Goal: Task Accomplishment & Management: Use online tool/utility

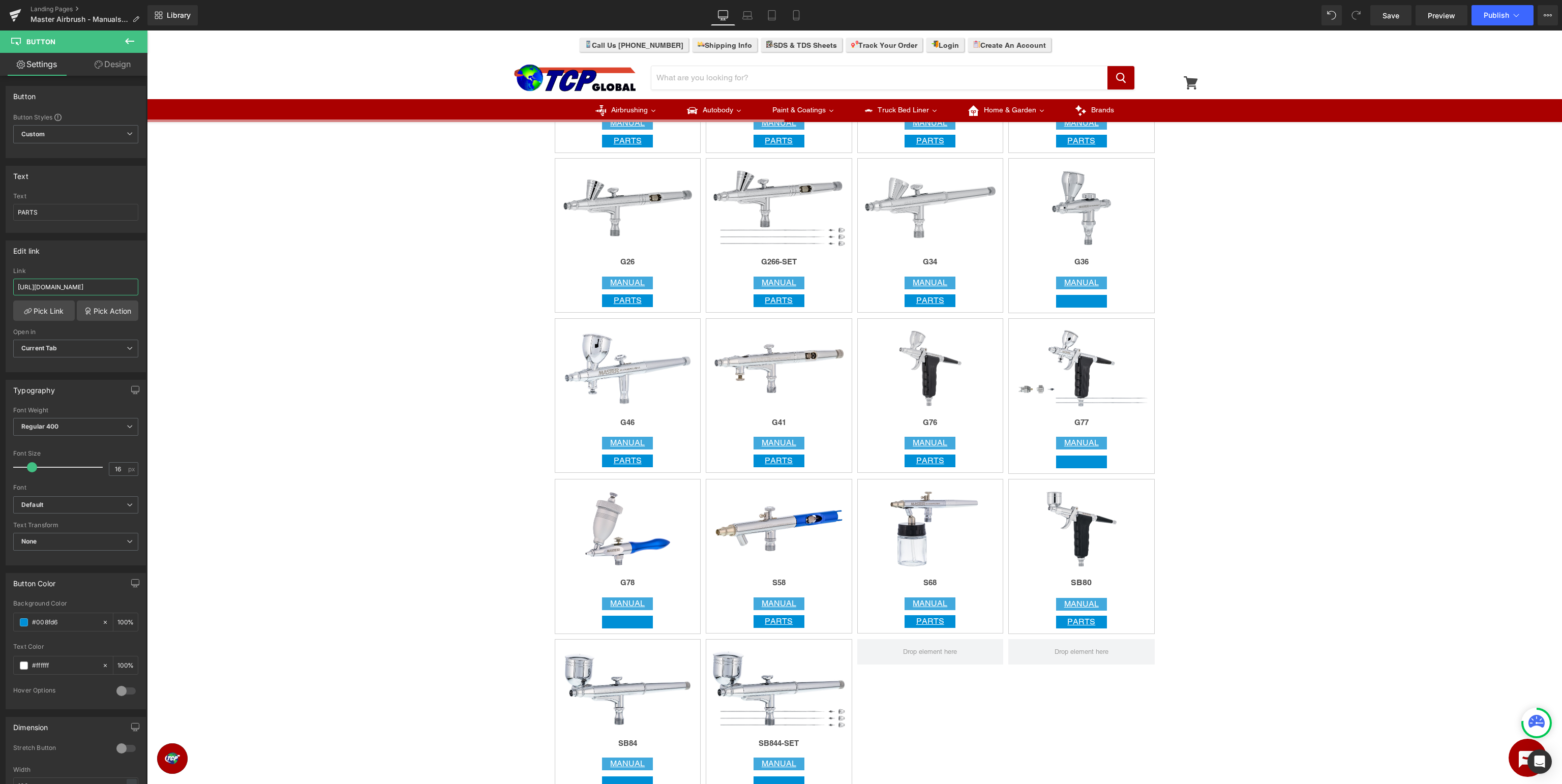
scroll to position [1450, 0]
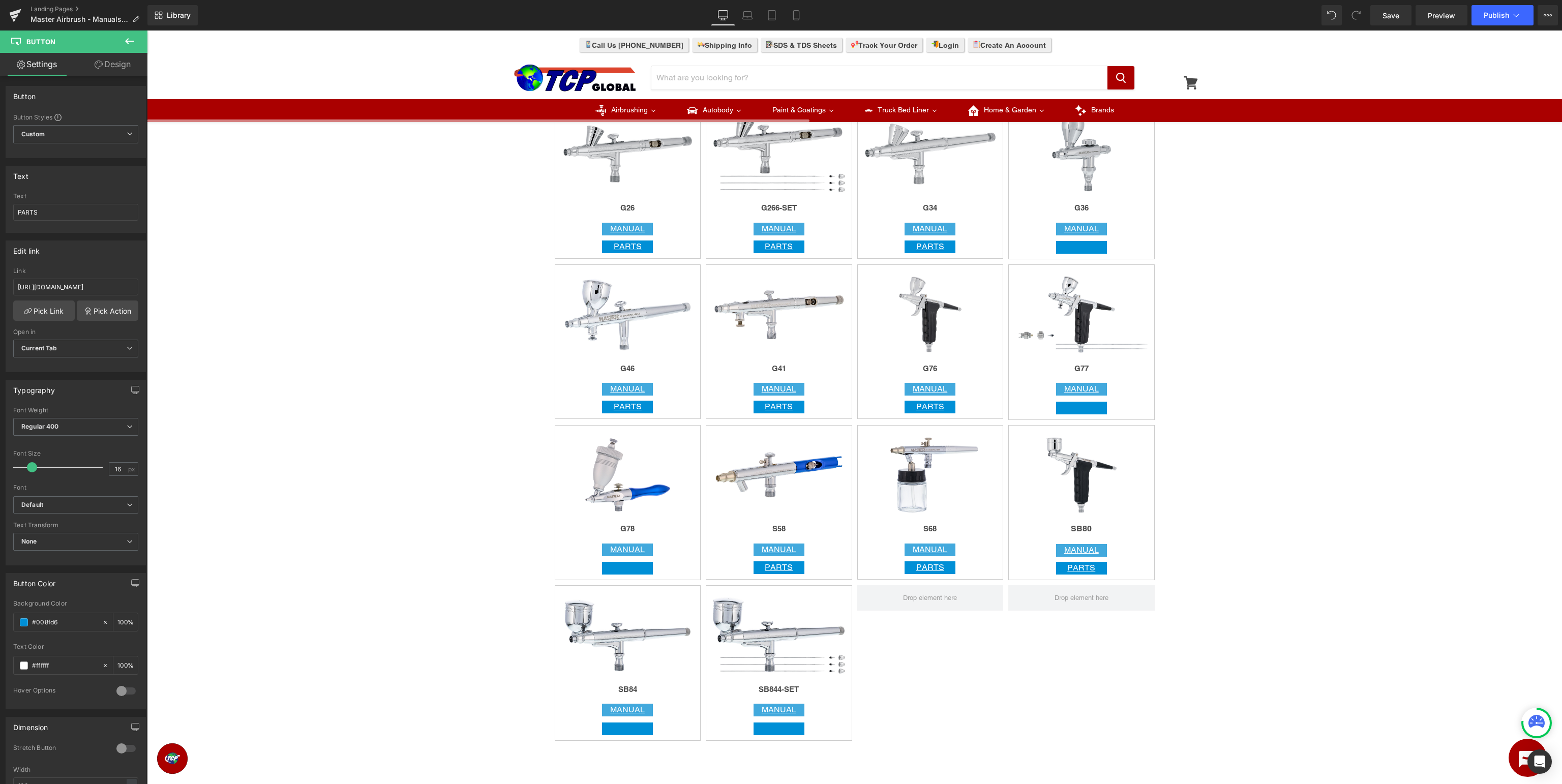
click at [1353, 307] on div "Image Row Image Row Image Row Image G43 Heading MANUAL Button PARTS Button Row …" at bounding box center [854, 404] width 1415 height 3465
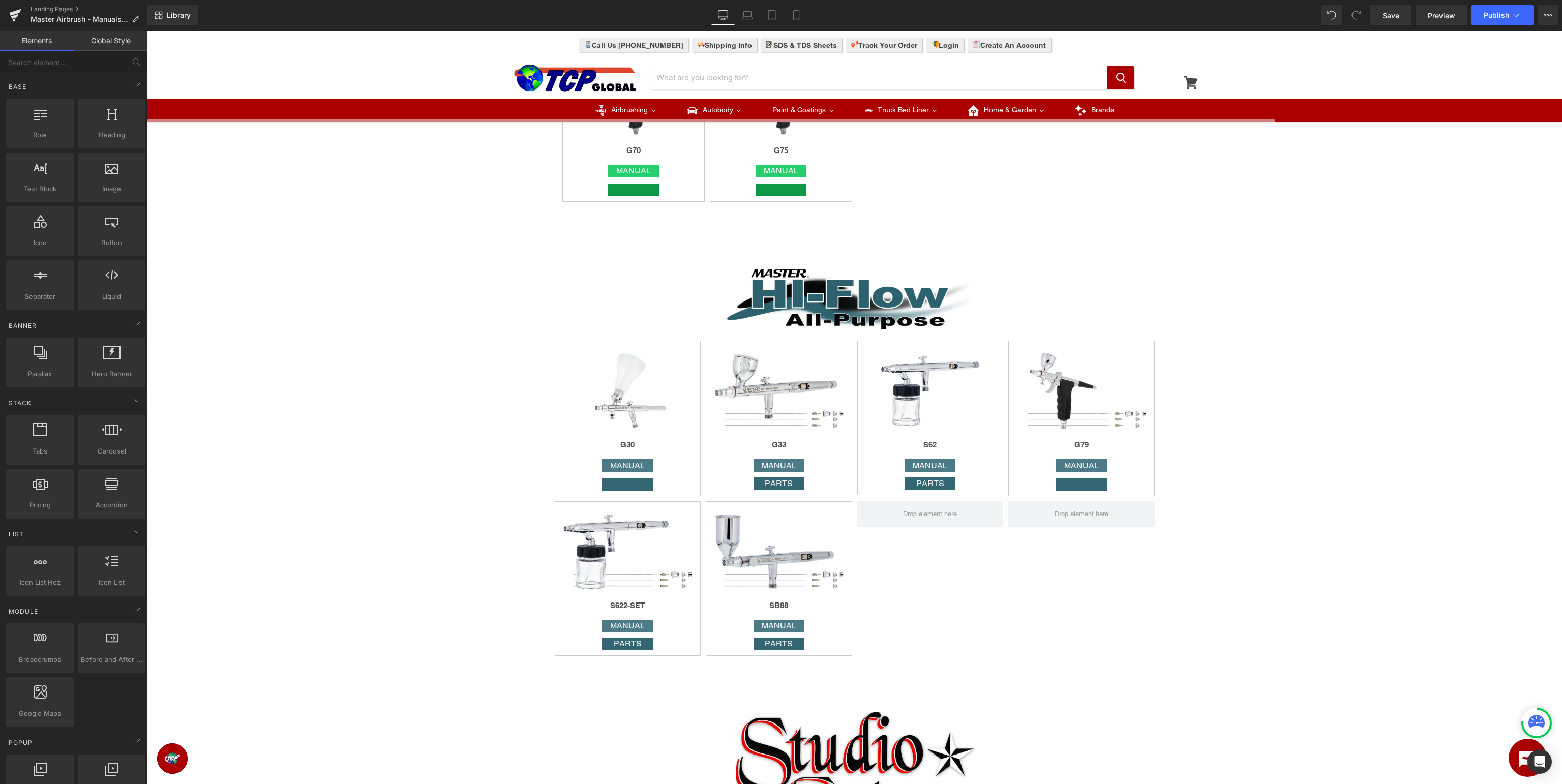
scroll to position [2524, 0]
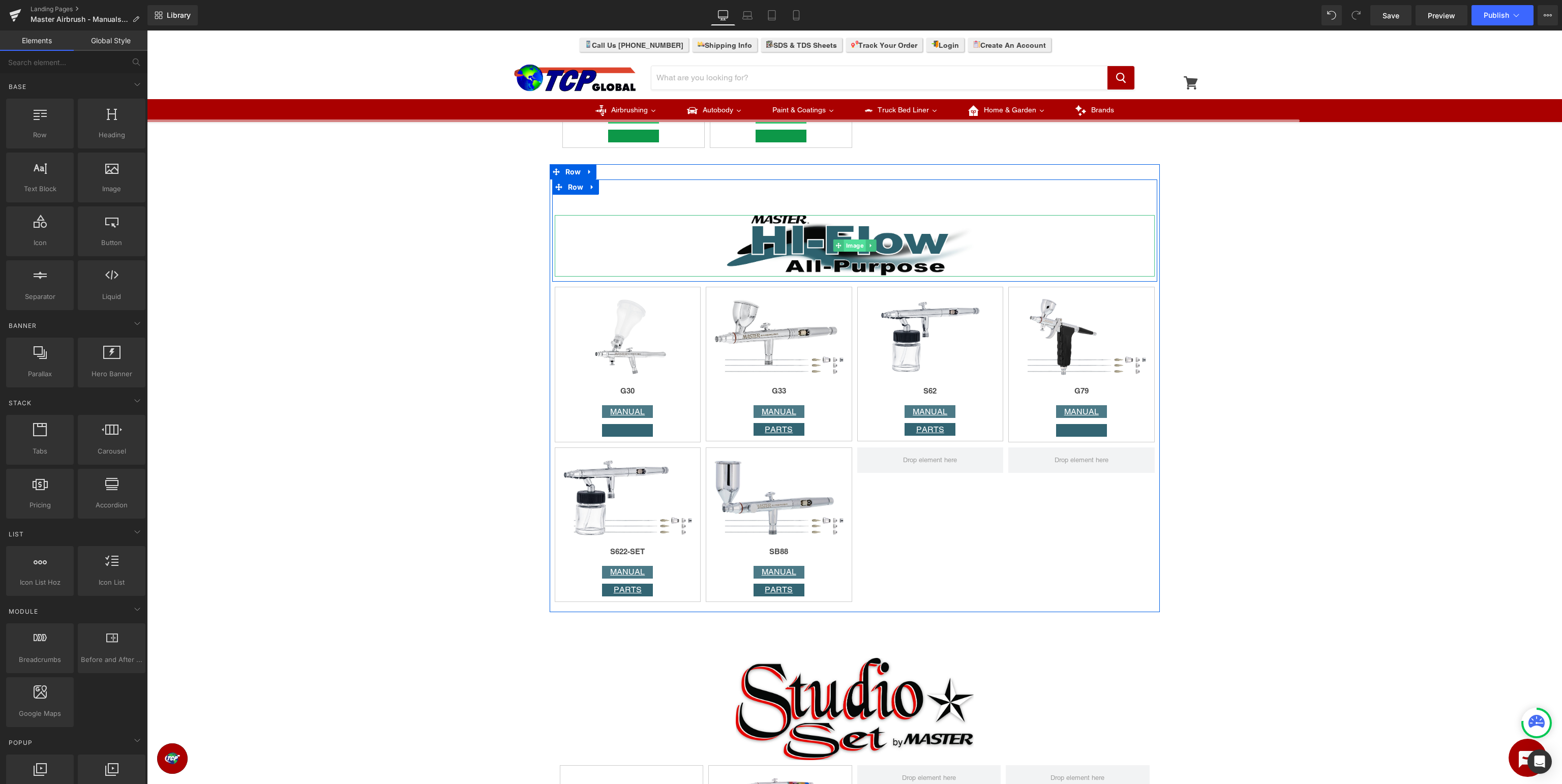
click at [854, 246] on span "Image" at bounding box center [854, 245] width 22 height 12
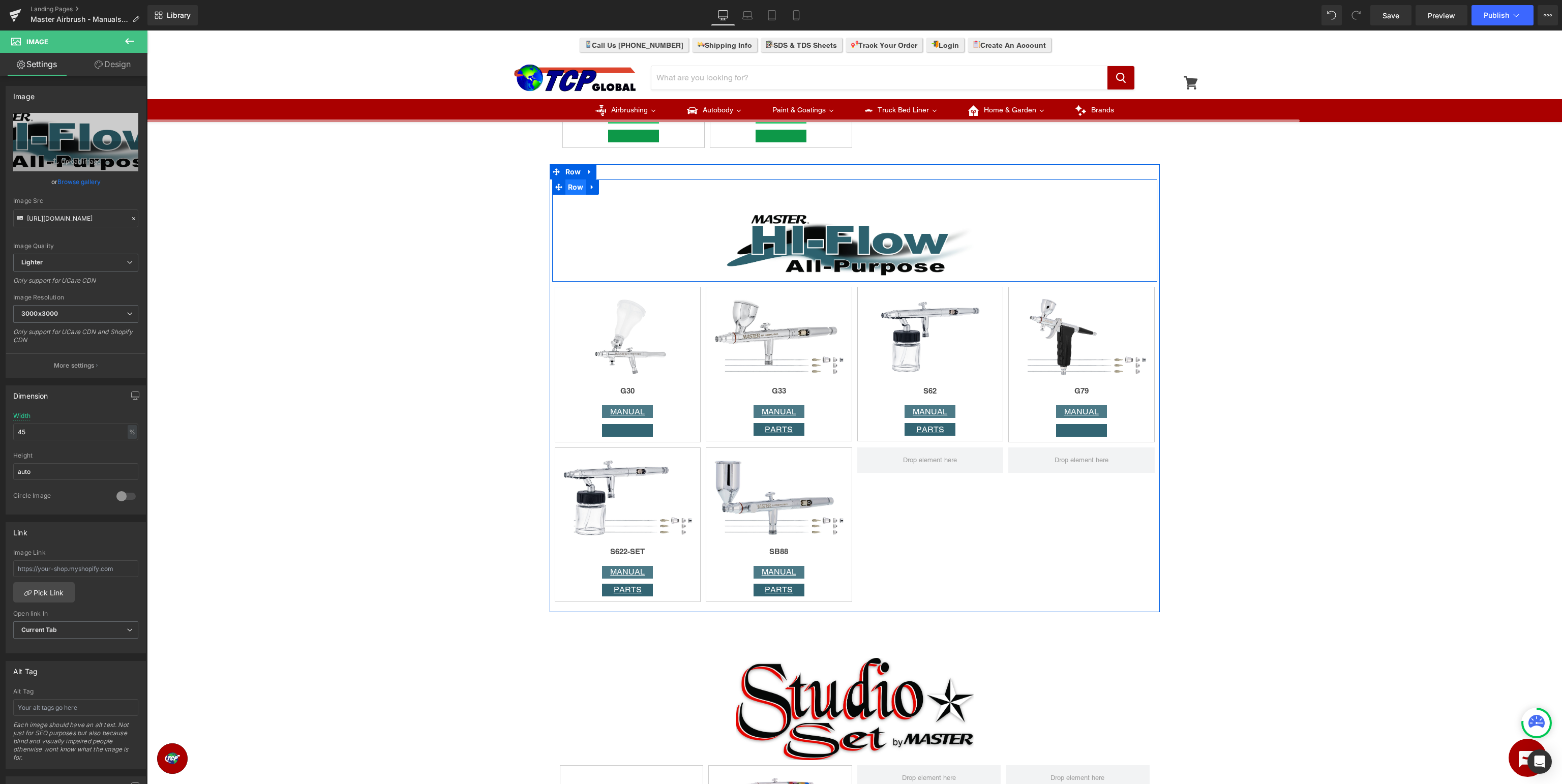
click at [571, 192] on span "Row" at bounding box center [575, 187] width 21 height 15
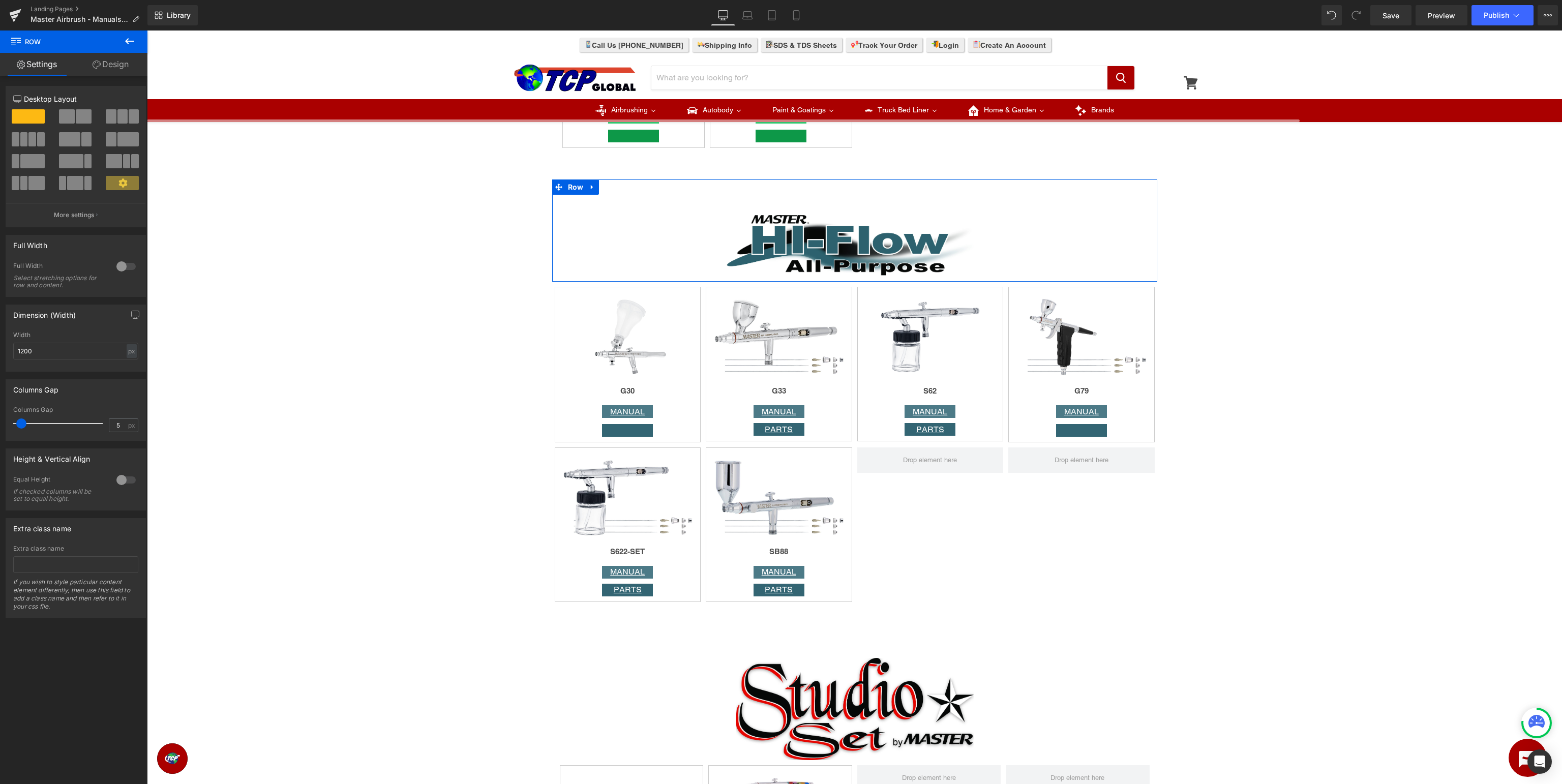
click at [131, 483] on div at bounding box center [126, 480] width 24 height 16
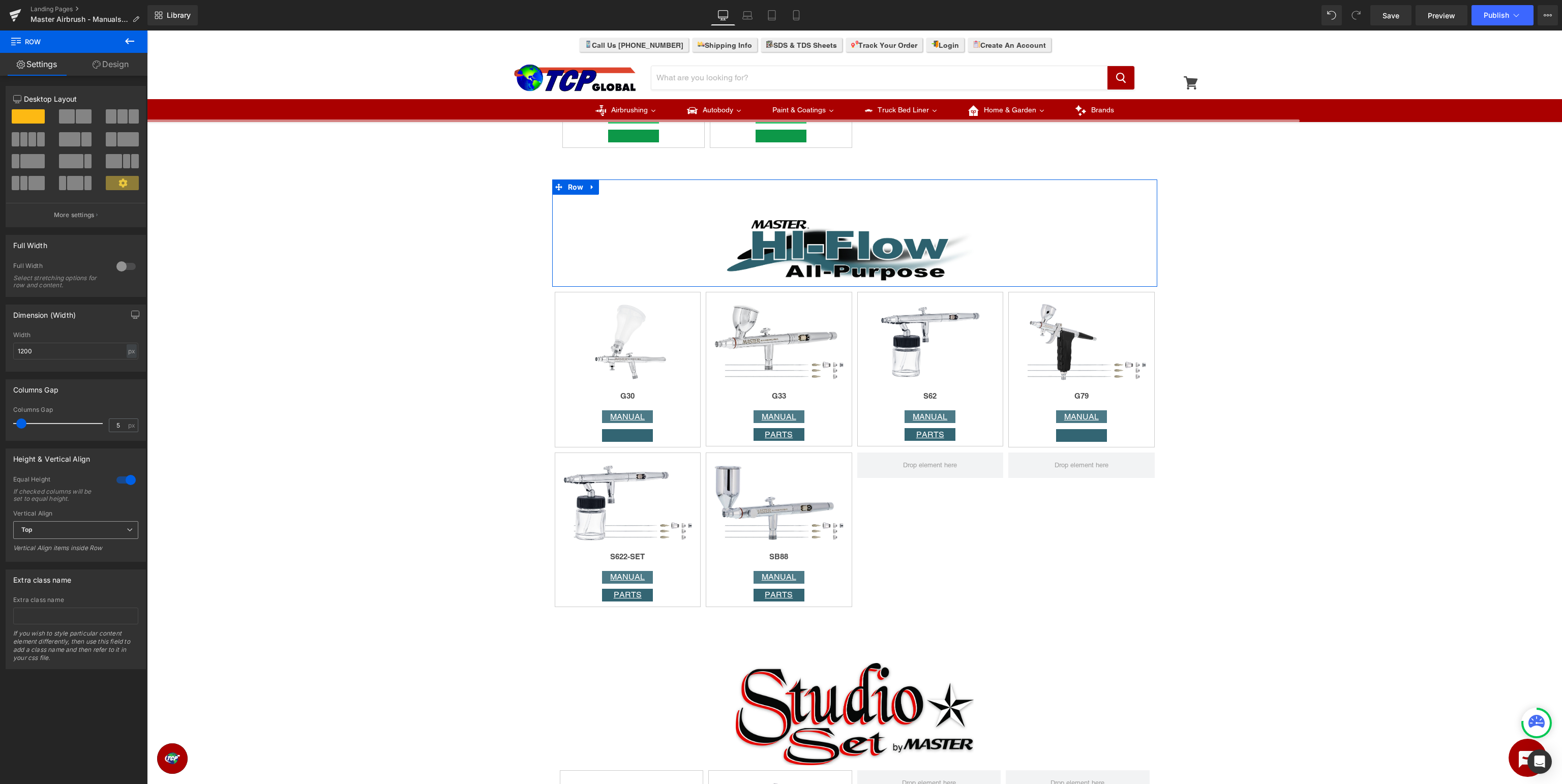
click at [85, 523] on span "Top" at bounding box center [76, 530] width 125 height 18
click at [66, 563] on li "Middle" at bounding box center [74, 563] width 121 height 15
click at [126, 479] on div at bounding box center [126, 480] width 24 height 16
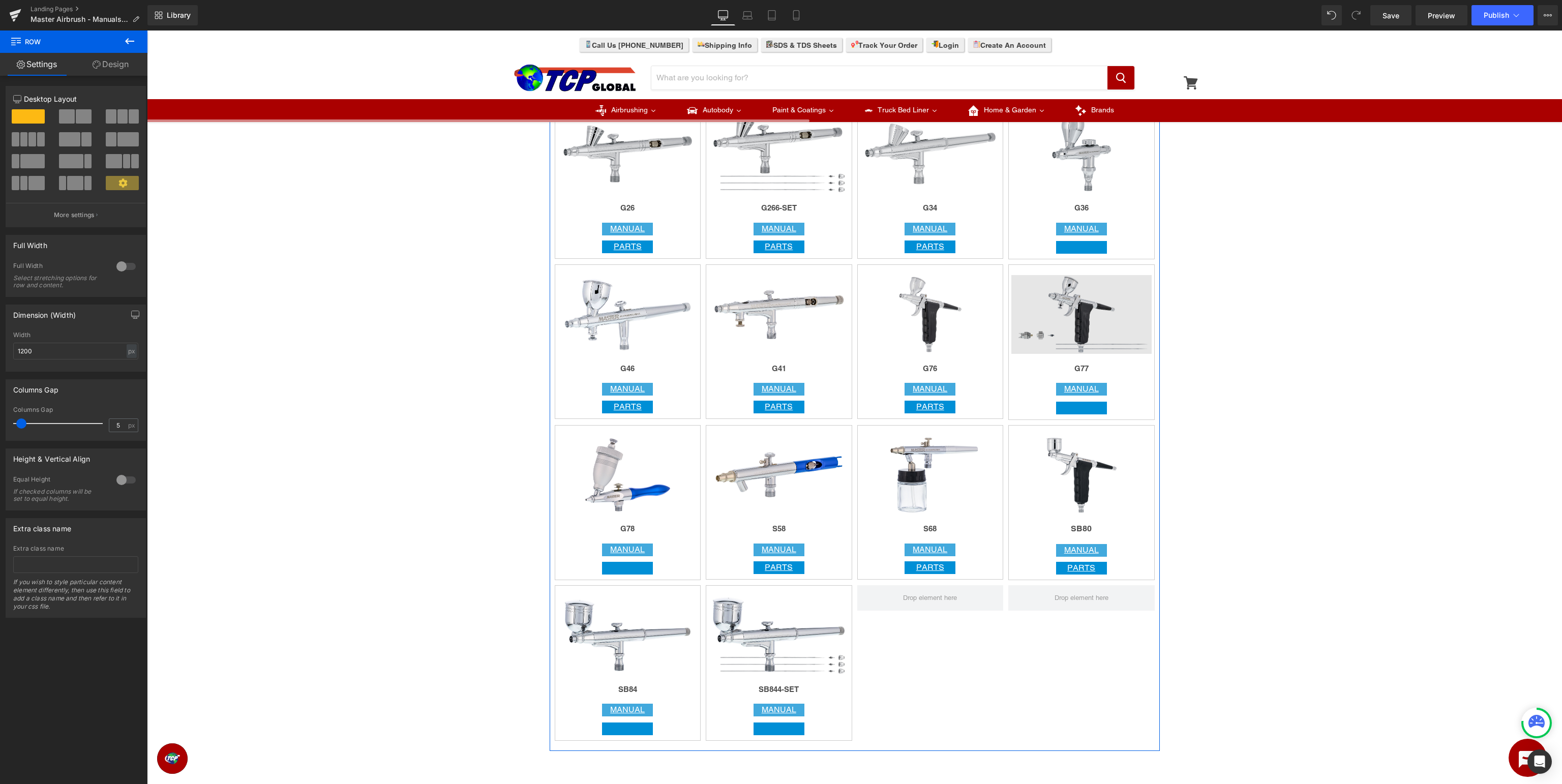
scroll to position [1611, 0]
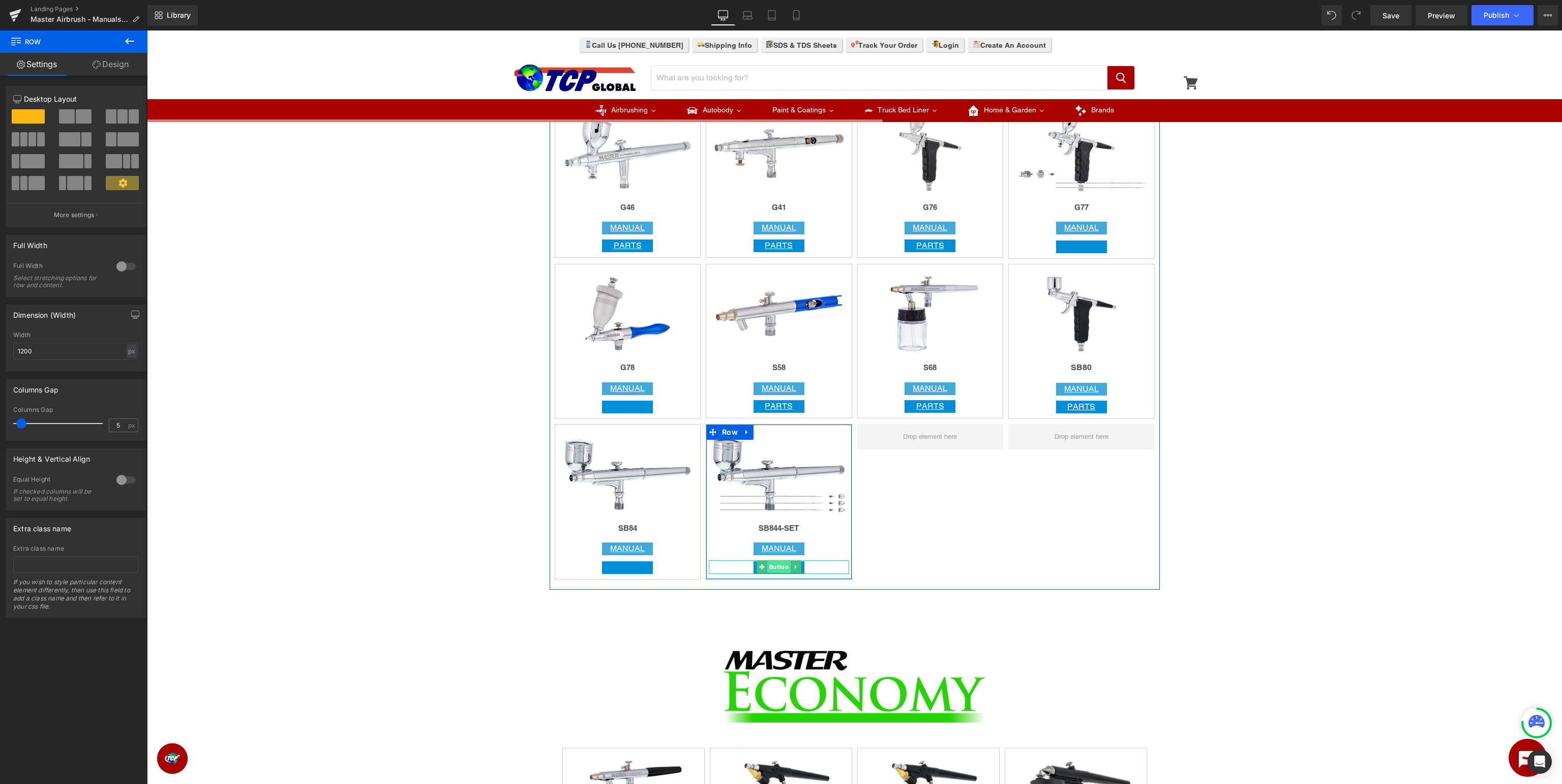
click at [782, 571] on span "Button" at bounding box center [779, 567] width 23 height 12
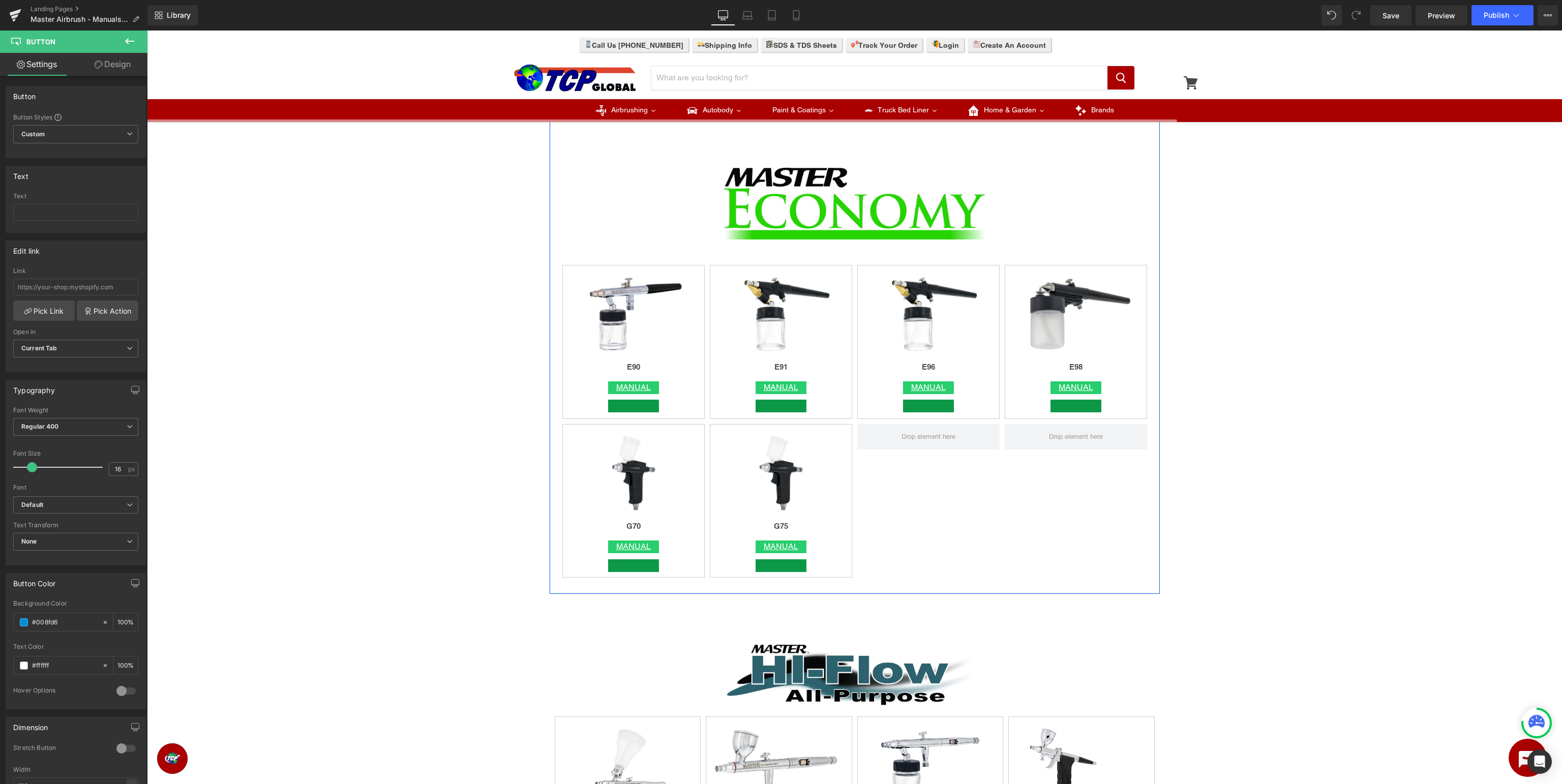
scroll to position [2308, 0]
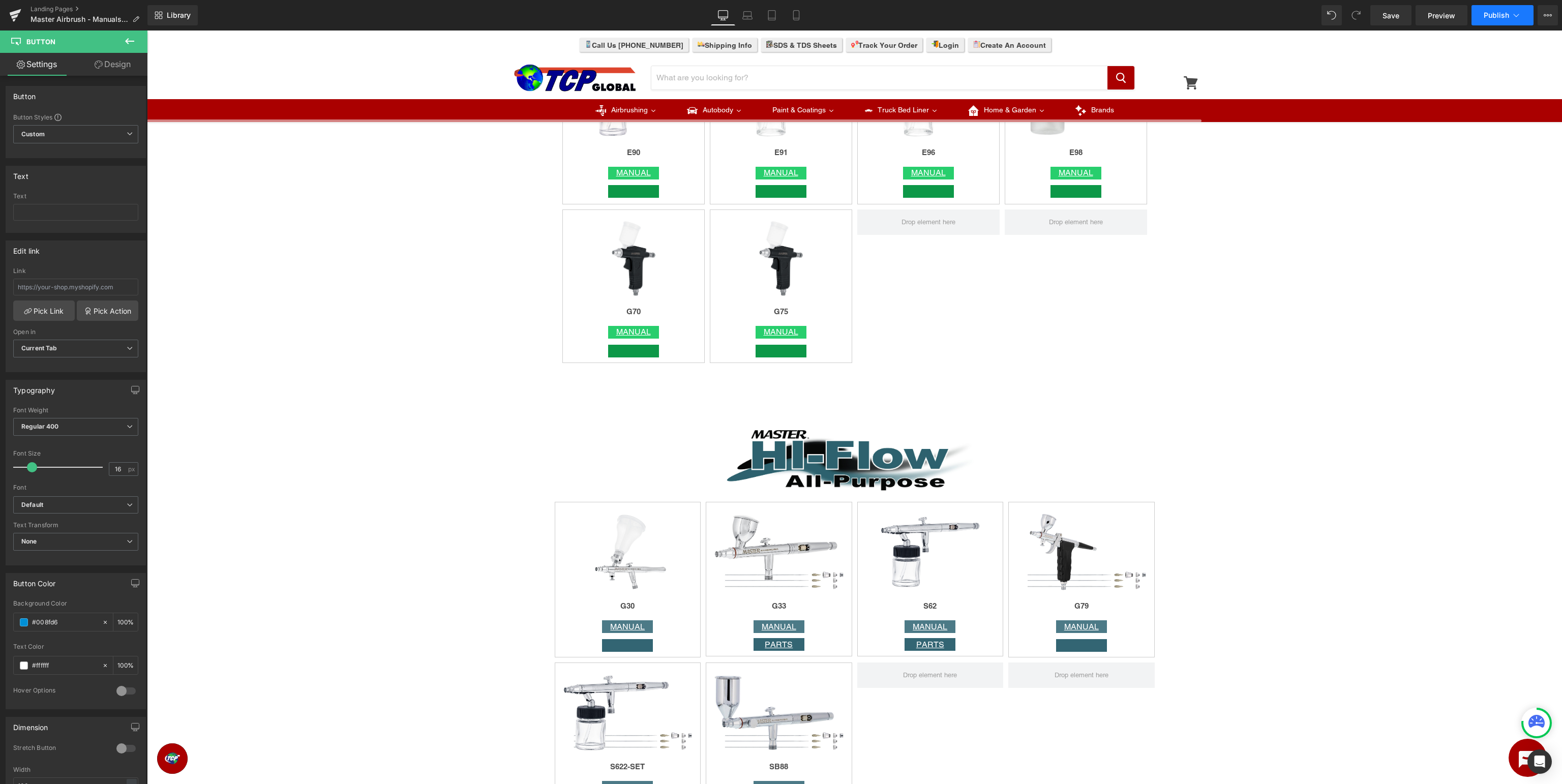
click at [1494, 19] on span "Publish" at bounding box center [1497, 15] width 25 height 8
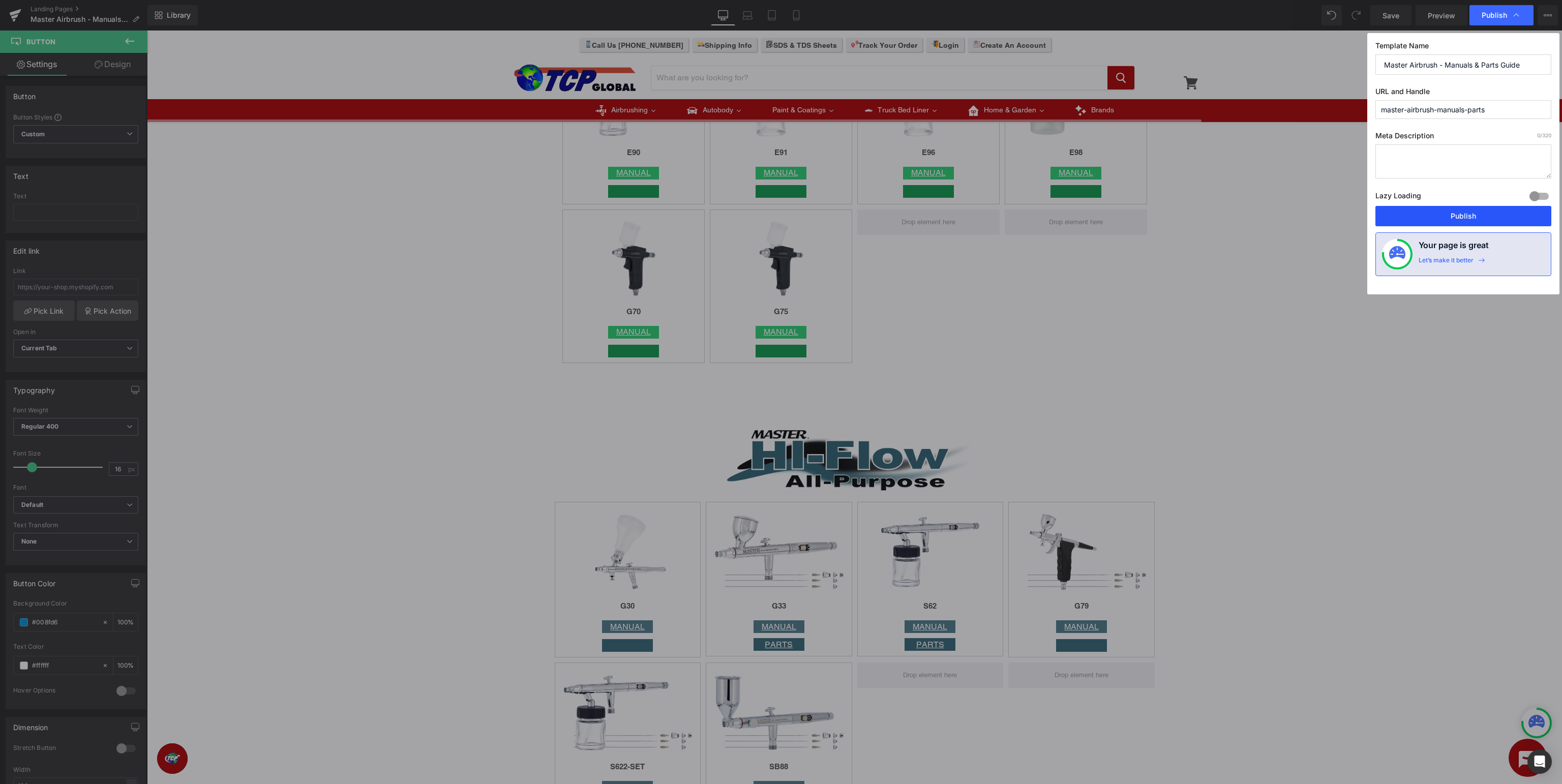
click at [1463, 211] on button "Publish" at bounding box center [1463, 216] width 176 height 20
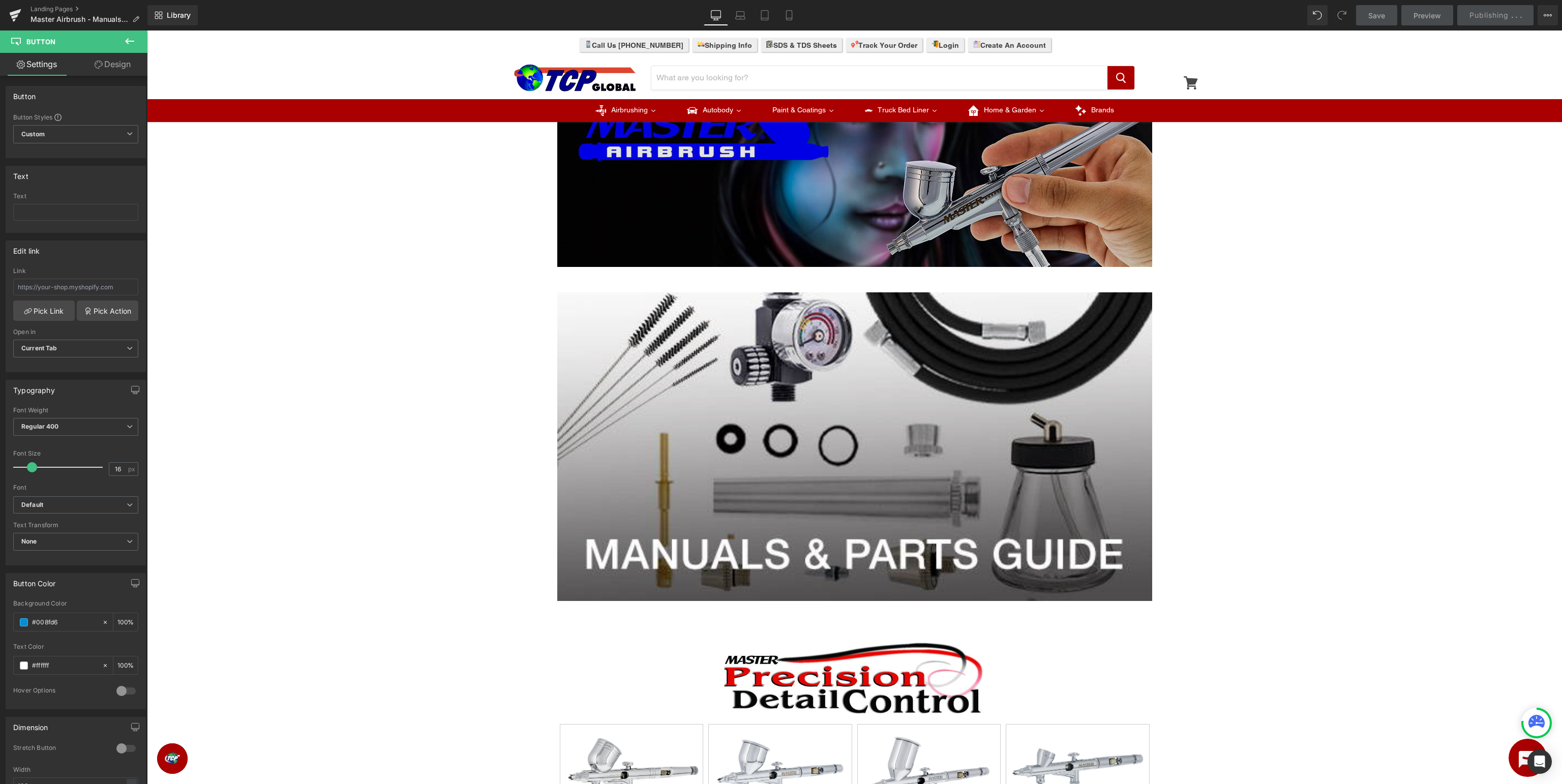
scroll to position [0, 0]
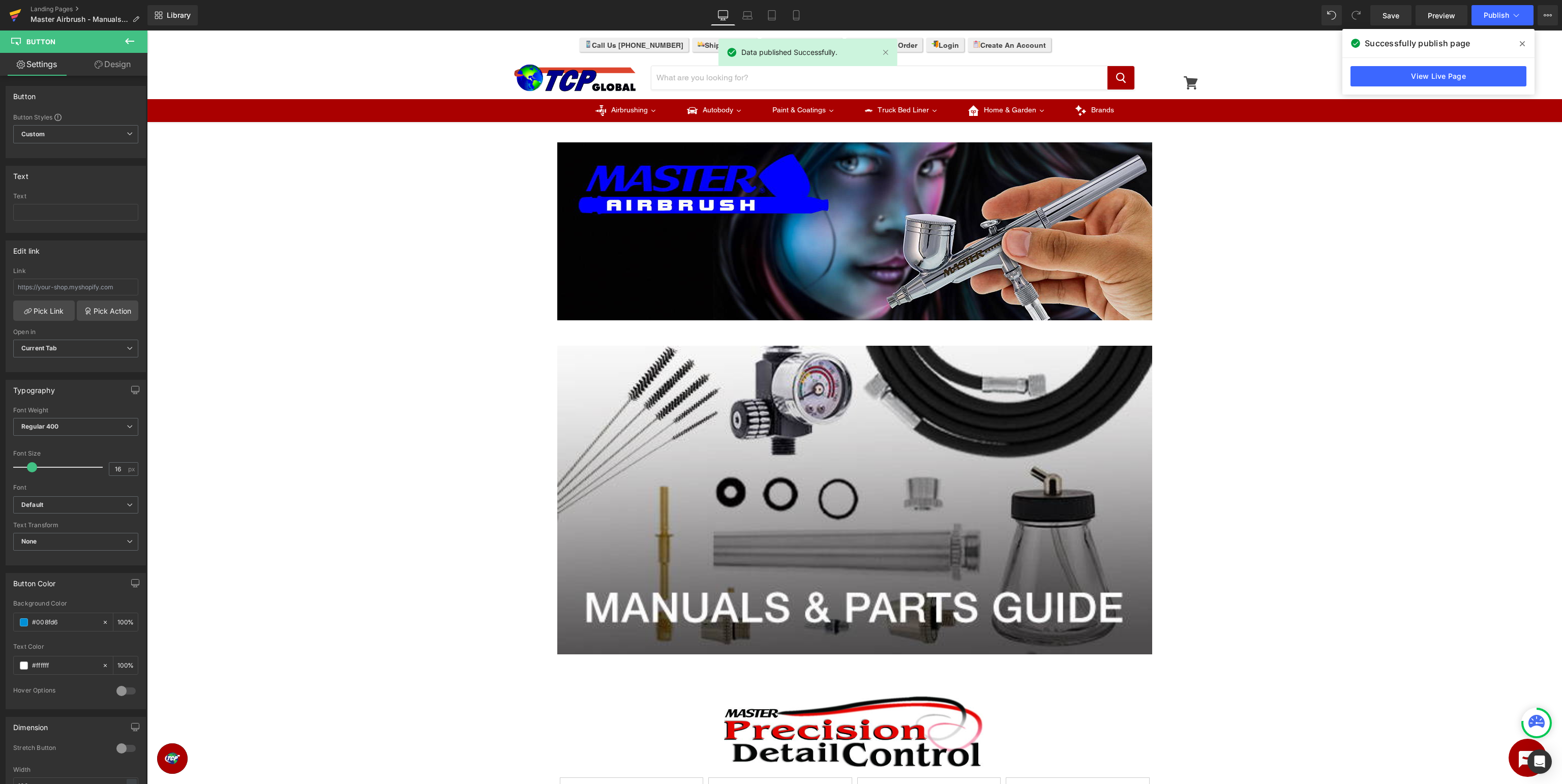
click at [17, 11] on icon at bounding box center [15, 13] width 11 height 7
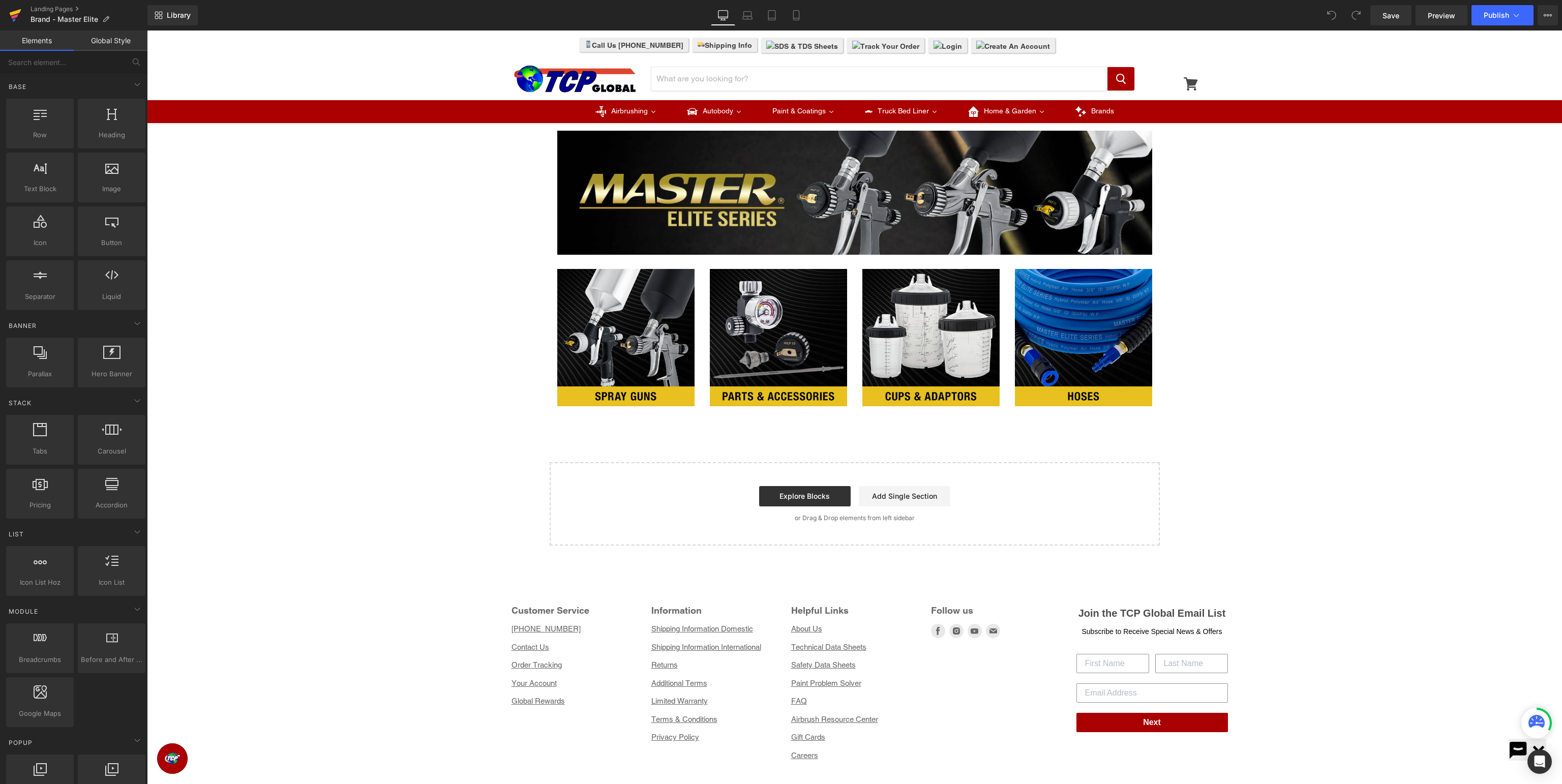
click at [11, 13] on icon at bounding box center [15, 13] width 11 height 7
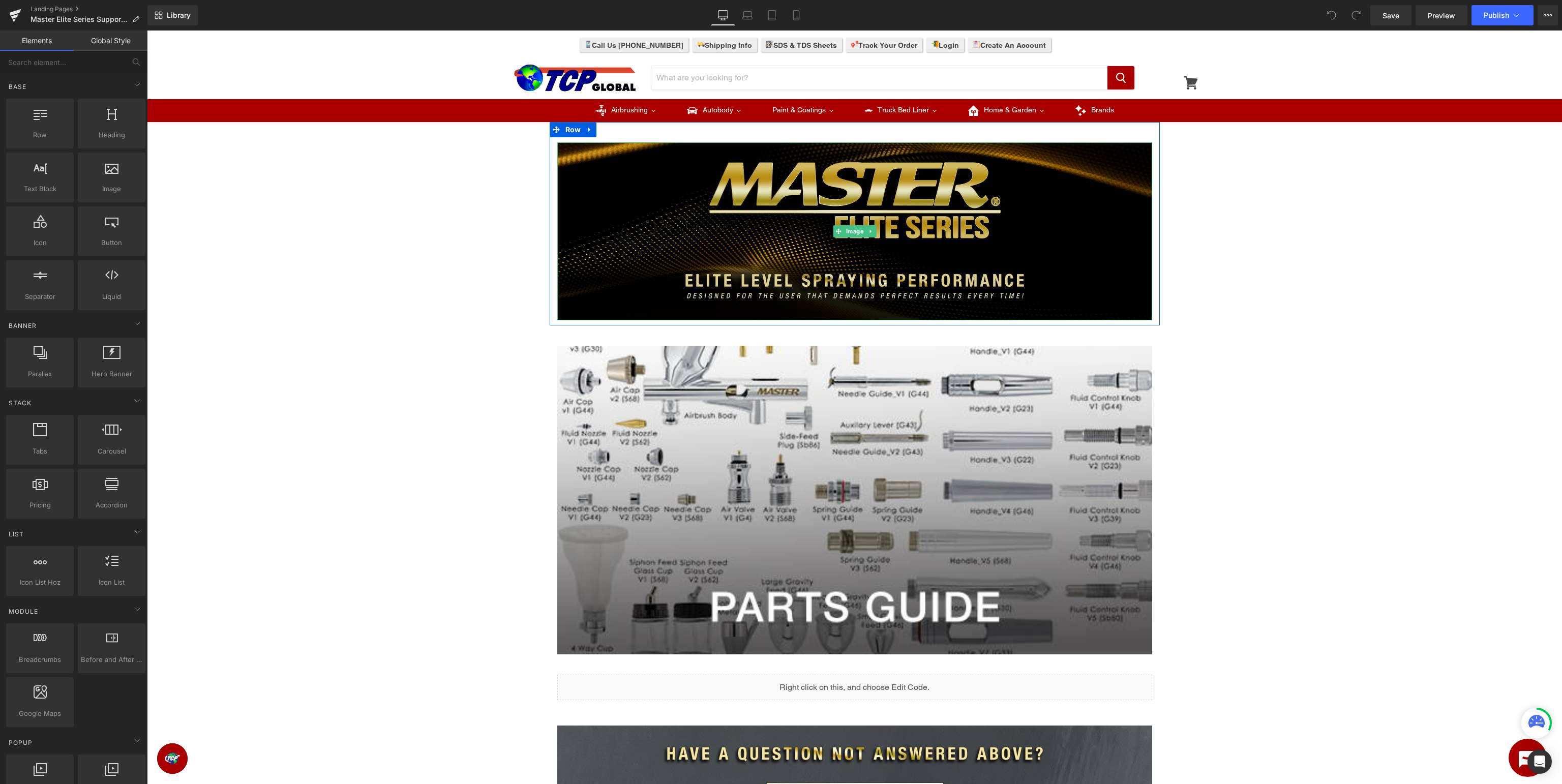
click at [876, 193] on img at bounding box center [854, 231] width 595 height 178
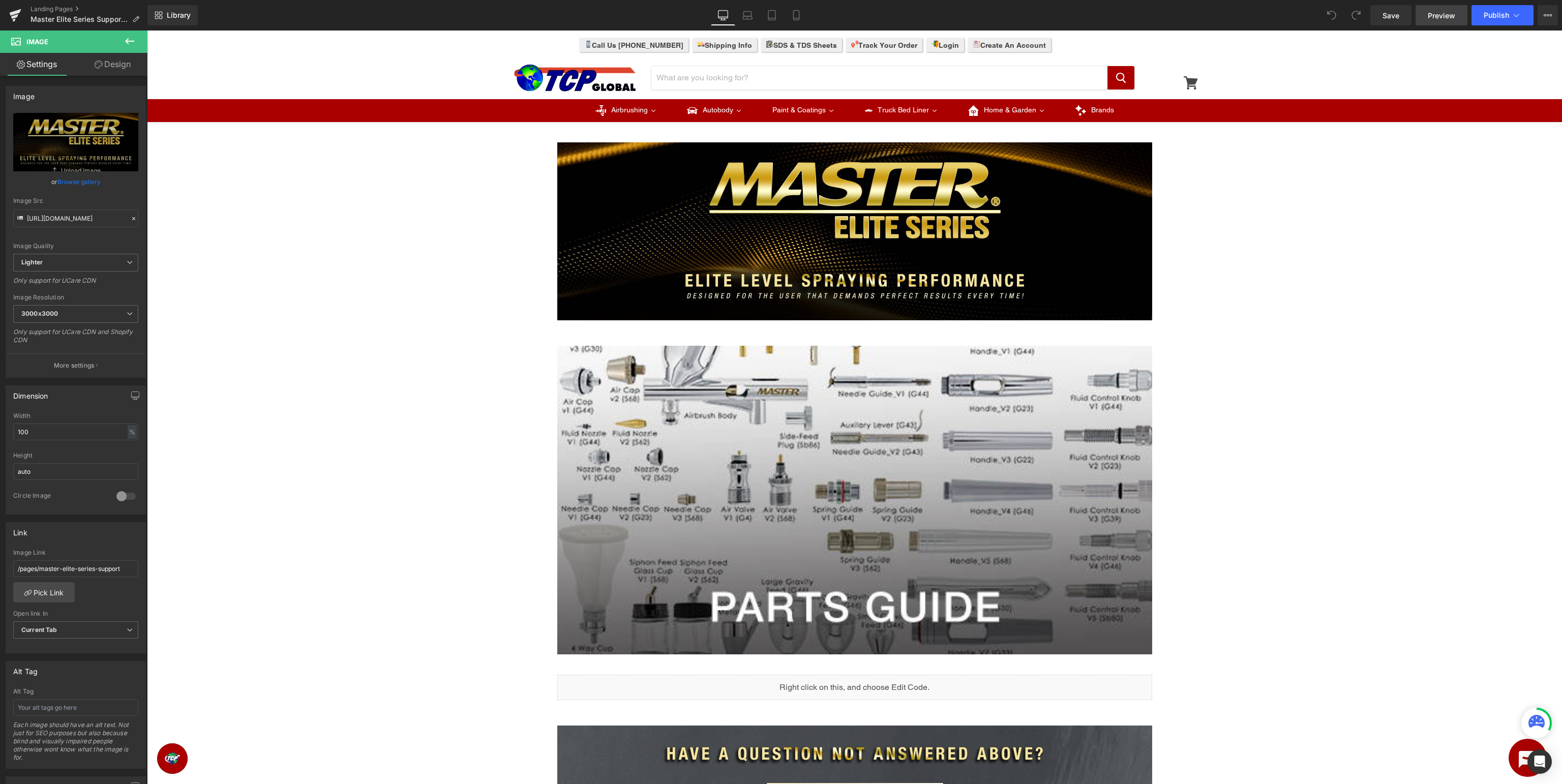
click at [1447, 15] on span "Preview" at bounding box center [1441, 15] width 27 height 11
click at [11, 14] on icon at bounding box center [15, 13] width 11 height 7
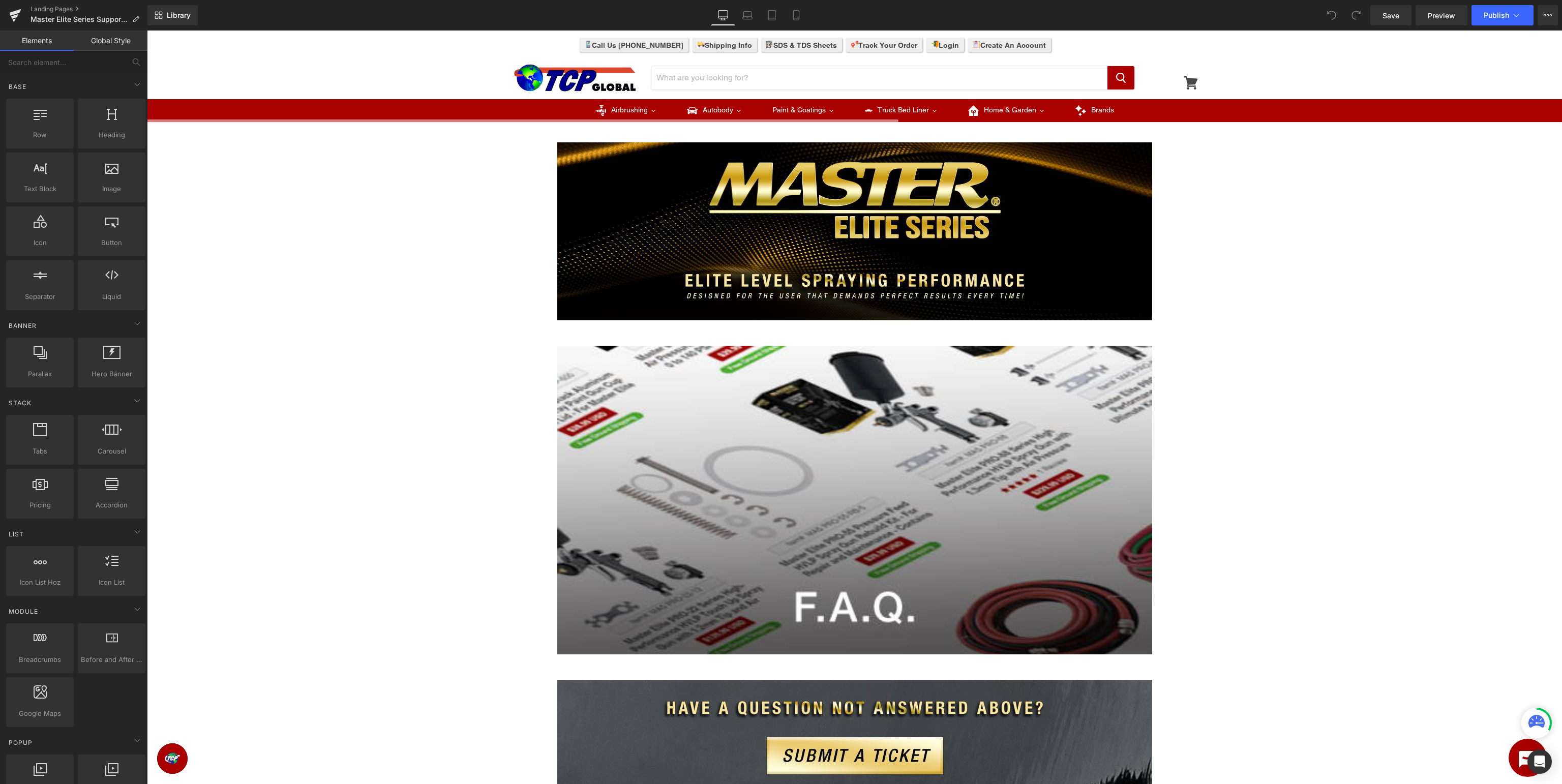
scroll to position [268, 0]
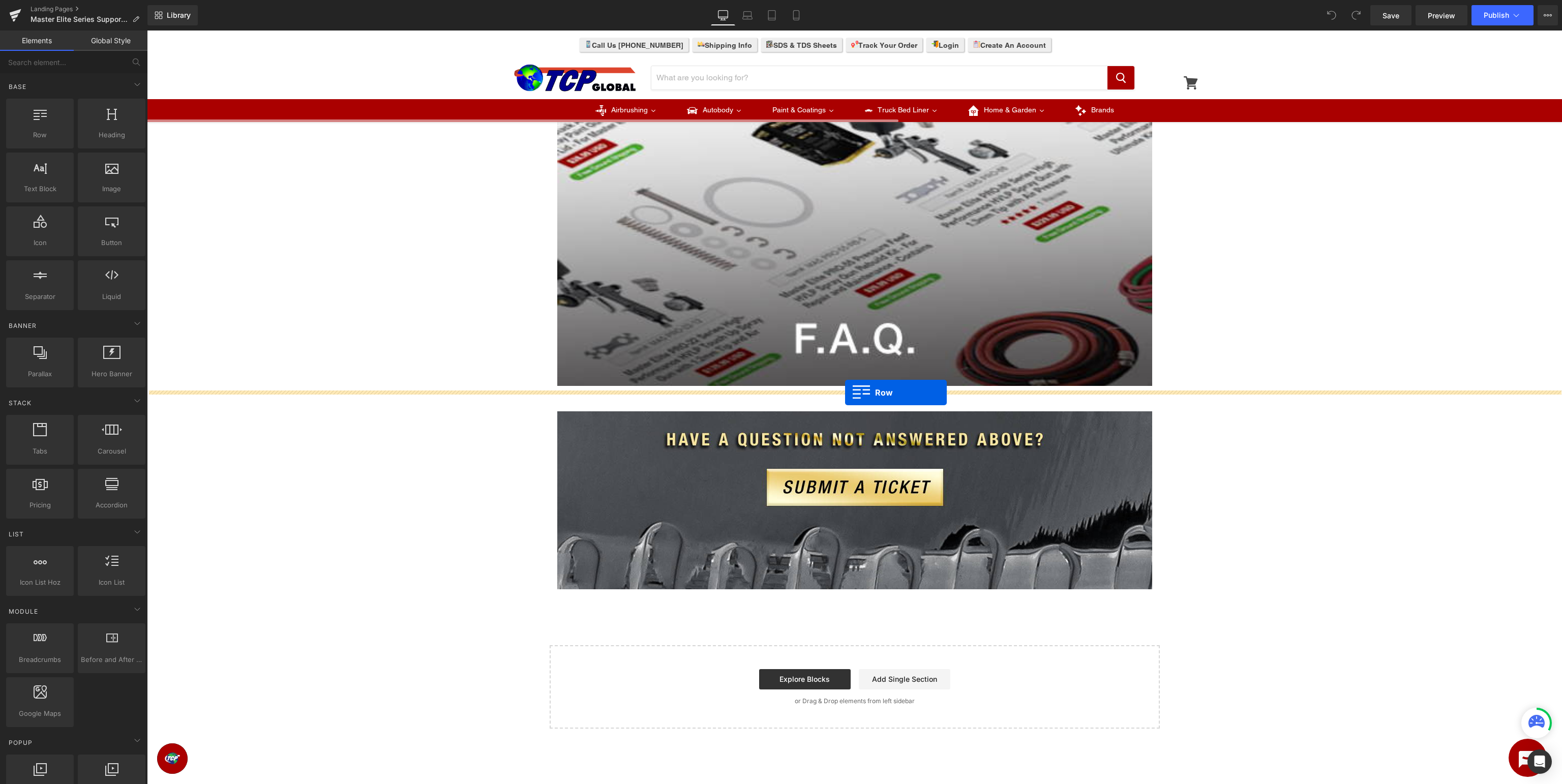
drag, startPoint x: 198, startPoint y: 160, endPoint x: 845, endPoint y: 392, distance: 687.3
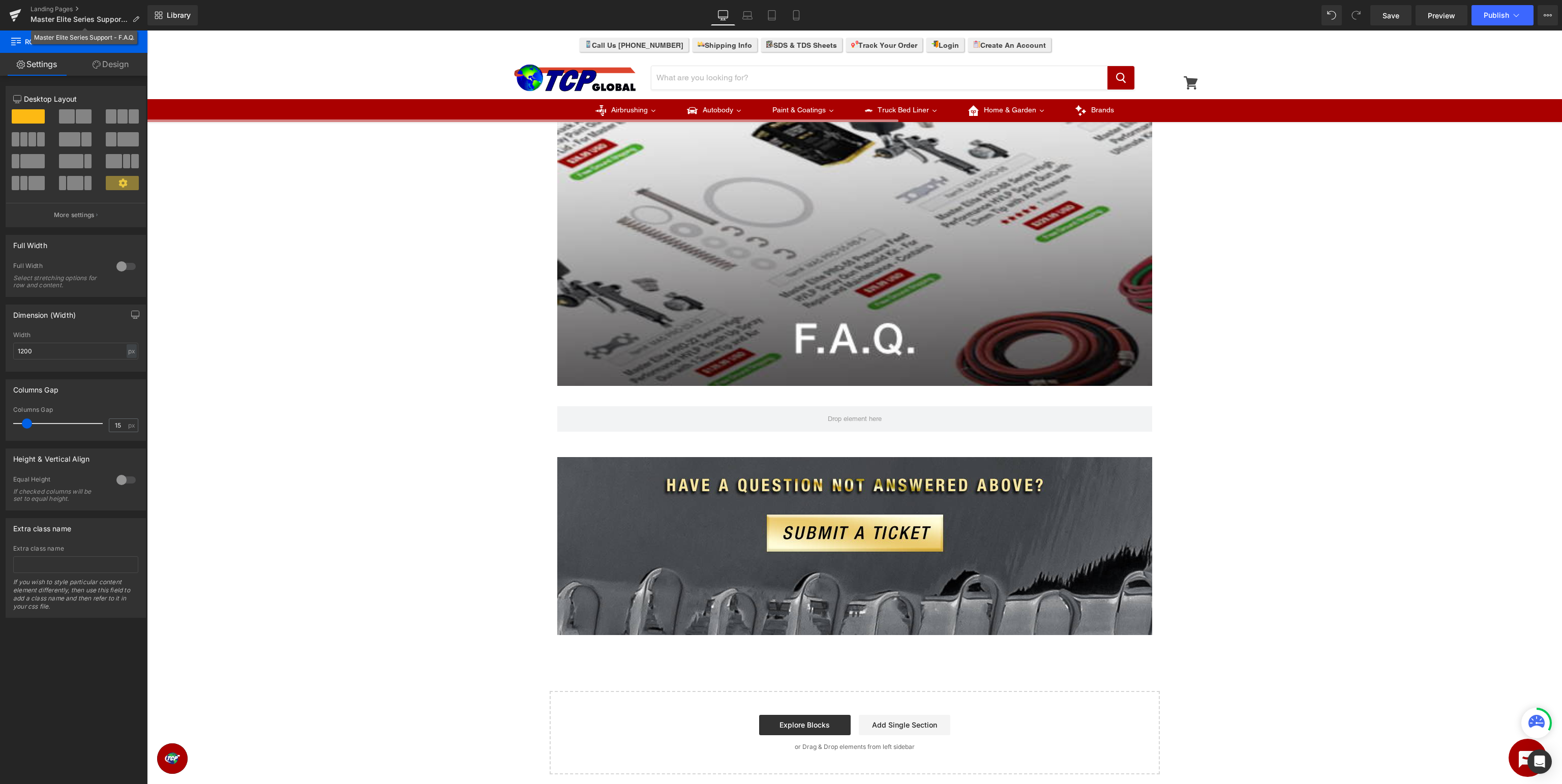
click at [125, 43] on div "Master Elite Series Support - F.A.Q." at bounding box center [84, 37] width 106 height 13
click at [130, 44] on icon at bounding box center [129, 41] width 12 height 12
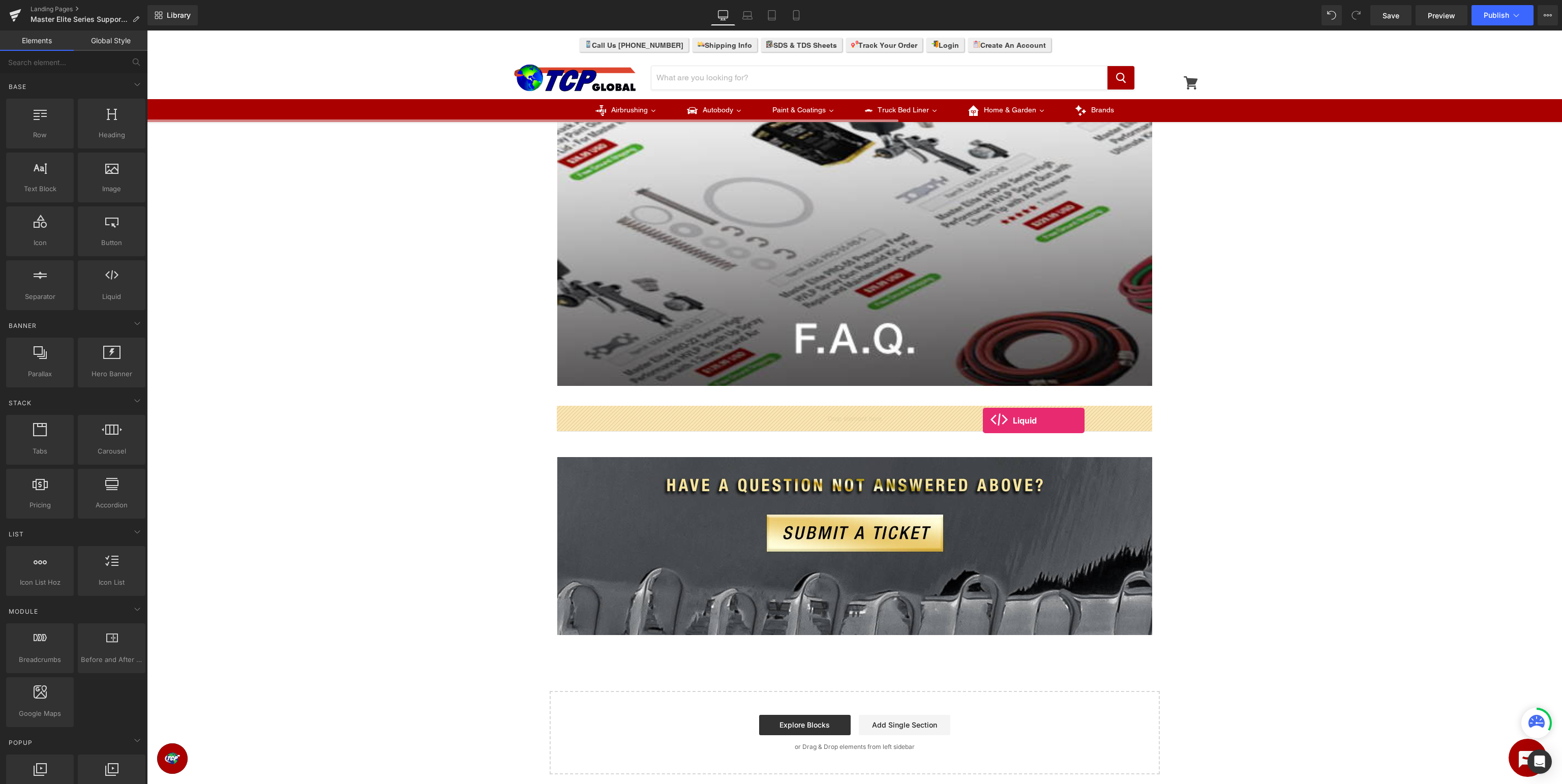
drag, startPoint x: 262, startPoint y: 319, endPoint x: 981, endPoint y: 420, distance: 726.1
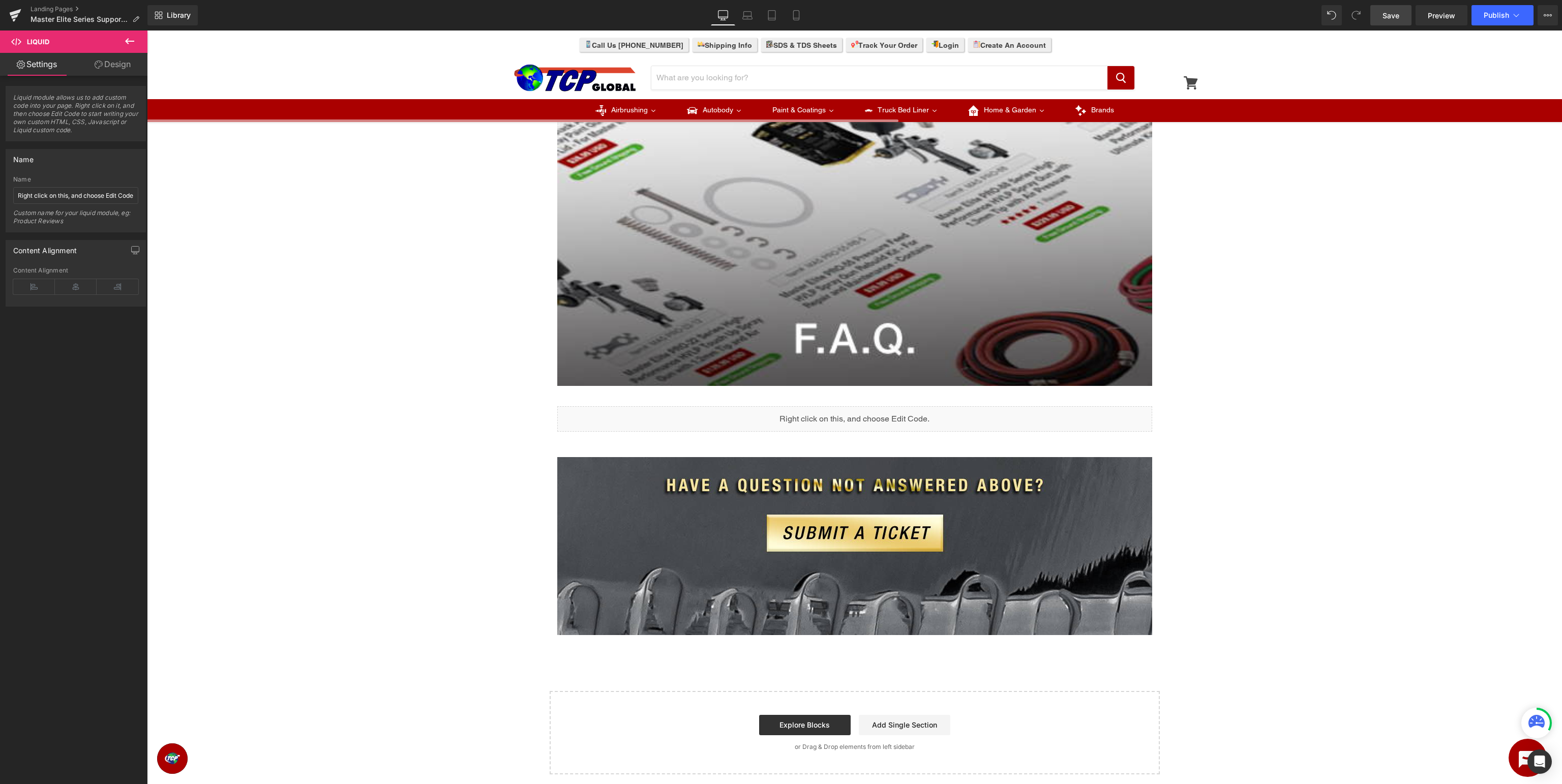
click at [1394, 14] on span "Save" at bounding box center [1391, 15] width 17 height 11
click at [13, 11] on icon at bounding box center [15, 13] width 11 height 7
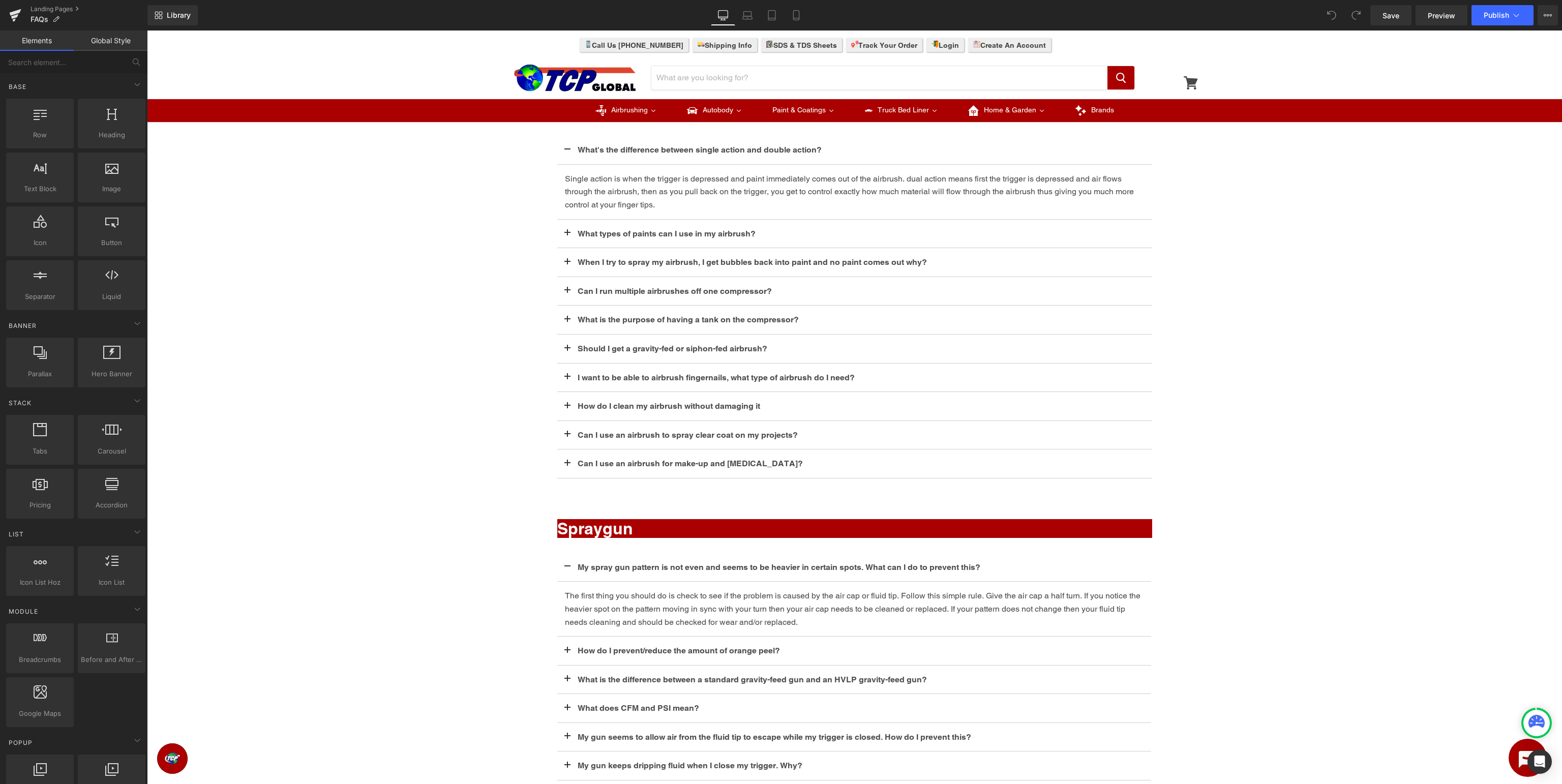
scroll to position [161, 0]
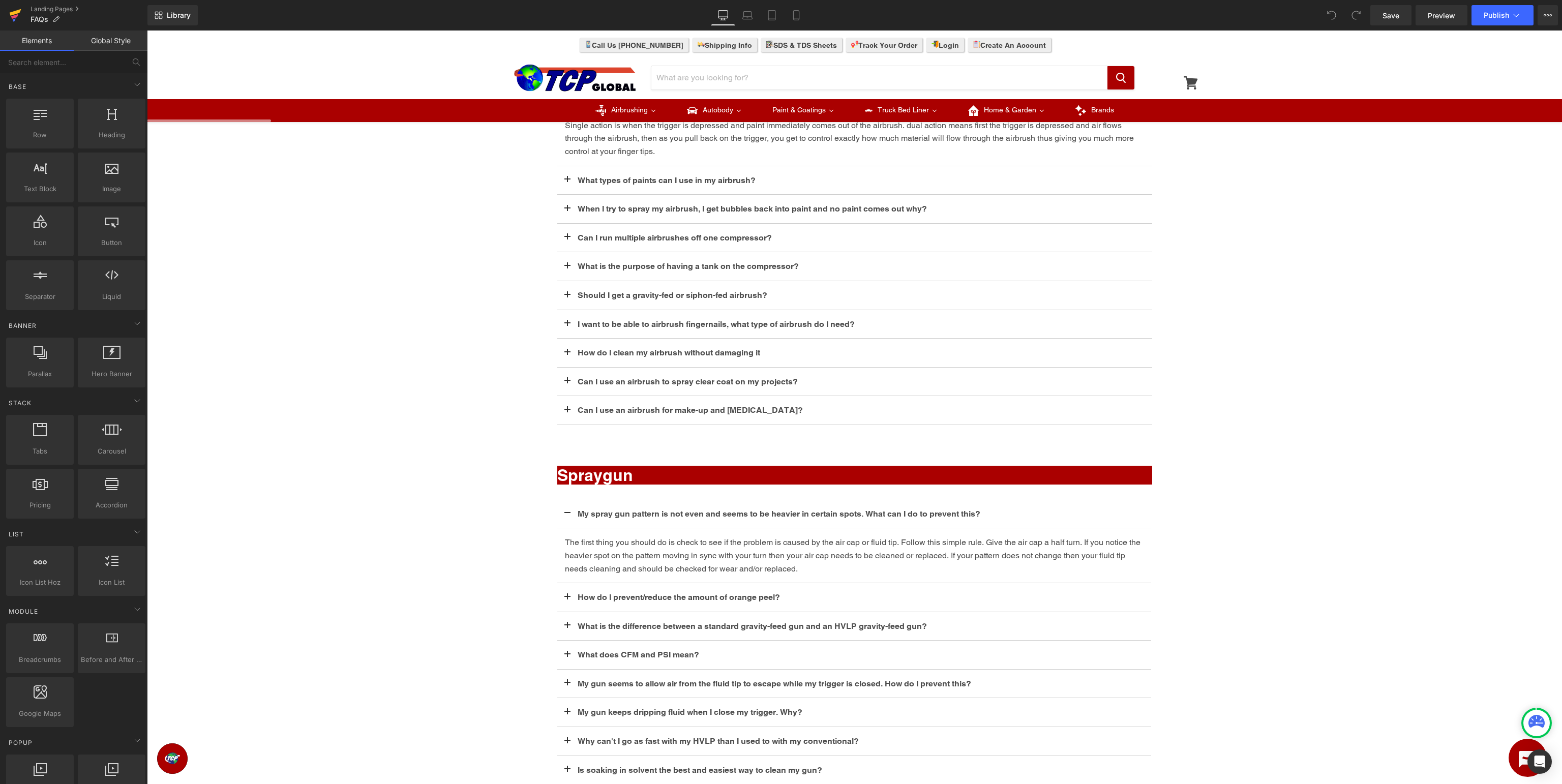
click at [19, 13] on icon at bounding box center [15, 15] width 12 height 25
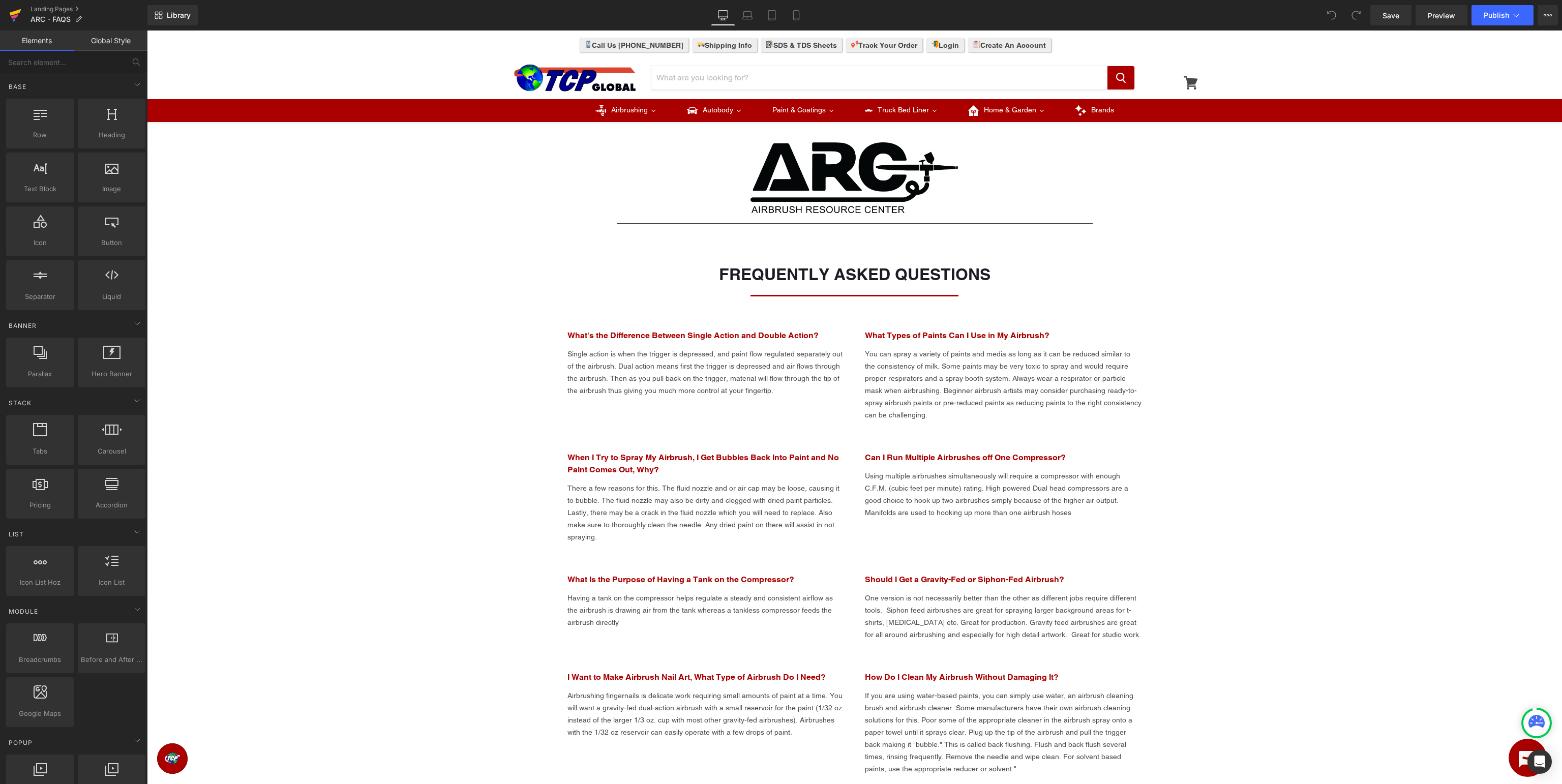
click at [19, 19] on icon at bounding box center [15, 15] width 12 height 25
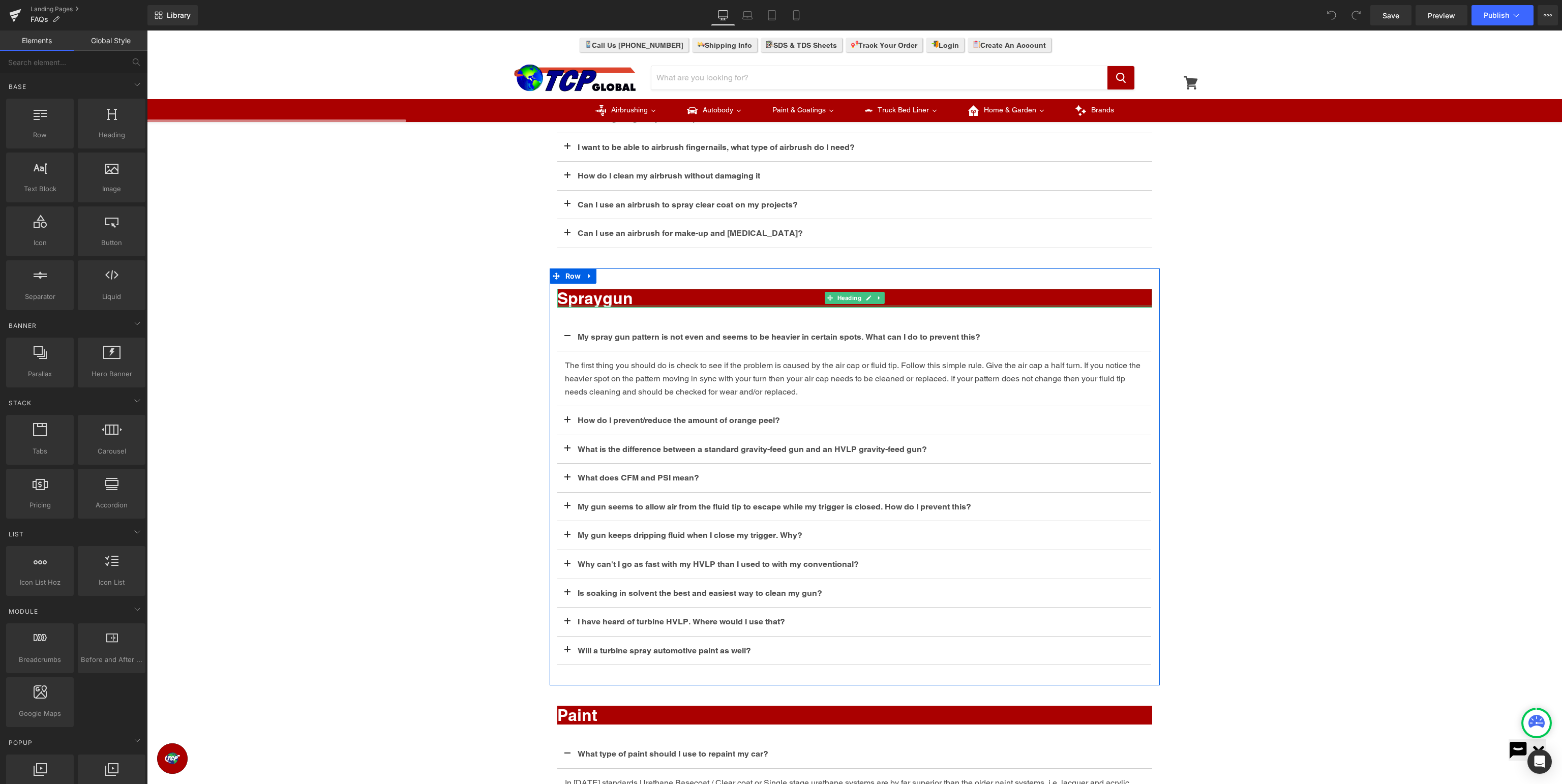
scroll to position [230, 0]
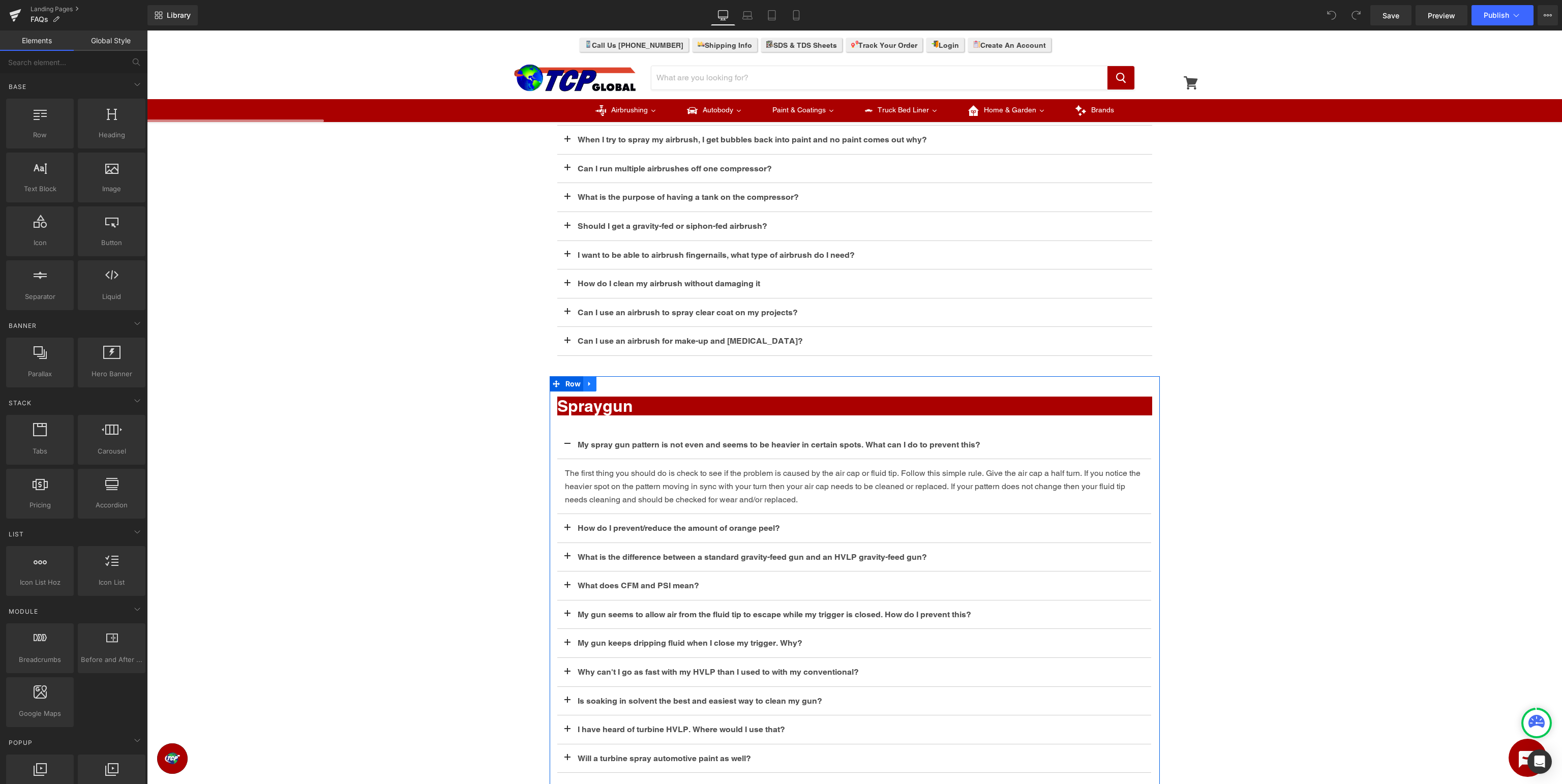
click at [585, 381] on link at bounding box center [590, 384] width 13 height 15
click at [590, 386] on icon at bounding box center [590, 384] width 7 height 7
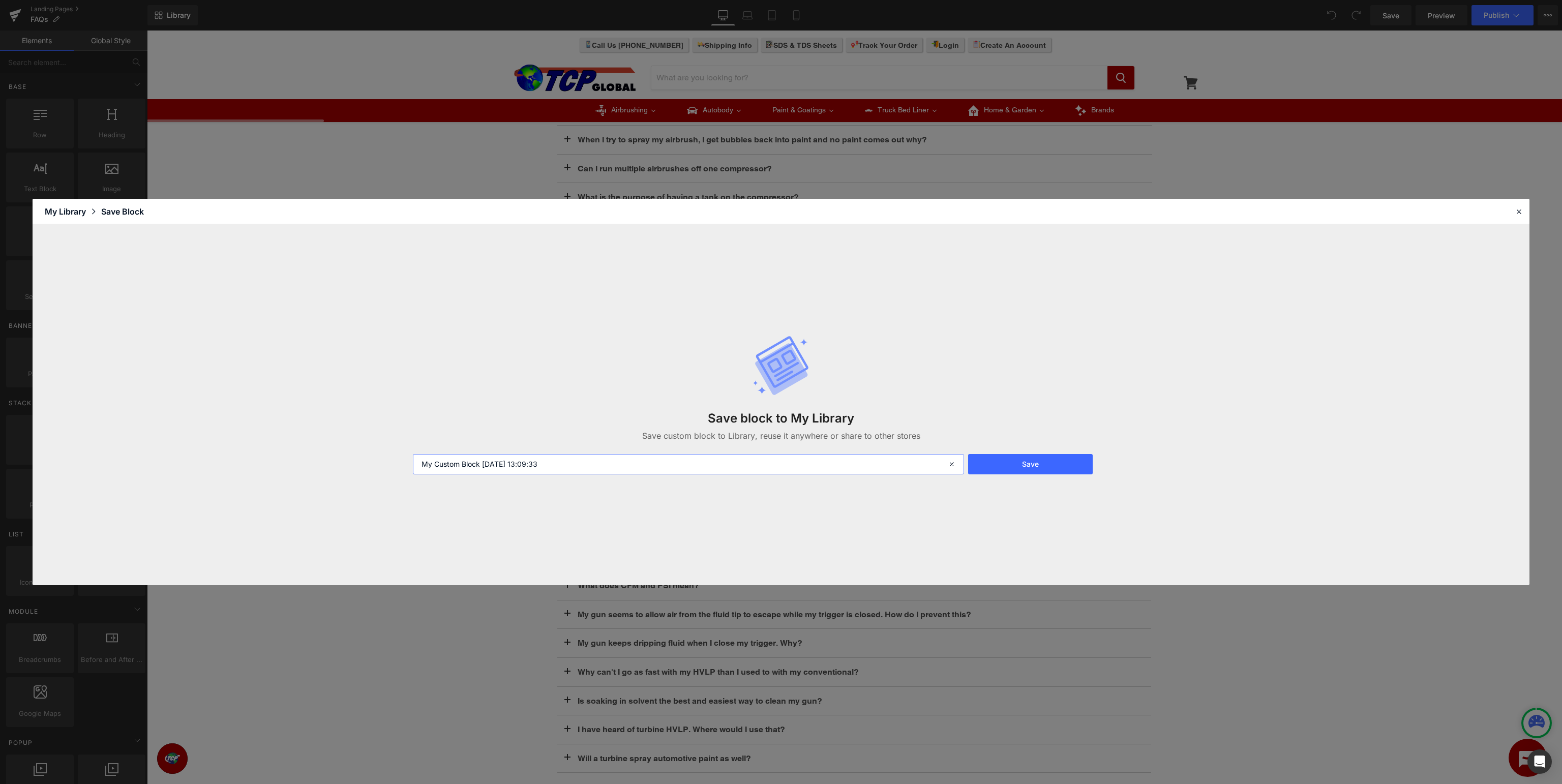
drag, startPoint x: 596, startPoint y: 465, endPoint x: 602, endPoint y: 461, distance: 7.2
click at [596, 465] on input "My Custom Block 2025-09-05 13:09:33" at bounding box center [689, 464] width 551 height 20
type input "FAQ - Spraygun"
click at [1016, 466] on button "Save" at bounding box center [1031, 464] width 125 height 20
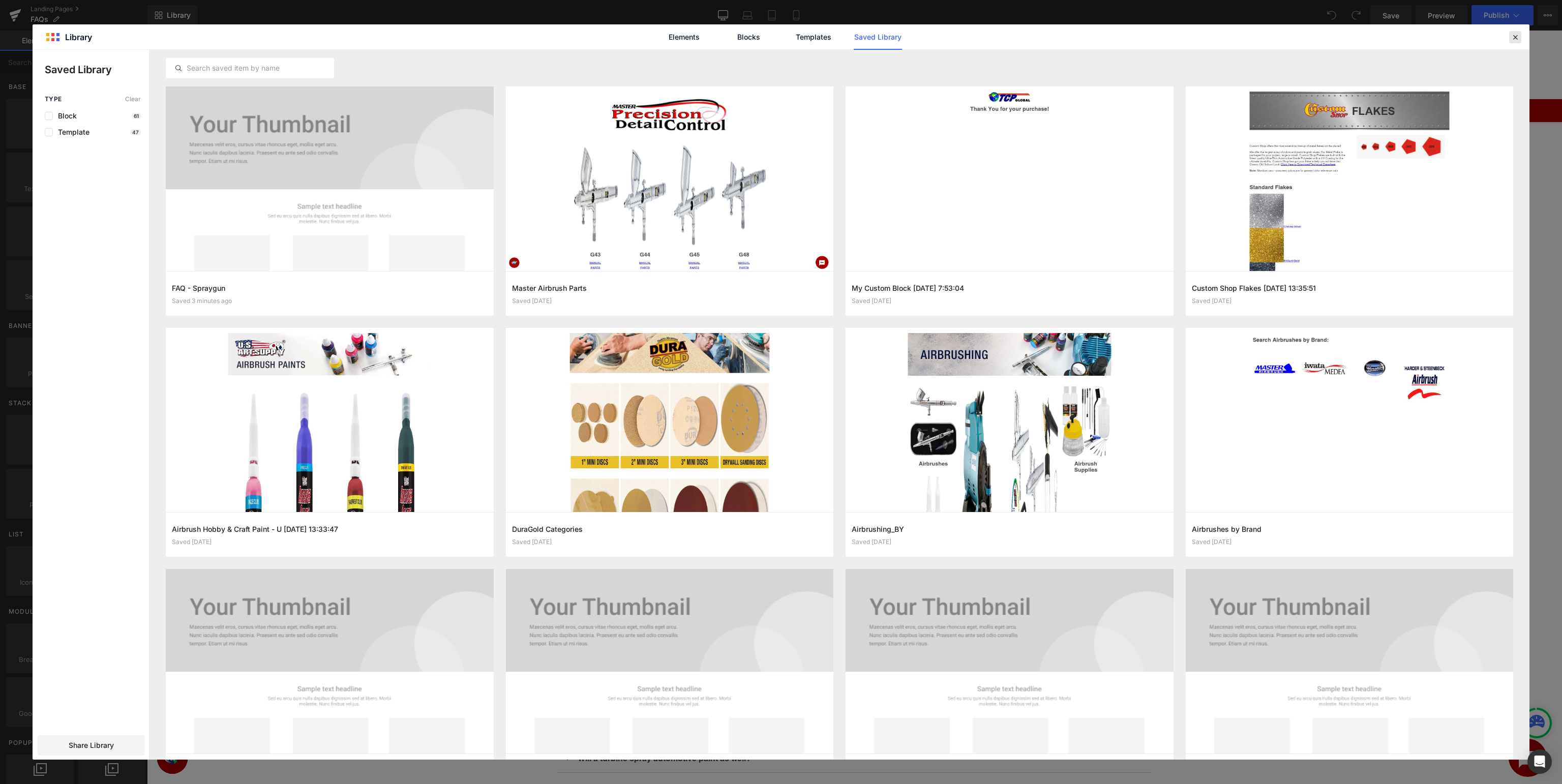
click at [1512, 38] on icon at bounding box center [1516, 38] width 9 height 9
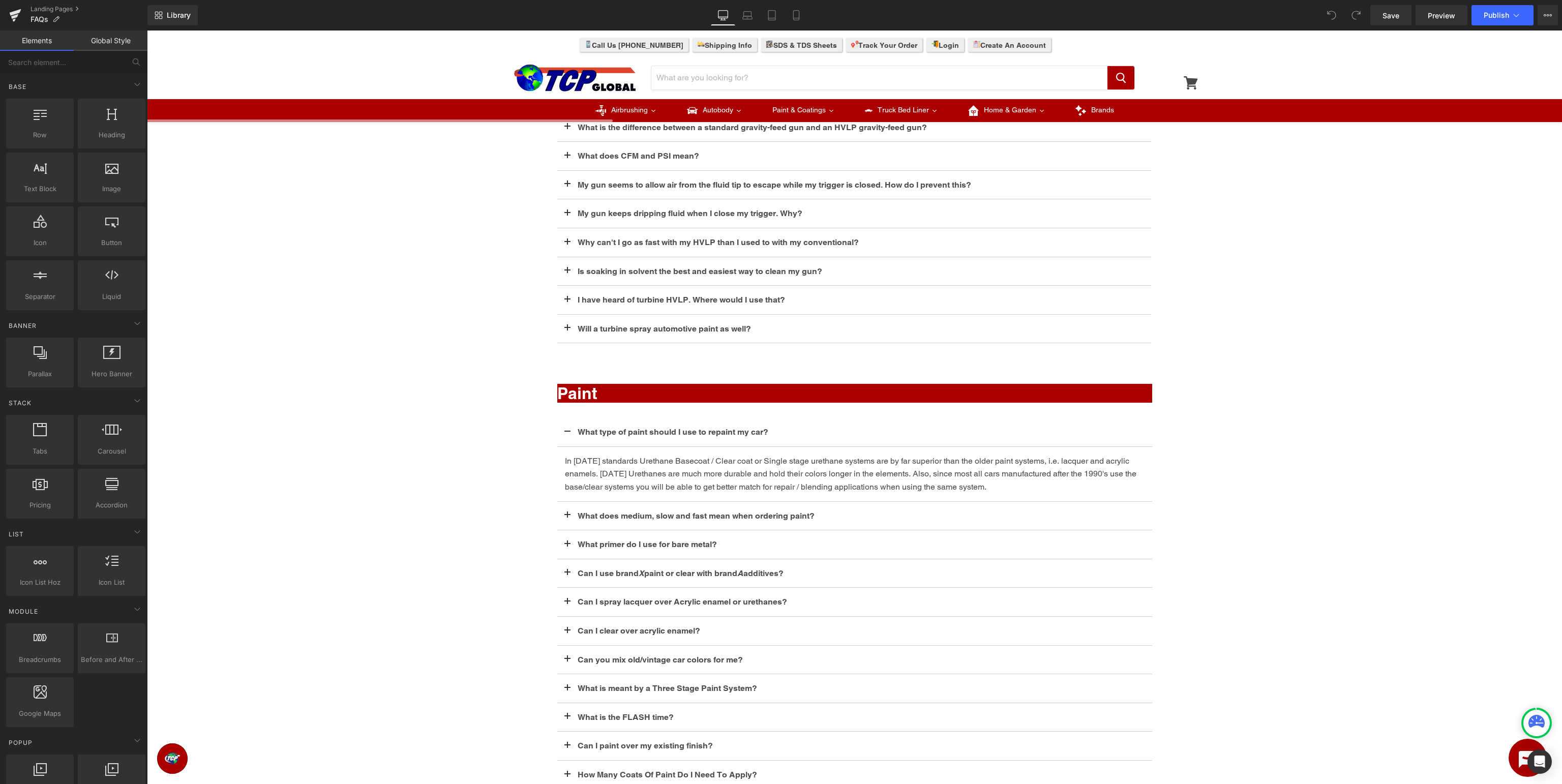
scroll to position [714, 0]
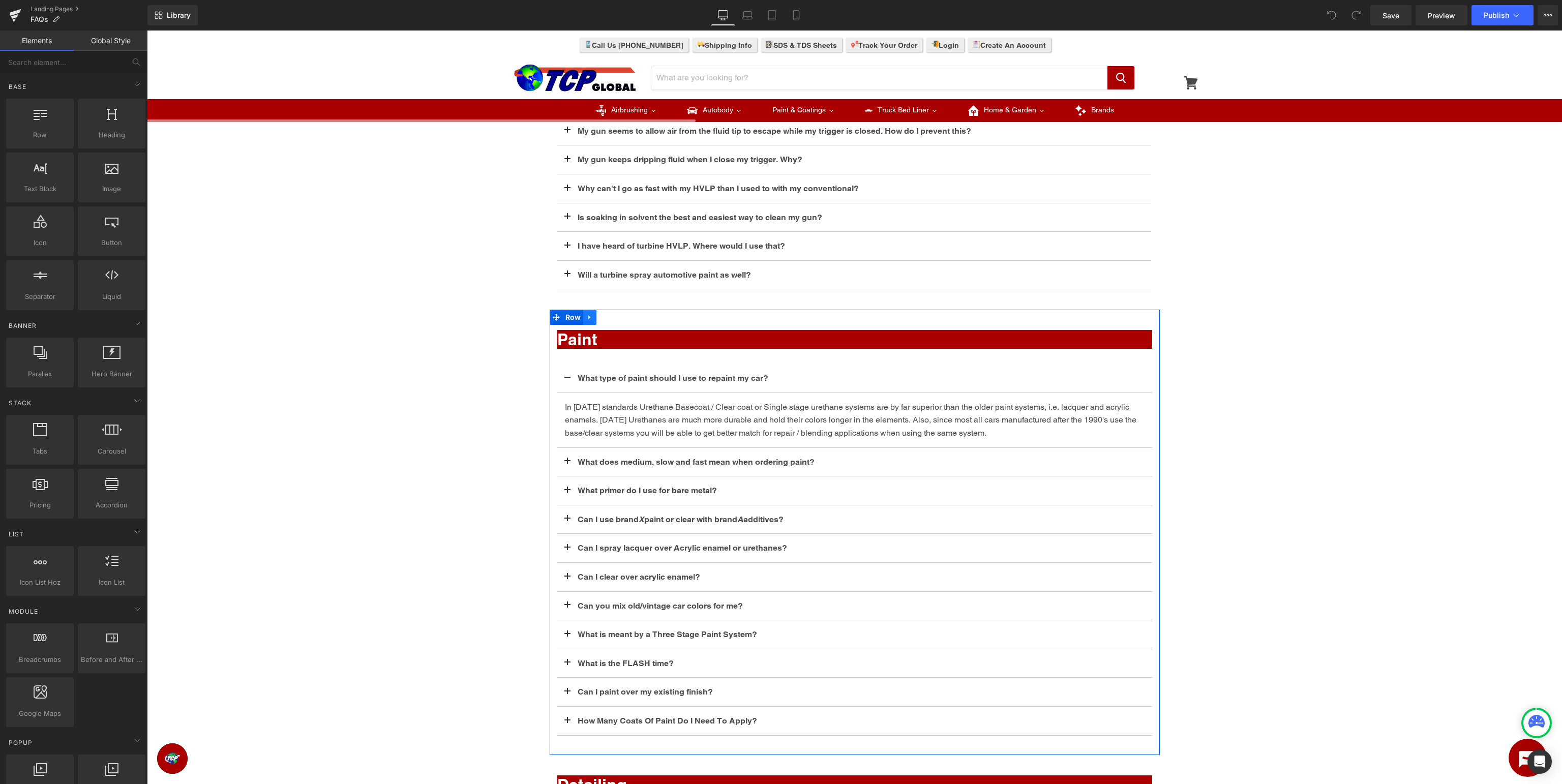
click at [590, 317] on icon at bounding box center [589, 317] width 2 height 5
click at [591, 316] on icon at bounding box center [590, 318] width 7 height 7
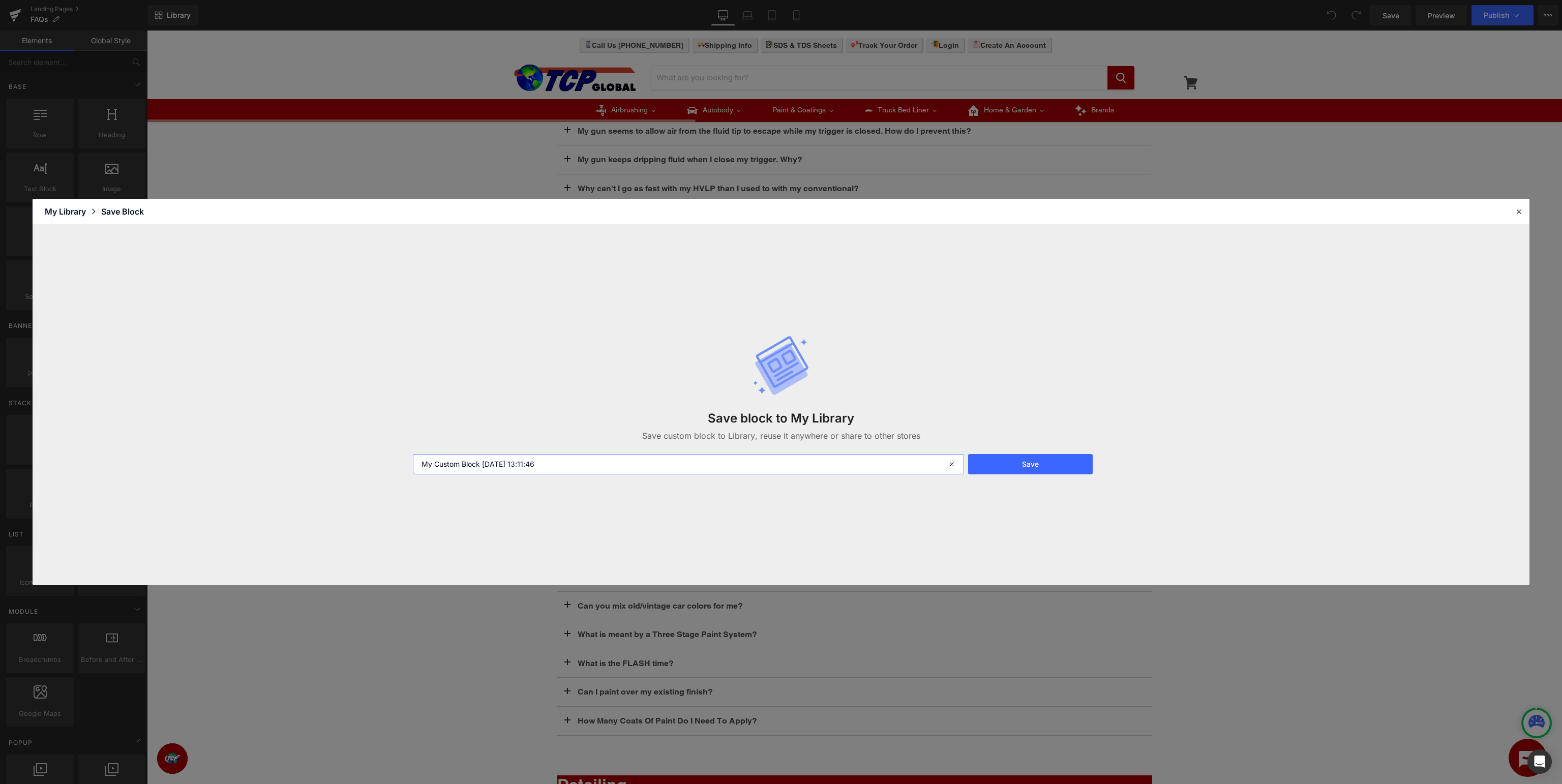
click at [659, 459] on input "My Custom Block 2025-09-05 13:11:46" at bounding box center [689, 464] width 551 height 20
drag, startPoint x: 670, startPoint y: 457, endPoint x: 0, endPoint y: 449, distance: 670.0
click at [413, 454] on input "My Custom Block 2025-09-05 13:11:46" at bounding box center [689, 464] width 551 height 20
type input "FAQ - Paint"
click at [1031, 453] on div "Save block to My Library Save custom block to Library, reuse it anywhere or sha…" at bounding box center [781, 404] width 748 height 180
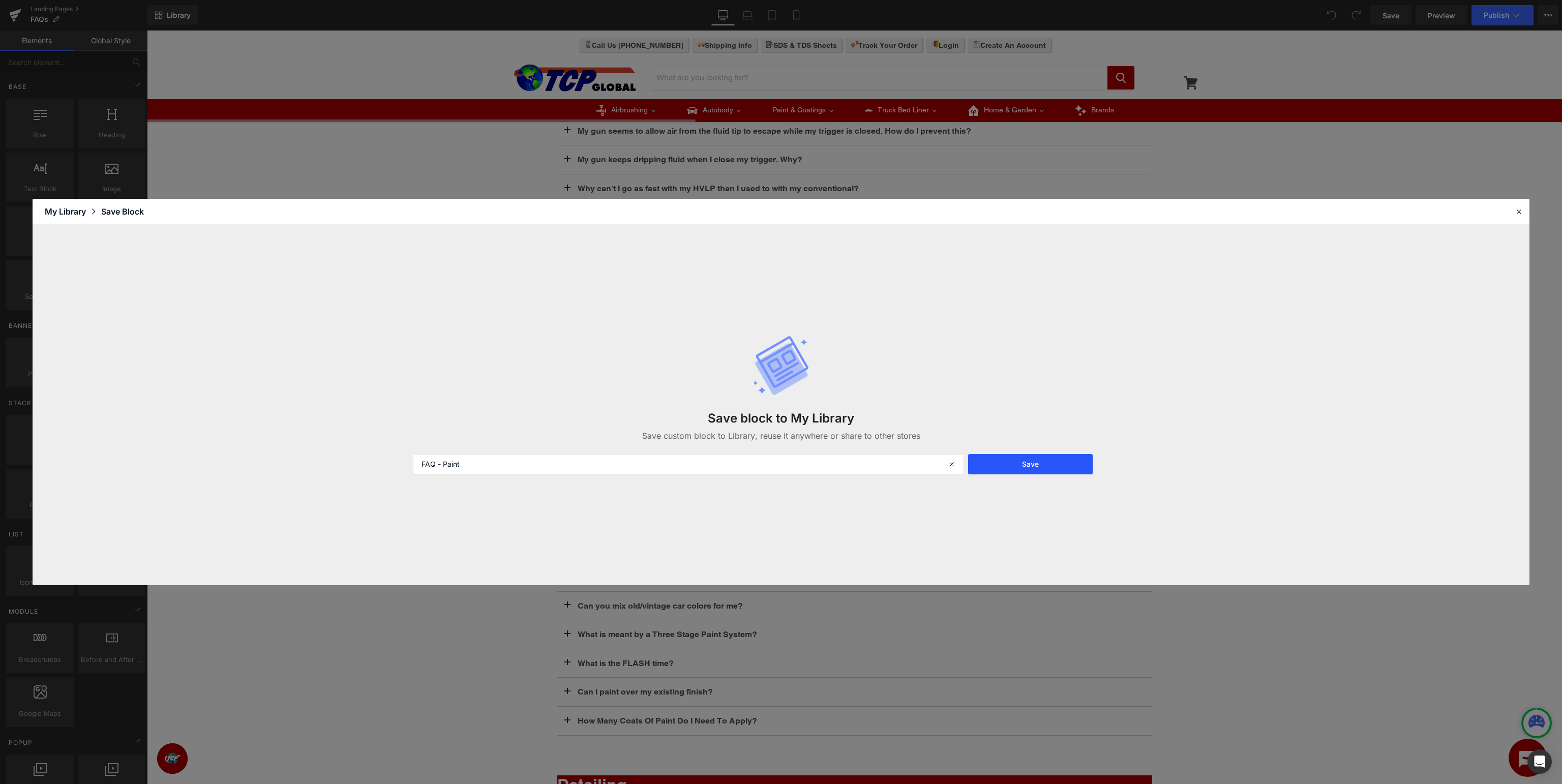
click at [1037, 461] on button "Save" at bounding box center [1031, 464] width 125 height 20
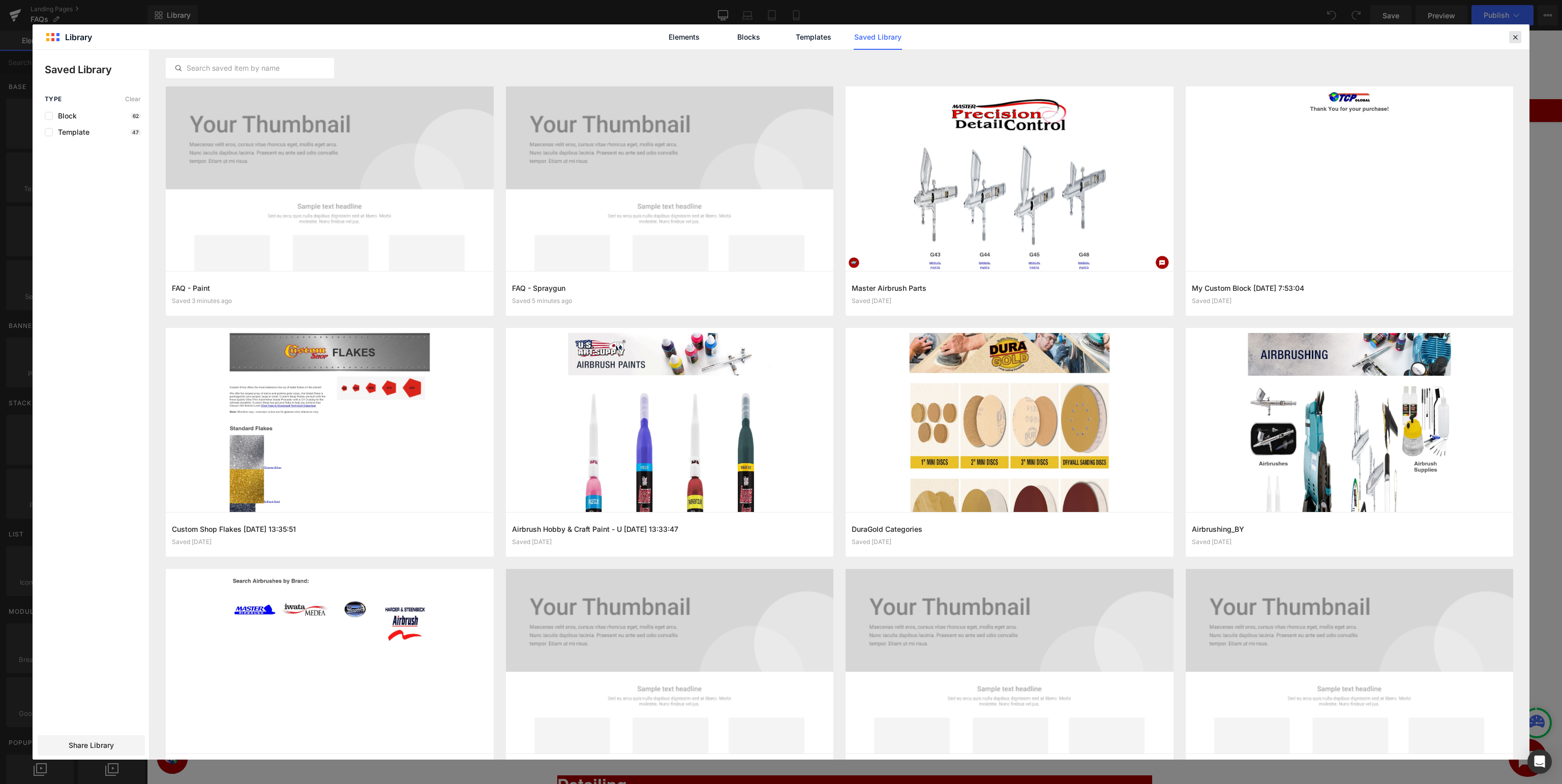
click at [1515, 40] on icon at bounding box center [1516, 38] width 9 height 9
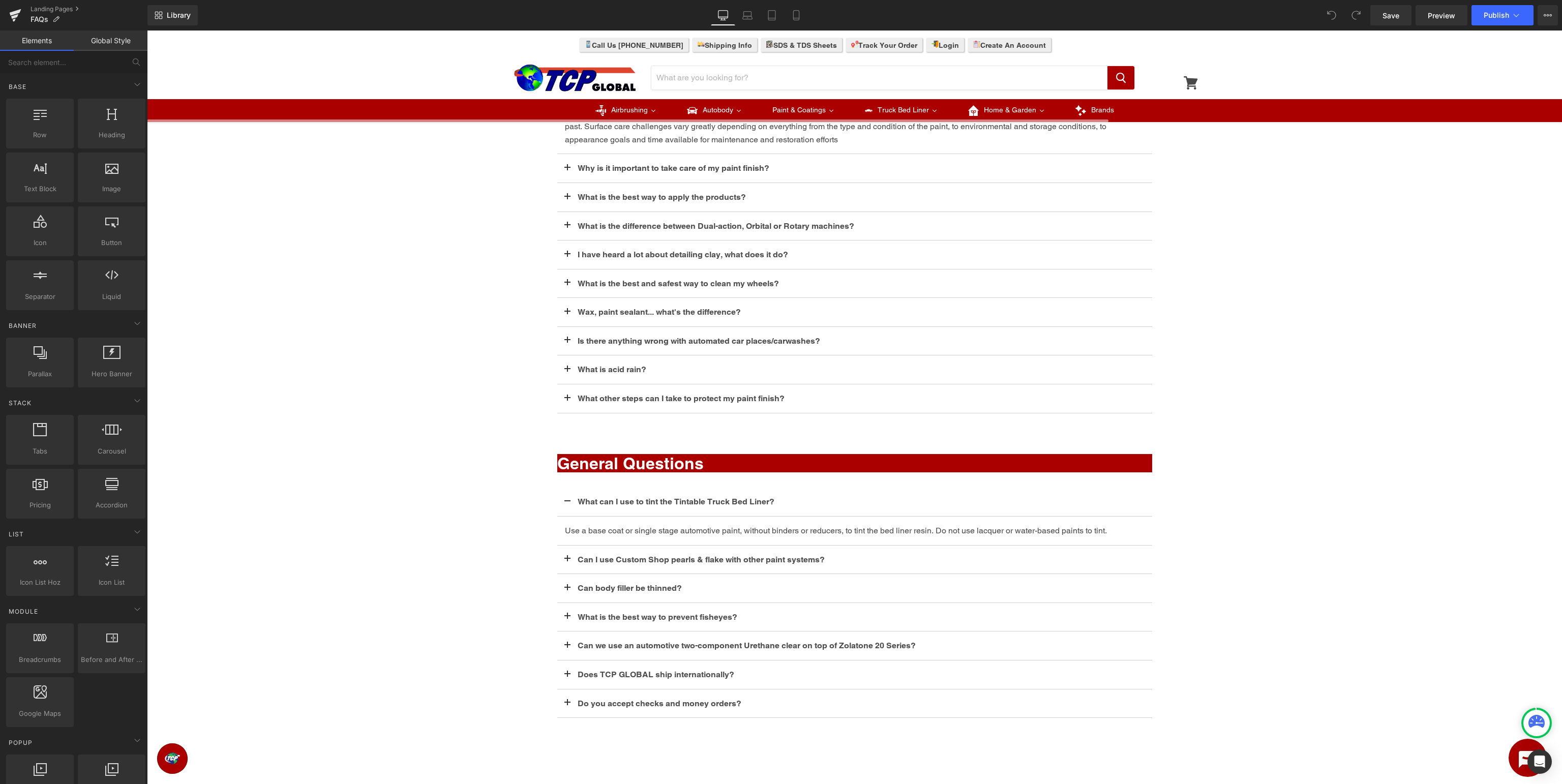
scroll to position [1251, 0]
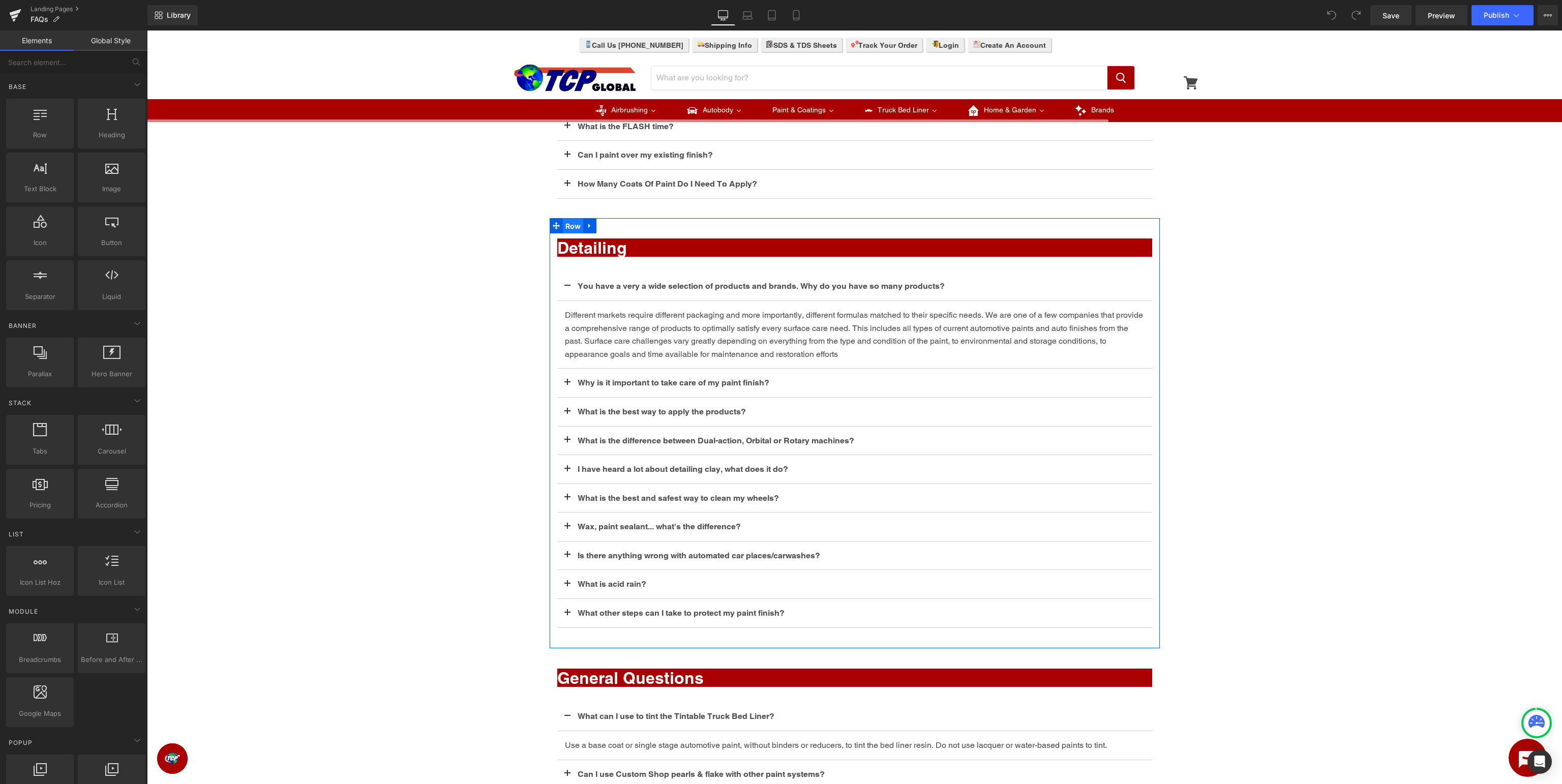
click at [575, 226] on span "Row" at bounding box center [573, 226] width 21 height 15
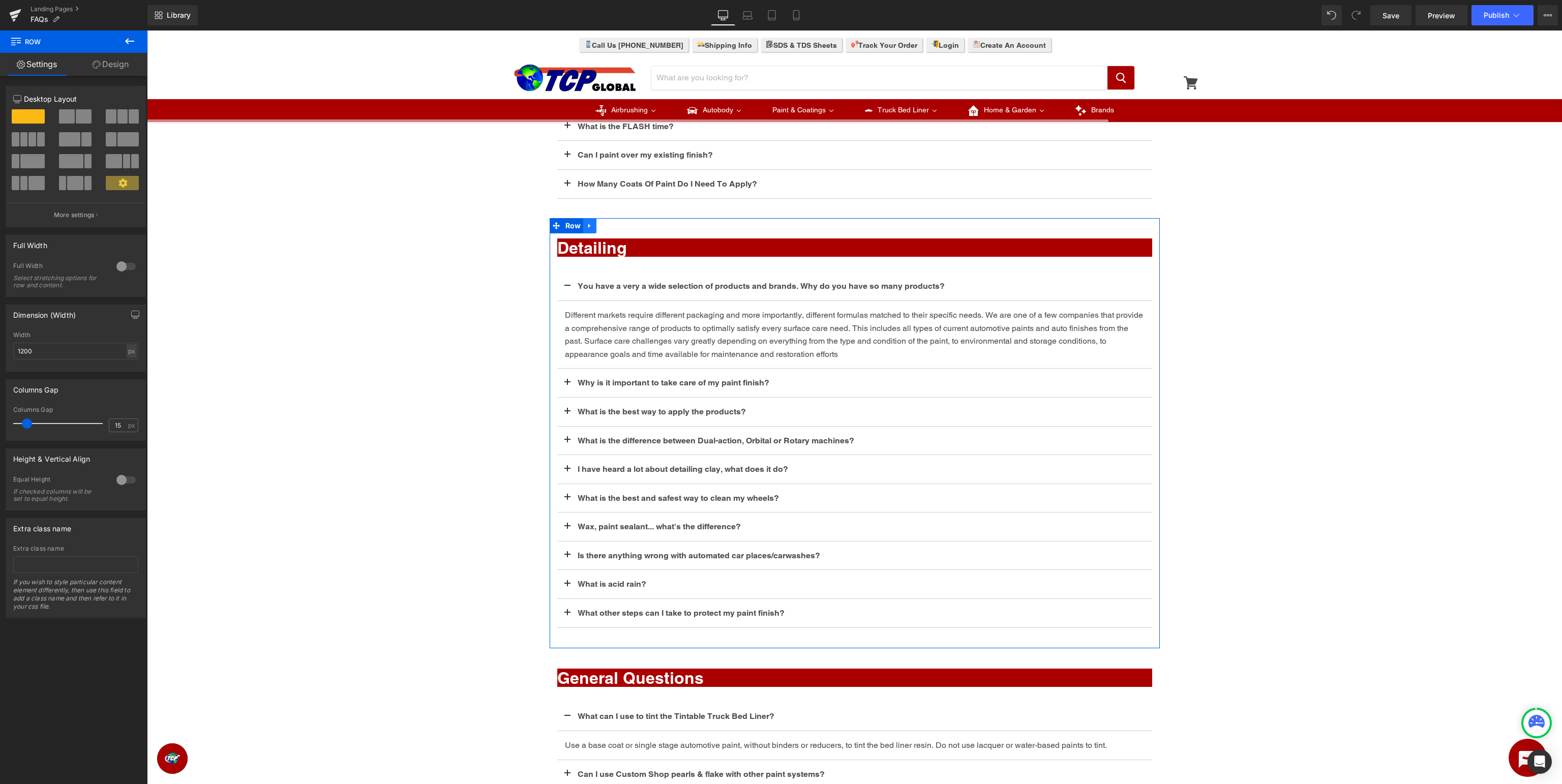
click at [594, 224] on link at bounding box center [590, 225] width 13 height 15
click at [604, 225] on icon at bounding box center [603, 225] width 7 height 7
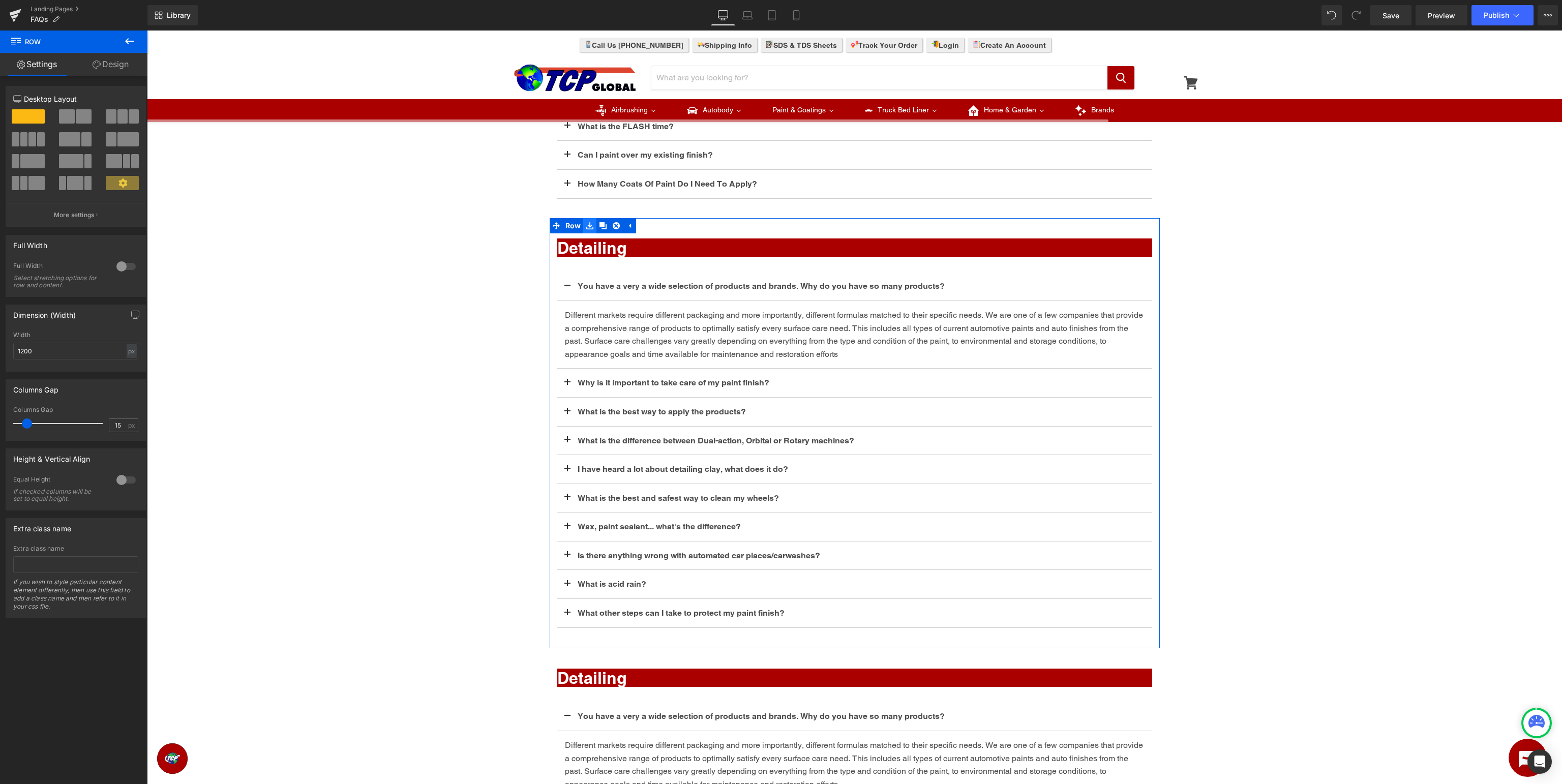
click at [589, 222] on icon at bounding box center [590, 225] width 7 height 7
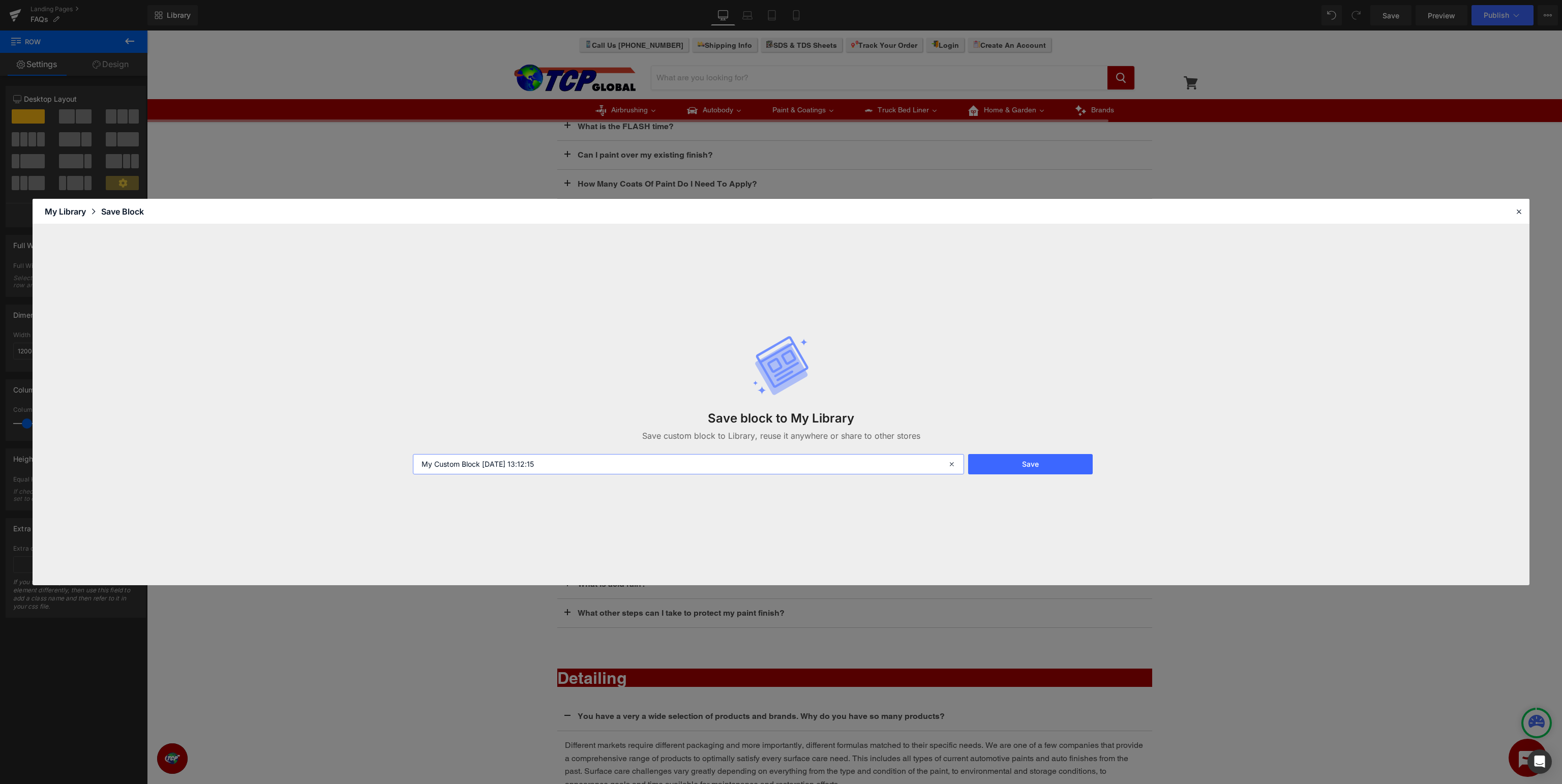
drag, startPoint x: 586, startPoint y: 461, endPoint x: 0, endPoint y: 437, distance: 586.5
click at [413, 454] on input "My Custom Block 2025-09-05 13:12:15" at bounding box center [689, 464] width 551 height 20
type input "FAQ - Detailing"
click at [1063, 464] on button "Save" at bounding box center [1031, 464] width 125 height 20
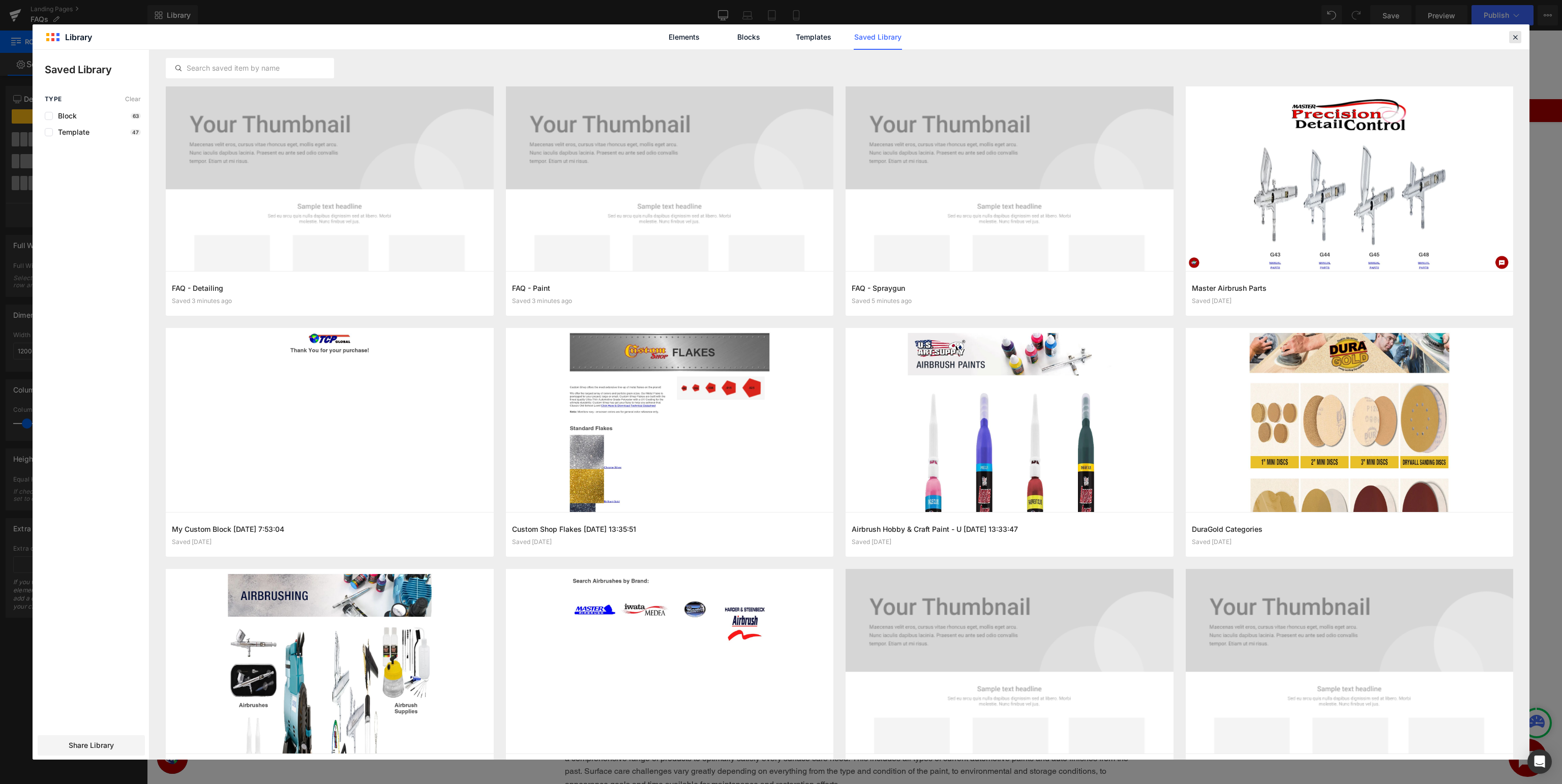
click at [1514, 38] on icon at bounding box center [1516, 38] width 9 height 9
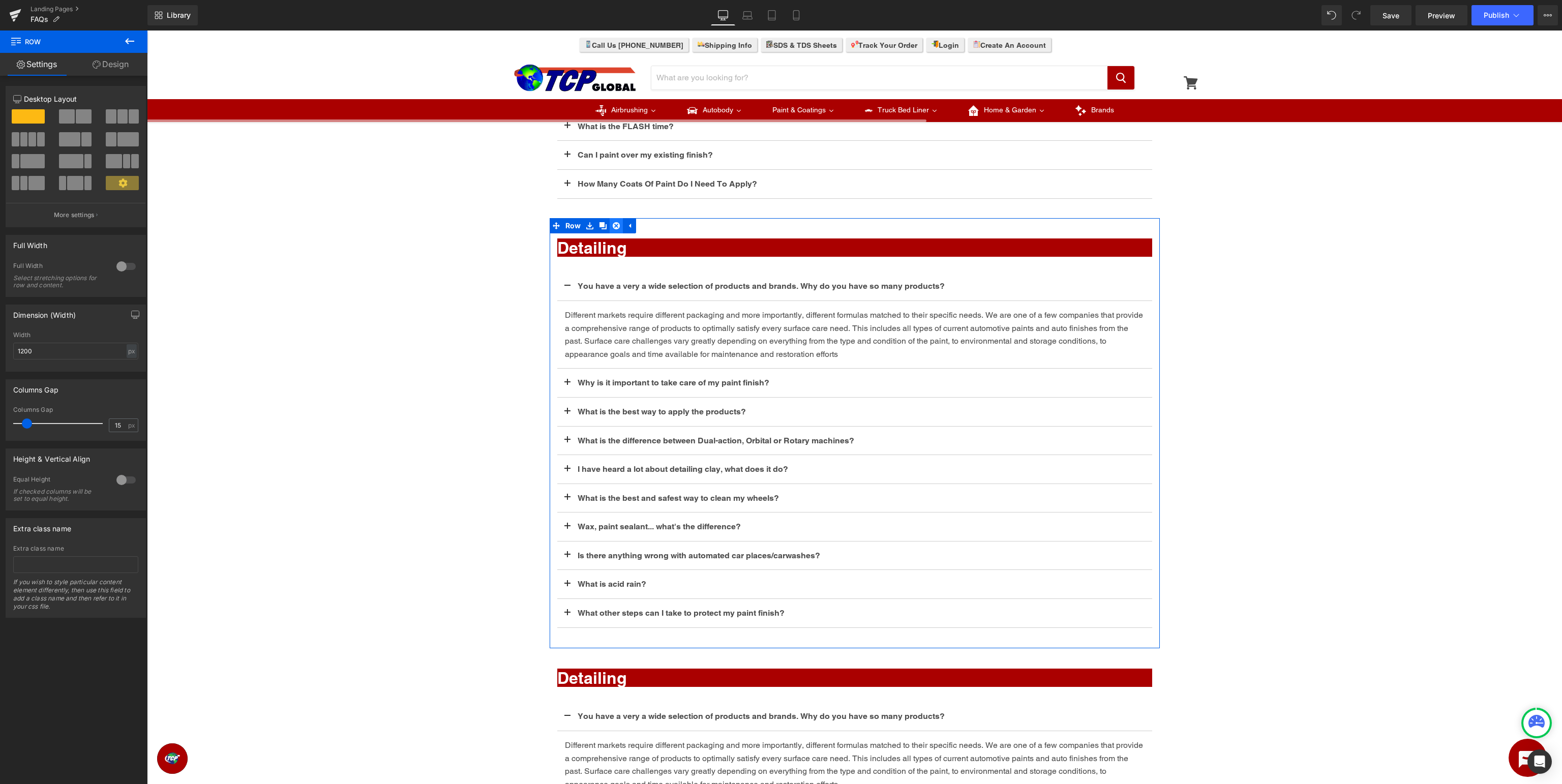
click at [619, 223] on icon at bounding box center [616, 225] width 7 height 7
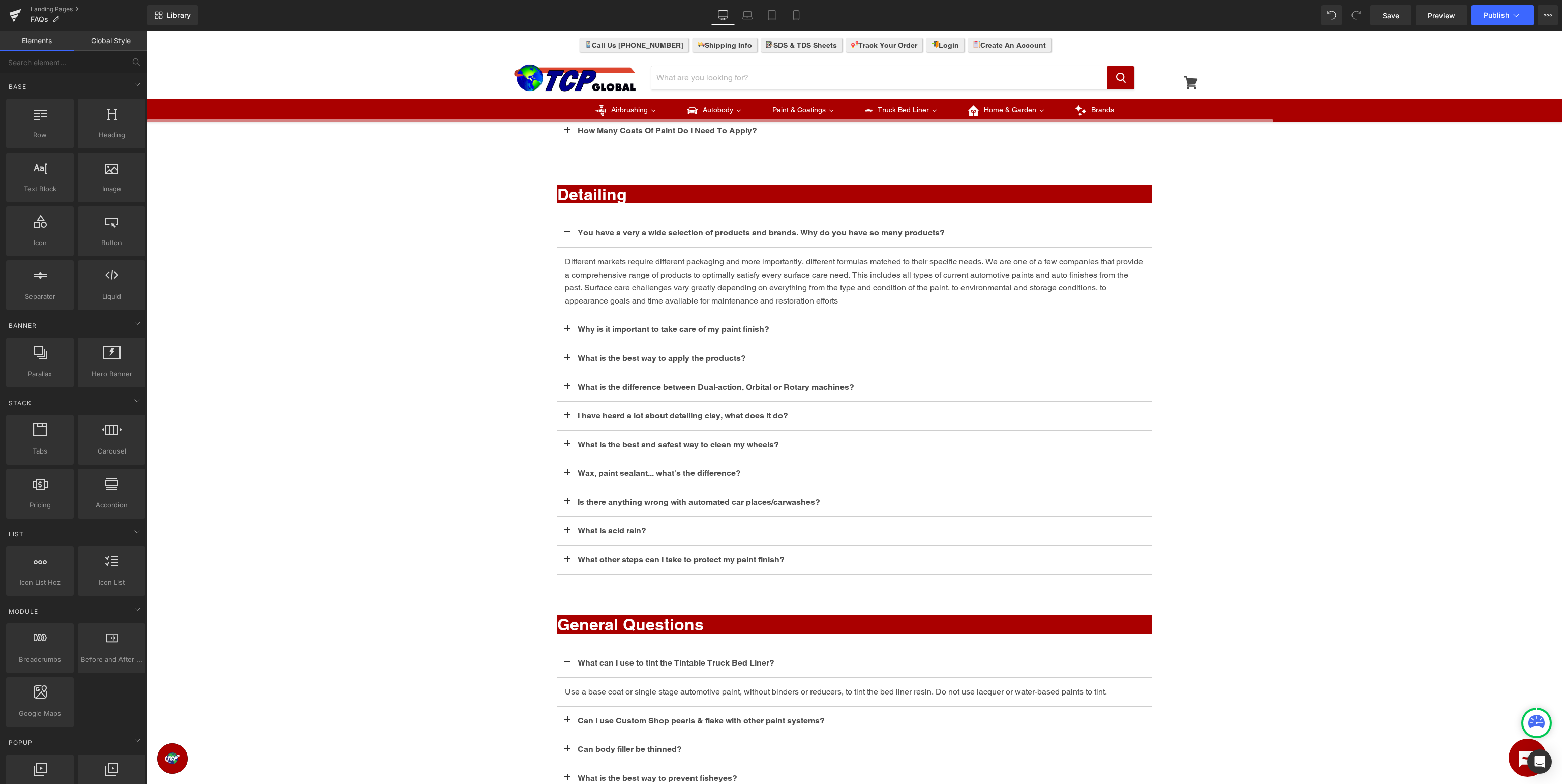
scroll to position [1680, 0]
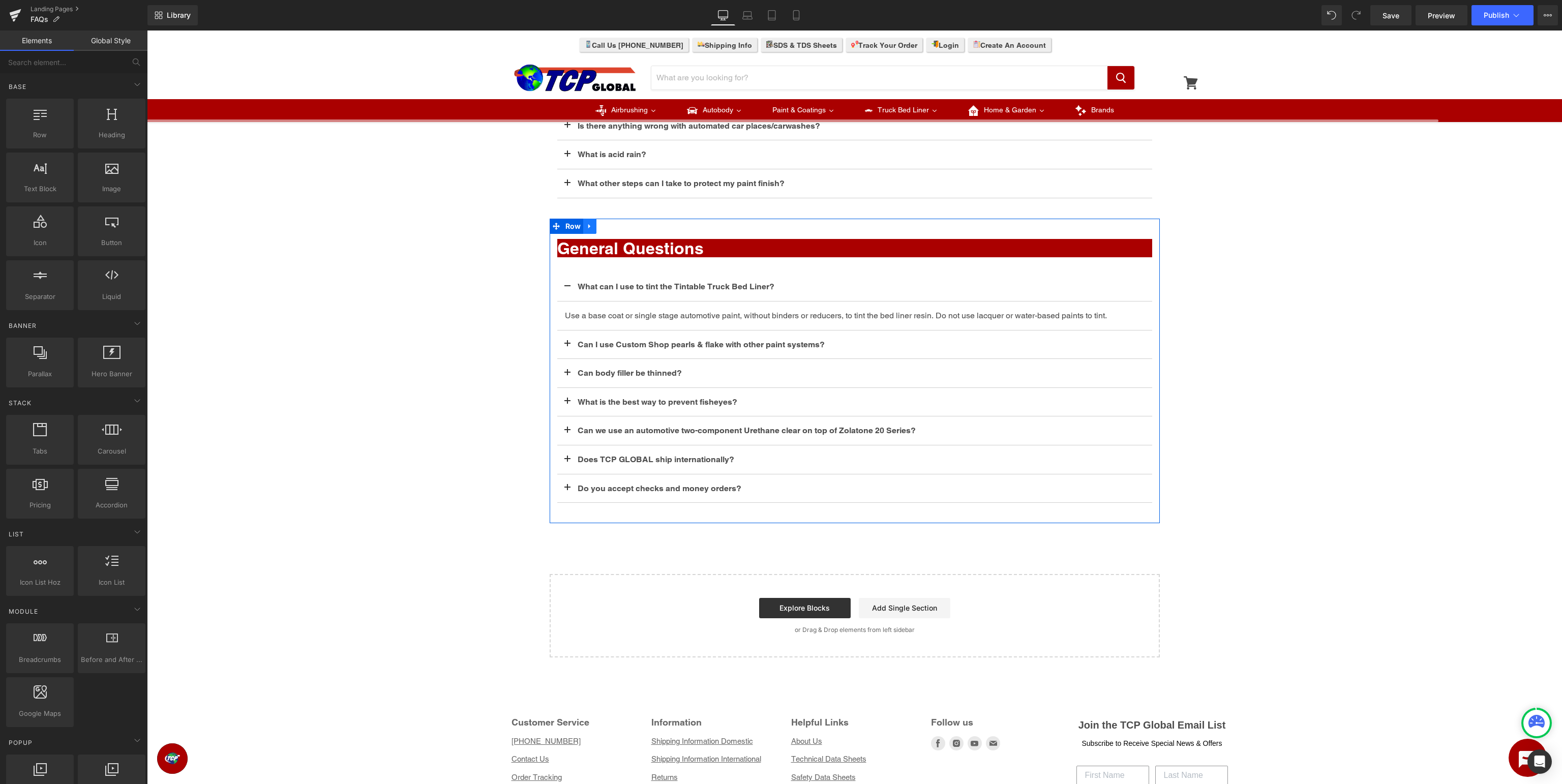
click at [591, 219] on link at bounding box center [590, 226] width 13 height 15
click at [591, 224] on icon at bounding box center [590, 225] width 7 height 7
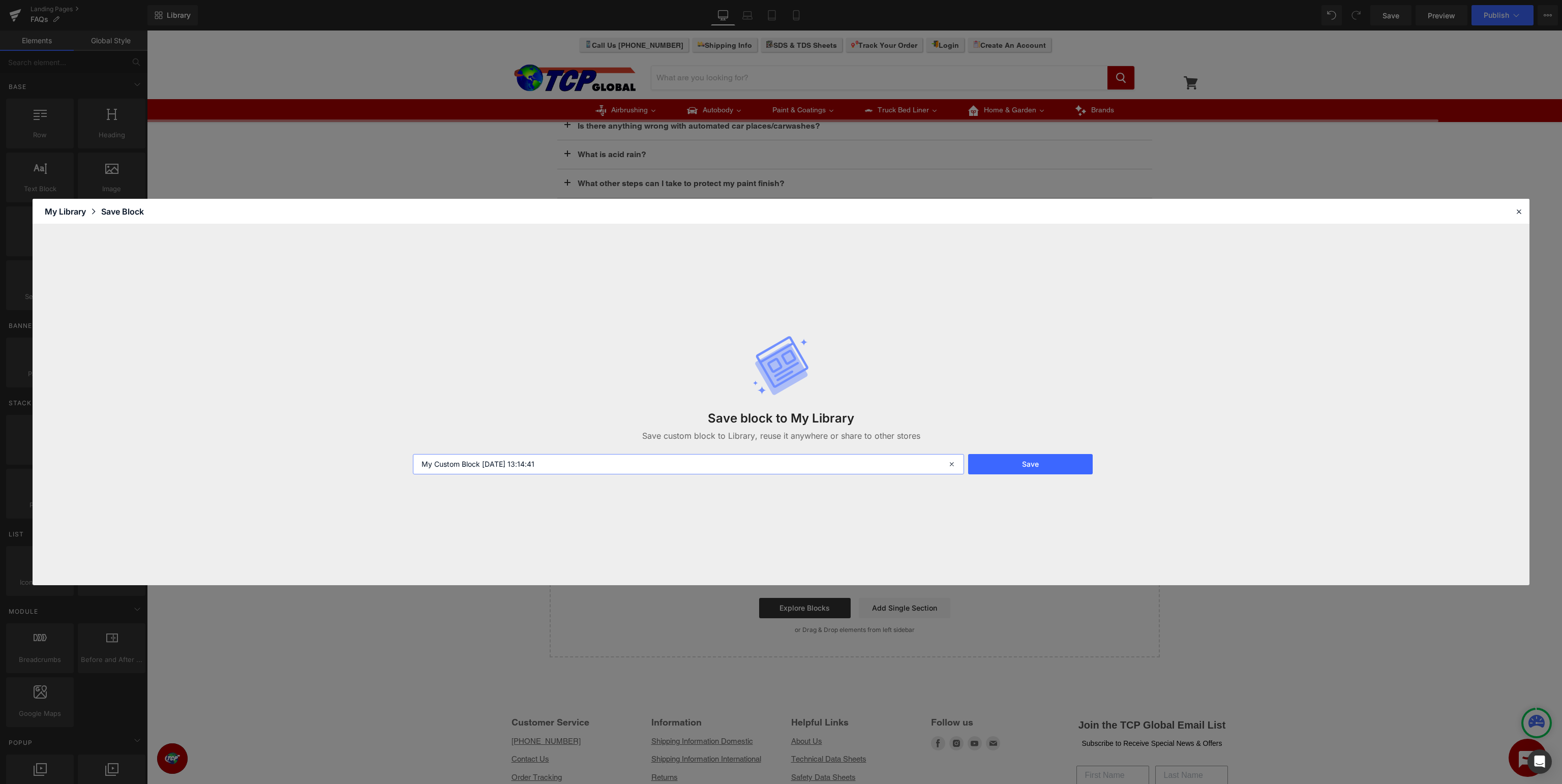
drag, startPoint x: 615, startPoint y: 471, endPoint x: 0, endPoint y: 451, distance: 615.3
click at [413, 454] on input "My Custom Block 2025-09-05 13:14:41" at bounding box center [689, 464] width 551 height 20
type input "FAQ - General Questions"
click at [1050, 461] on button "Save" at bounding box center [1031, 464] width 125 height 20
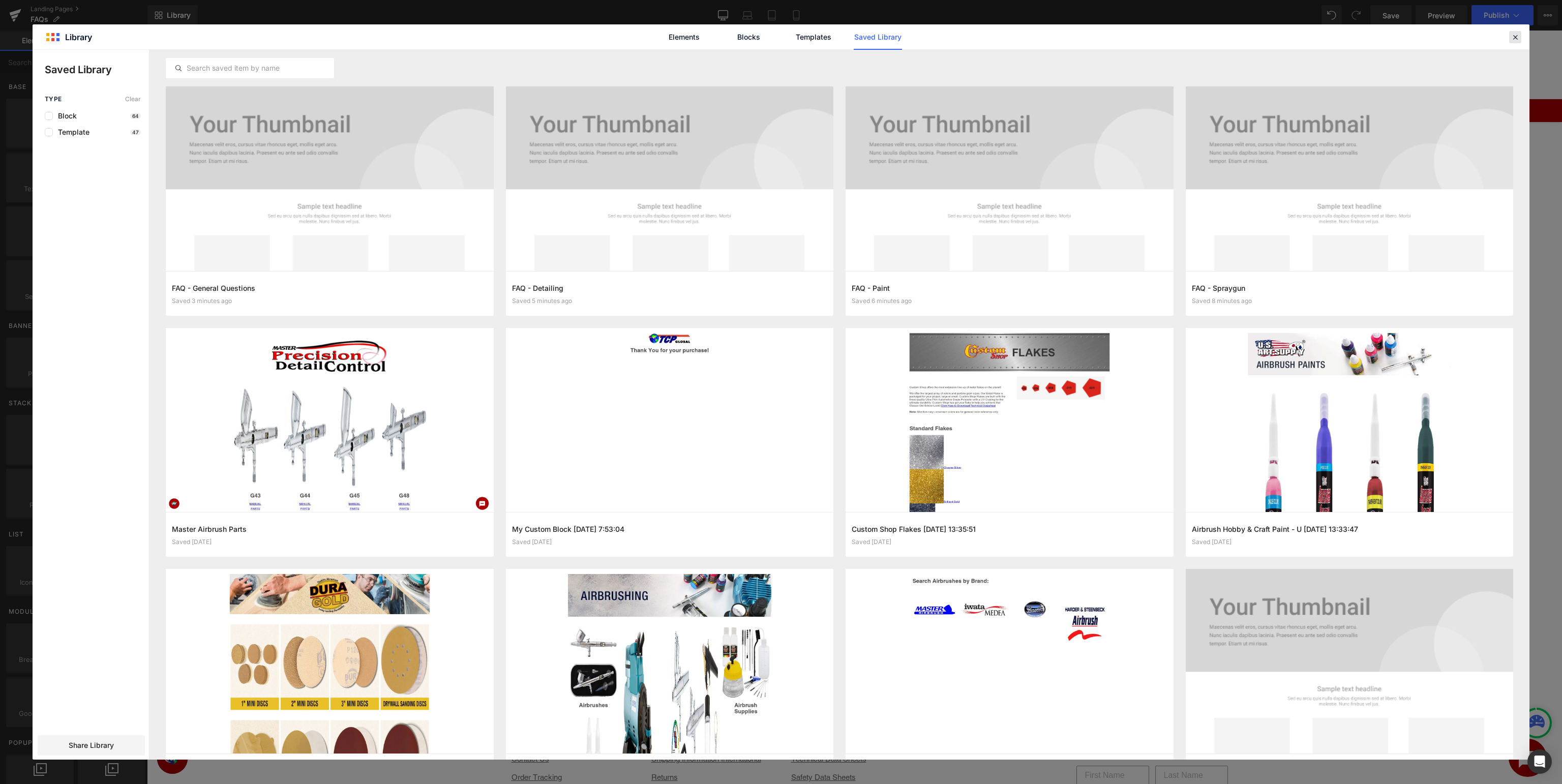
click at [1516, 38] on icon at bounding box center [1516, 38] width 9 height 9
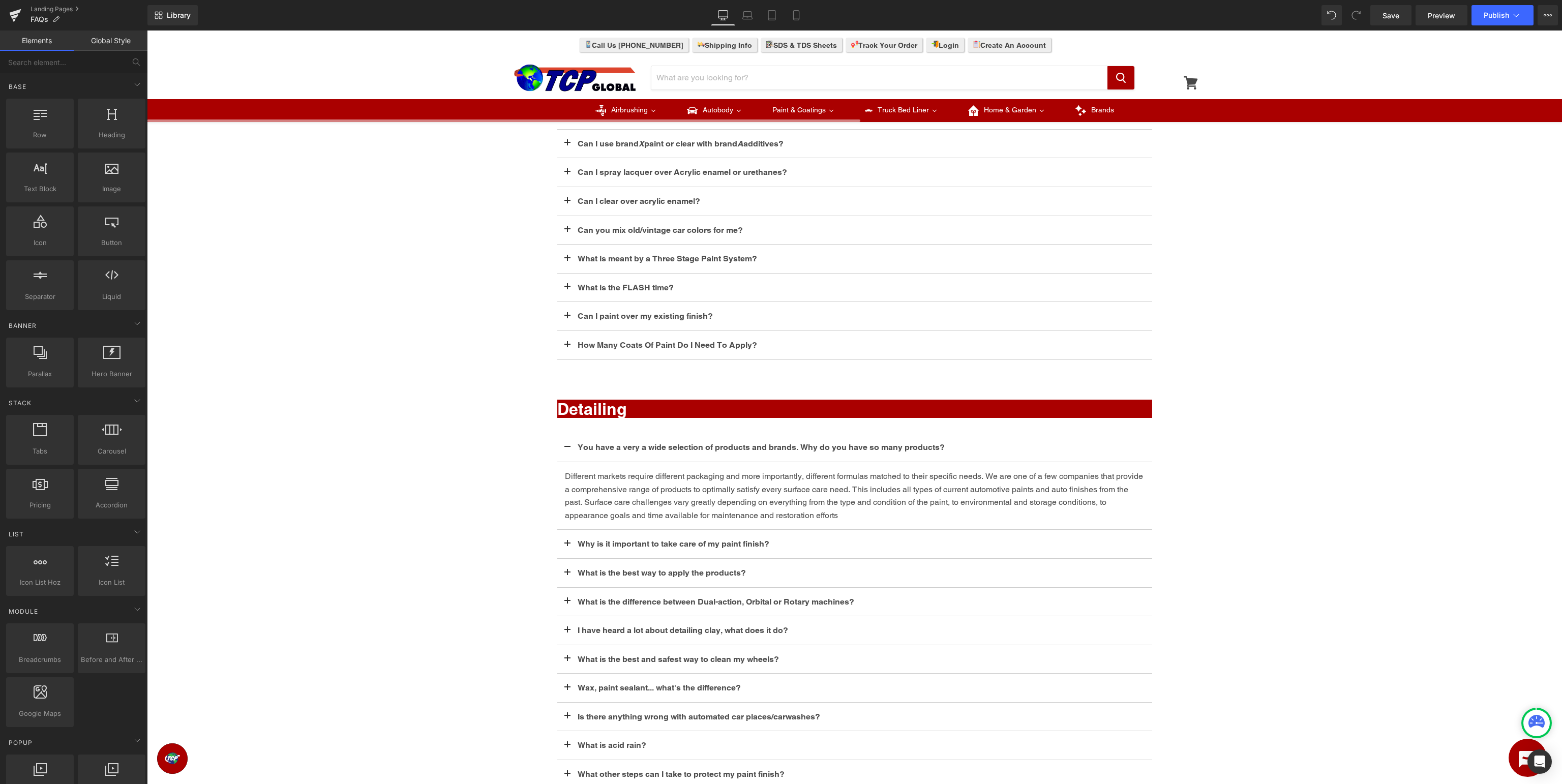
scroll to position [875, 0]
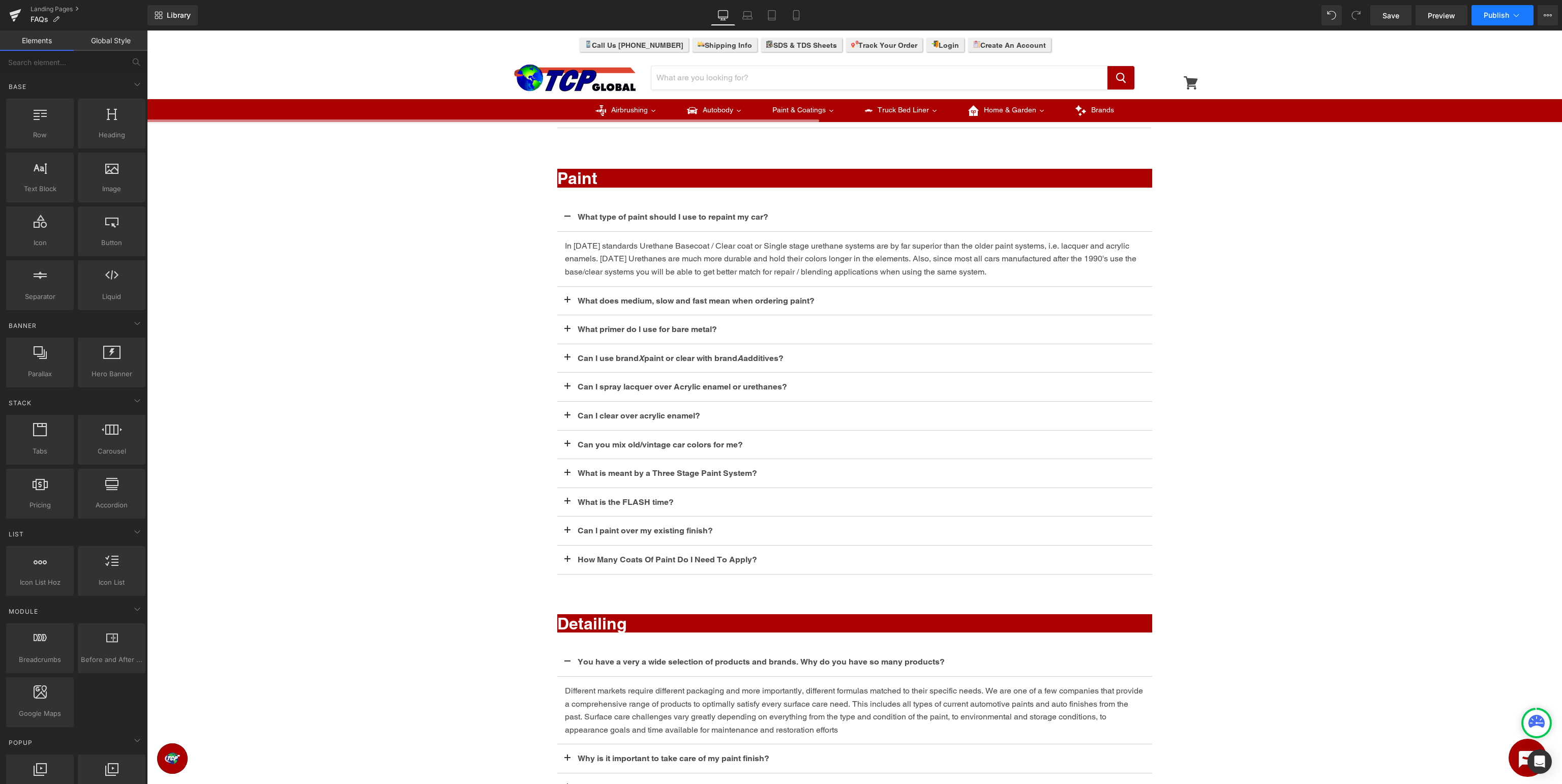
click at [1518, 11] on icon at bounding box center [1516, 15] width 10 height 10
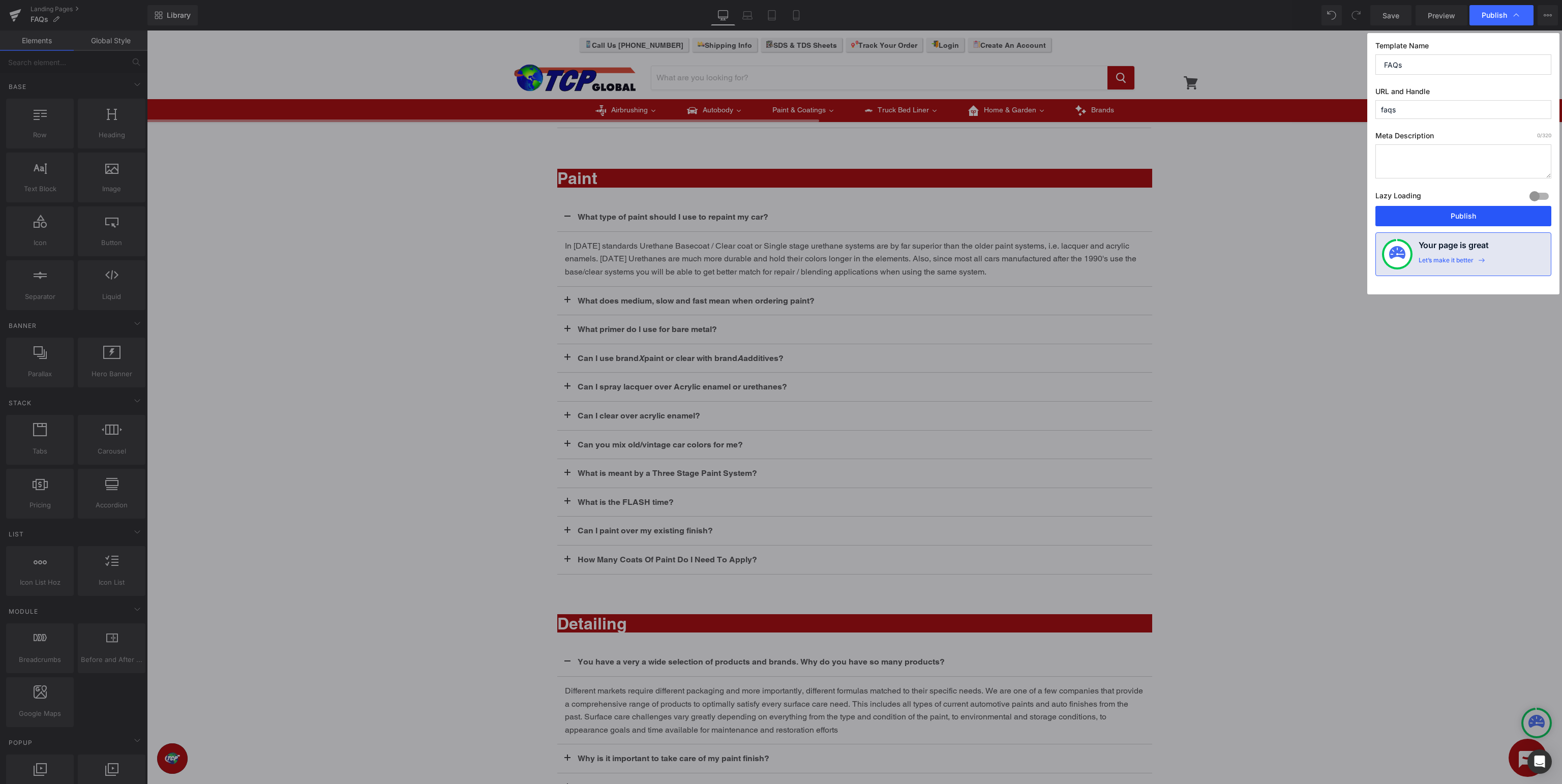
click at [1484, 217] on button "Publish" at bounding box center [1463, 216] width 176 height 20
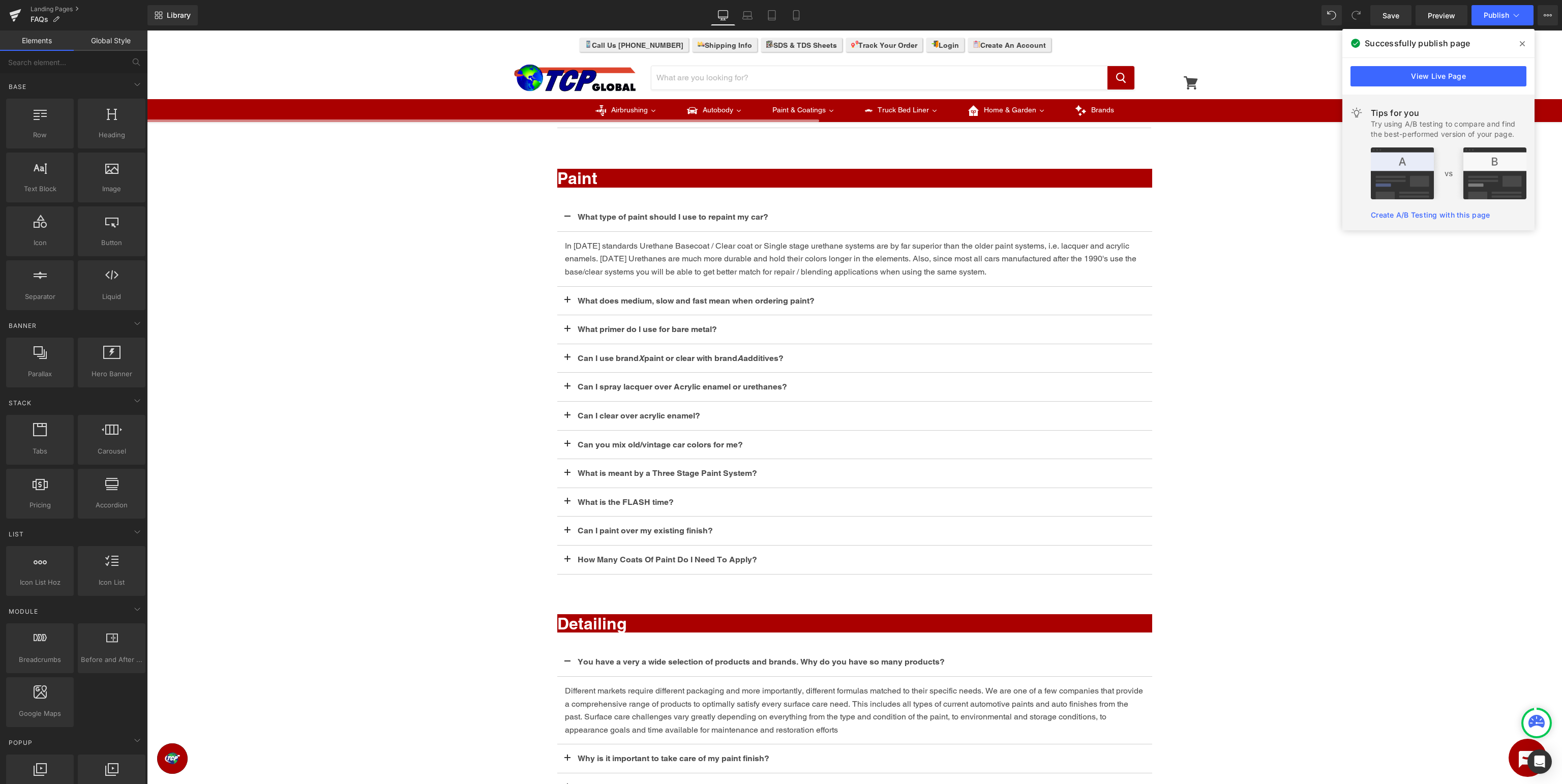
click at [1524, 45] on icon at bounding box center [1522, 44] width 5 height 5
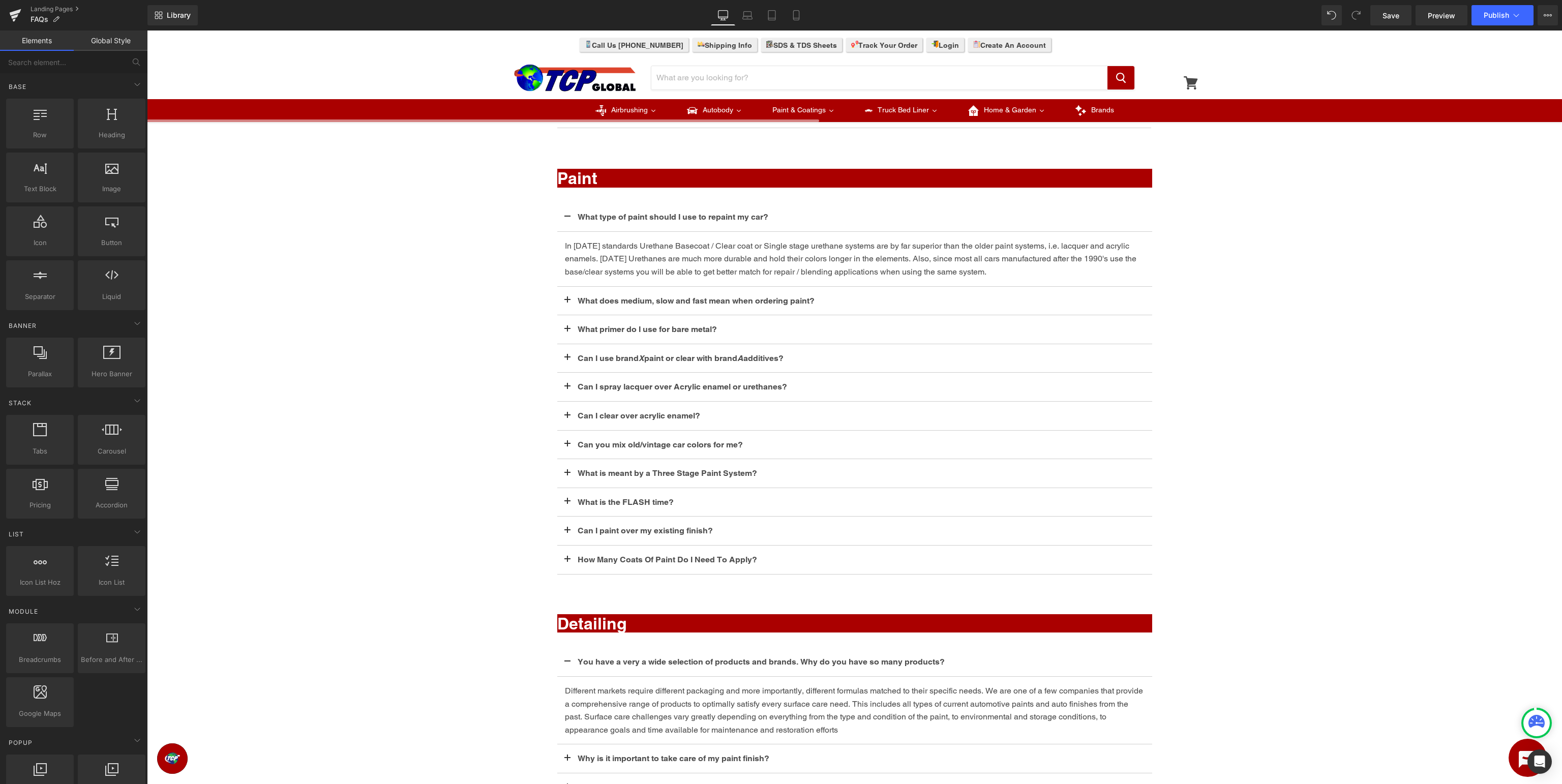
click at [1319, 321] on div "Frequently Asked Questions Heading Row Airbrush Heading What's the difference b…" at bounding box center [854, 355] width 1415 height 2216
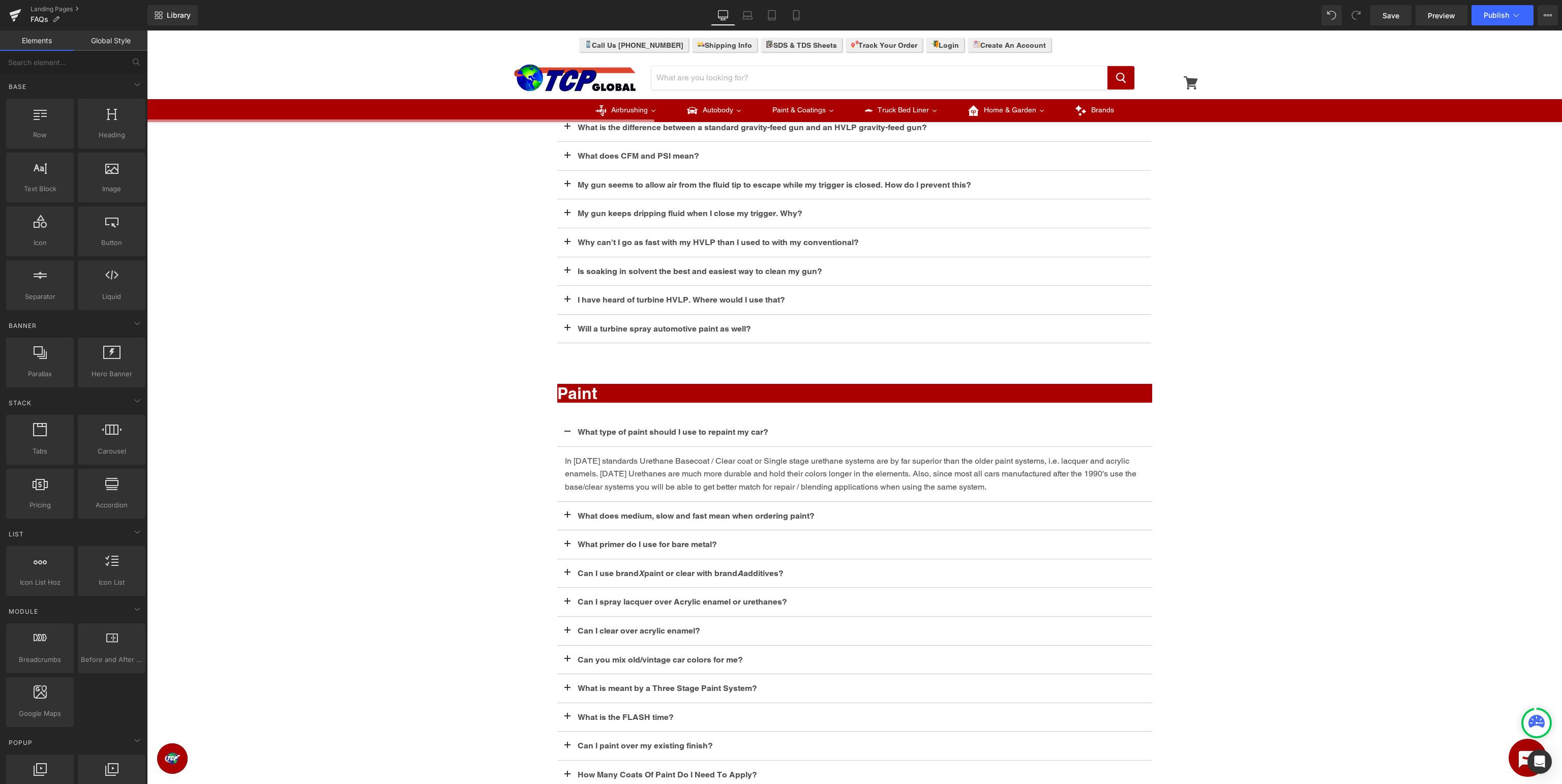
scroll to position [391, 0]
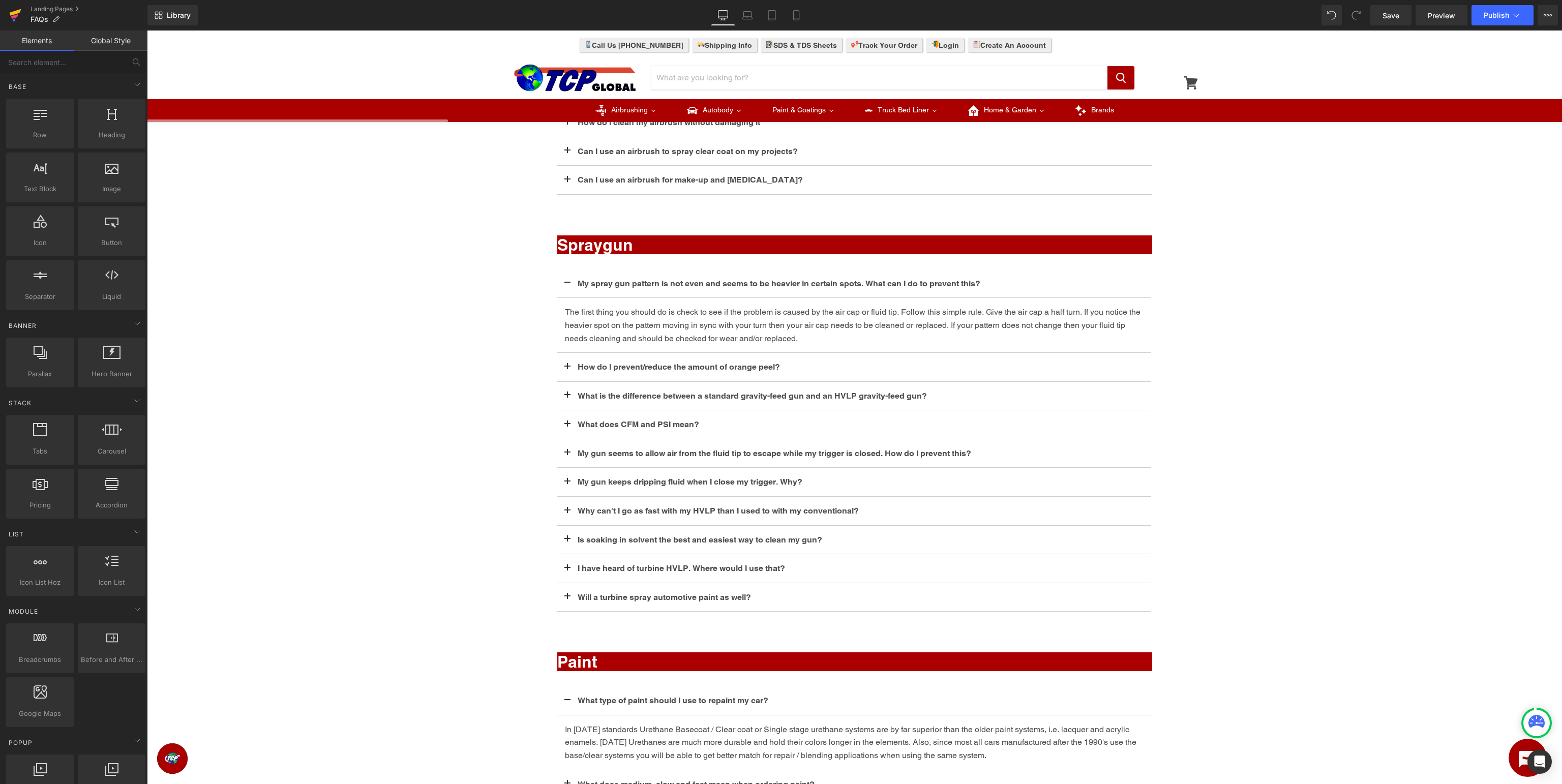
click at [15, 13] on icon at bounding box center [15, 13] width 11 height 7
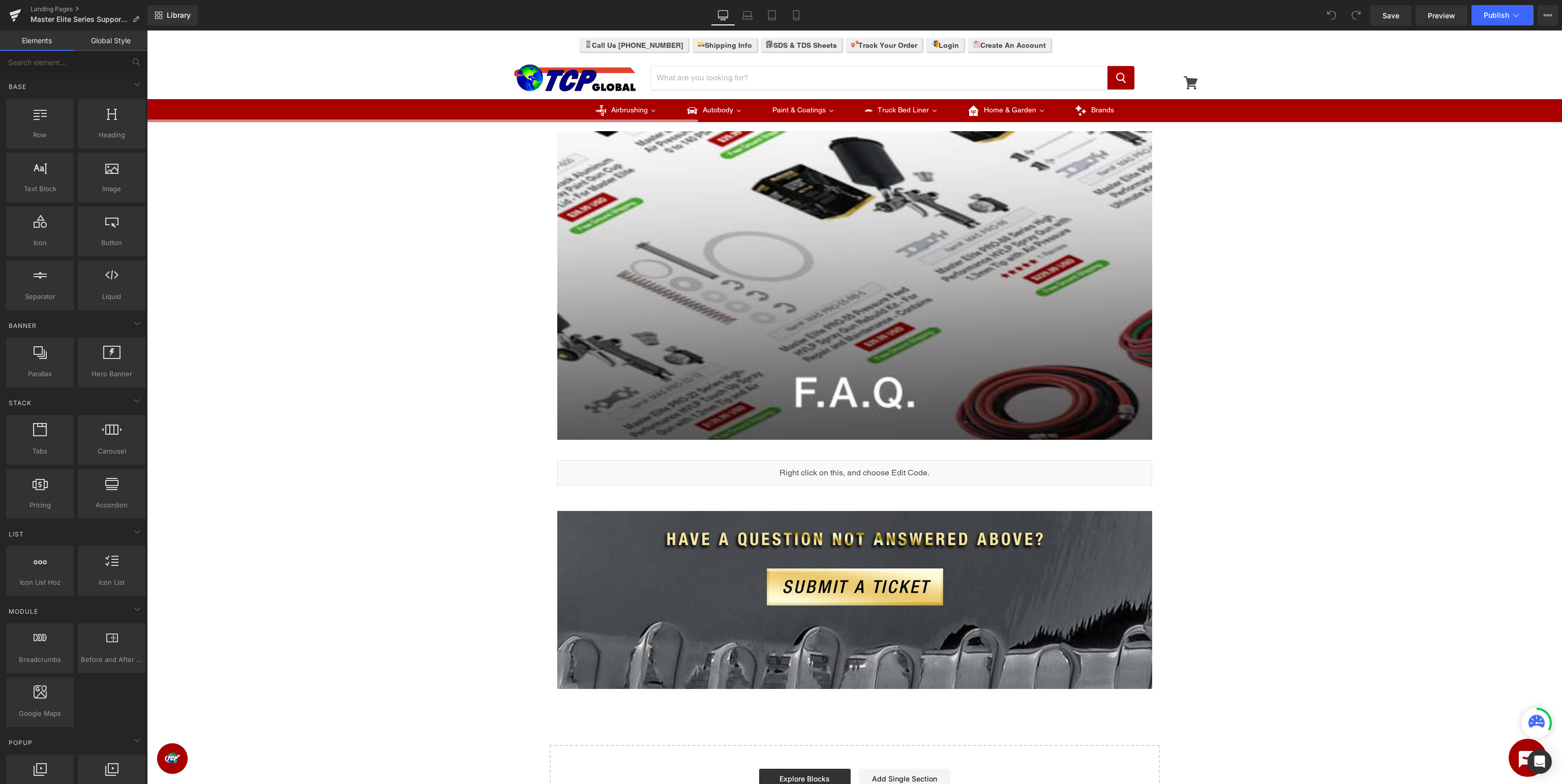
scroll to position [483, 0]
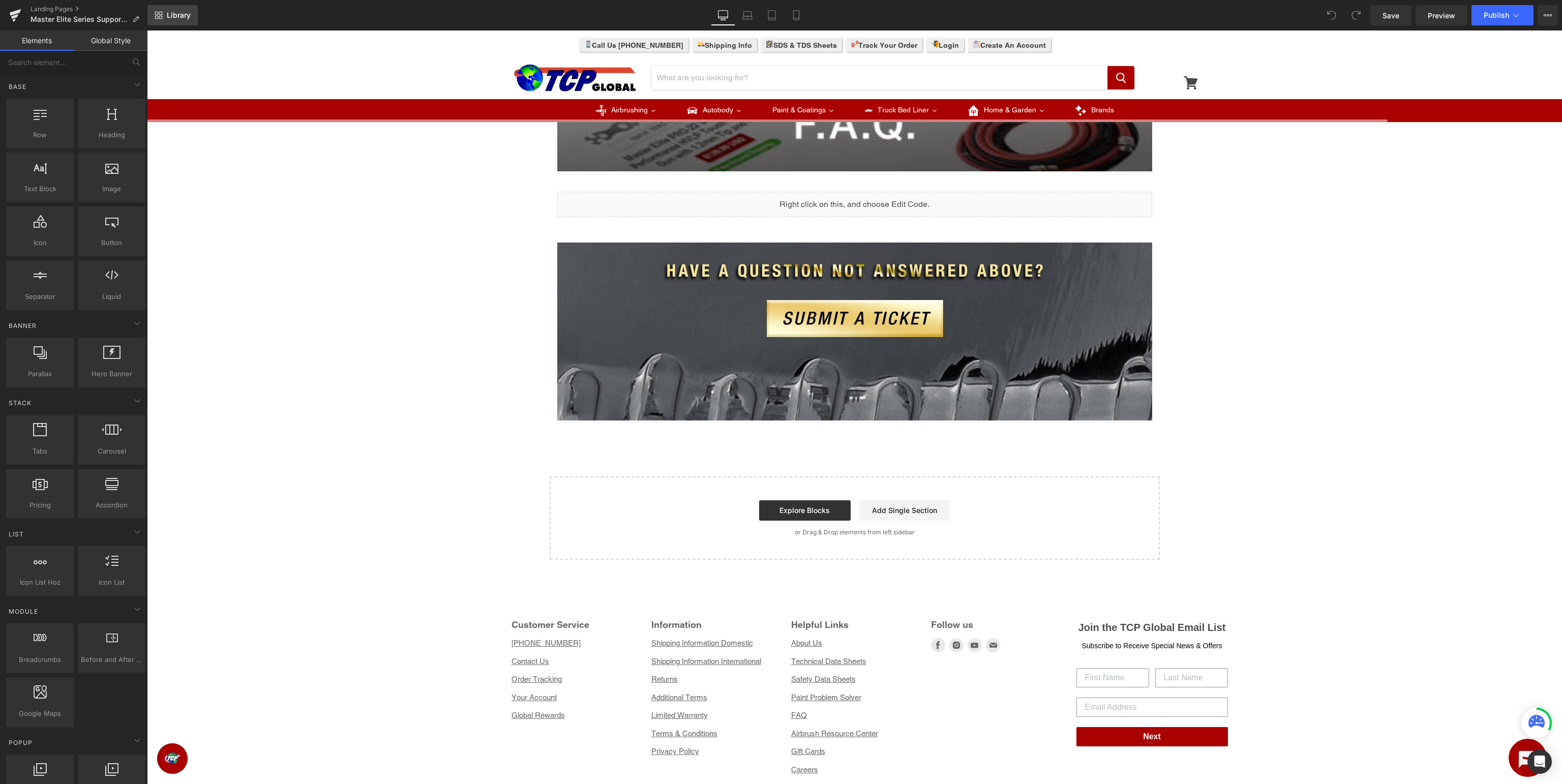
click at [159, 11] on icon at bounding box center [159, 15] width 8 height 8
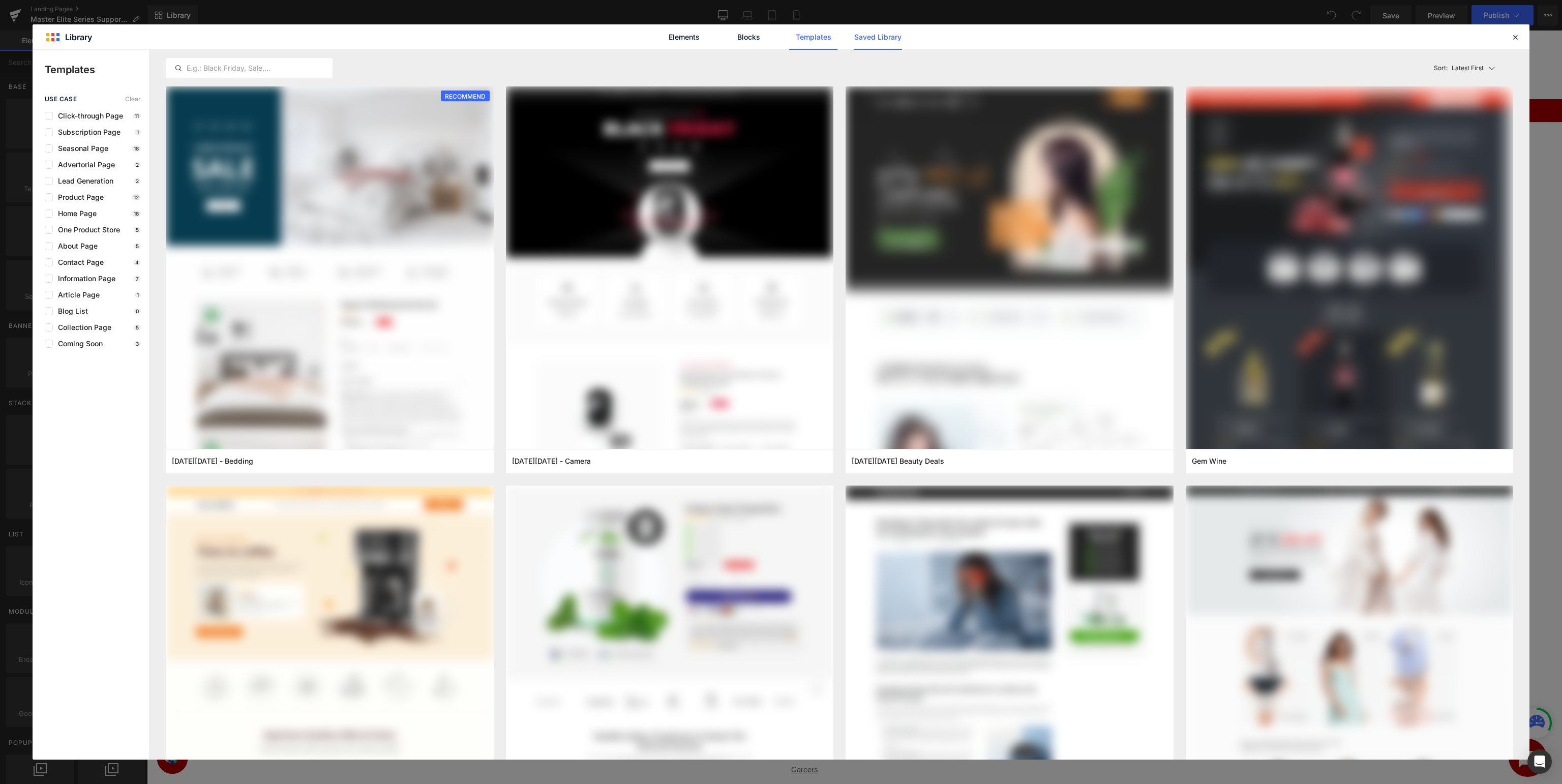
click at [888, 31] on link "Saved Library" at bounding box center [878, 37] width 48 height 25
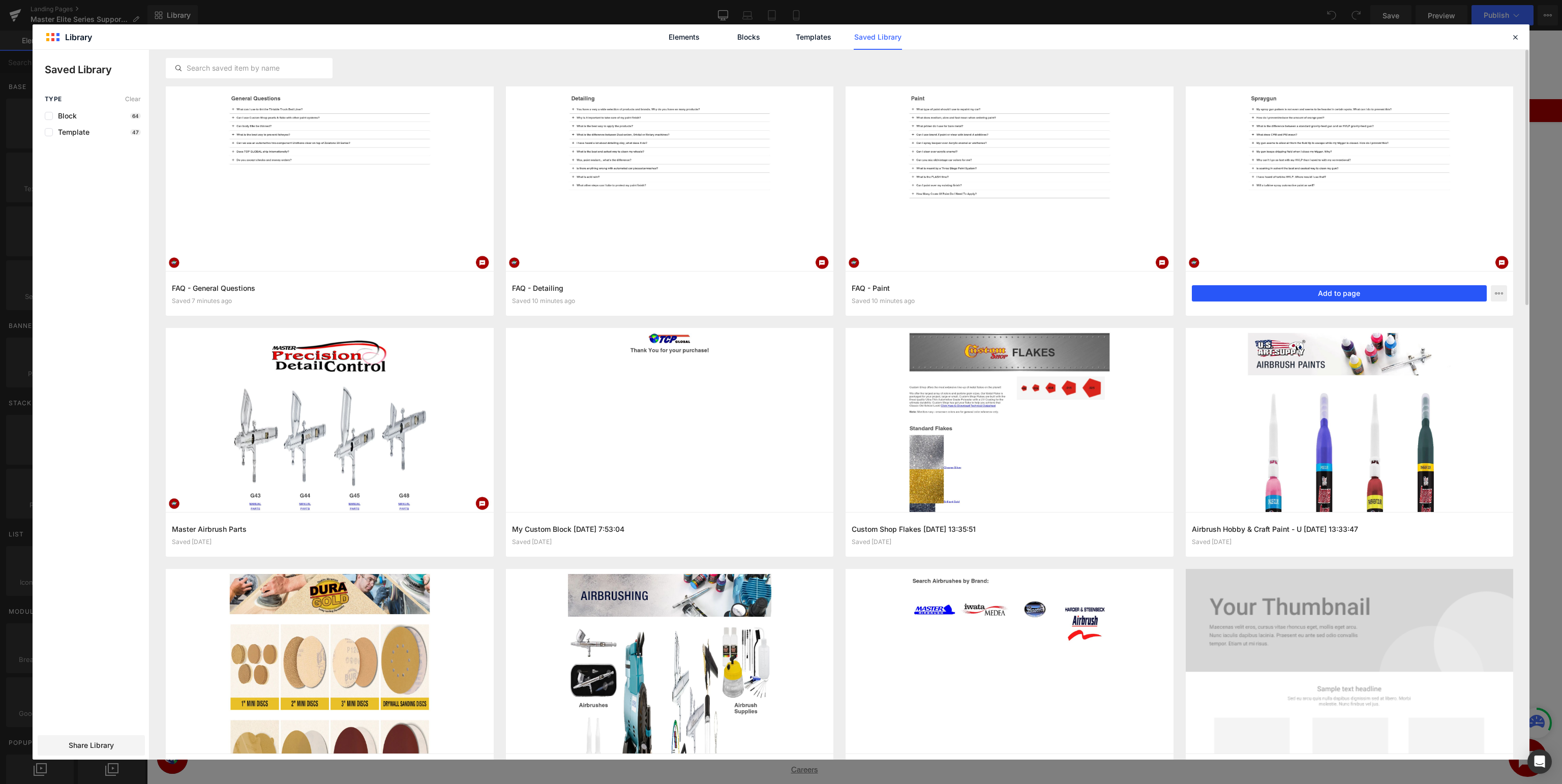
click at [1316, 295] on button "Add to page" at bounding box center [1339, 293] width 296 height 16
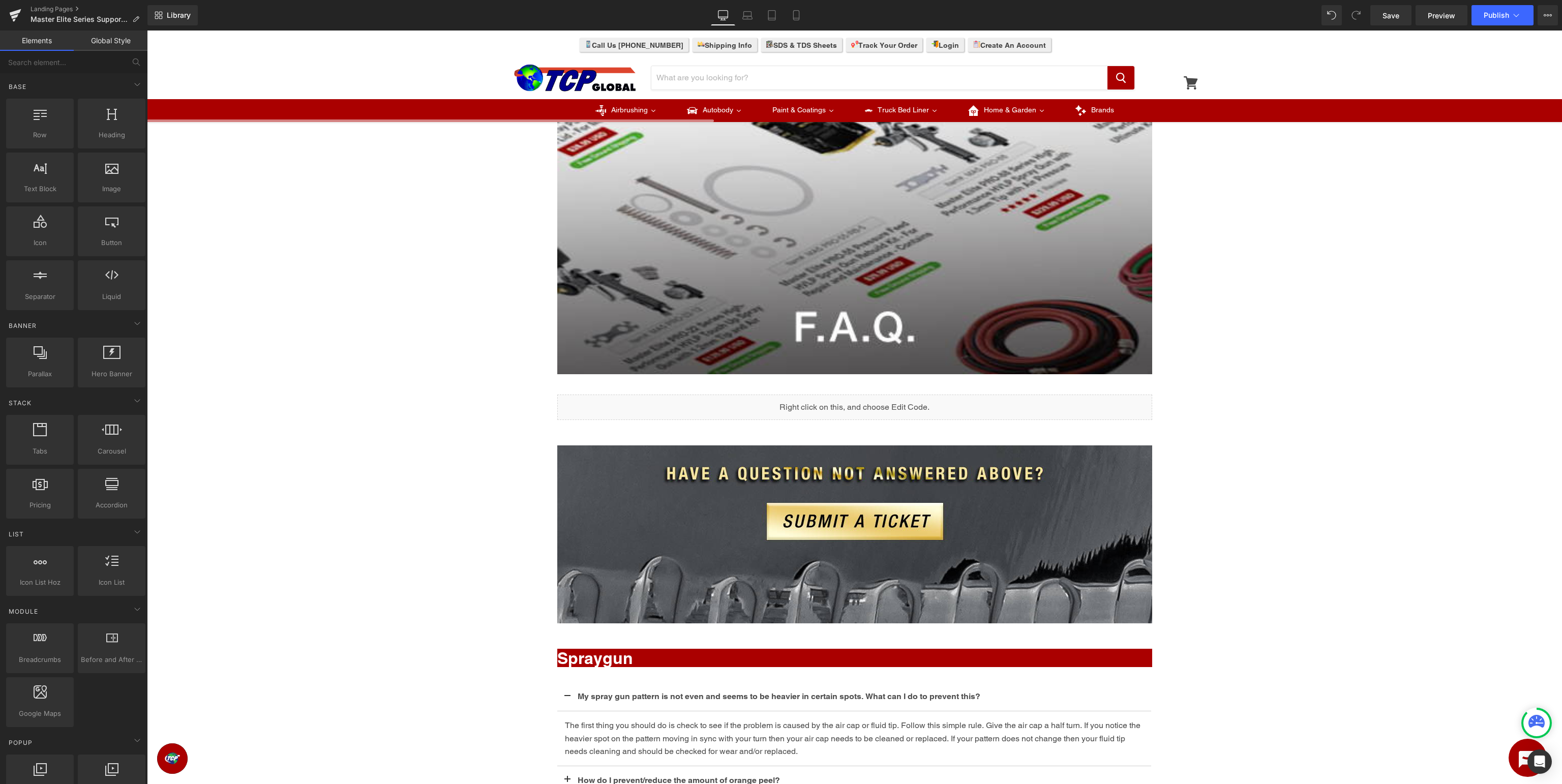
scroll to position [388, 0]
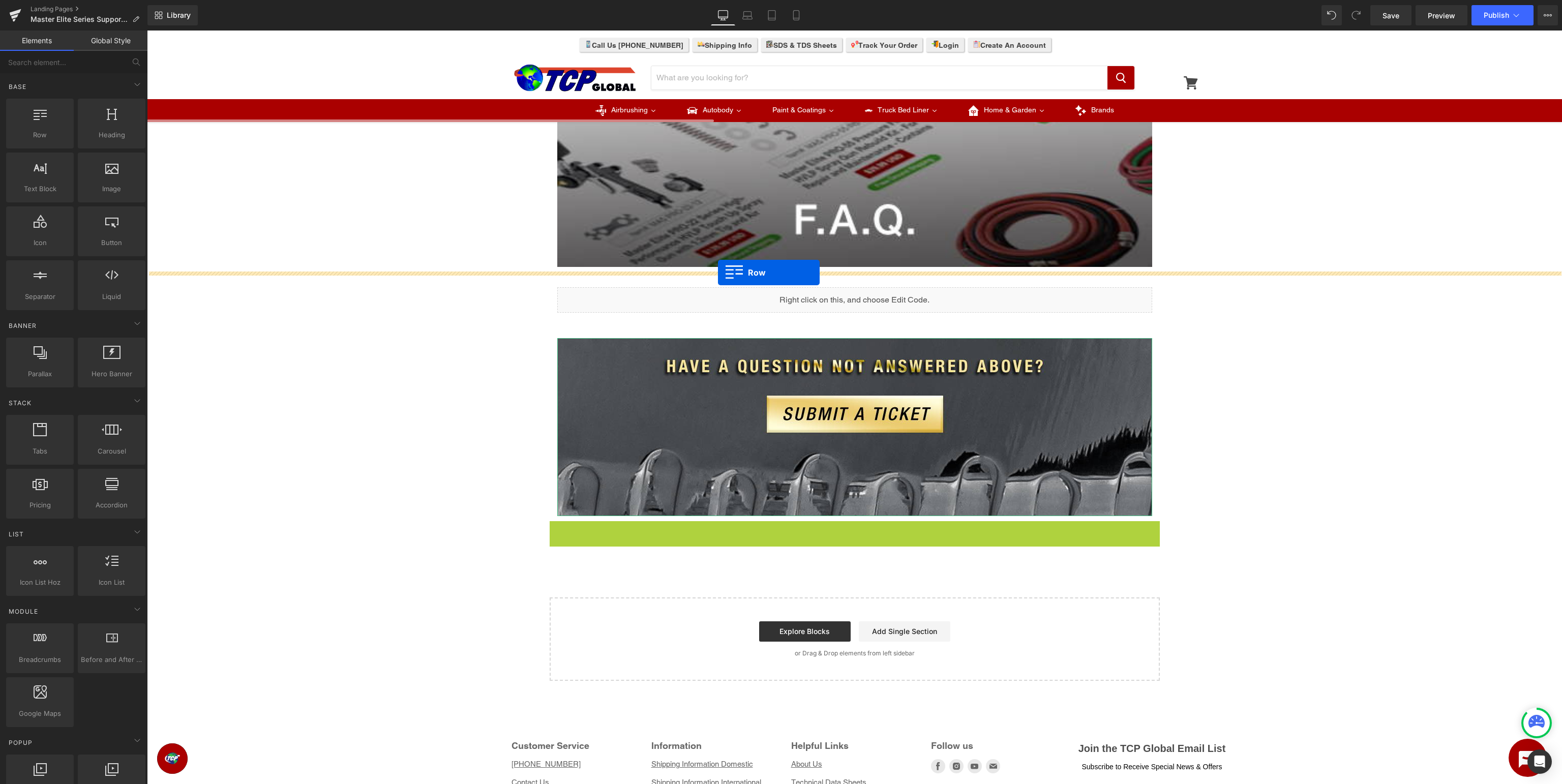
drag, startPoint x: 571, startPoint y: 529, endPoint x: 718, endPoint y: 272, distance: 296.1
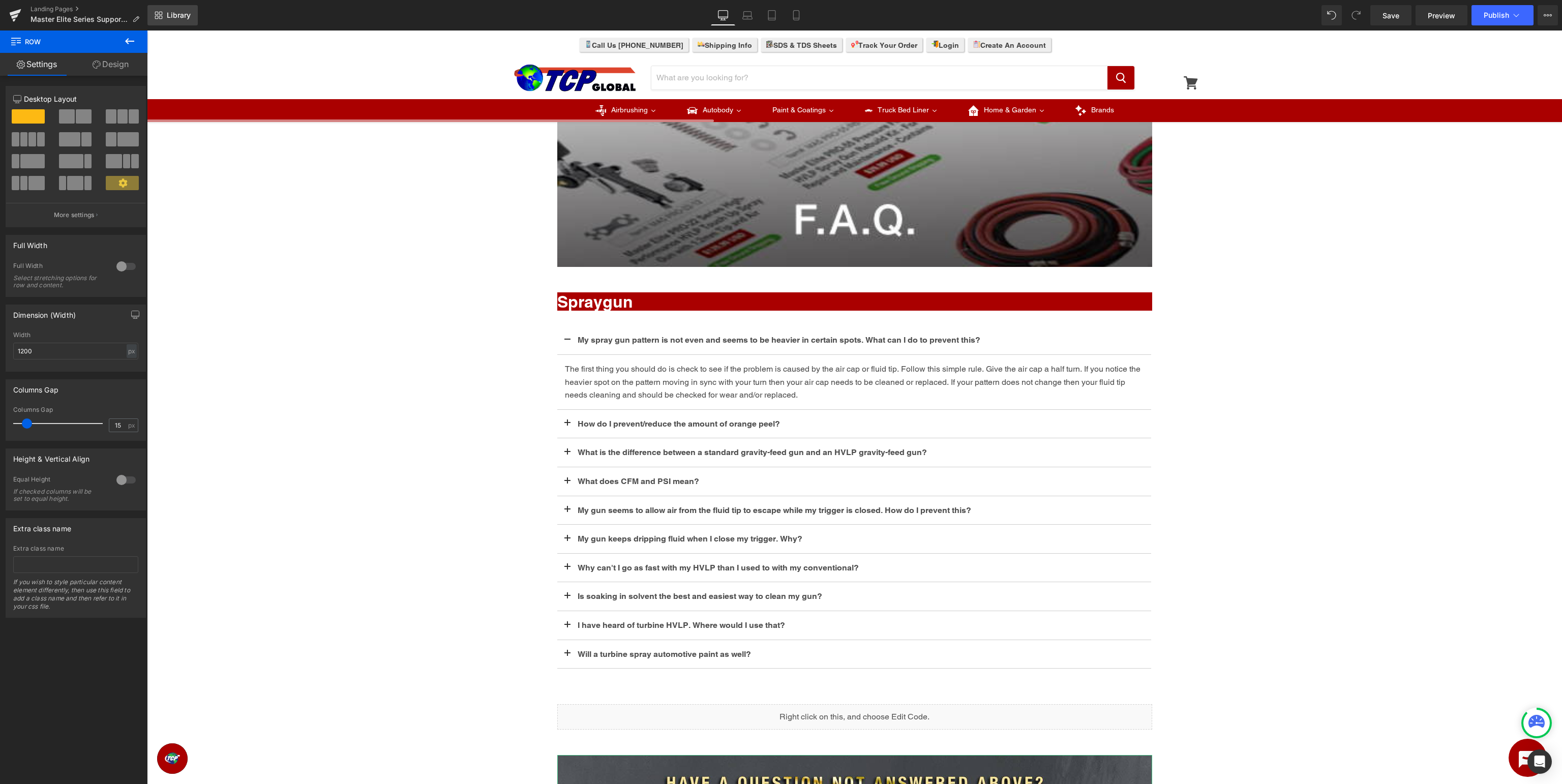
click at [158, 17] on icon at bounding box center [159, 15] width 8 height 8
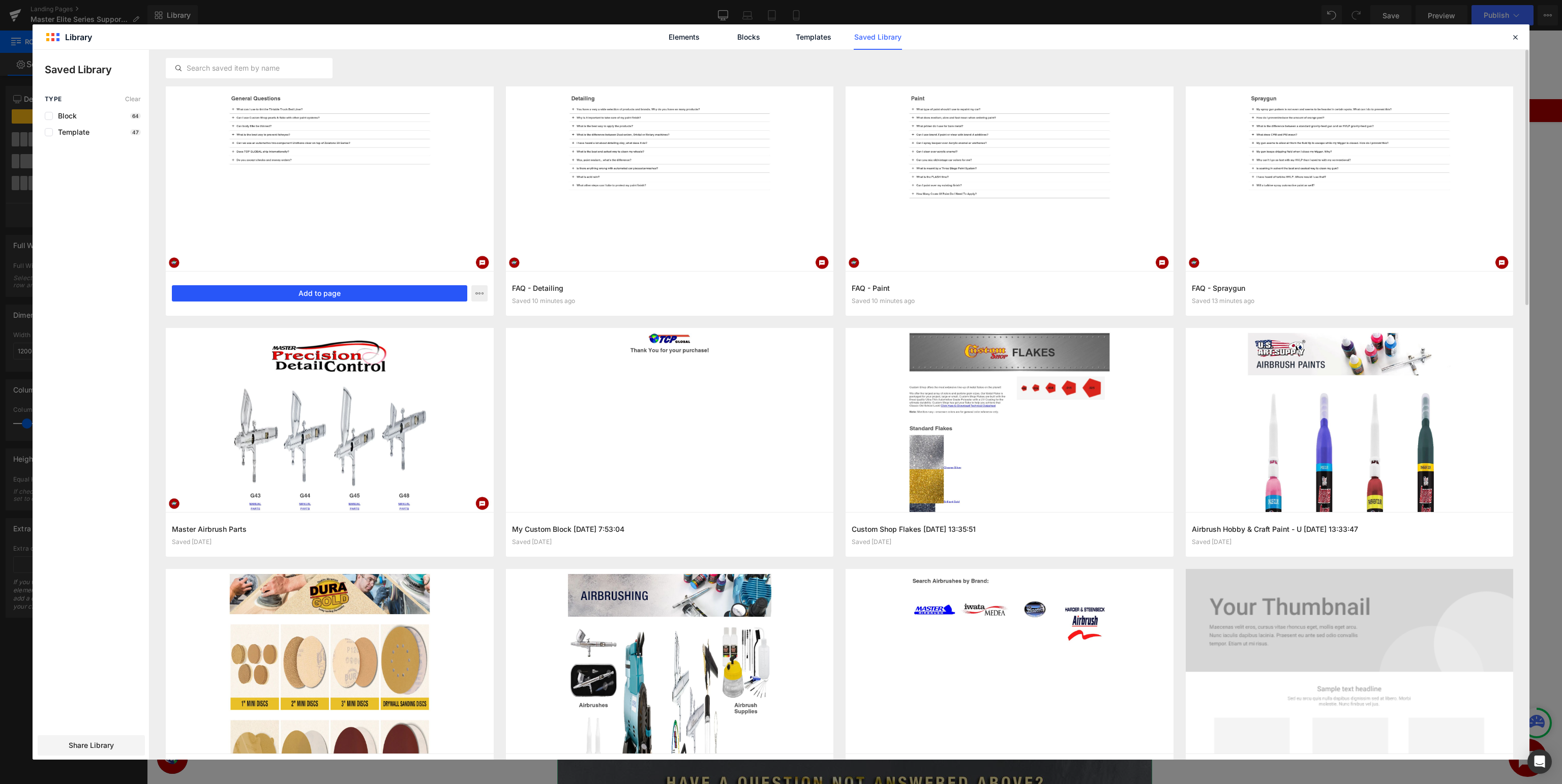
click at [256, 292] on button "Add to page" at bounding box center [319, 293] width 296 height 16
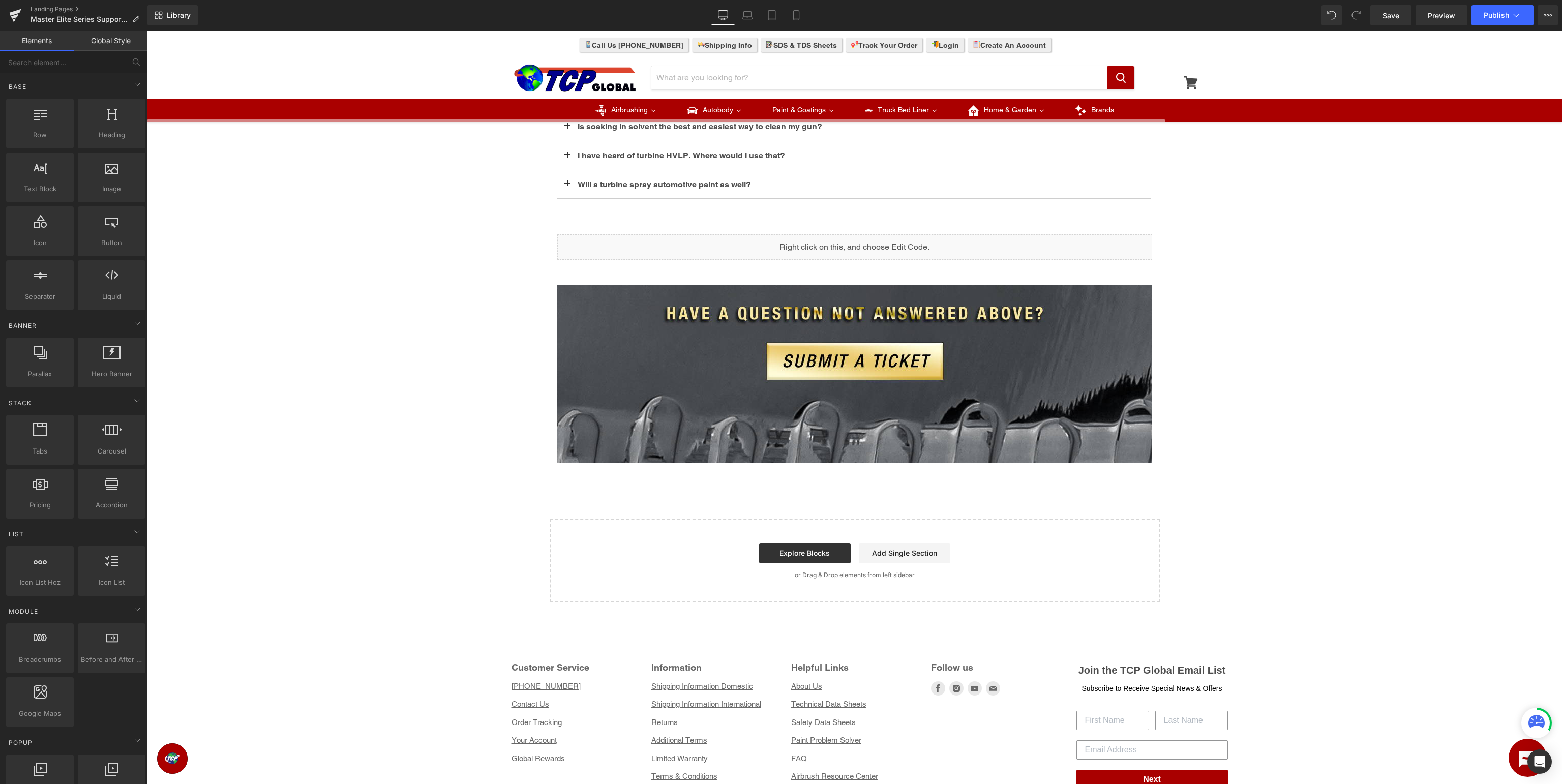
scroll to position [642, 0]
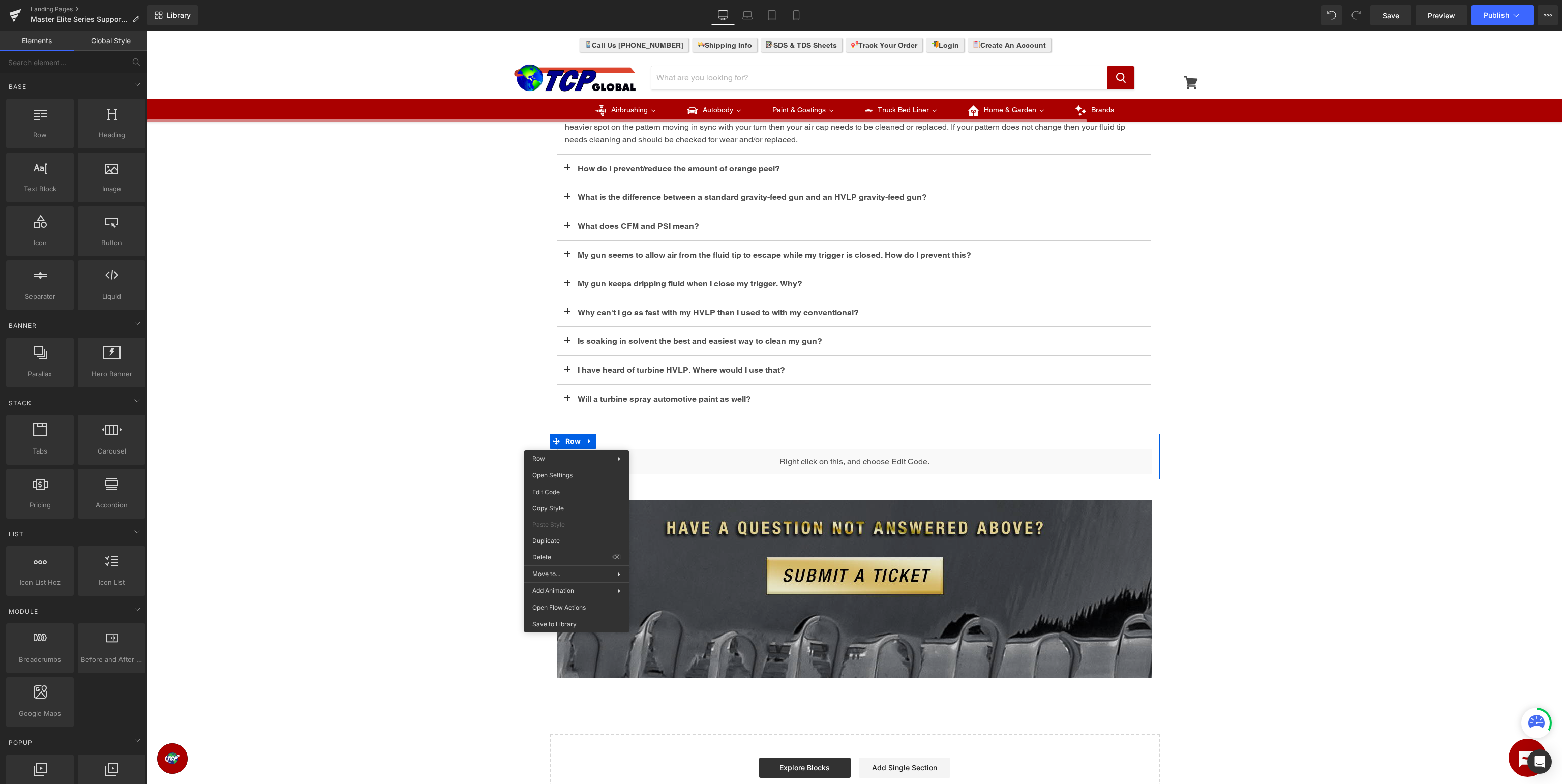
drag, startPoint x: 714, startPoint y: 589, endPoint x: 569, endPoint y: 557, distance: 148.5
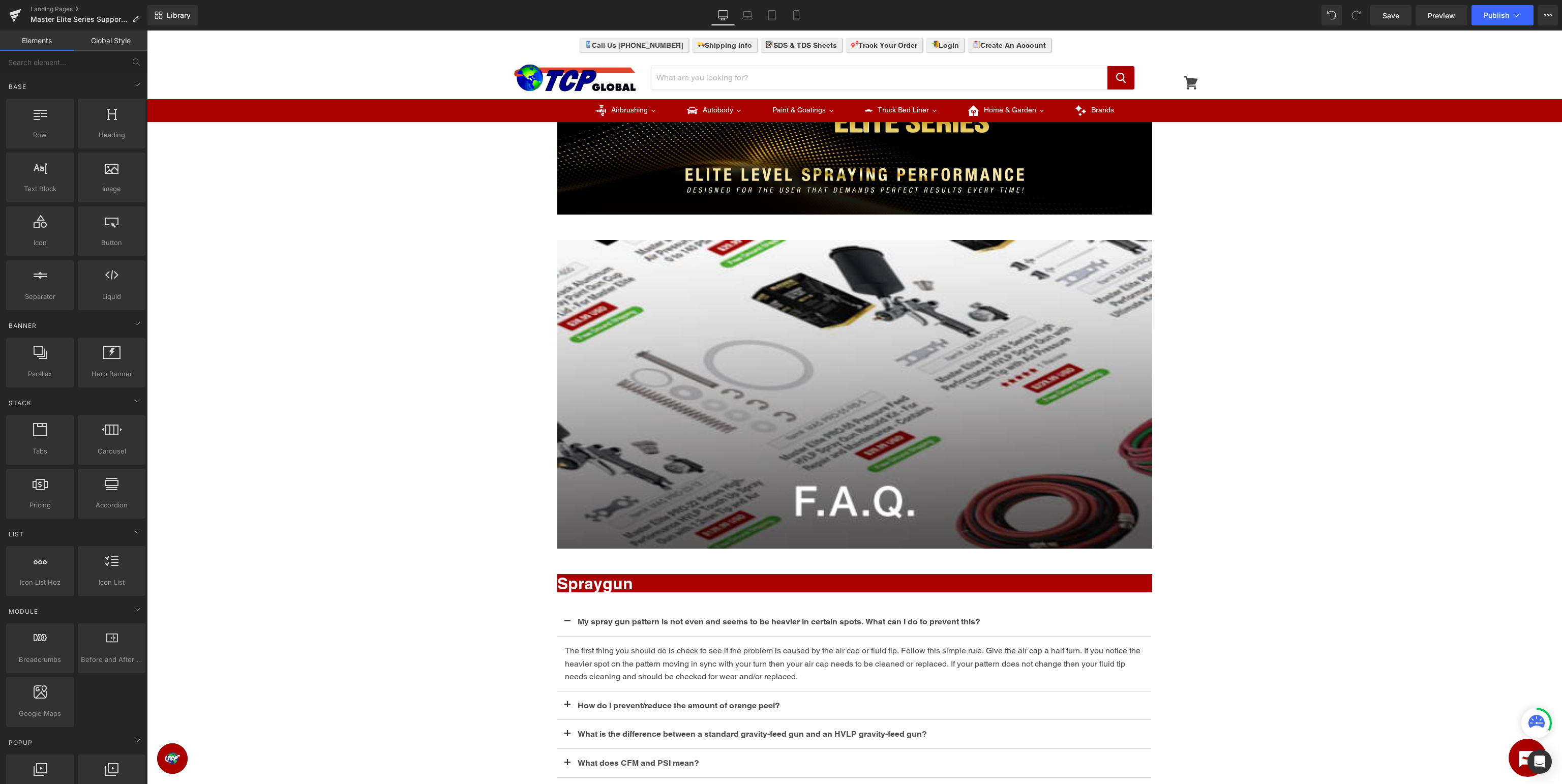
scroll to position [0, 0]
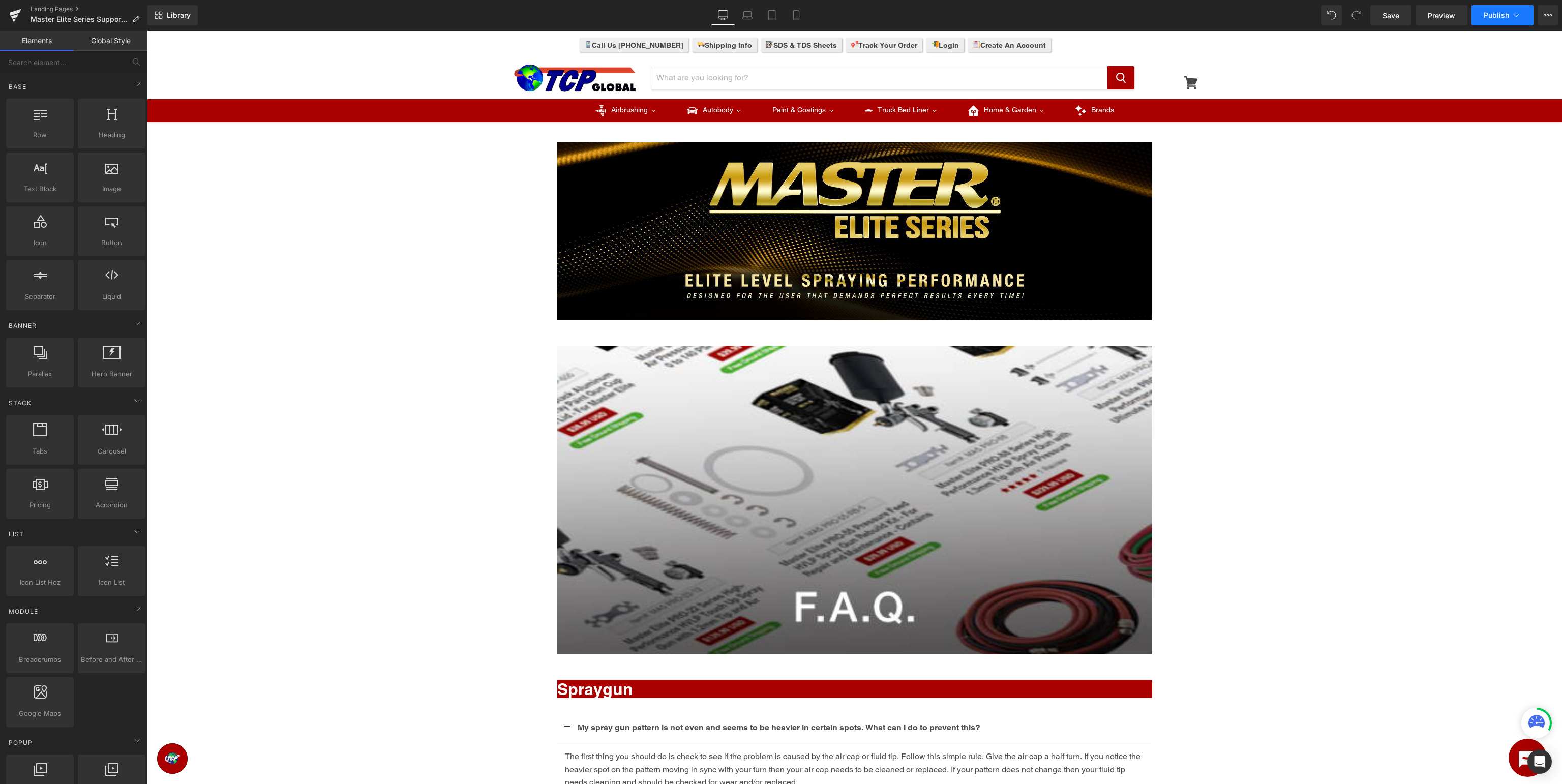
click at [1522, 13] on button "Publish" at bounding box center [1502, 15] width 62 height 20
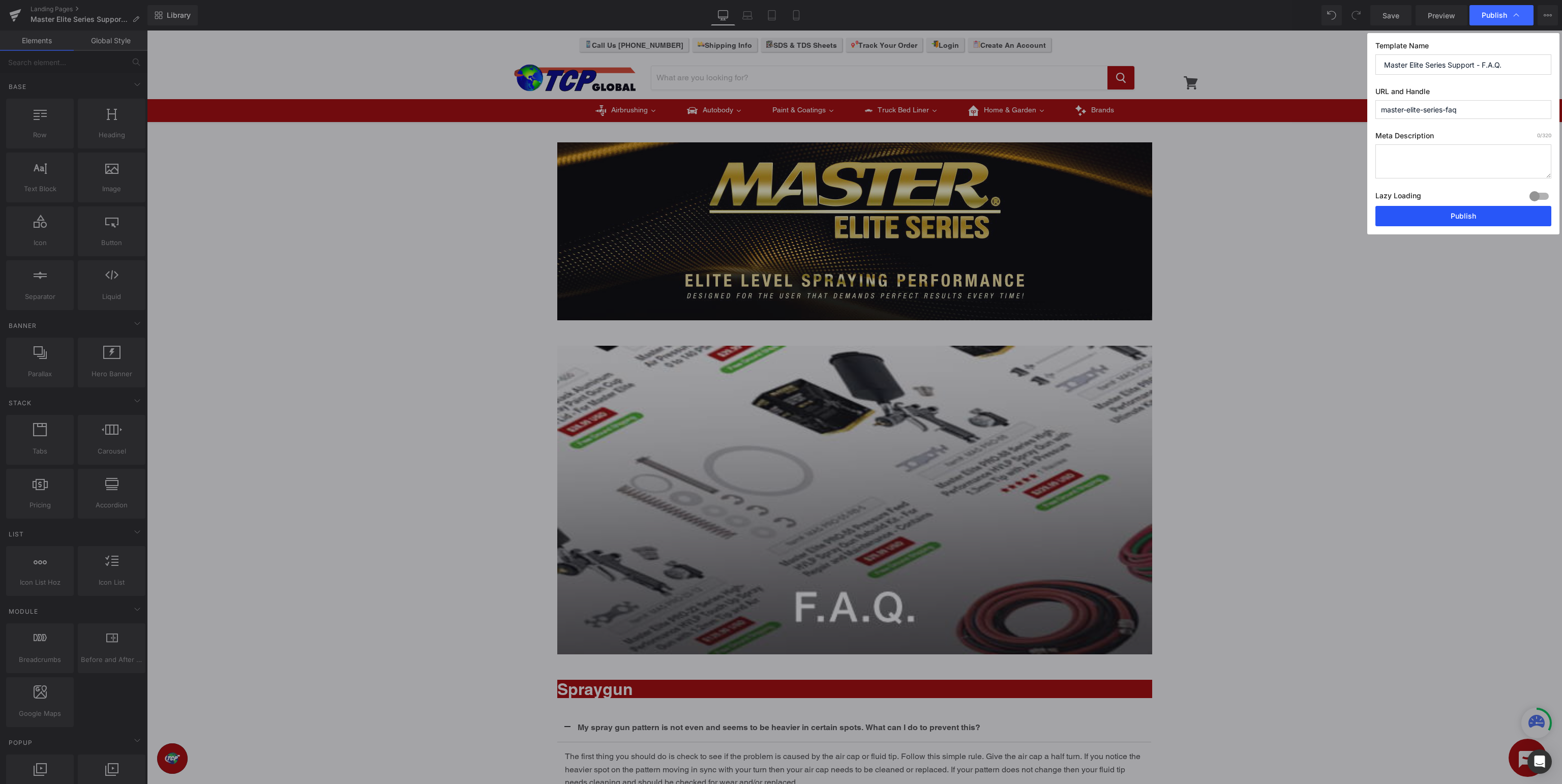
click at [1445, 207] on button "Publish" at bounding box center [1463, 216] width 176 height 20
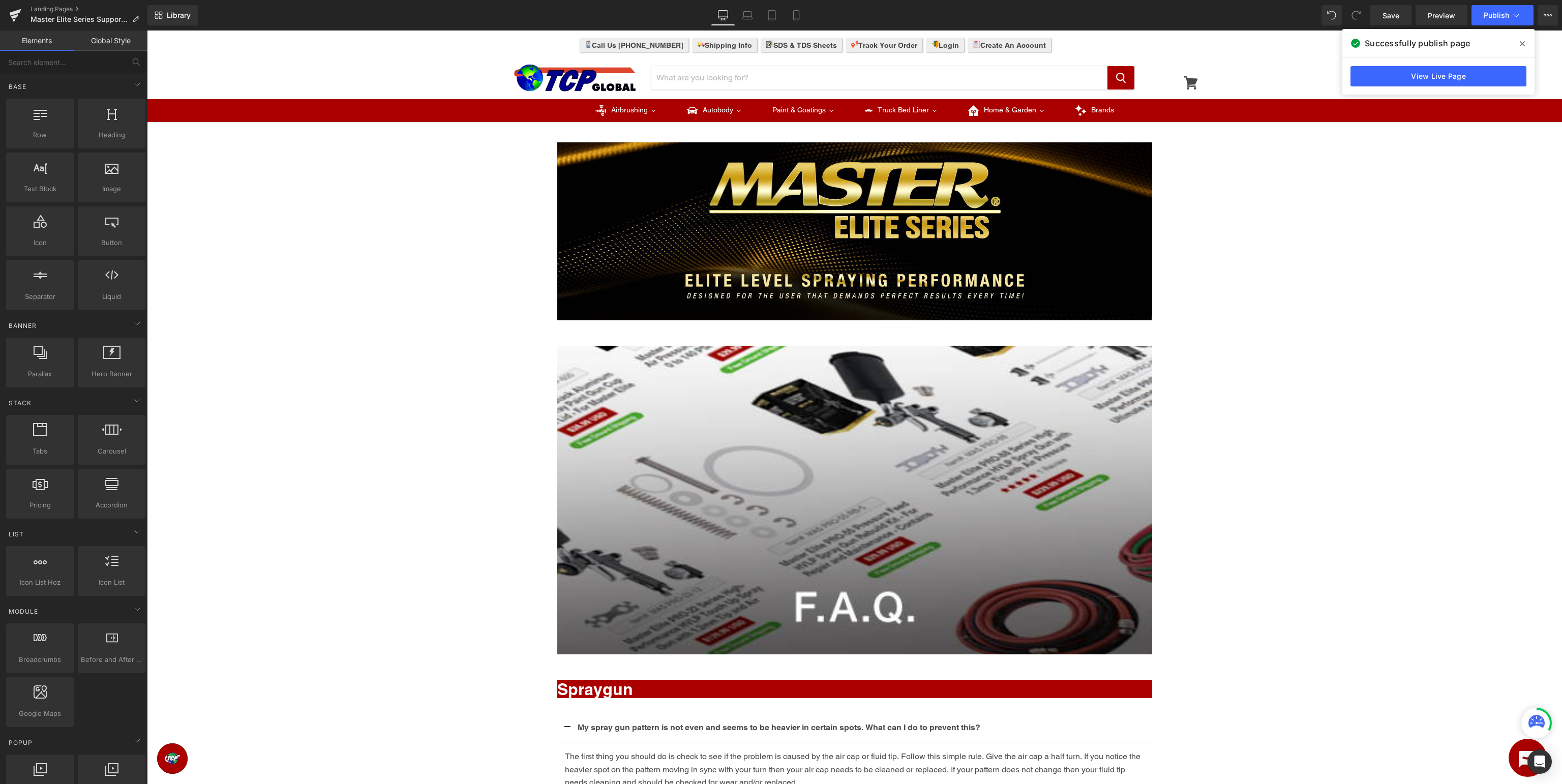
click at [1365, 184] on div "Image Row Image Row Spraygun Heading My spray gun pattern is not even and seems…" at bounding box center [854, 768] width 1415 height 1292
click at [15, 17] on icon at bounding box center [15, 16] width 7 height 5
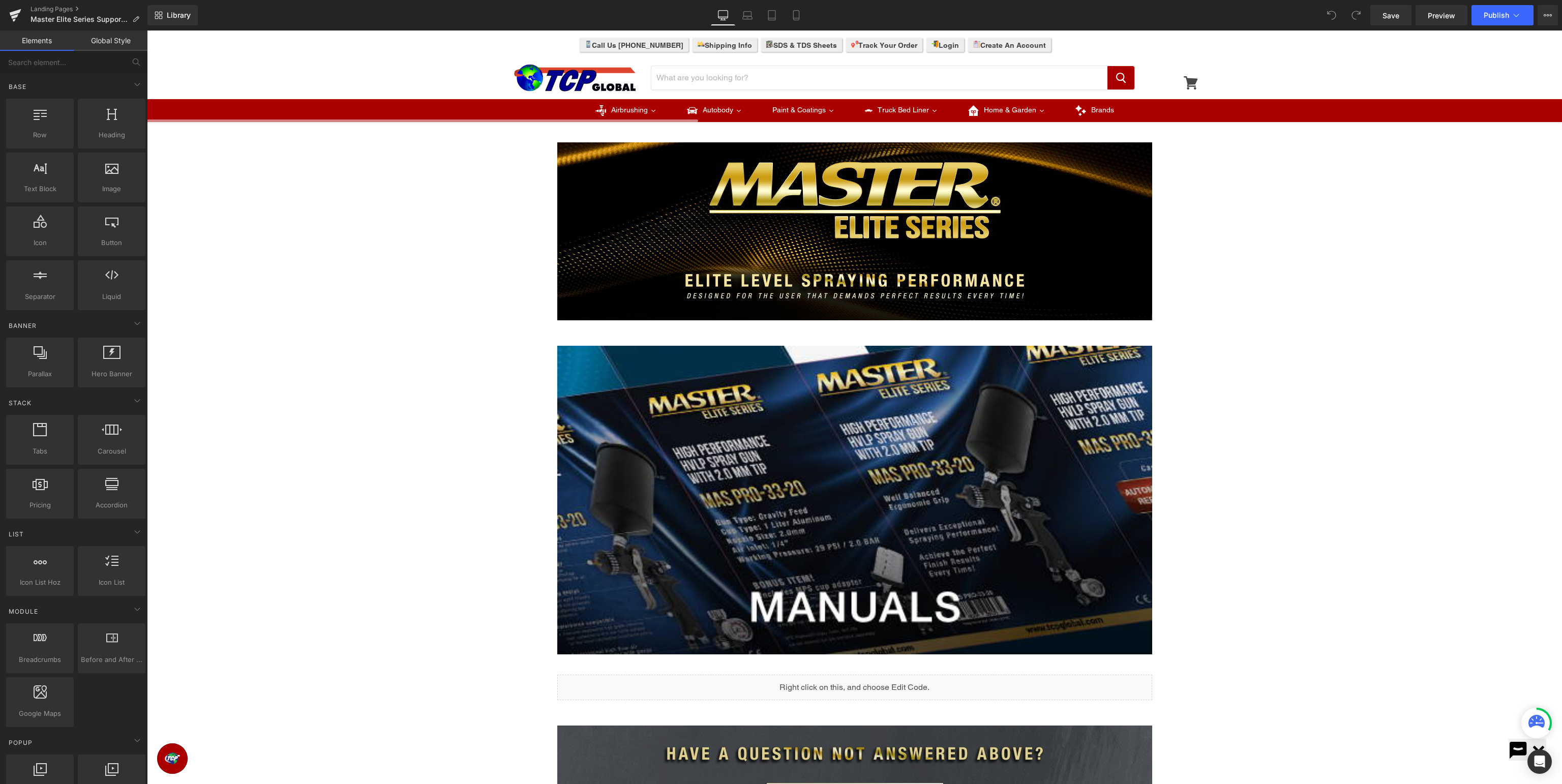
scroll to position [215, 0]
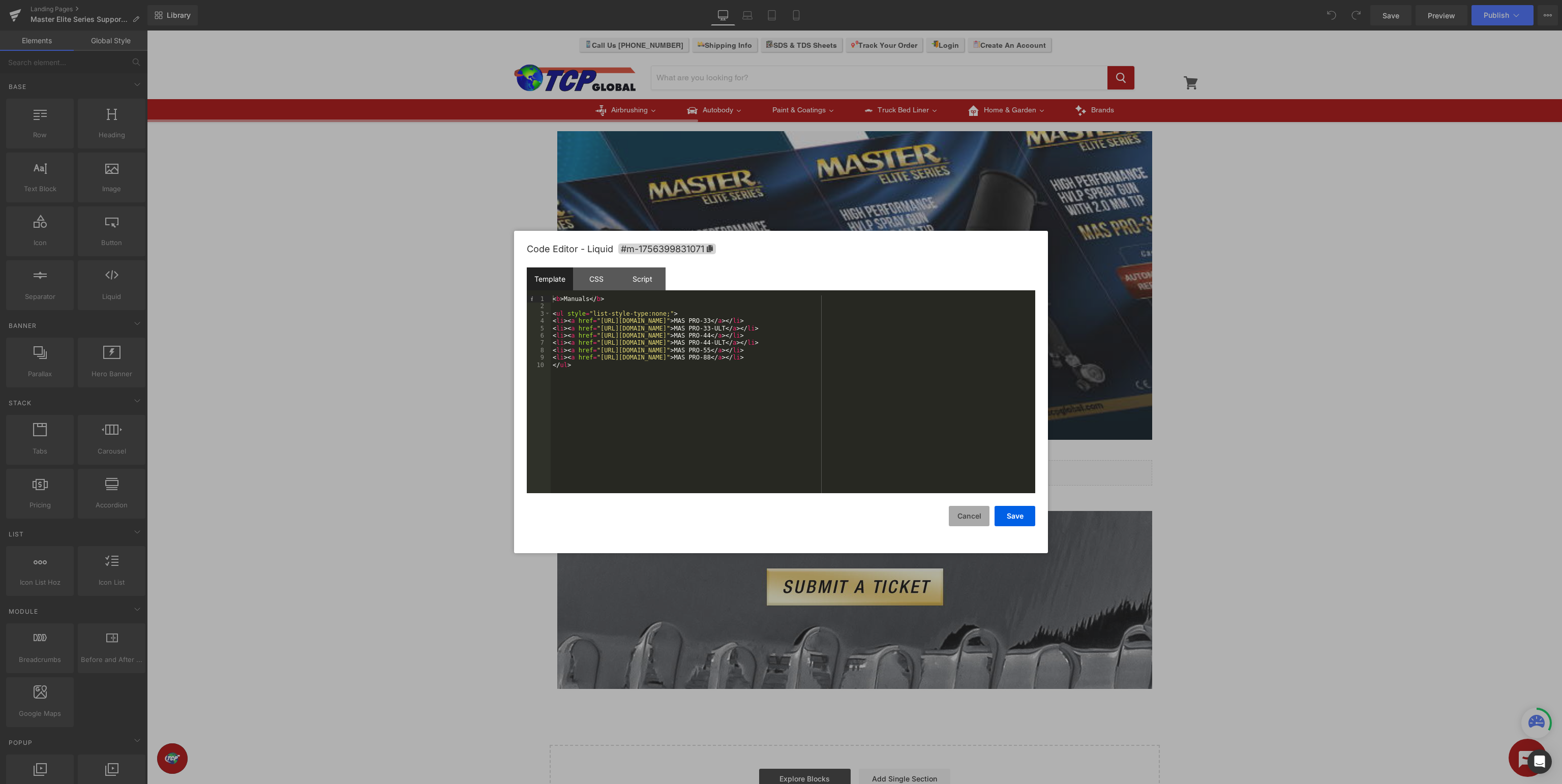
click at [974, 516] on button "Cancel" at bounding box center [969, 516] width 41 height 20
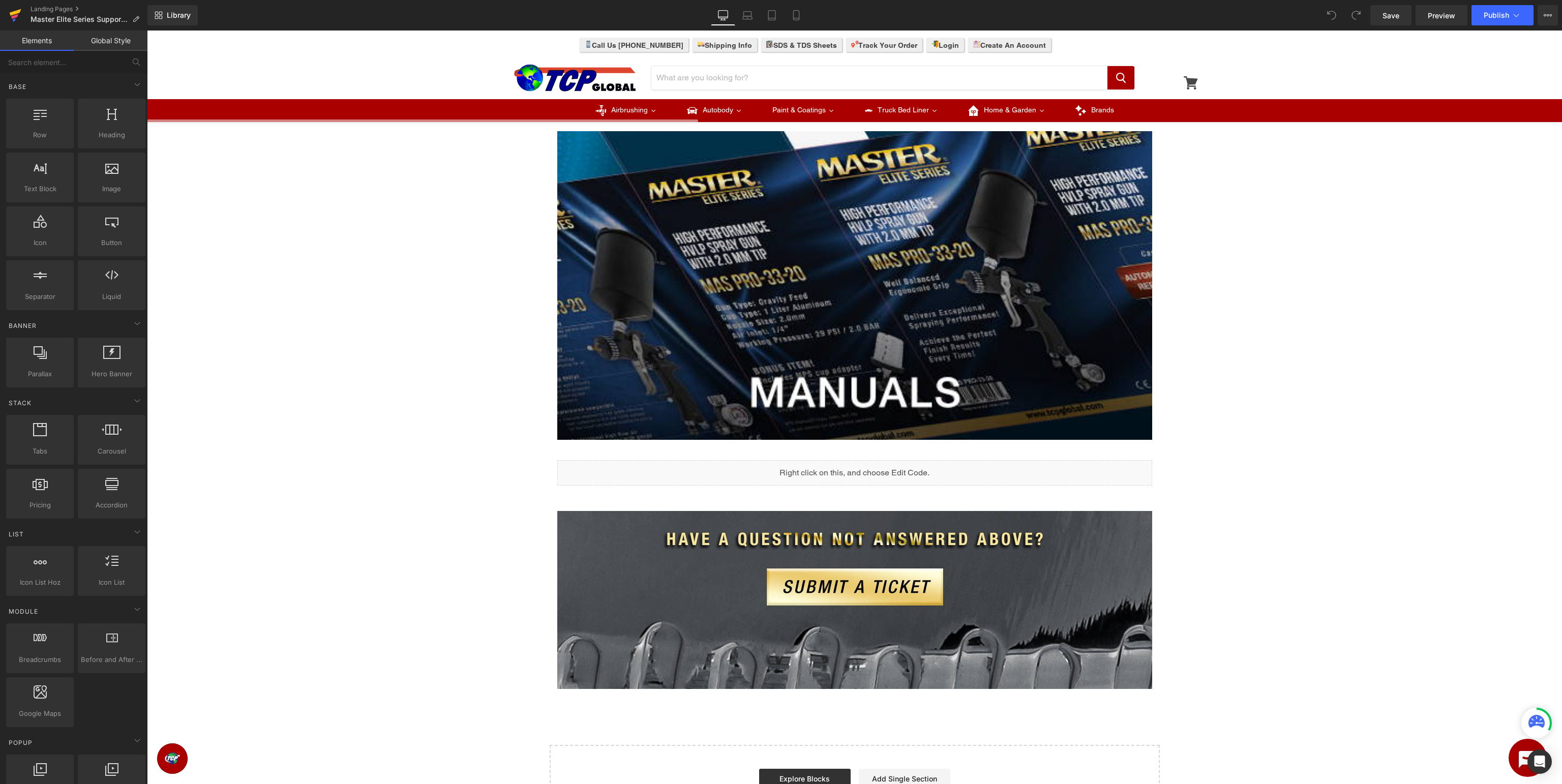
click at [16, 15] on icon at bounding box center [15, 16] width 7 height 5
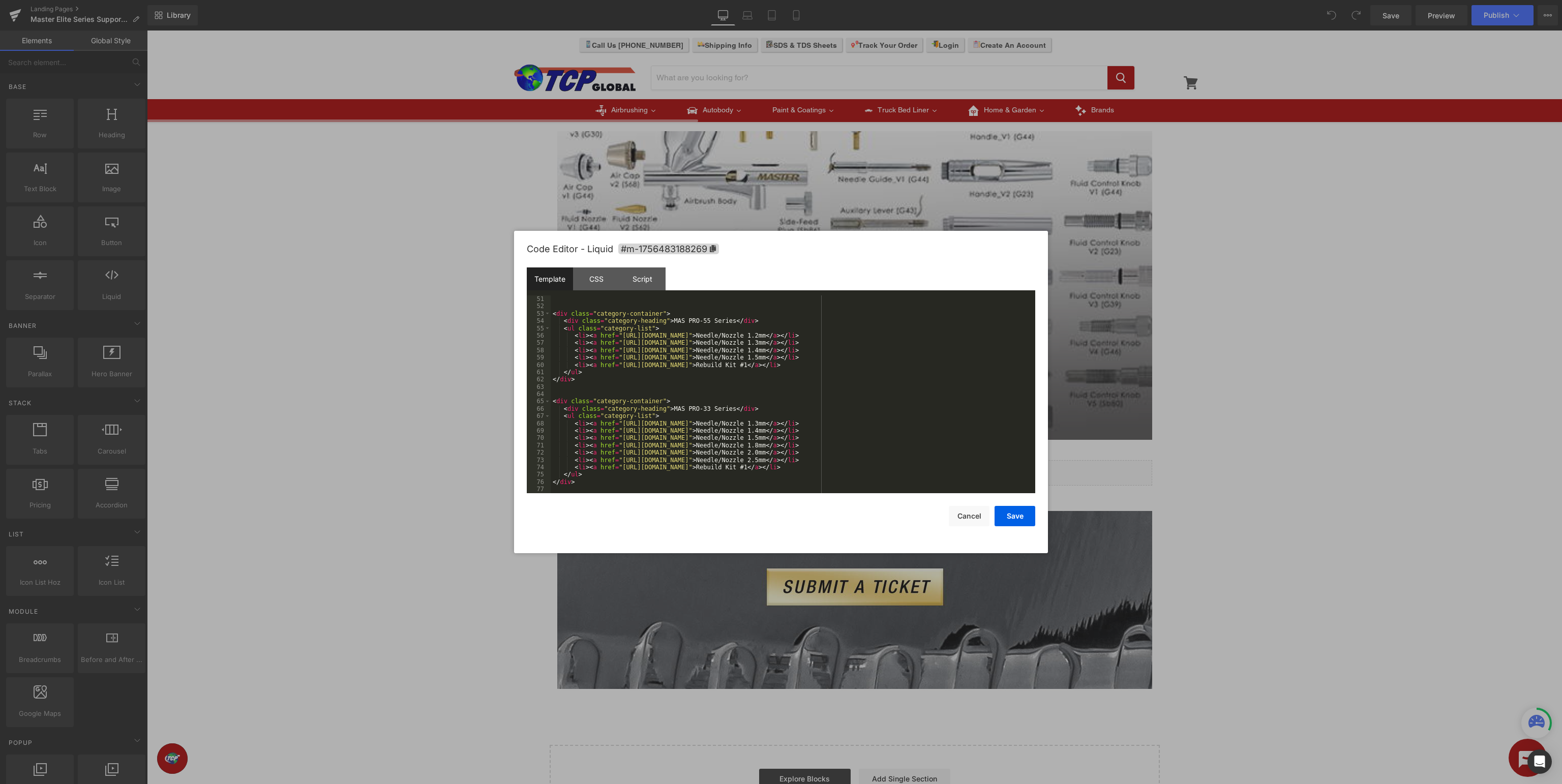
scroll to position [366, 0]
click at [972, 516] on button "Cancel" at bounding box center [969, 516] width 41 height 20
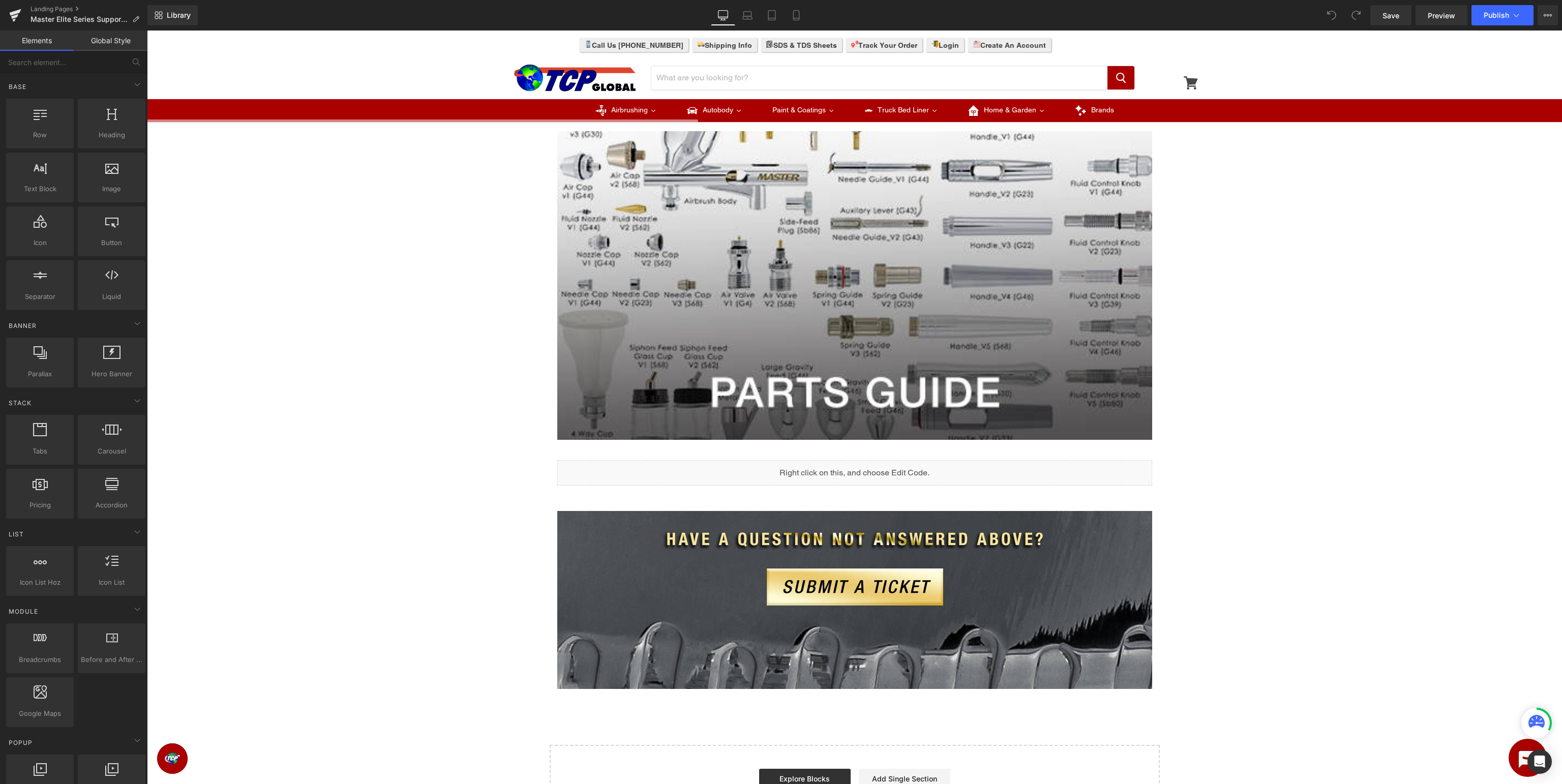
scroll to position [0, 0]
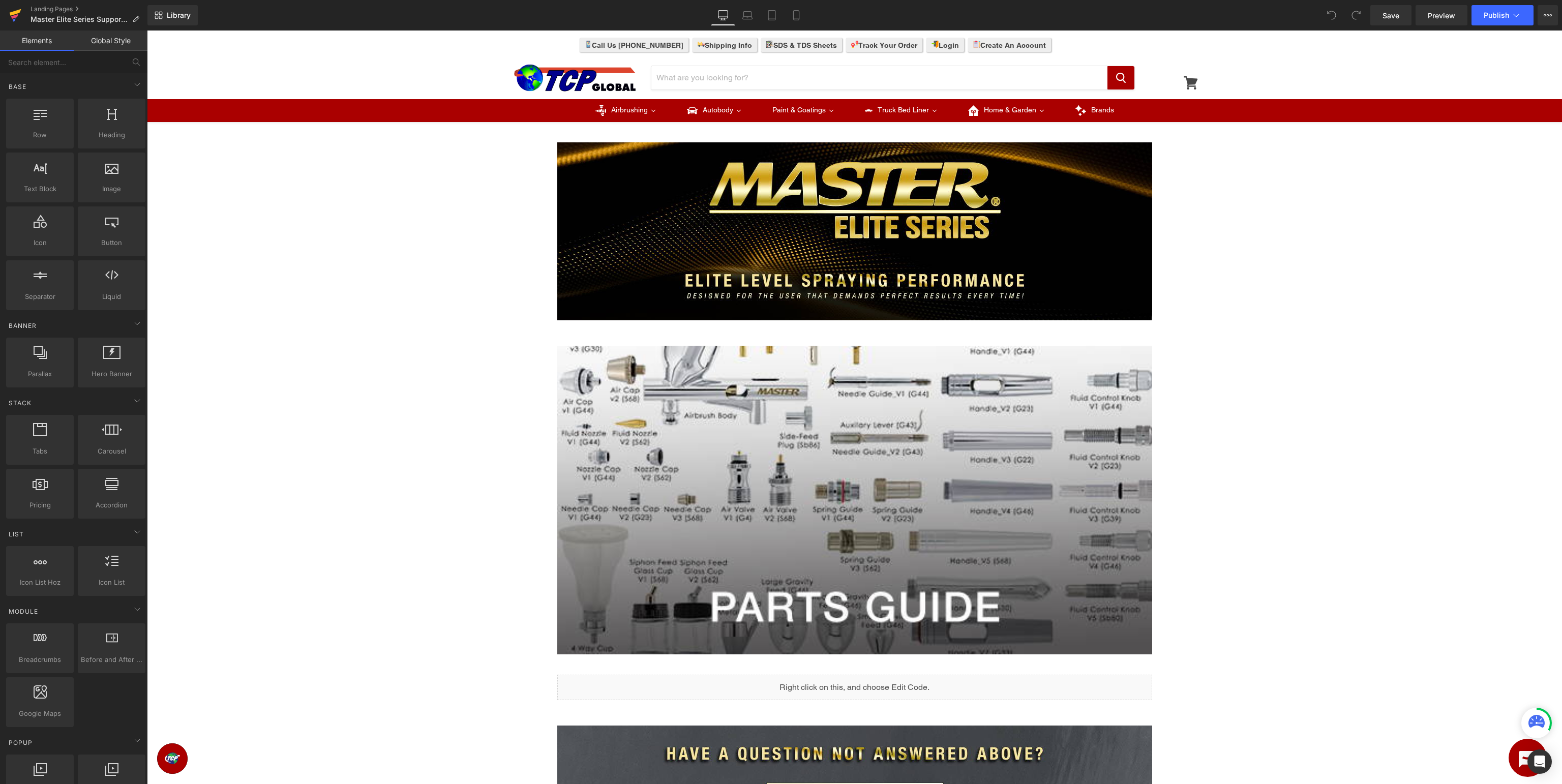
click at [16, 16] on icon at bounding box center [15, 16] width 7 height 5
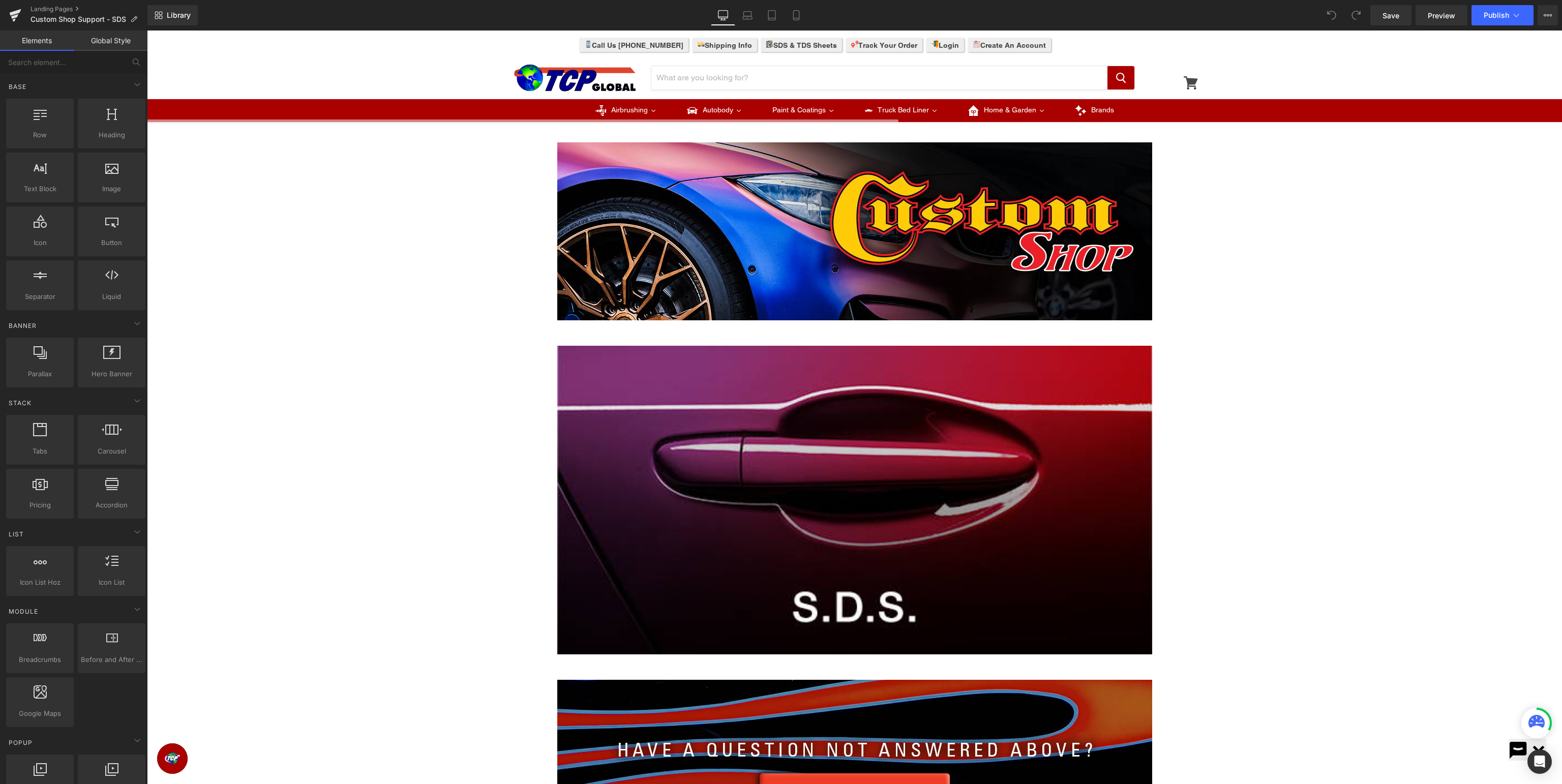
scroll to position [268, 0]
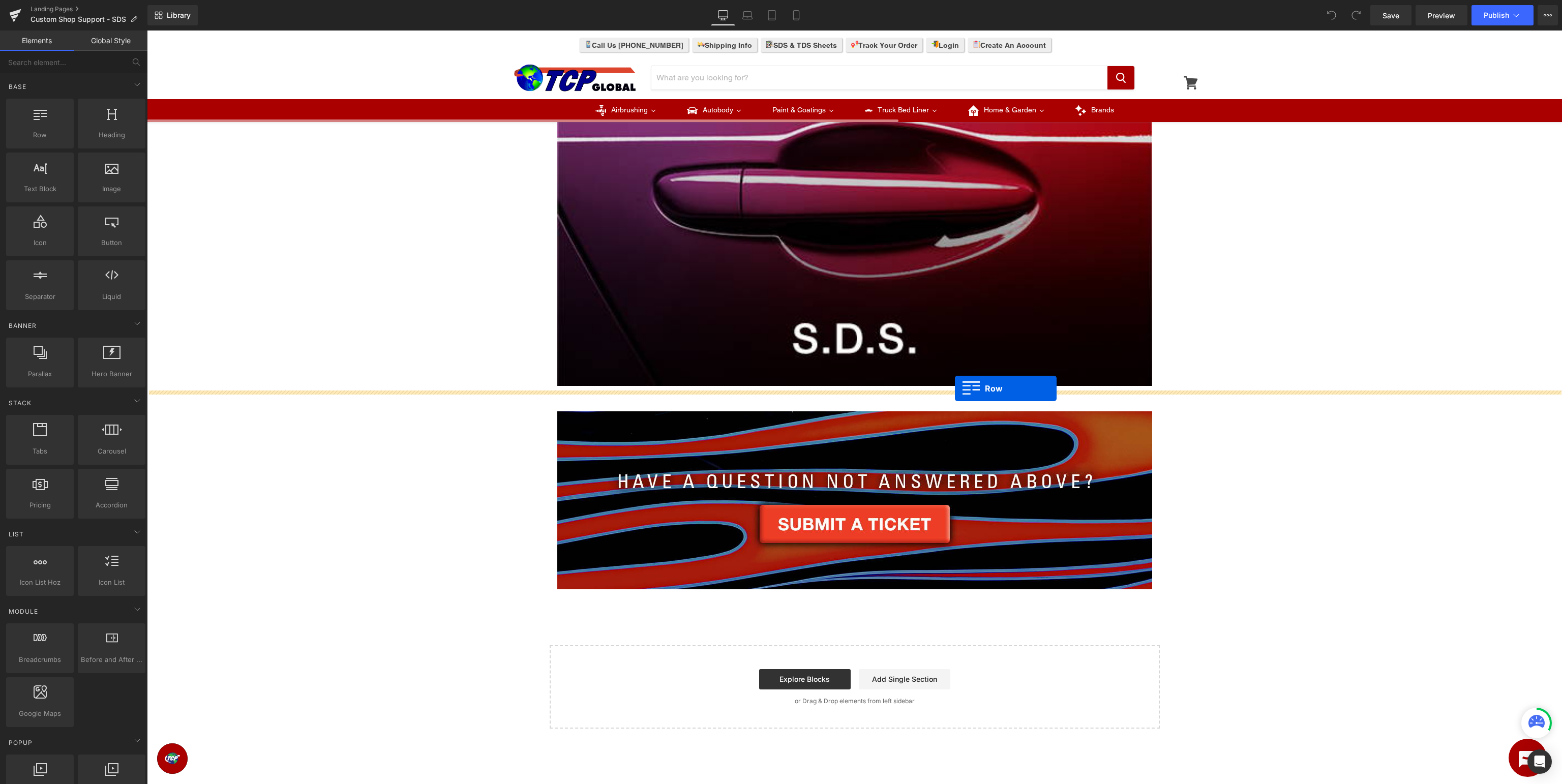
drag, startPoint x: 201, startPoint y: 158, endPoint x: 955, endPoint y: 388, distance: 788.3
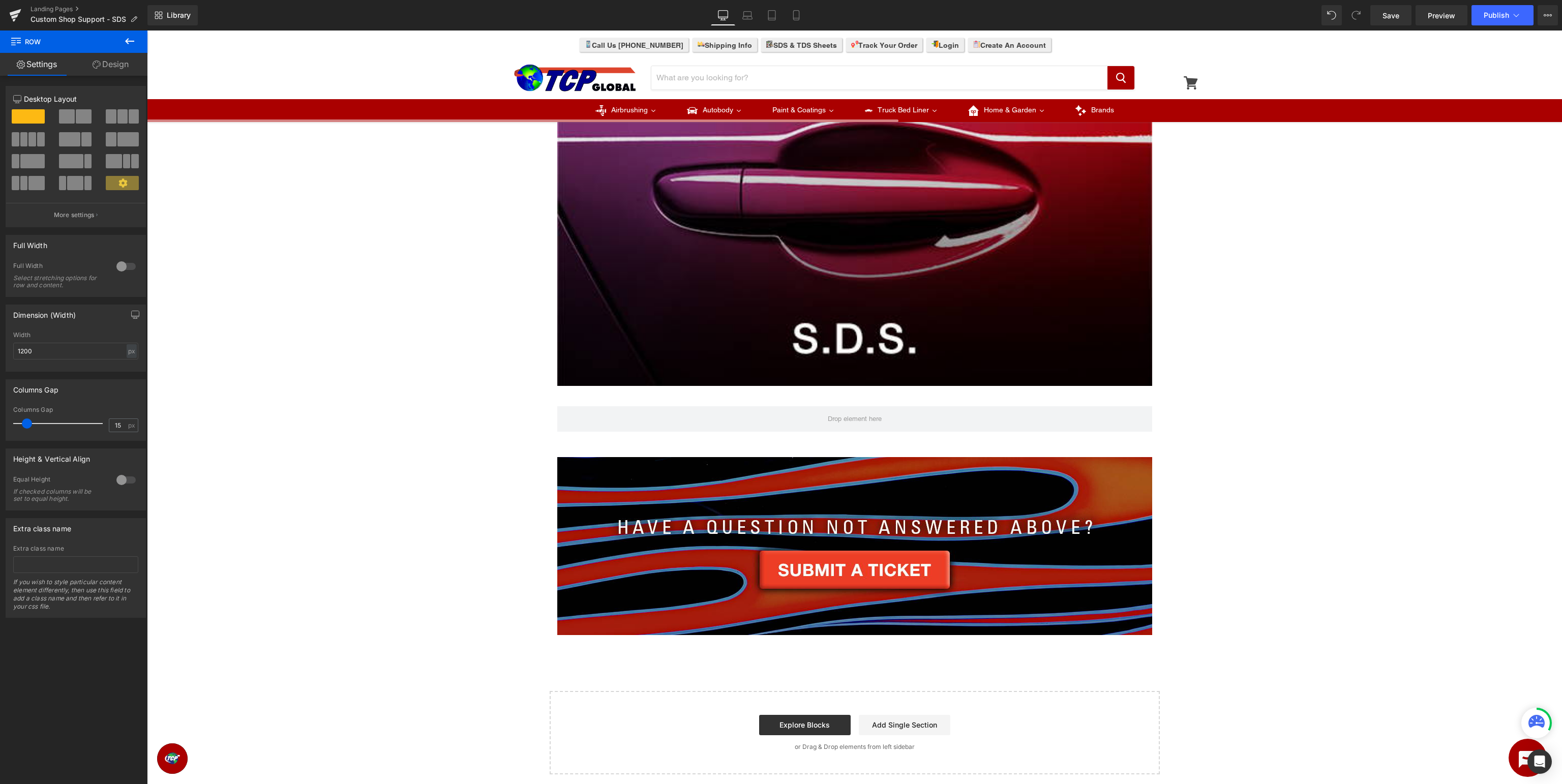
click at [127, 44] on icon at bounding box center [129, 41] width 12 height 12
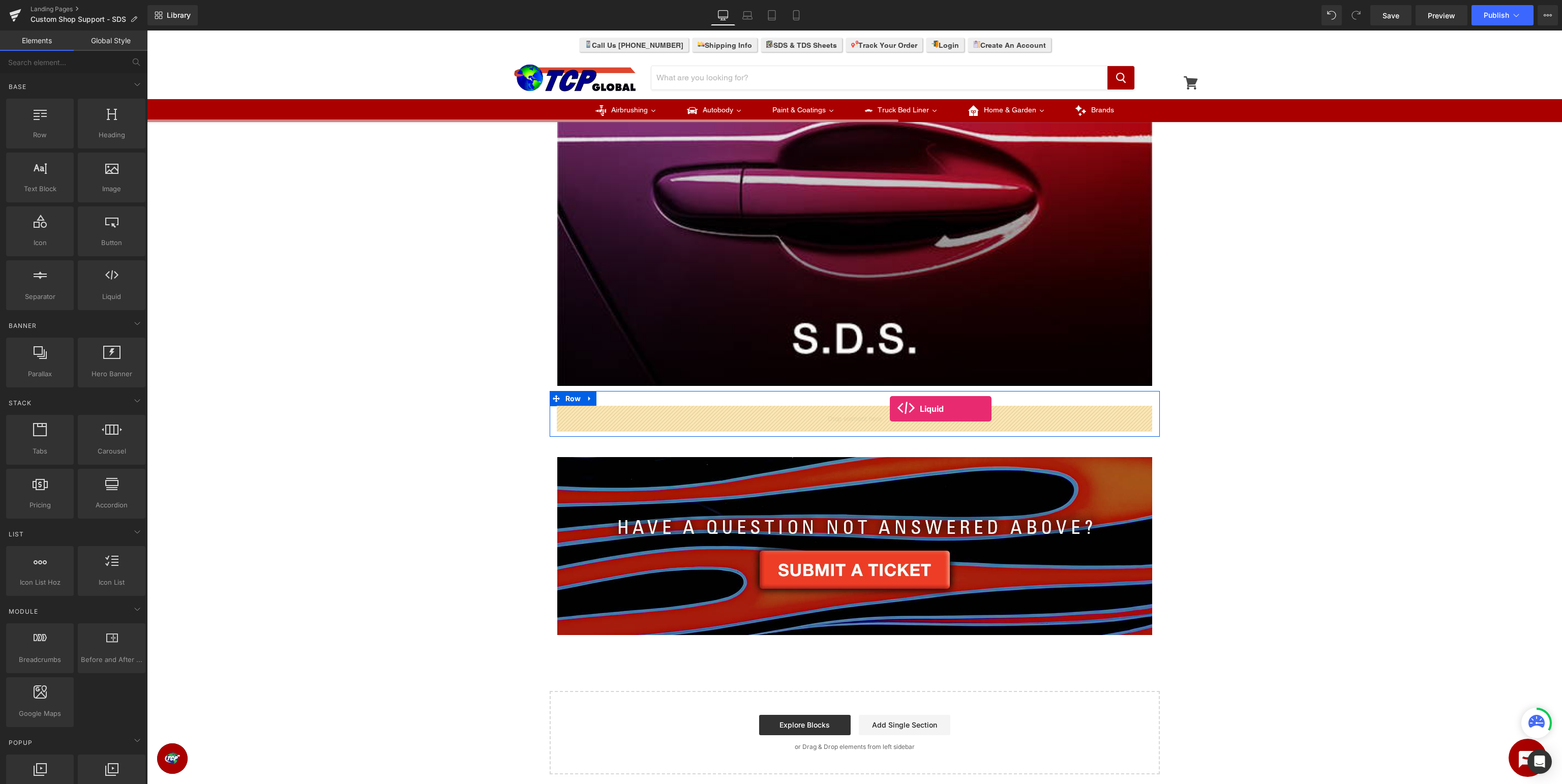
drag, startPoint x: 259, startPoint y: 315, endPoint x: 890, endPoint y: 409, distance: 638.0
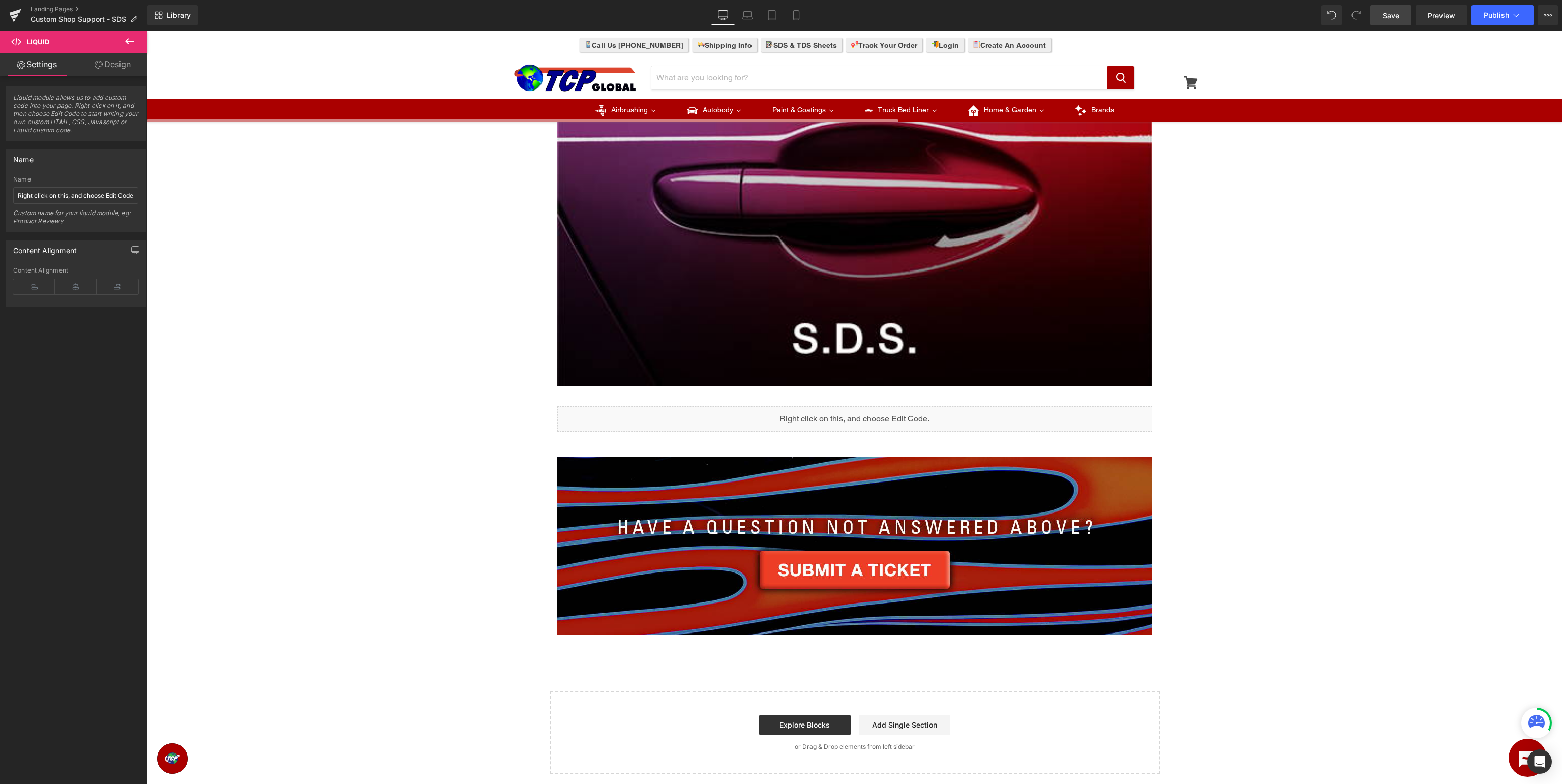
click at [1396, 18] on span "Save" at bounding box center [1391, 15] width 17 height 11
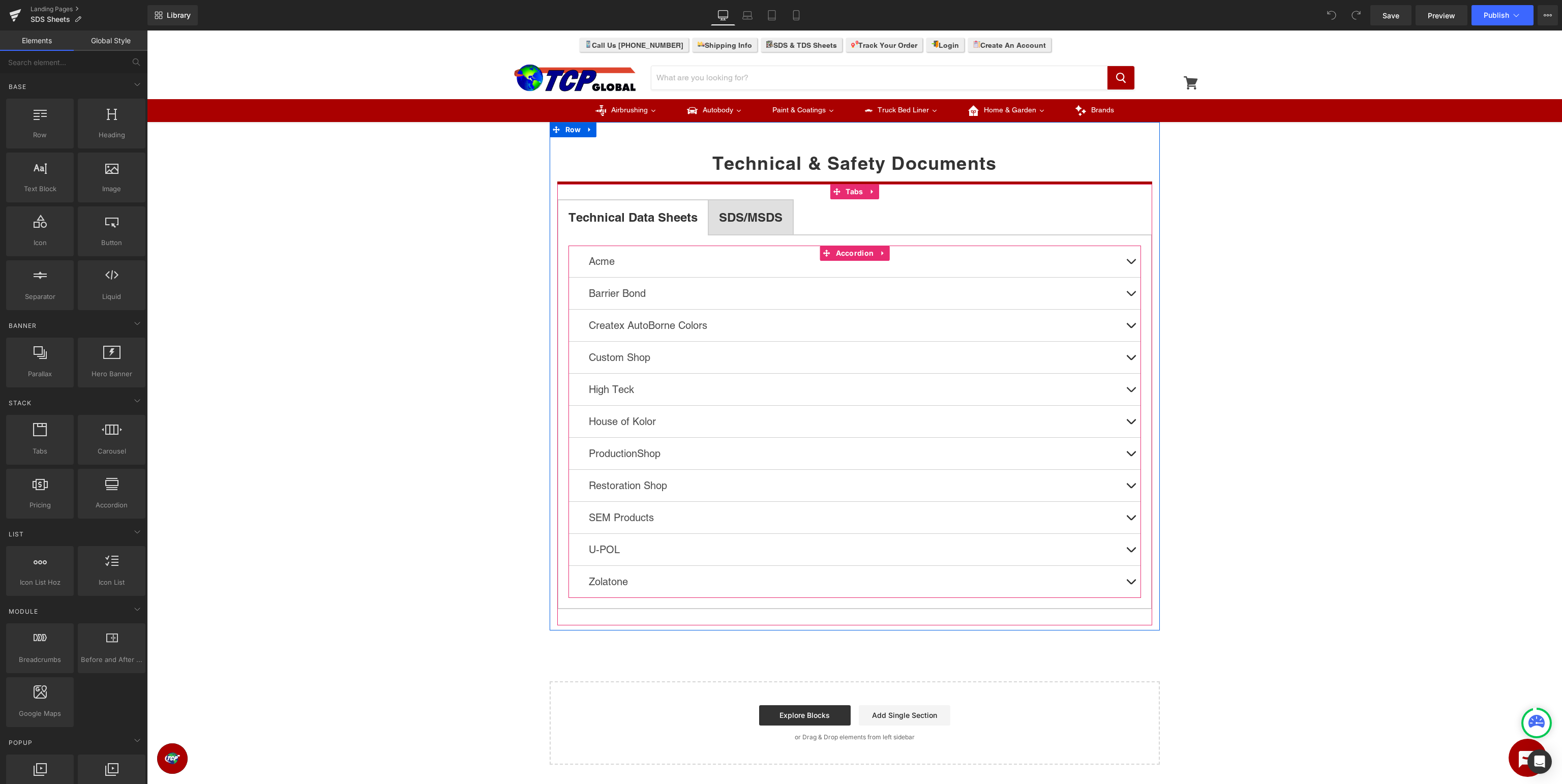
click at [1130, 354] on button at bounding box center [1131, 357] width 20 height 32
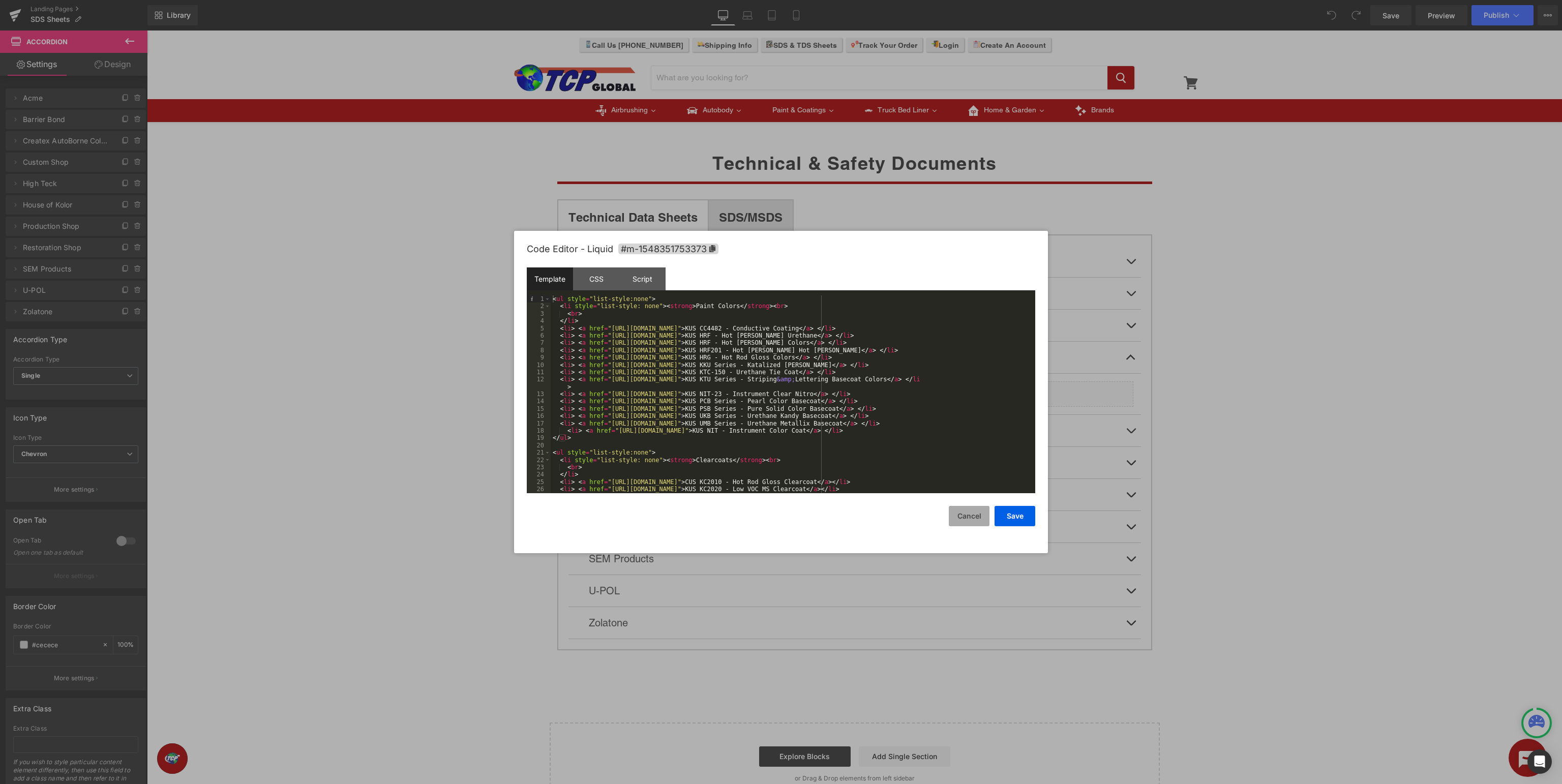
click at [962, 518] on button "Cancel" at bounding box center [969, 516] width 41 height 20
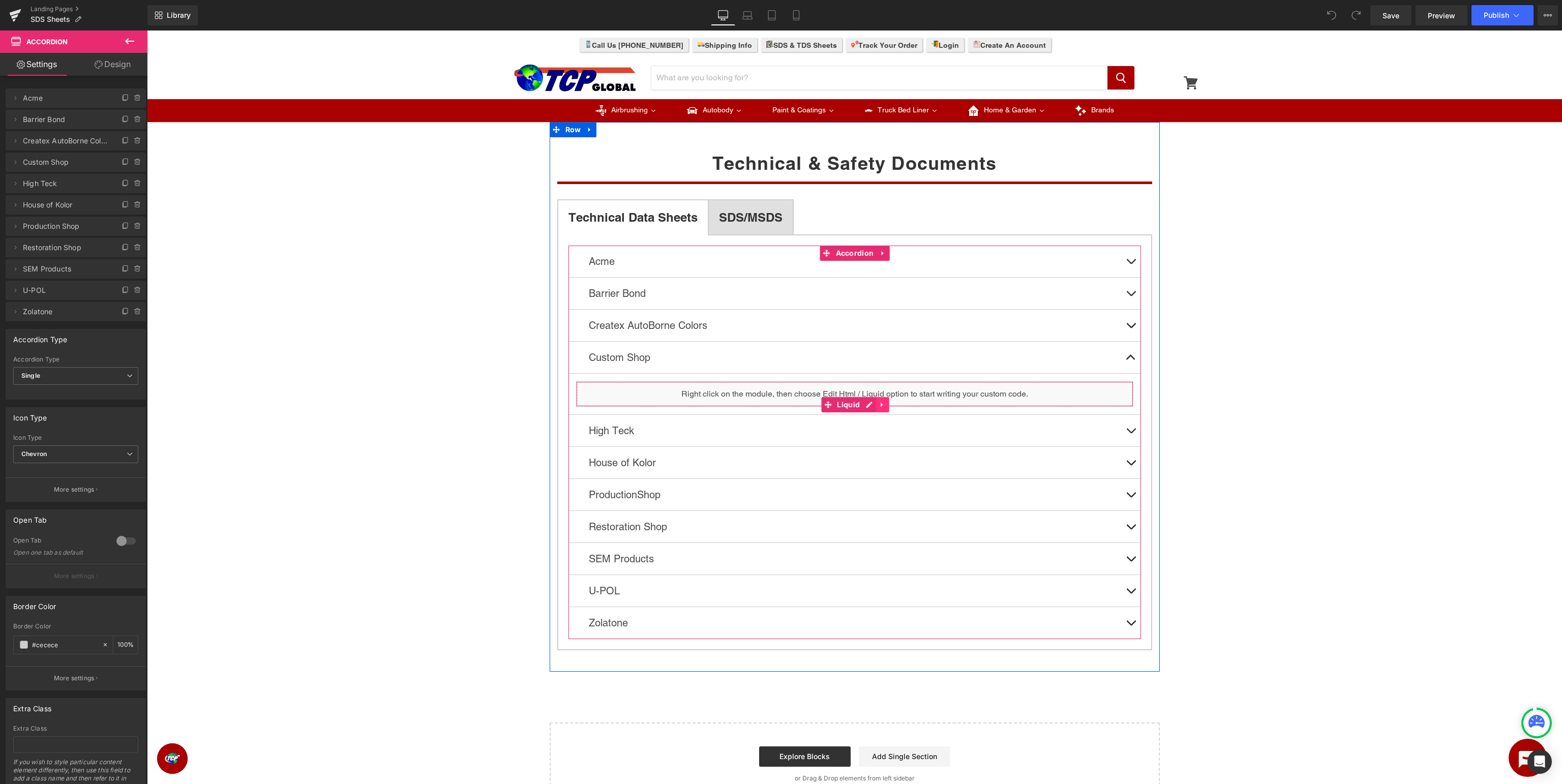
click at [880, 404] on icon at bounding box center [882, 404] width 7 height 7
click at [862, 407] on icon at bounding box center [862, 405] width 7 height 7
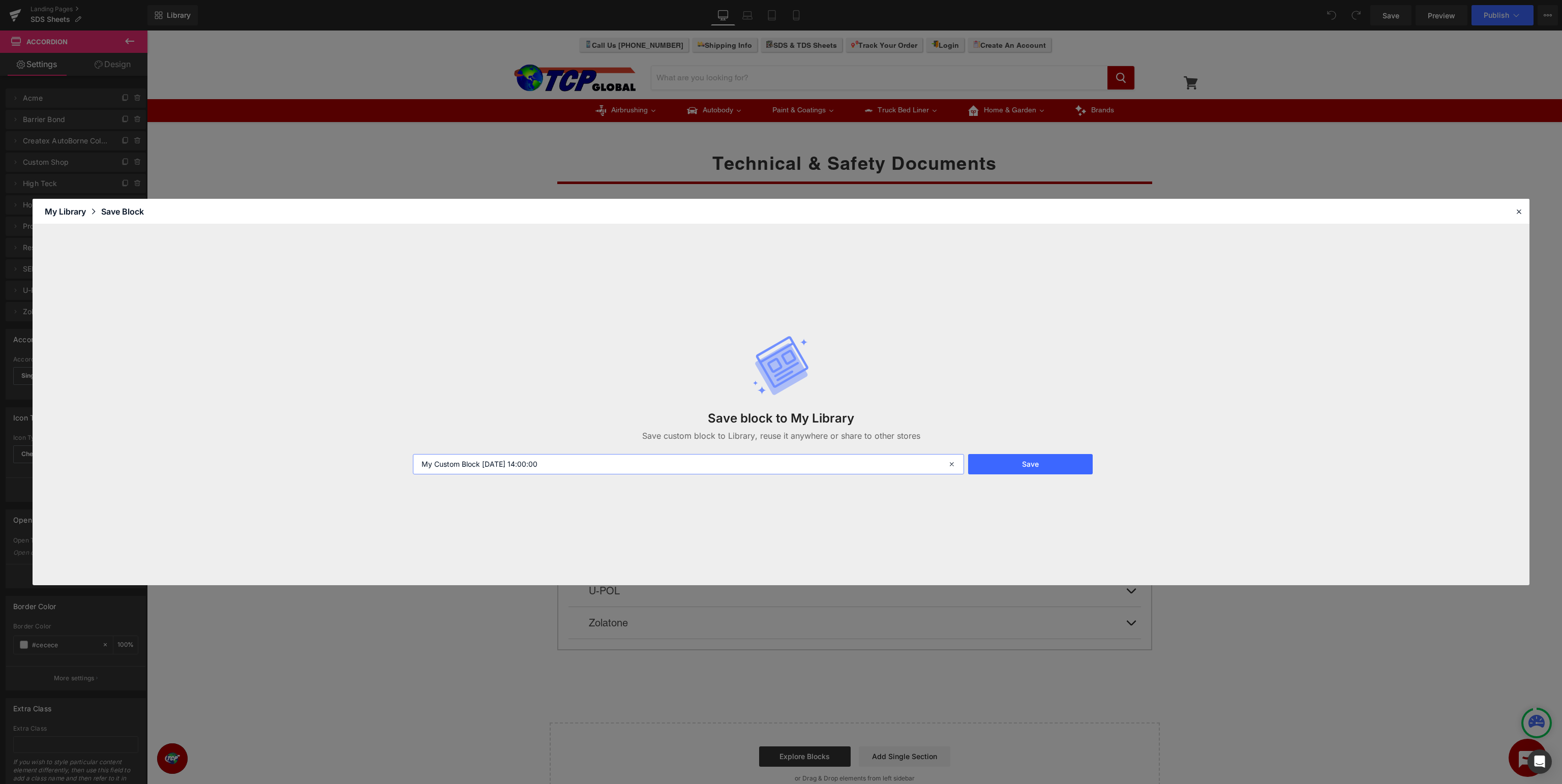
click at [780, 463] on input "My Custom Block 2025-09-05 14:00:00" at bounding box center [689, 464] width 551 height 20
drag, startPoint x: 830, startPoint y: 470, endPoint x: 0, endPoint y: 433, distance: 830.8
click at [413, 454] on input "My Custom Block 2025-09-05 14:00:00" at bounding box center [689, 464] width 551 height 20
type input "SDS"
click at [1520, 211] on icon at bounding box center [1519, 212] width 9 height 9
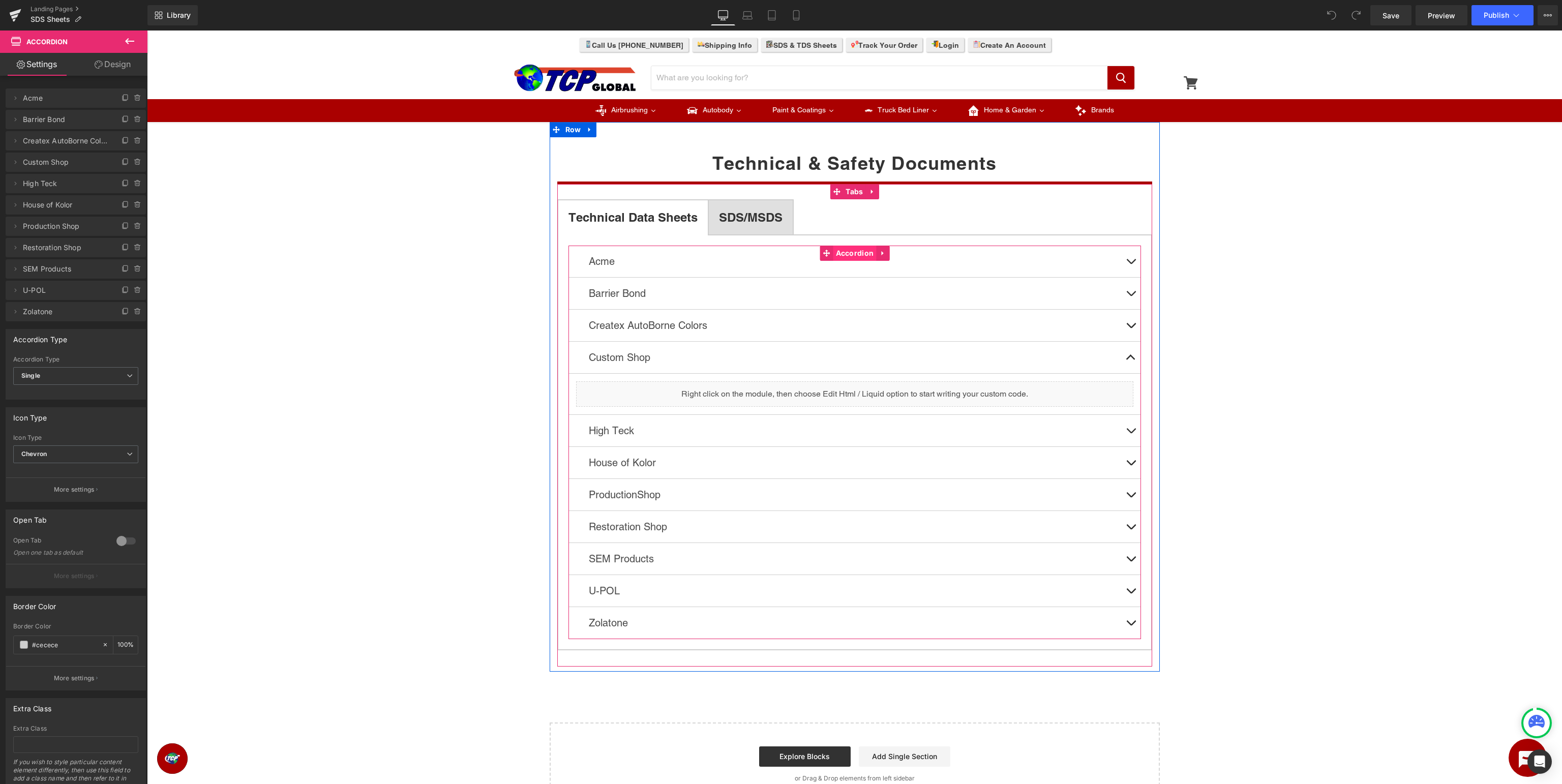
click at [857, 253] on span "Accordion" at bounding box center [855, 253] width 43 height 15
click at [883, 252] on icon at bounding box center [882, 254] width 2 height 5
click at [864, 251] on icon at bounding box center [862, 254] width 7 height 7
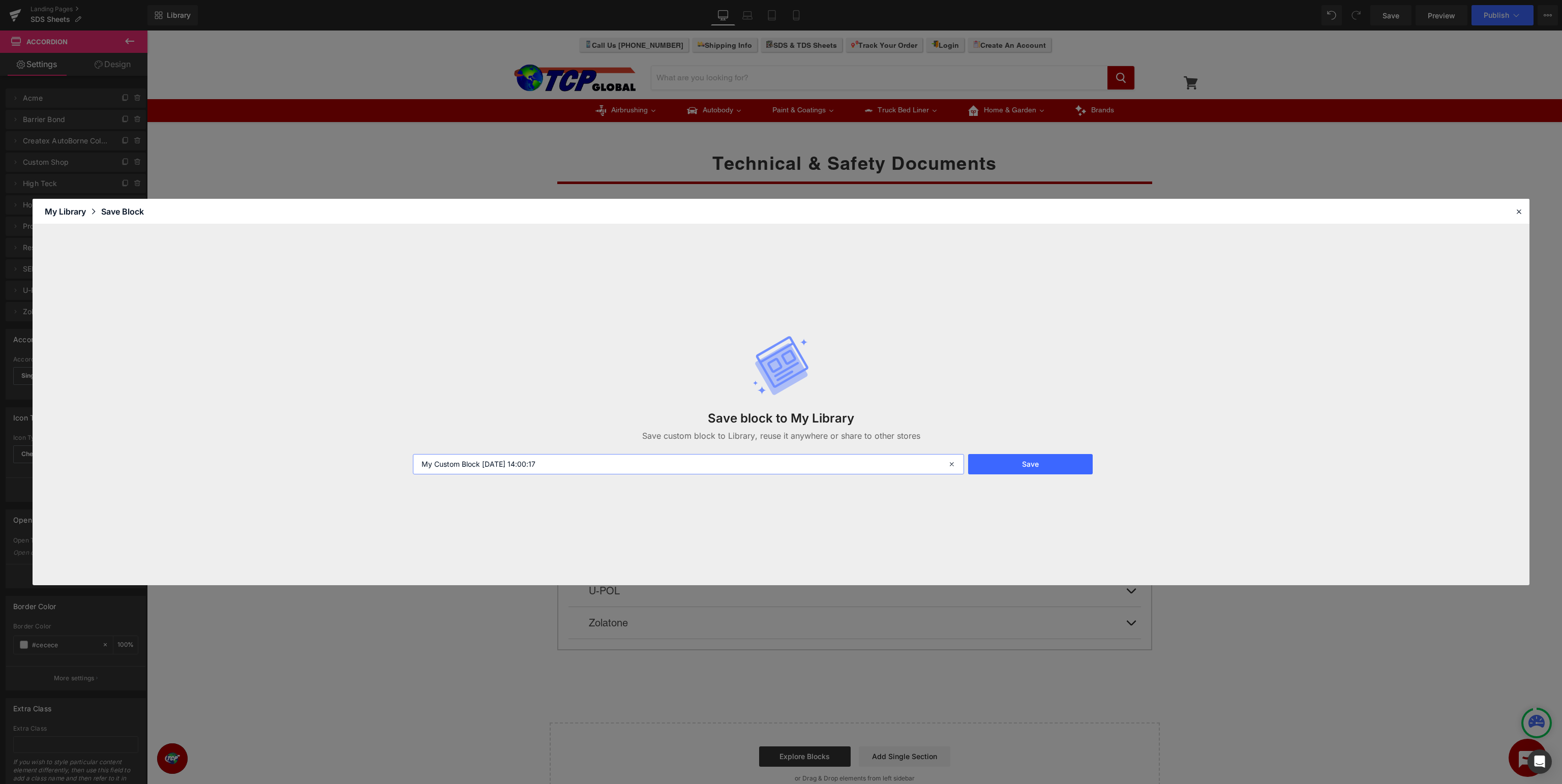
drag, startPoint x: 748, startPoint y: 465, endPoint x: 0, endPoint y: 449, distance: 748.2
click at [413, 454] on input "My Custom Block 2025-09-05 14:00:17" at bounding box center [689, 464] width 551 height 20
type input "TDS"
click at [1024, 465] on button "Save" at bounding box center [1031, 464] width 125 height 20
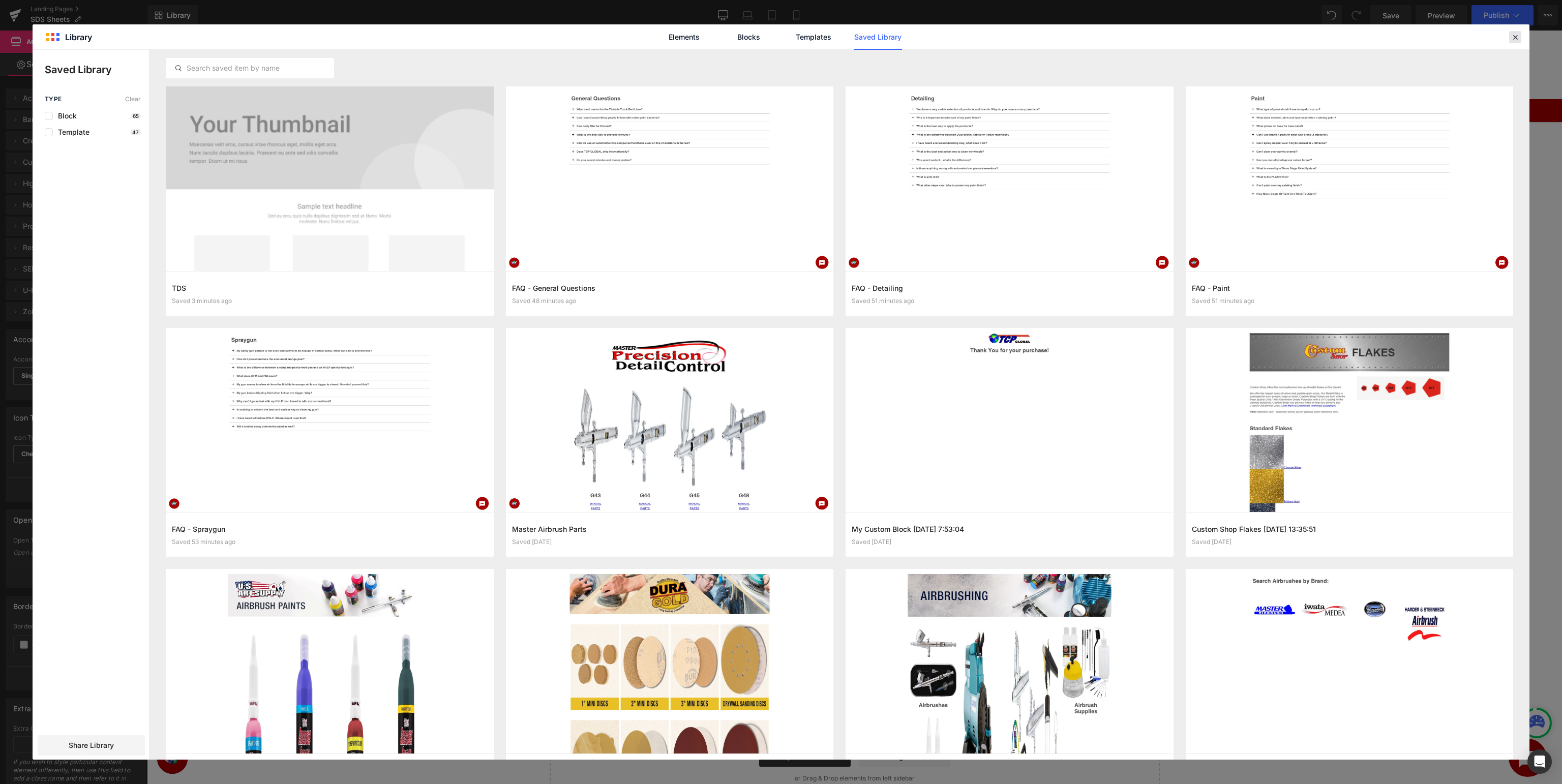
click at [1516, 33] on icon at bounding box center [1516, 38] width 9 height 9
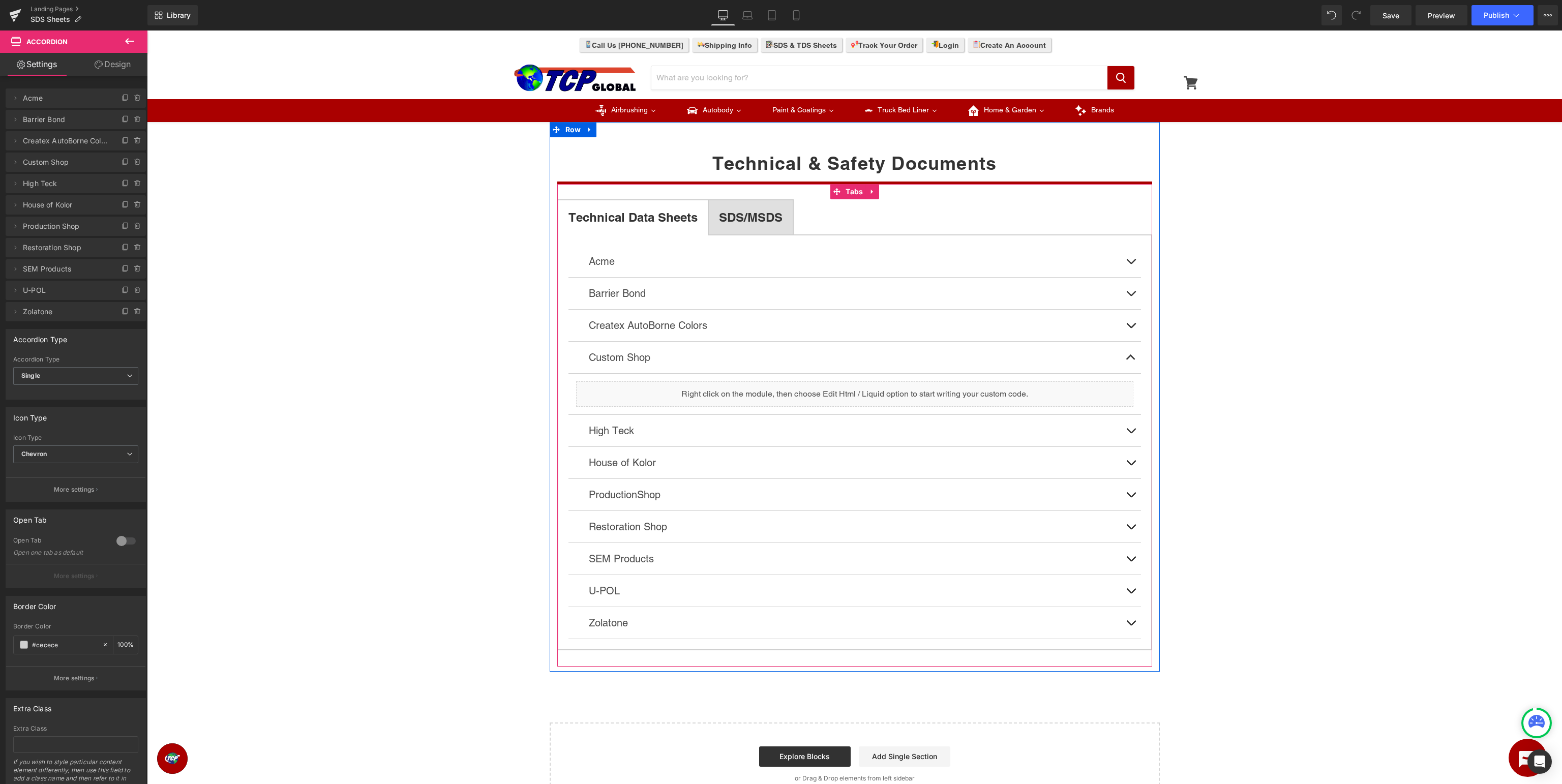
click at [777, 232] on span "SDS/MSDS Text Block" at bounding box center [750, 217] width 84 height 34
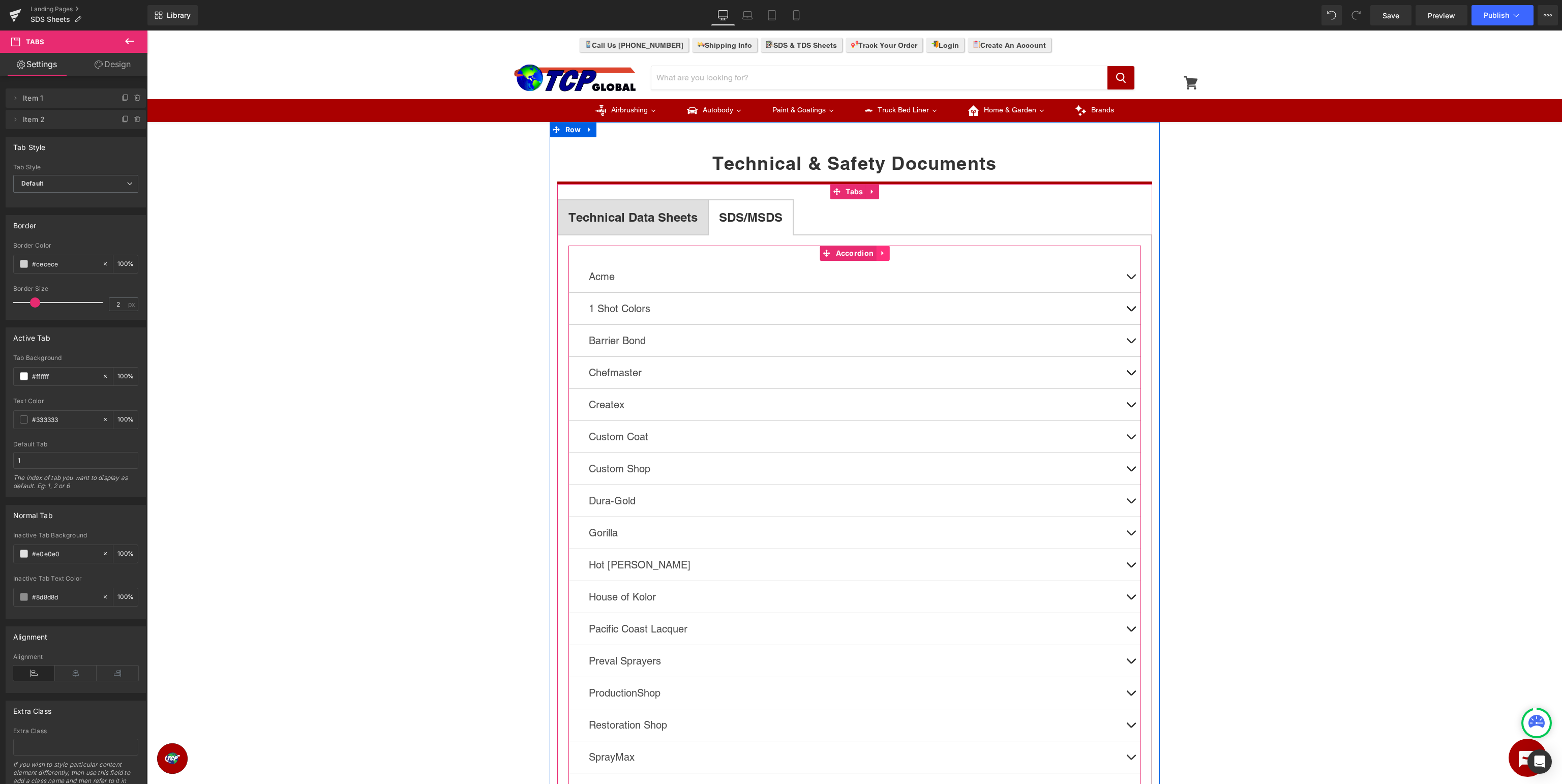
click at [879, 251] on link at bounding box center [883, 253] width 13 height 15
click at [860, 252] on icon at bounding box center [862, 253] width 7 height 7
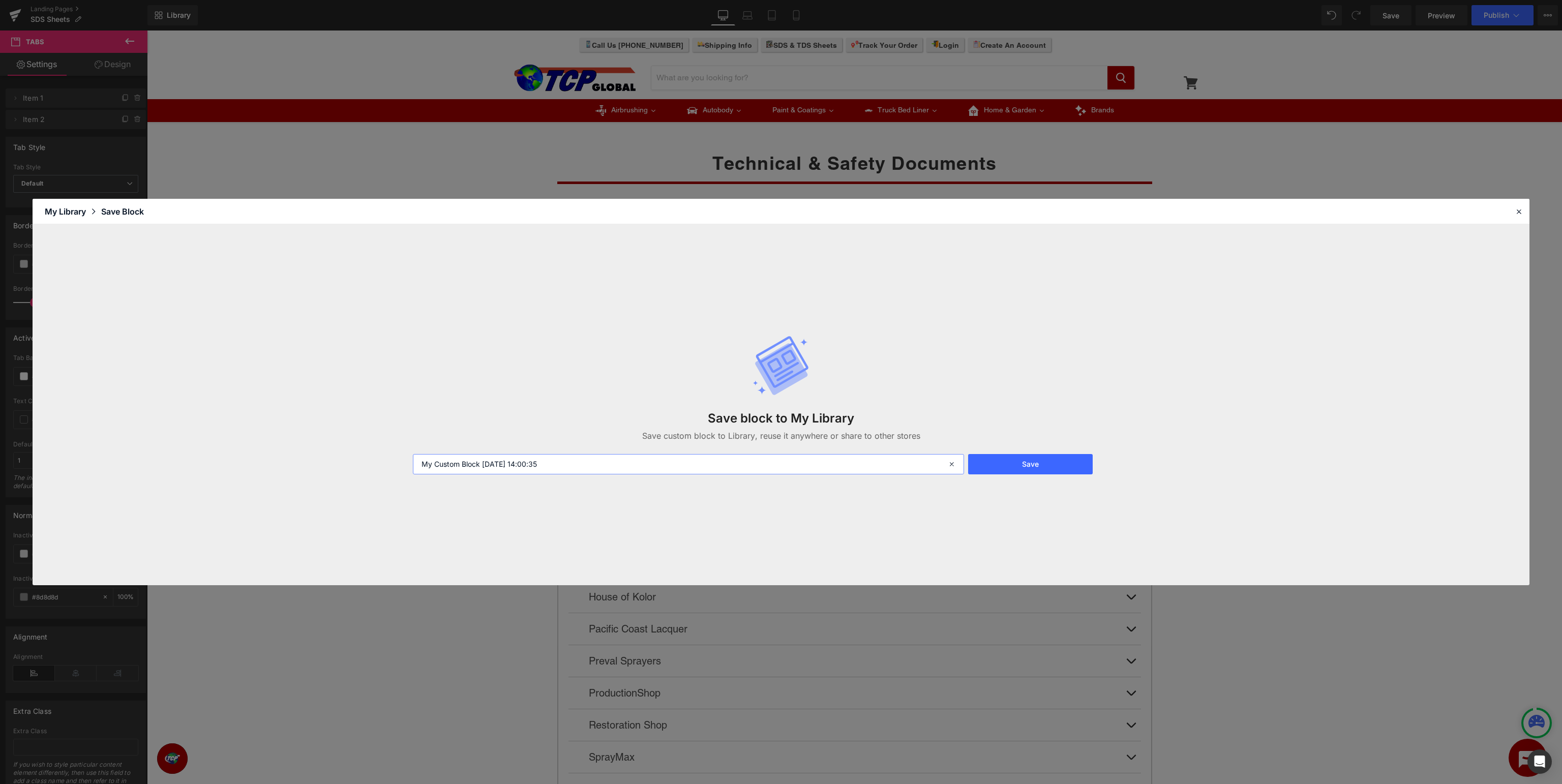
drag, startPoint x: 768, startPoint y: 463, endPoint x: 0, endPoint y: 439, distance: 768.4
click at [413, 454] on input "My Custom Block 2025-09-05 14:00:35" at bounding box center [689, 464] width 551 height 20
type input "SDS"
click at [1036, 469] on button "Save" at bounding box center [1031, 464] width 125 height 20
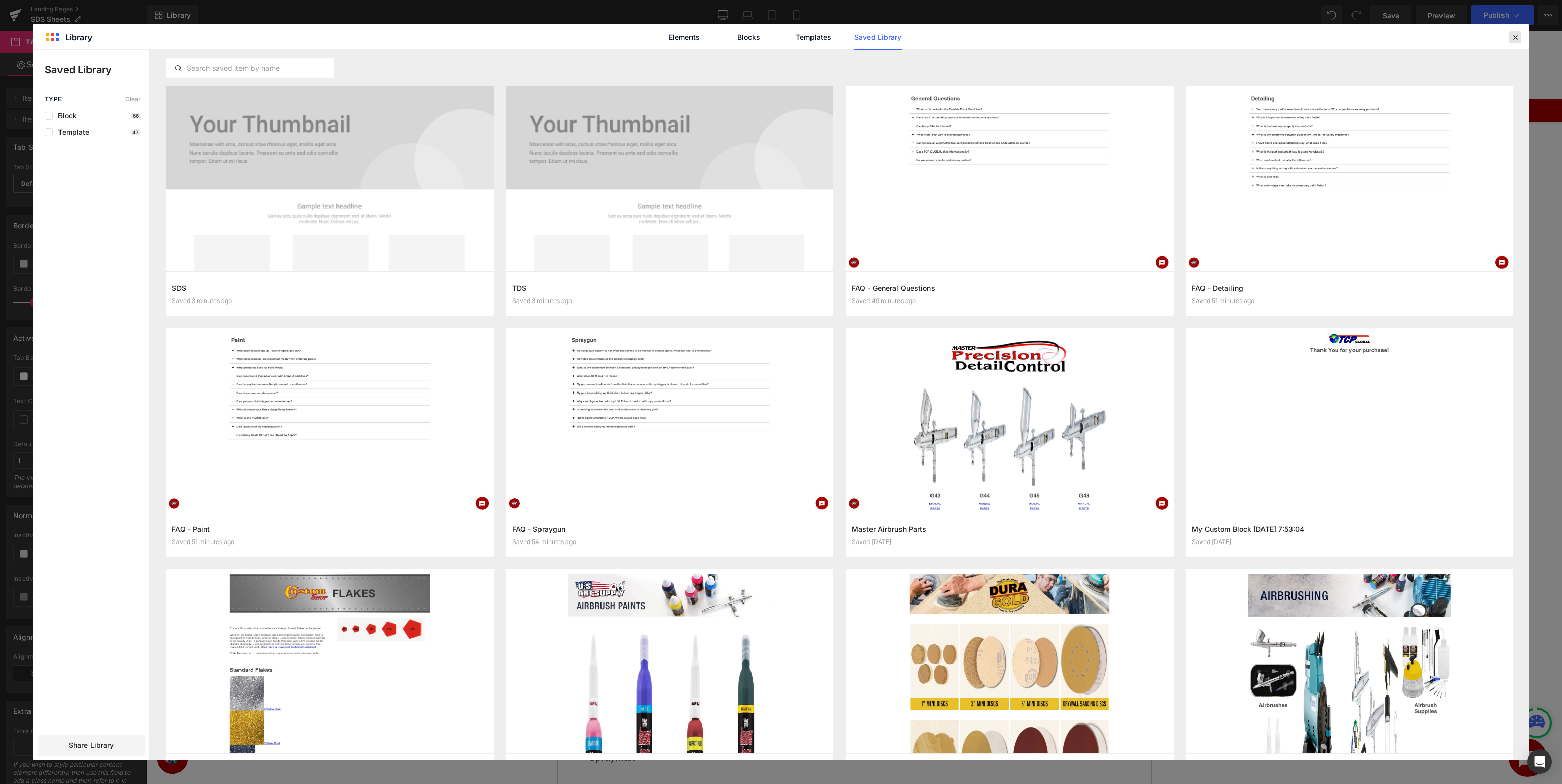
click at [1517, 38] on icon at bounding box center [1516, 38] width 9 height 9
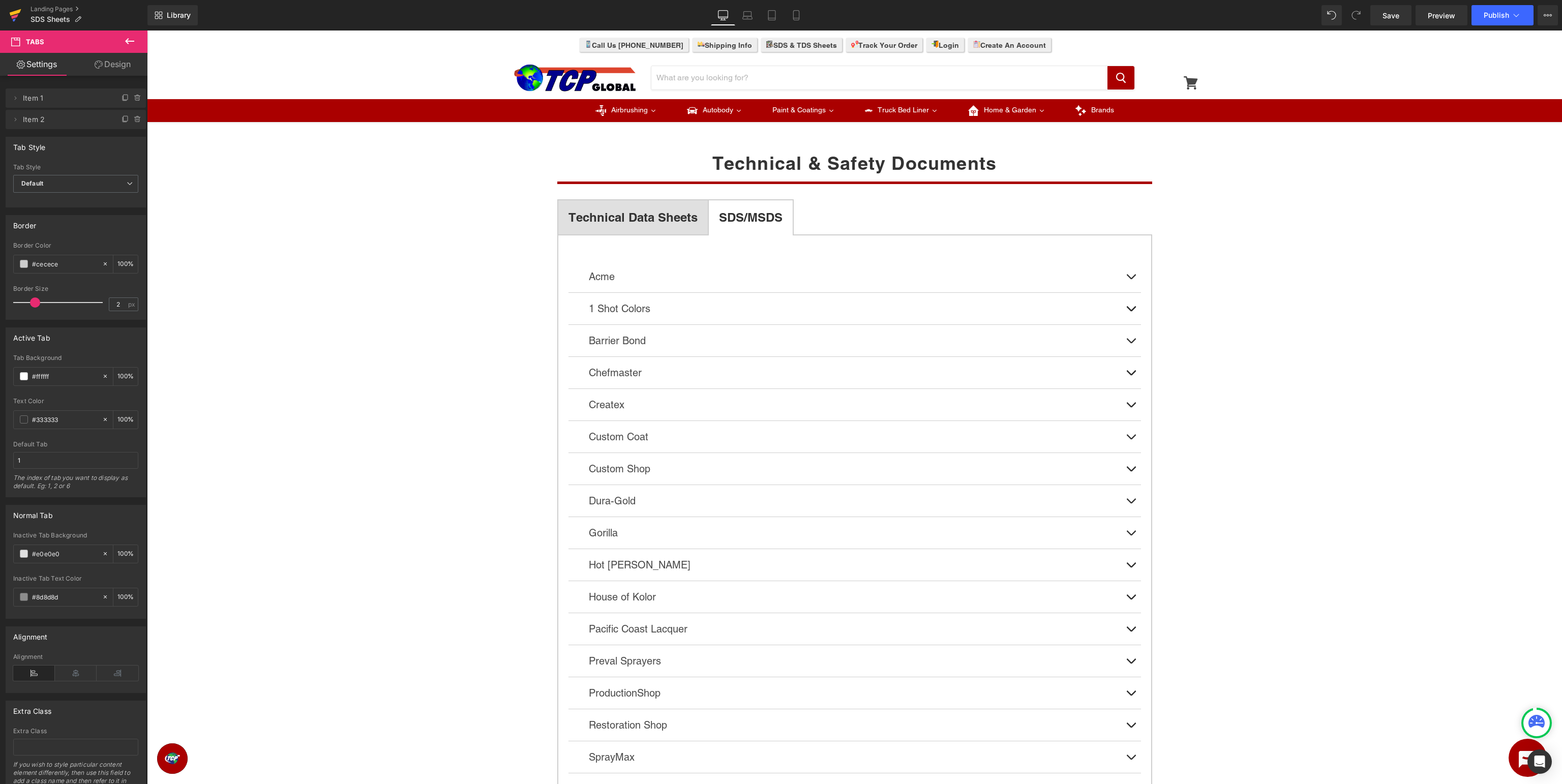
click at [16, 11] on icon at bounding box center [15, 13] width 11 height 7
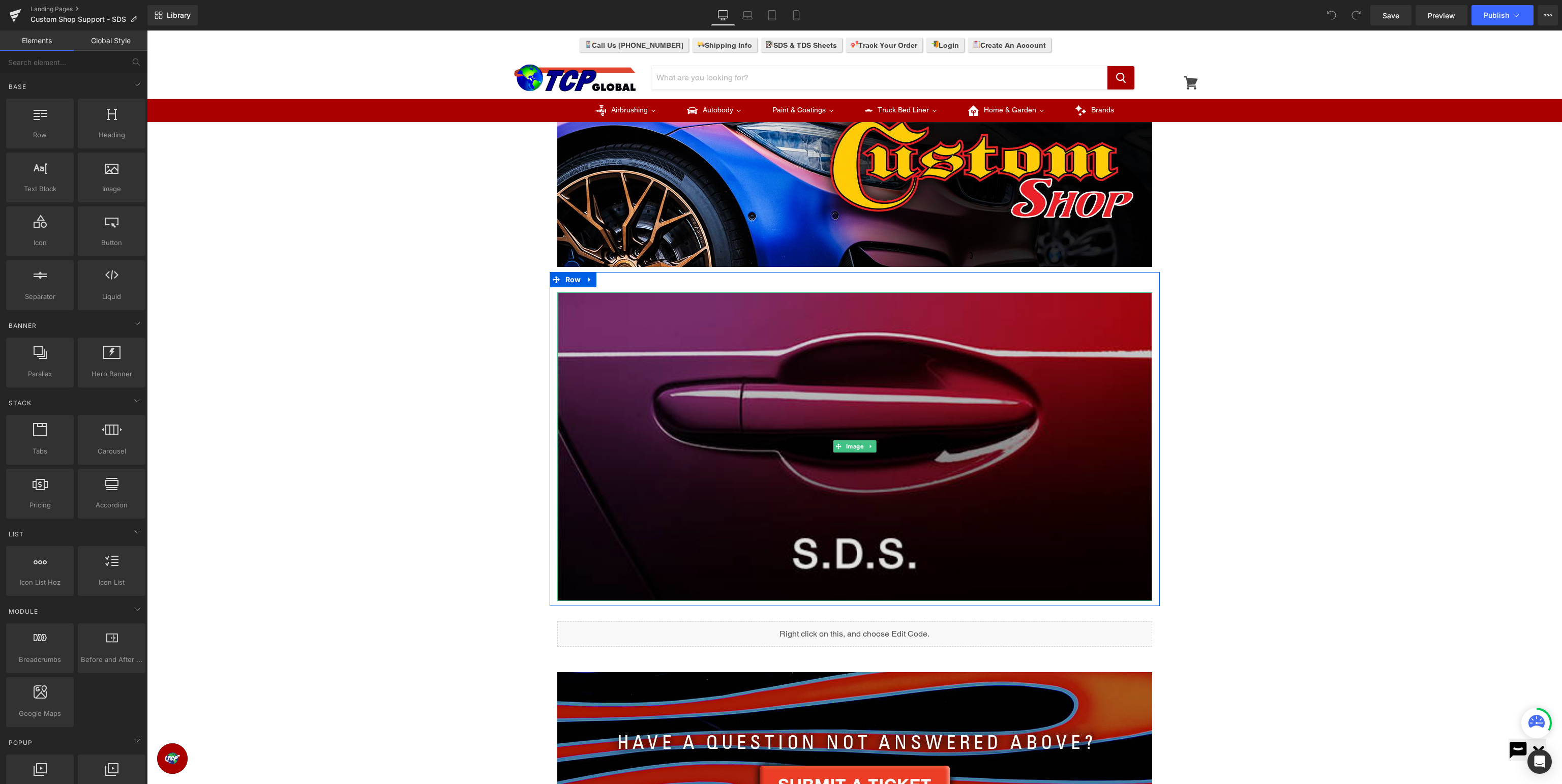
scroll to position [215, 0]
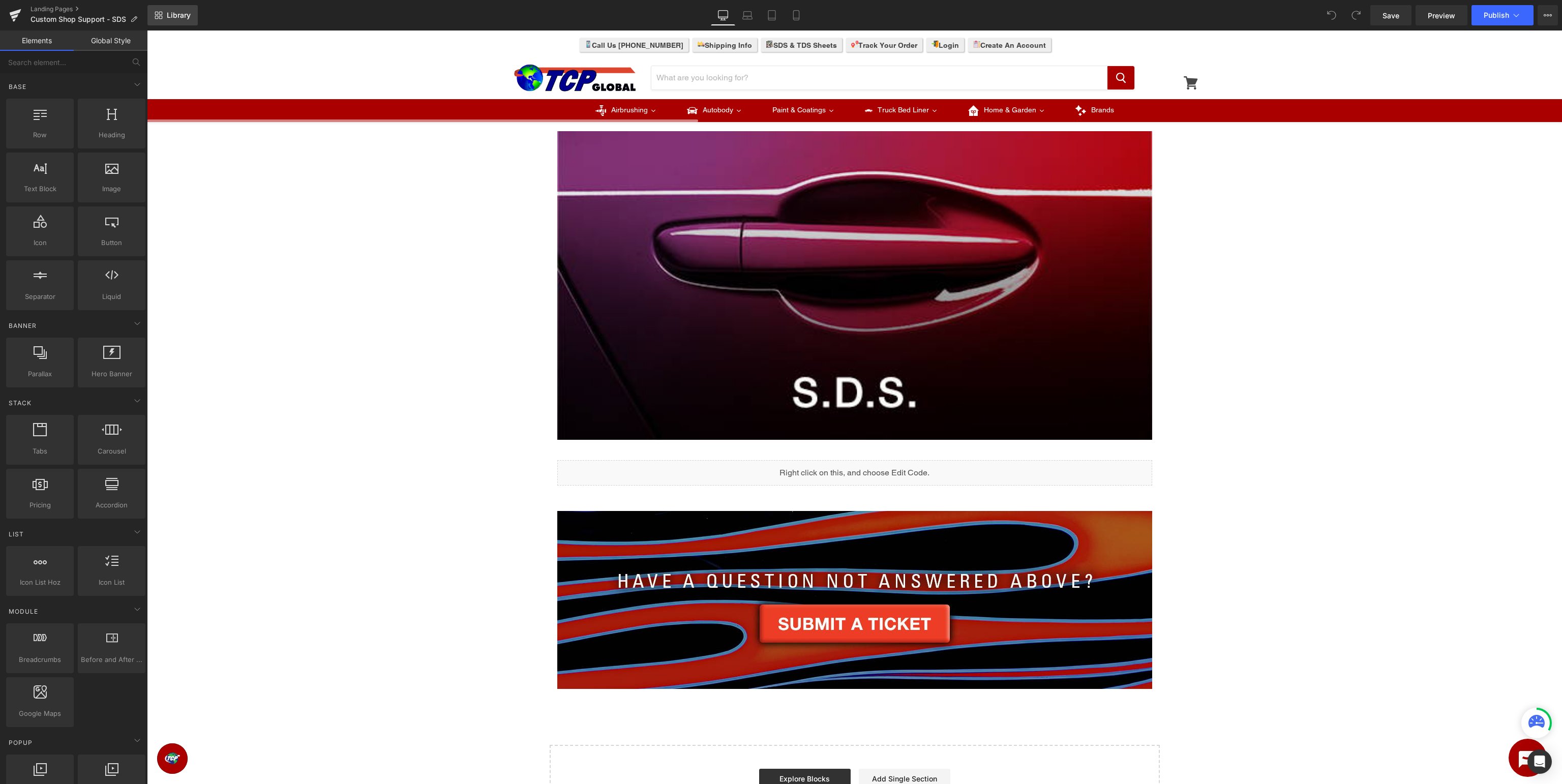
click at [176, 14] on span "Library" at bounding box center [179, 15] width 24 height 9
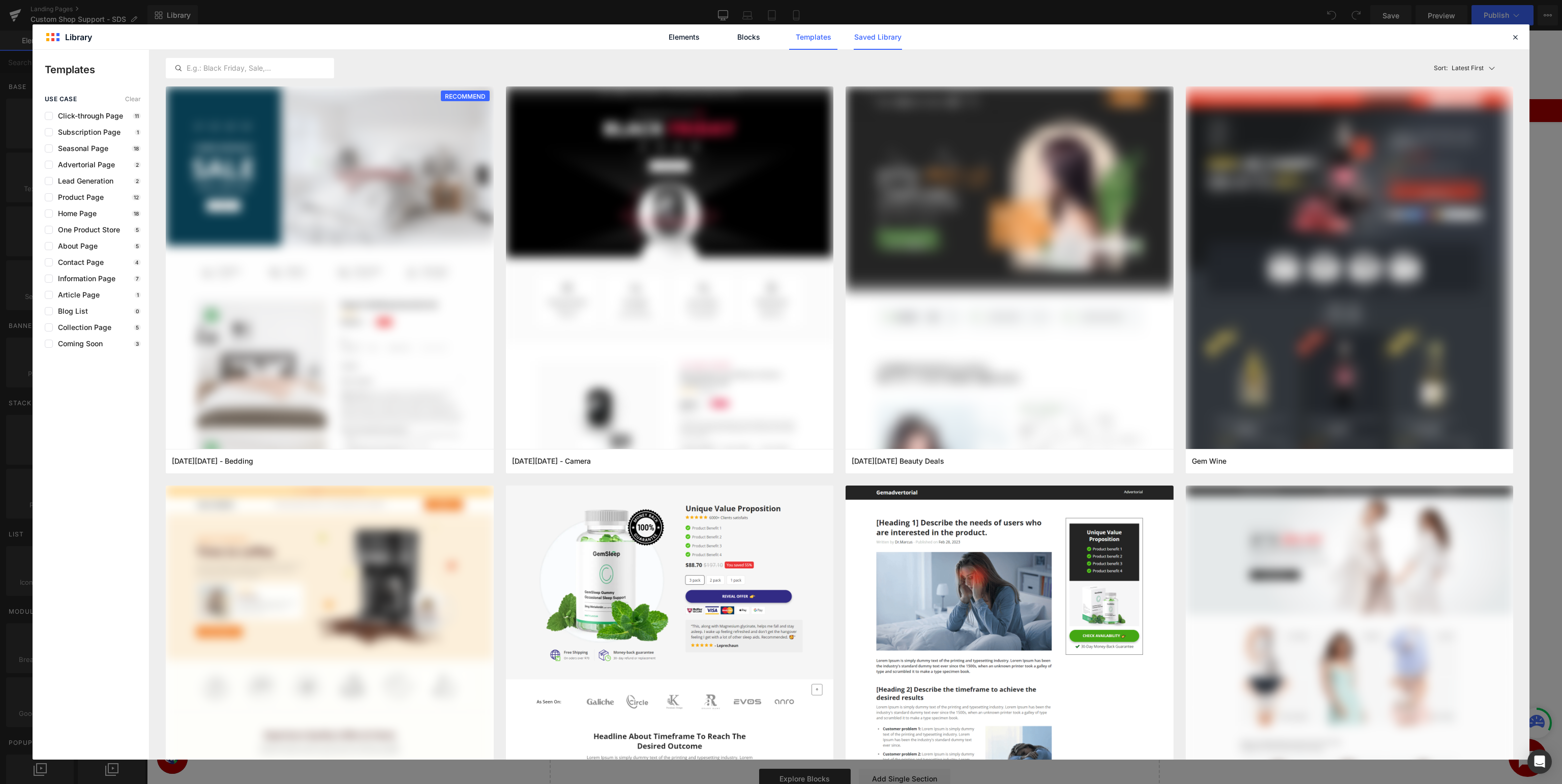
click at [884, 40] on link "Saved Library" at bounding box center [878, 37] width 48 height 25
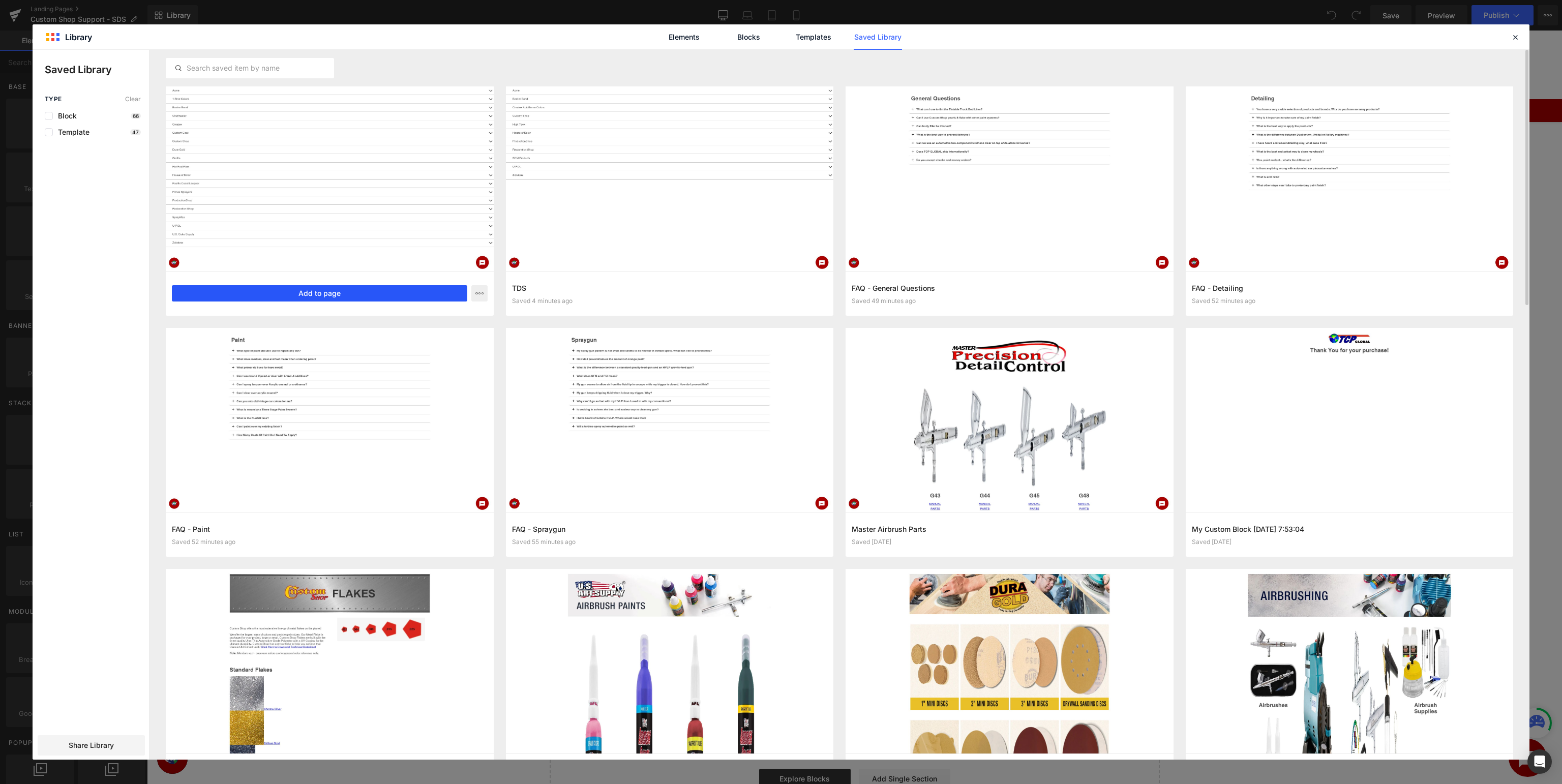
click at [344, 293] on button "Add to page" at bounding box center [319, 293] width 296 height 16
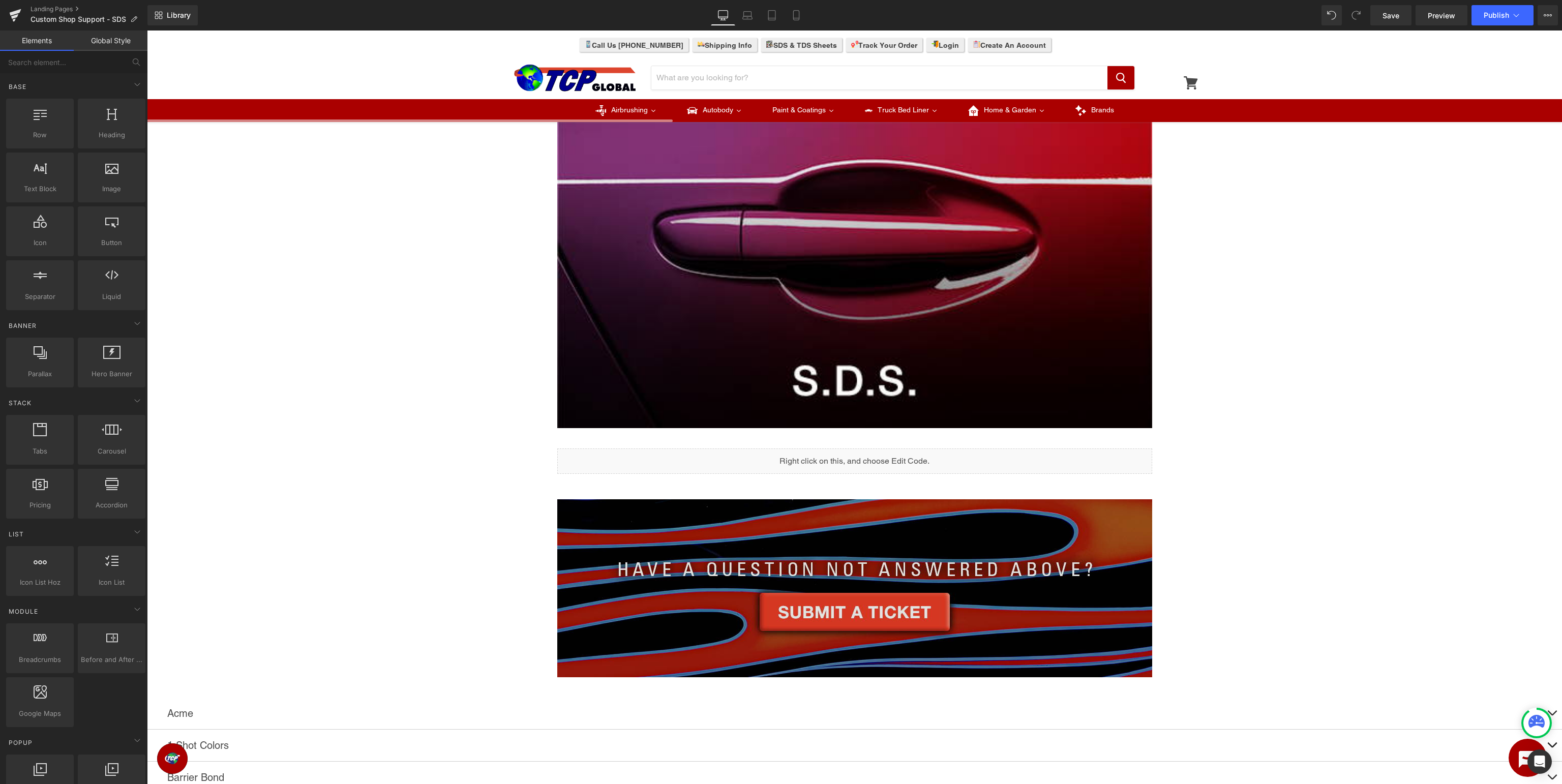
scroll to position [441, 0]
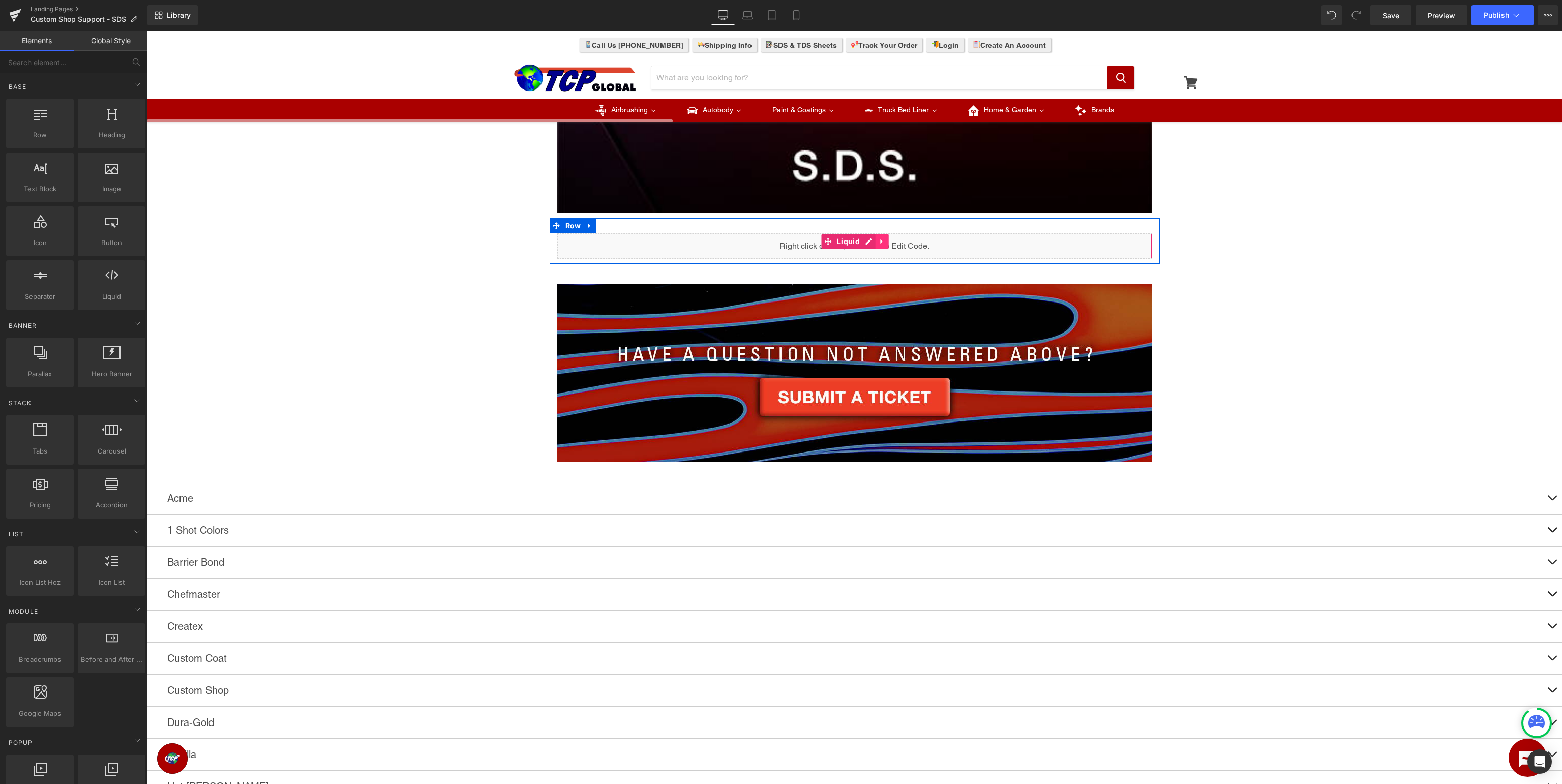
click at [878, 239] on link at bounding box center [883, 241] width 13 height 15
click at [888, 239] on icon at bounding box center [889, 241] width 7 height 7
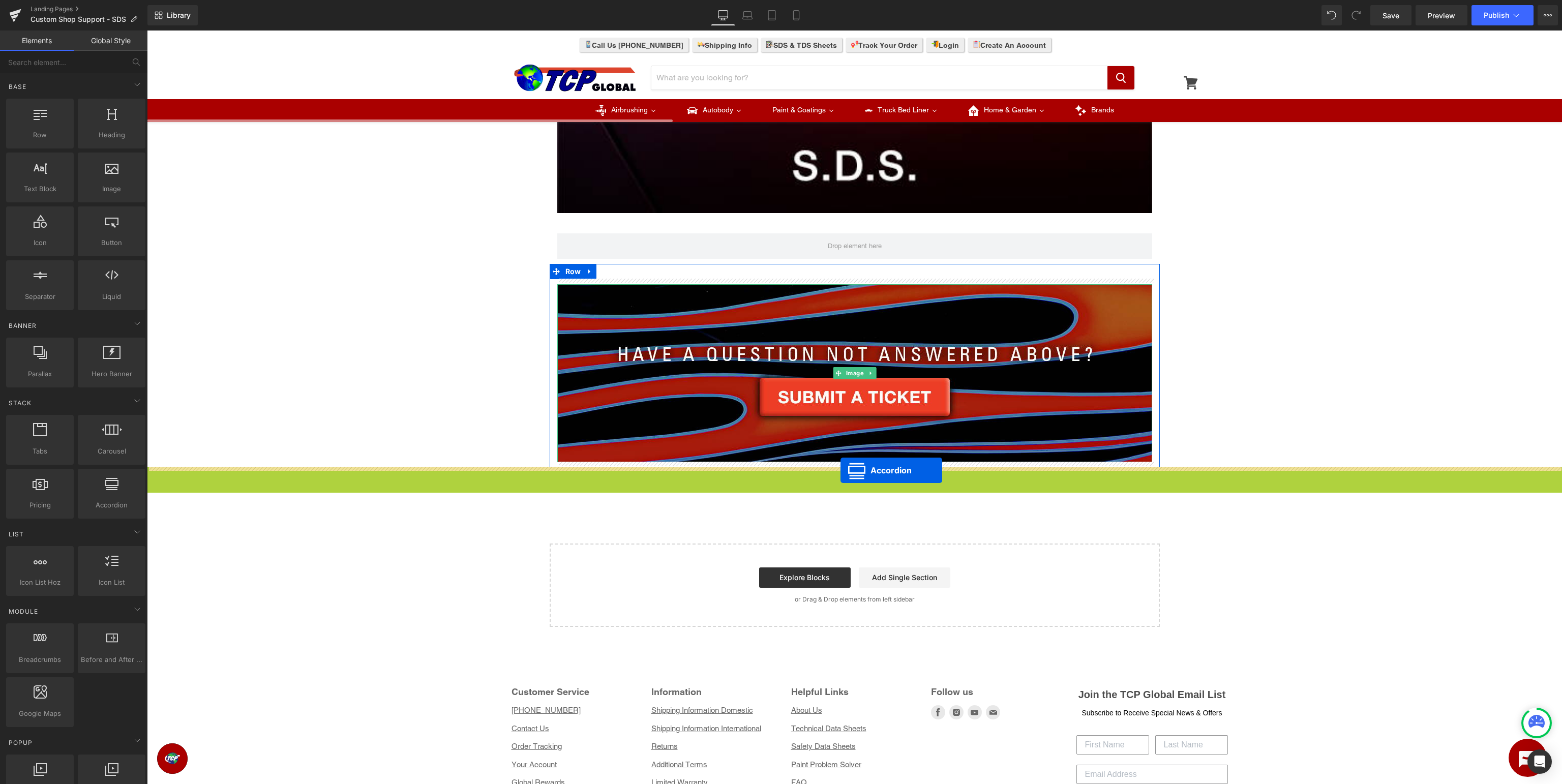
drag, startPoint x: 844, startPoint y: 479, endPoint x: 840, endPoint y: 470, distance: 9.8
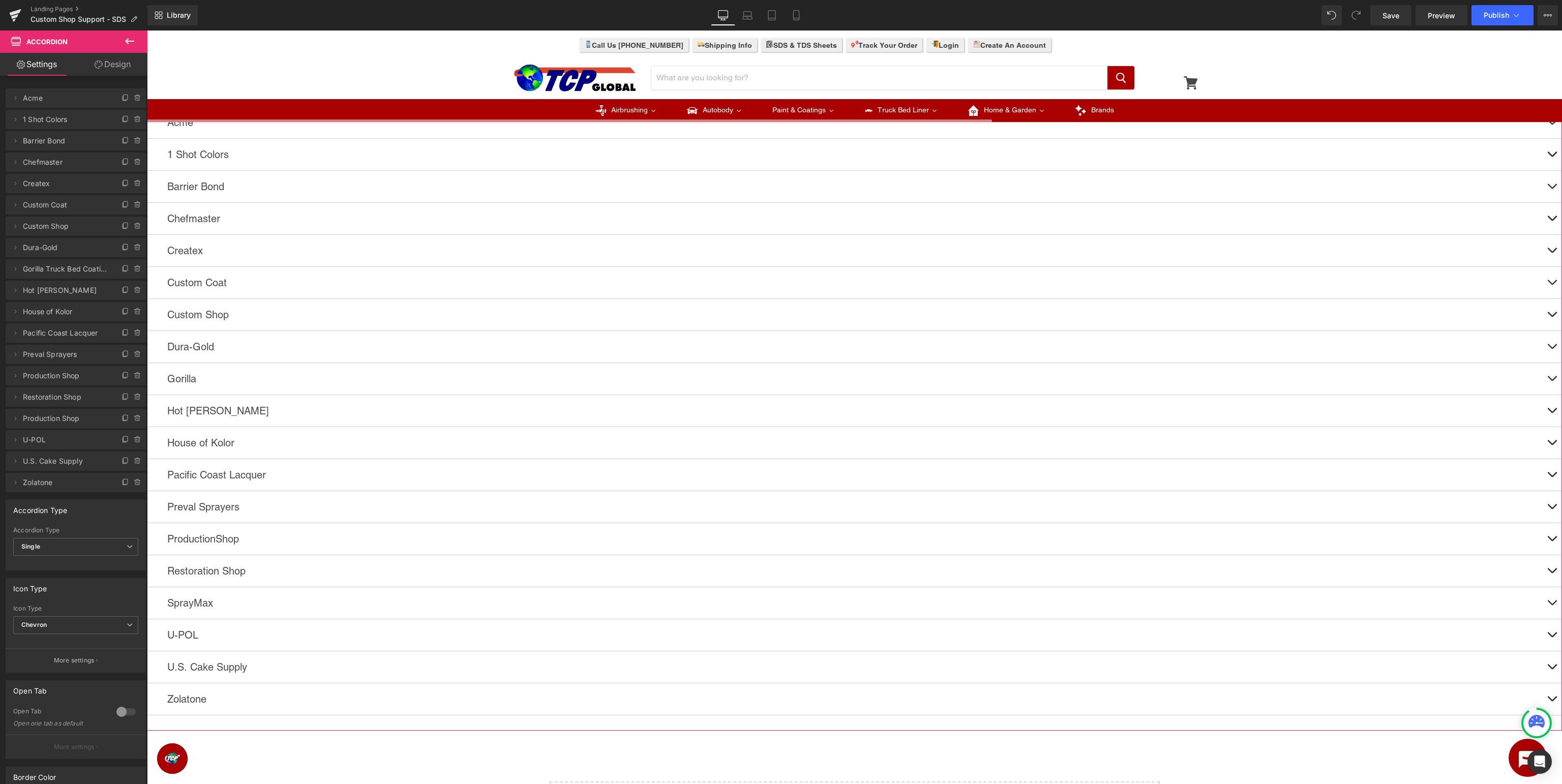
scroll to position [710, 0]
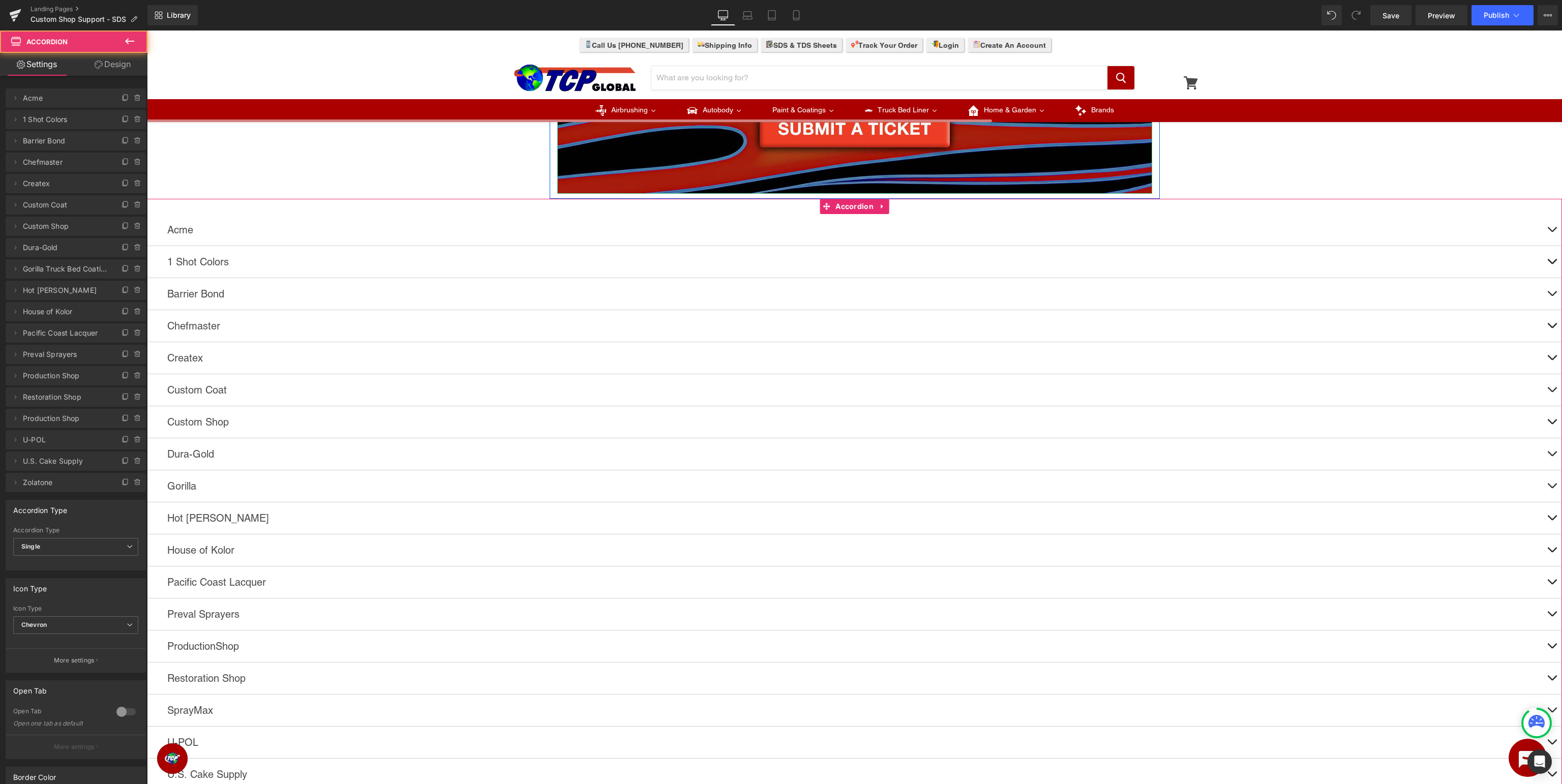
click at [1552, 424] on span at bounding box center [1552, 424] width 0 height 0
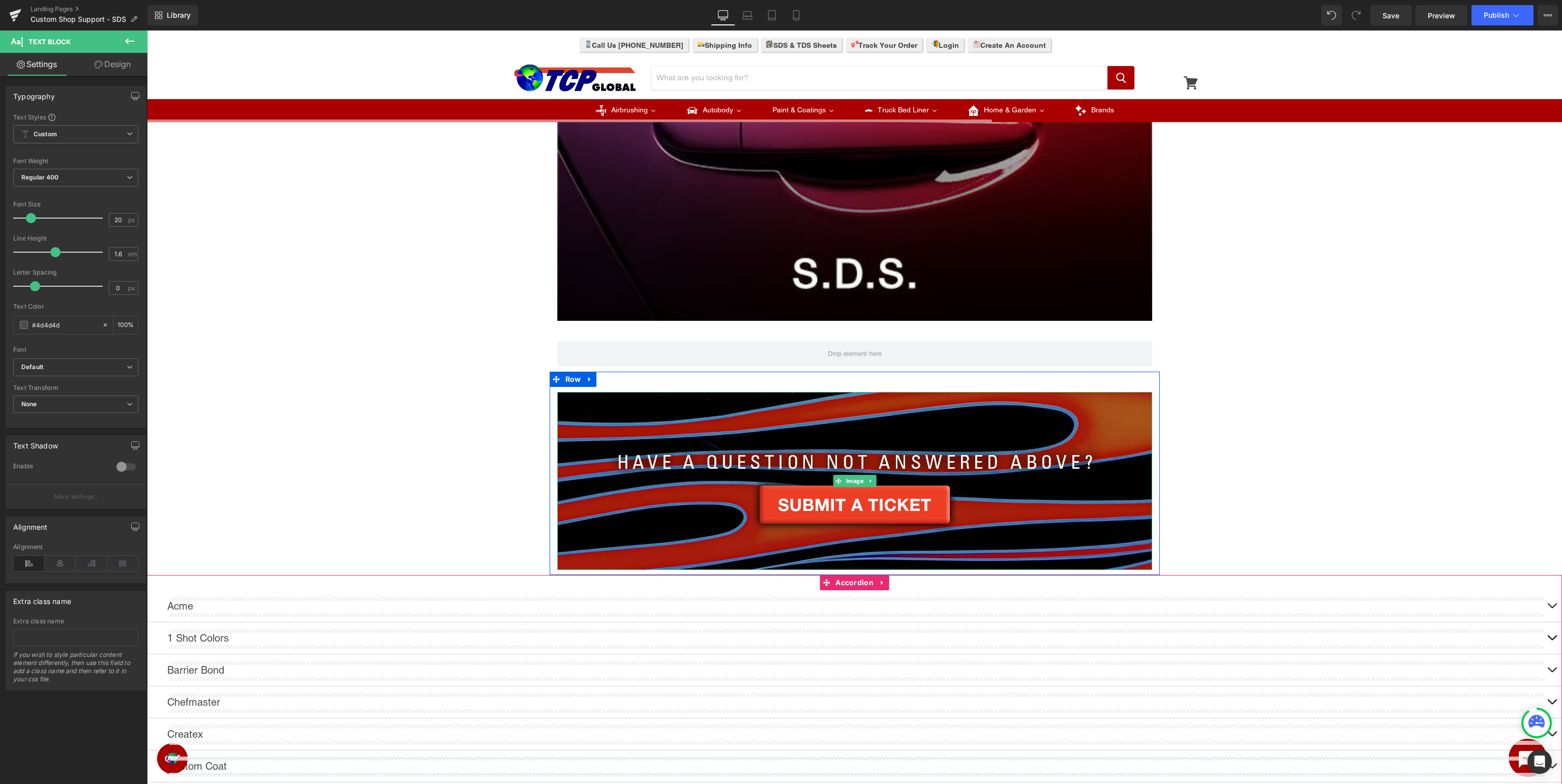
scroll to position [226, 0]
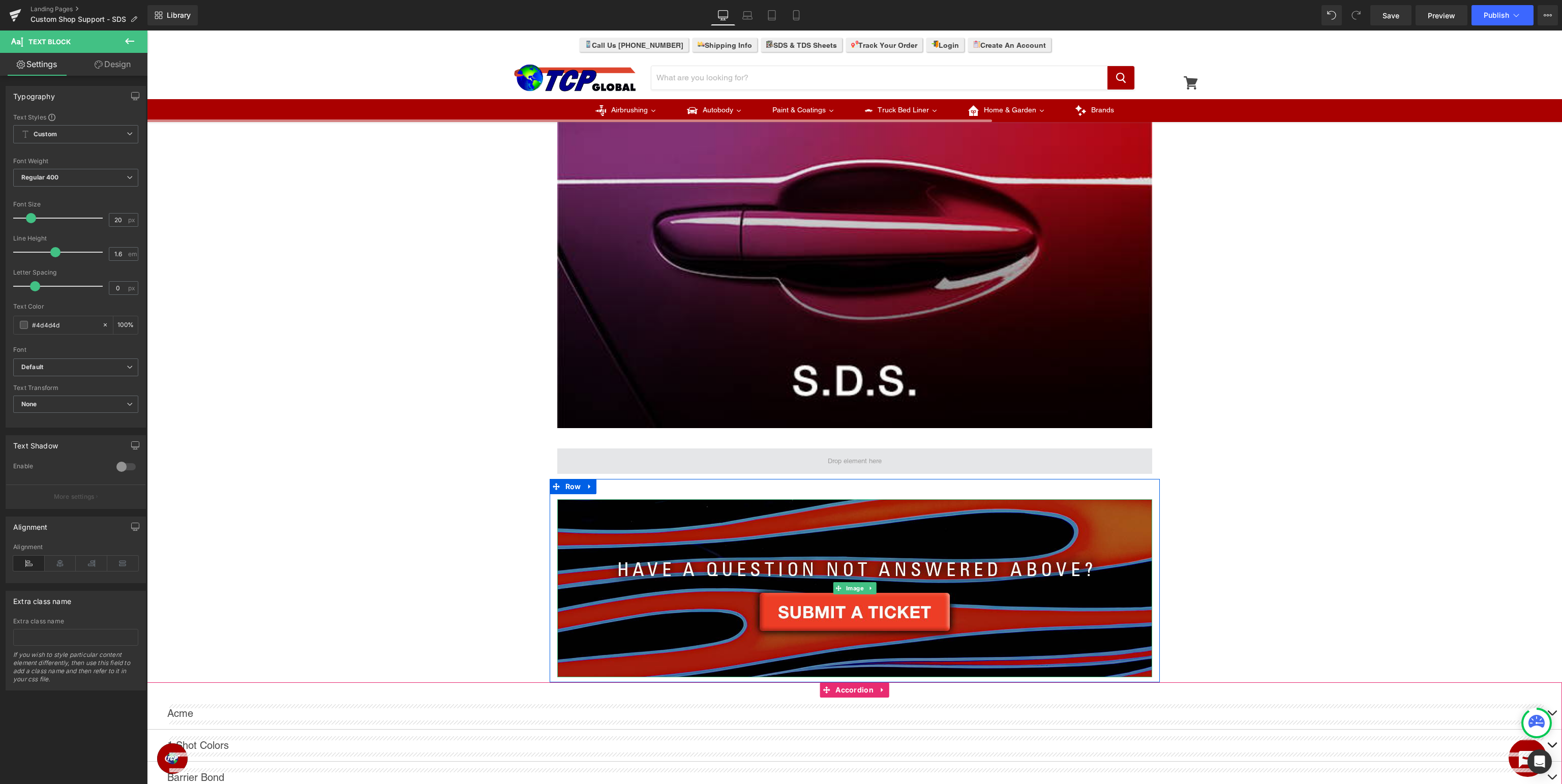
drag, startPoint x: 618, startPoint y: 469, endPoint x: 735, endPoint y: 465, distance: 117.1
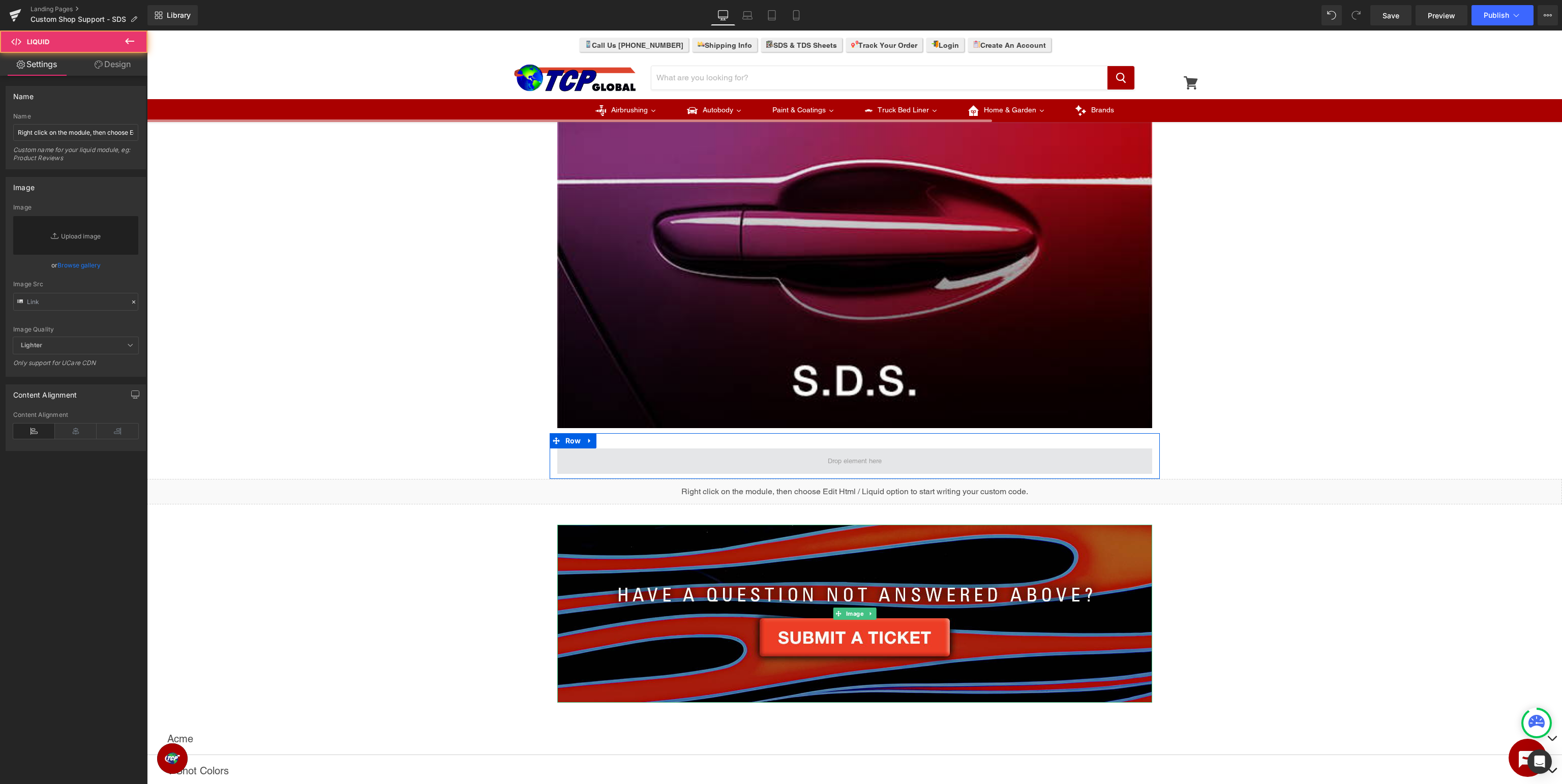
click at [809, 466] on div "Image Row Image Row Row Liquid Image Row Acme Text Block Liquid 1 Shot Colors T…" at bounding box center [854, 710] width 1415 height 1627
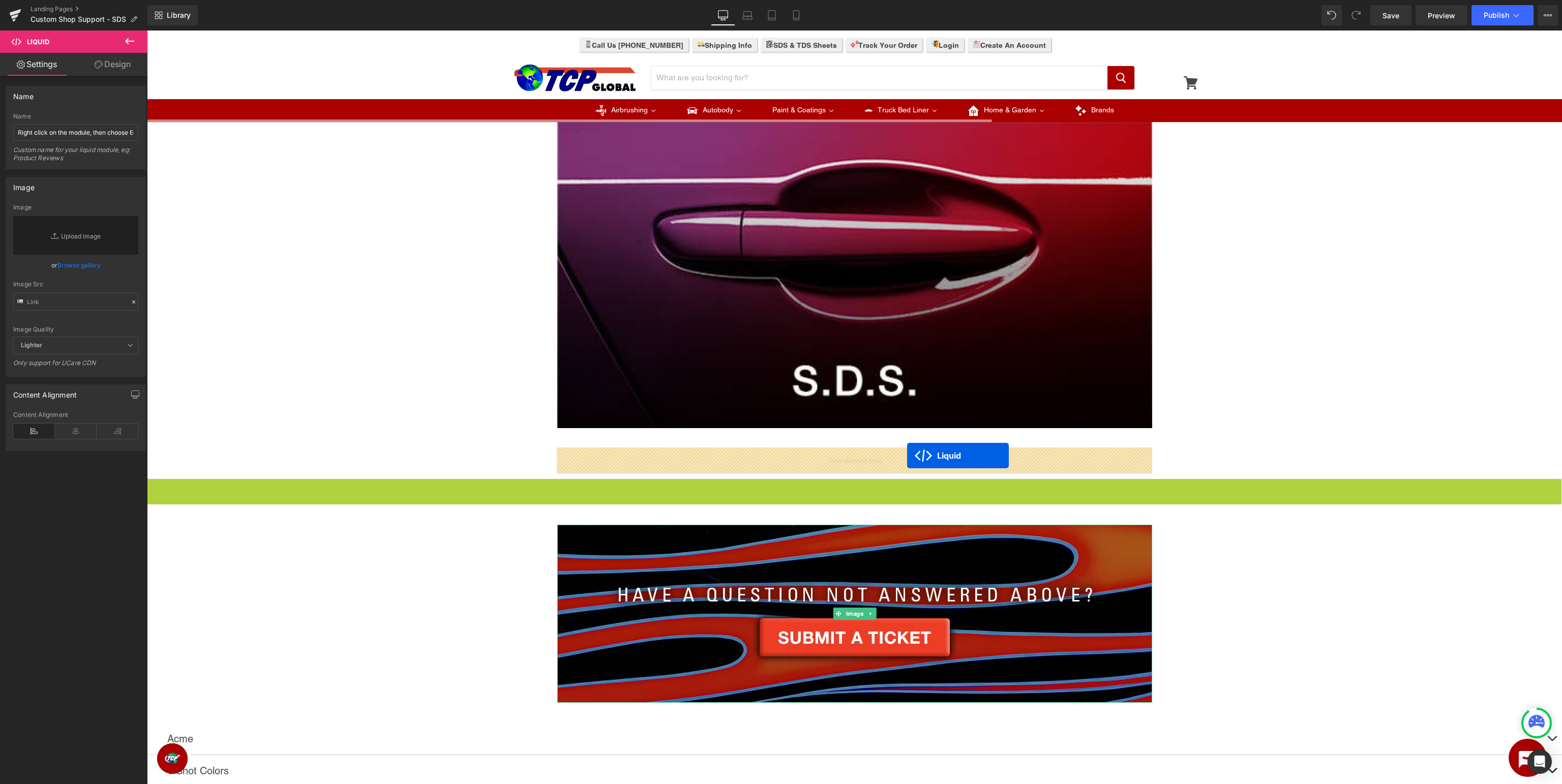
drag, startPoint x: 853, startPoint y: 484, endPoint x: 907, endPoint y: 456, distance: 60.8
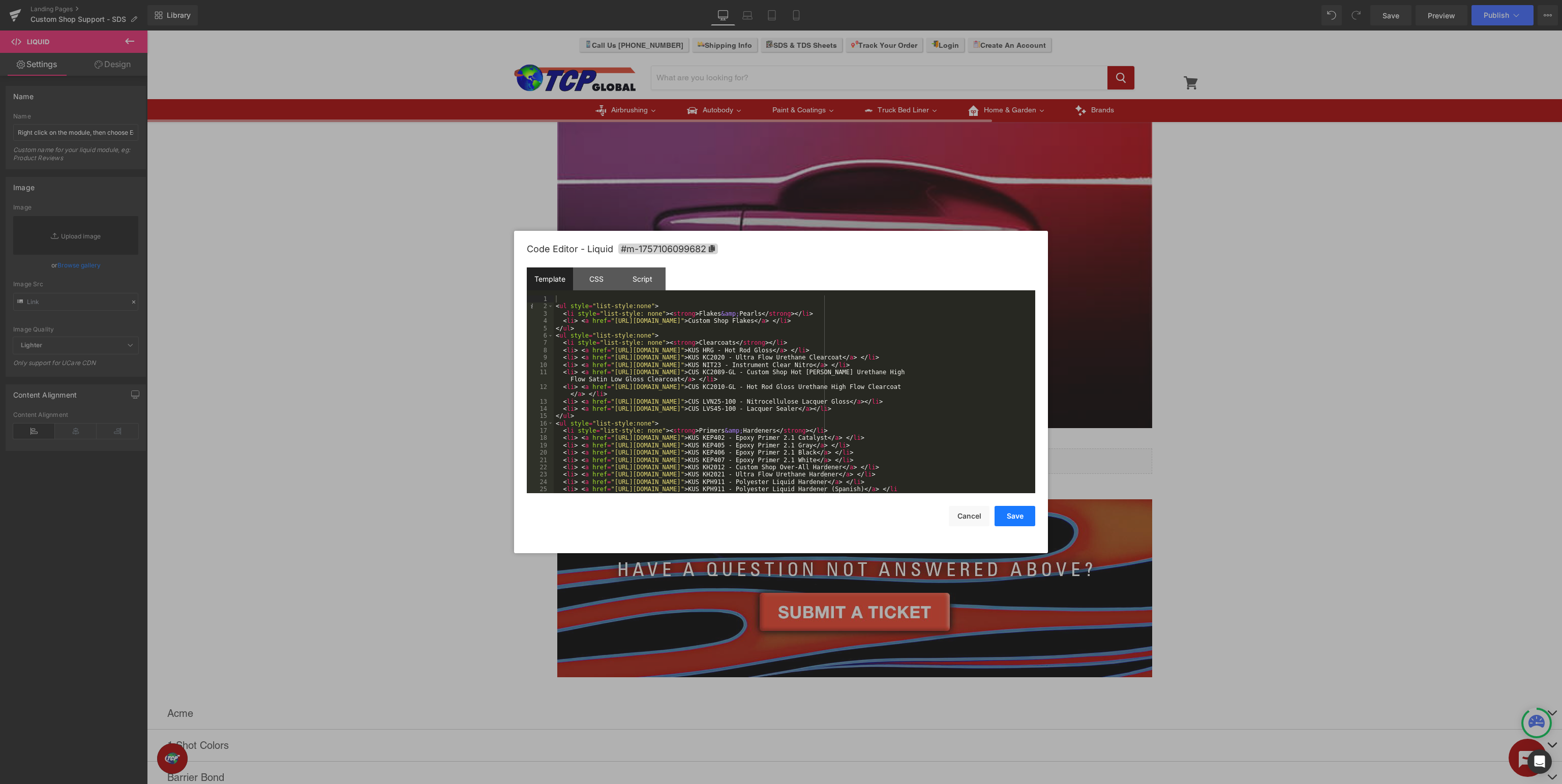
click at [1011, 524] on button "Save" at bounding box center [1015, 516] width 41 height 20
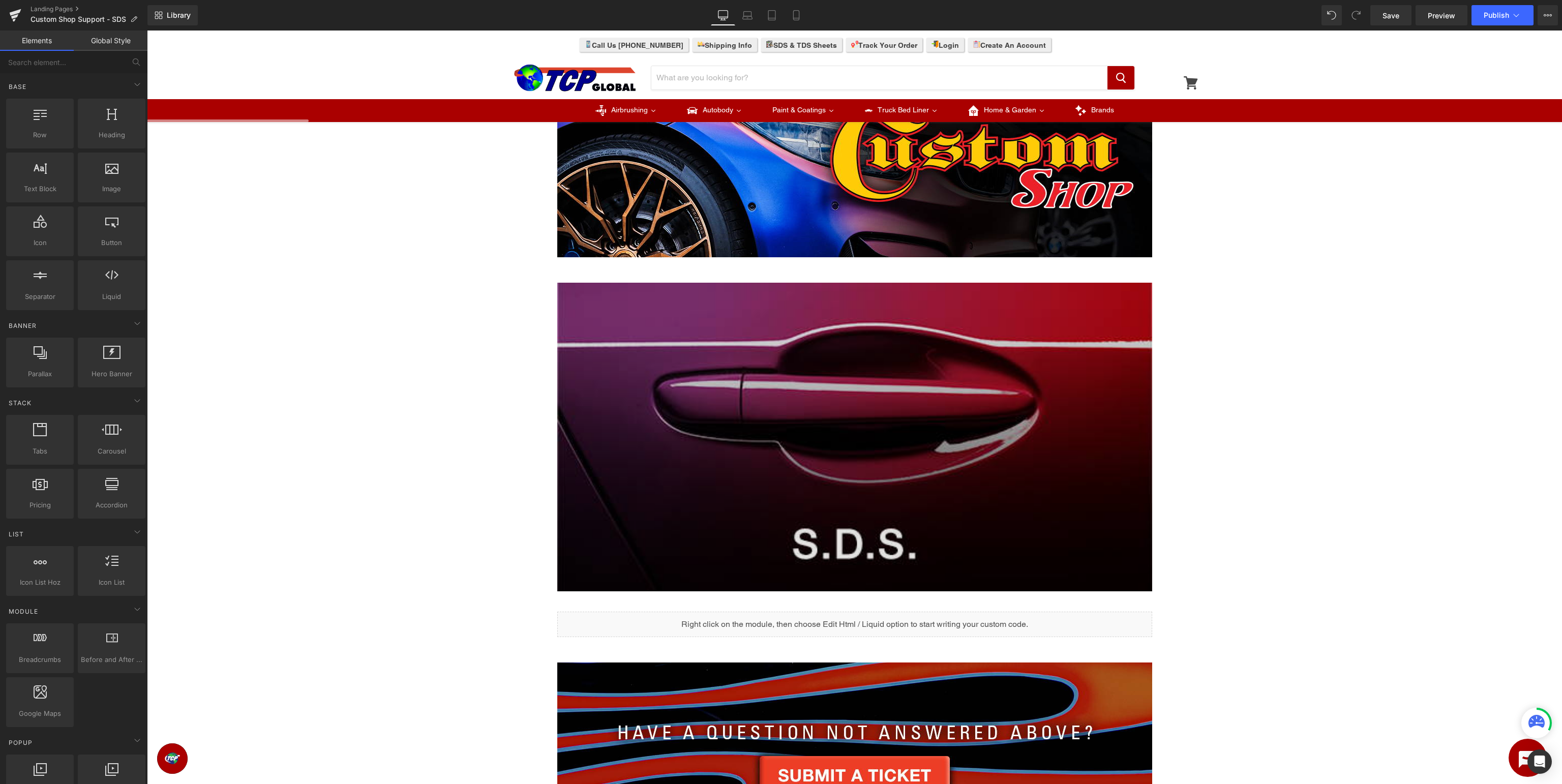
scroll to position [0, 0]
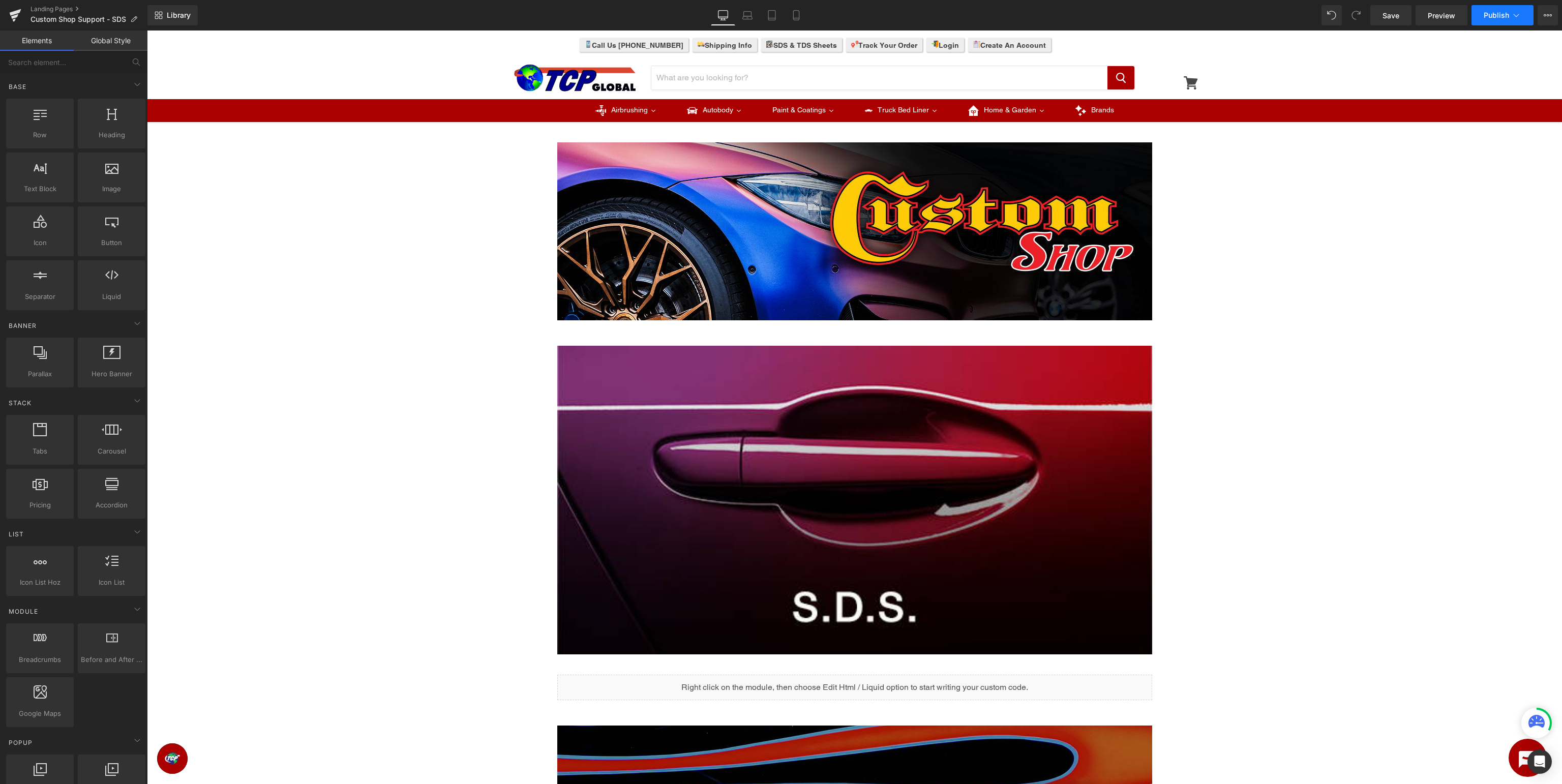
click at [1506, 20] on button "Publish" at bounding box center [1502, 15] width 62 height 20
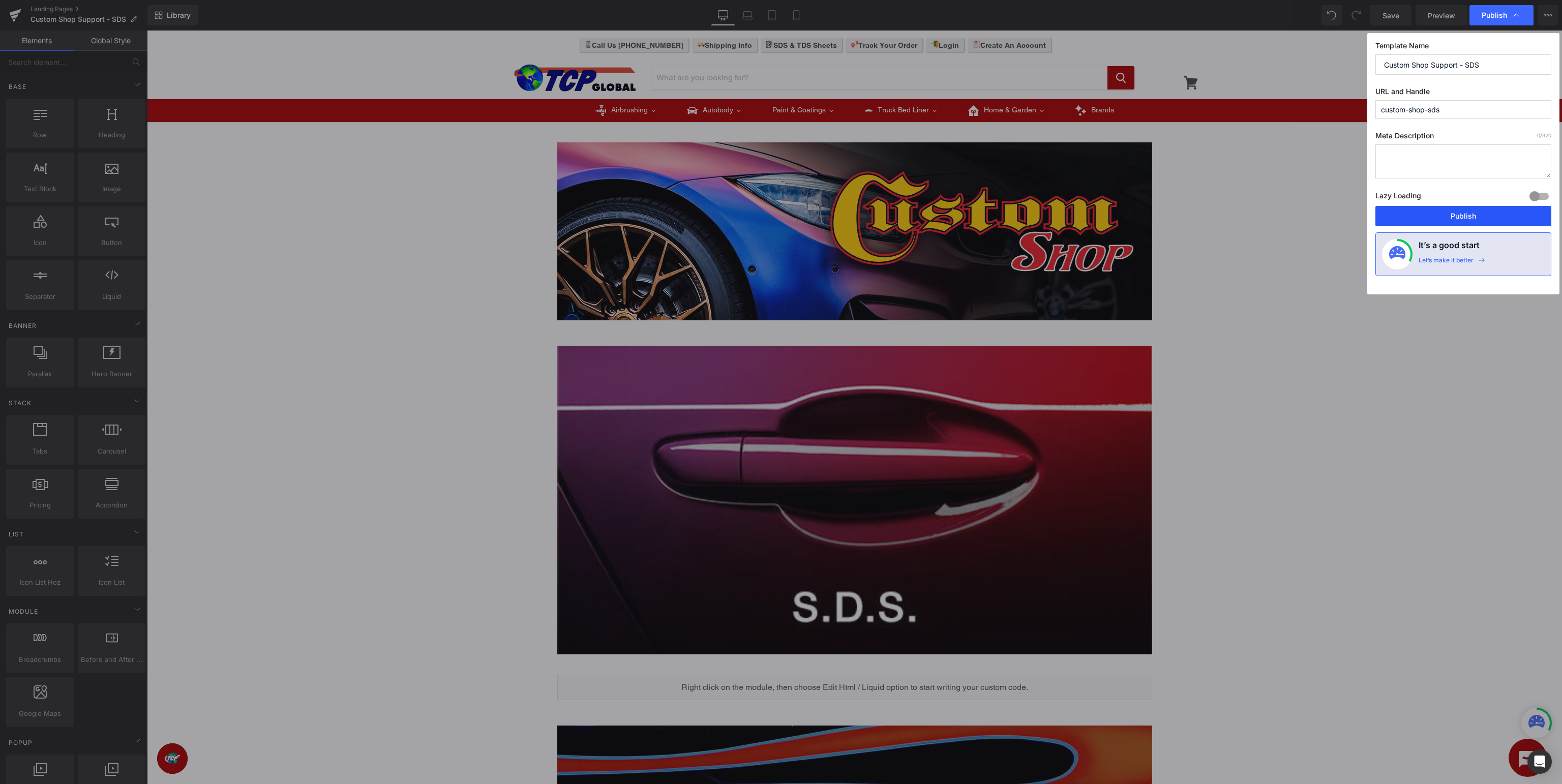
click at [1457, 219] on button "Publish" at bounding box center [1463, 216] width 176 height 20
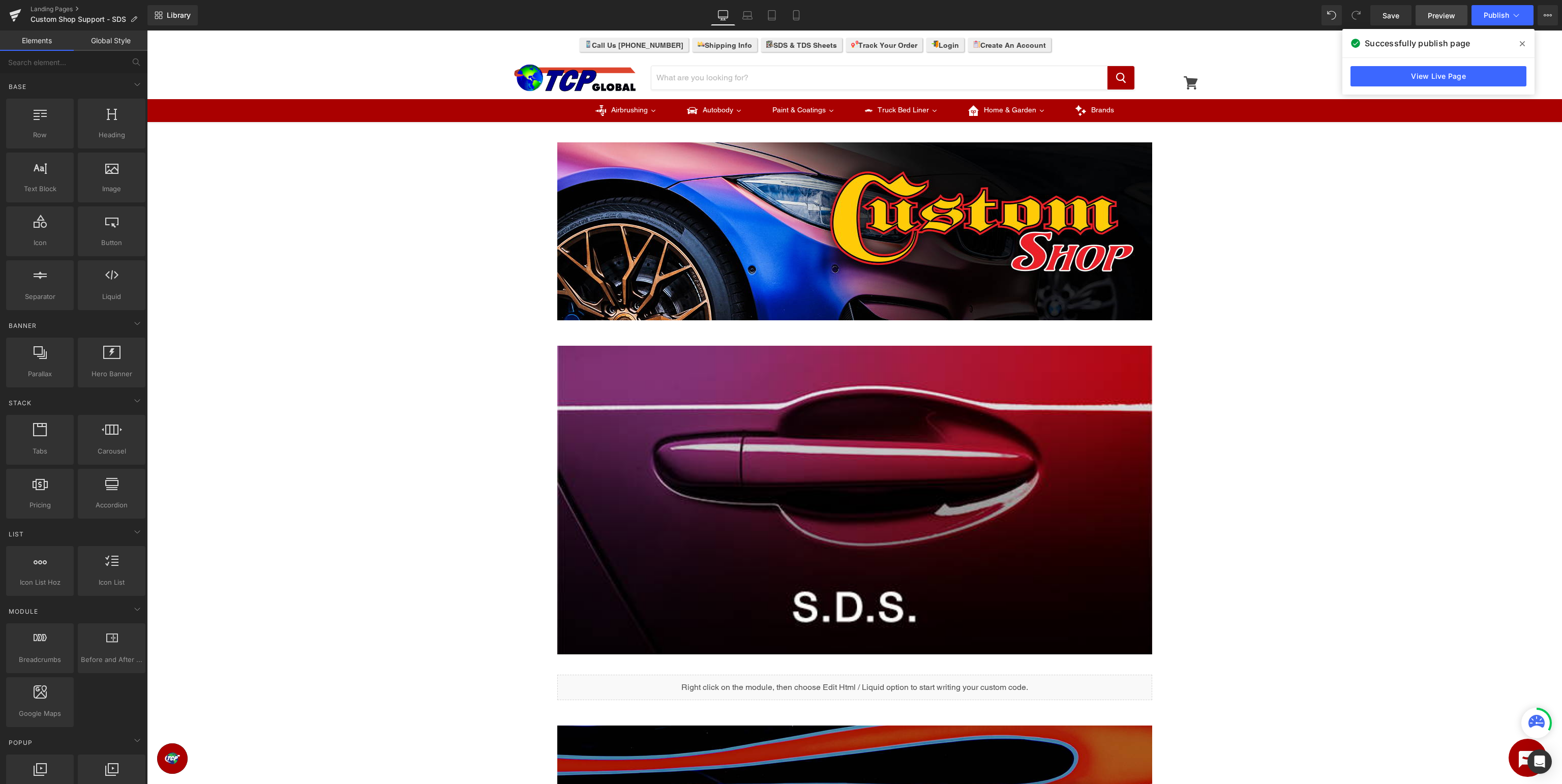
click at [1442, 13] on span "Preview" at bounding box center [1441, 15] width 27 height 11
click at [17, 15] on icon at bounding box center [15, 16] width 7 height 5
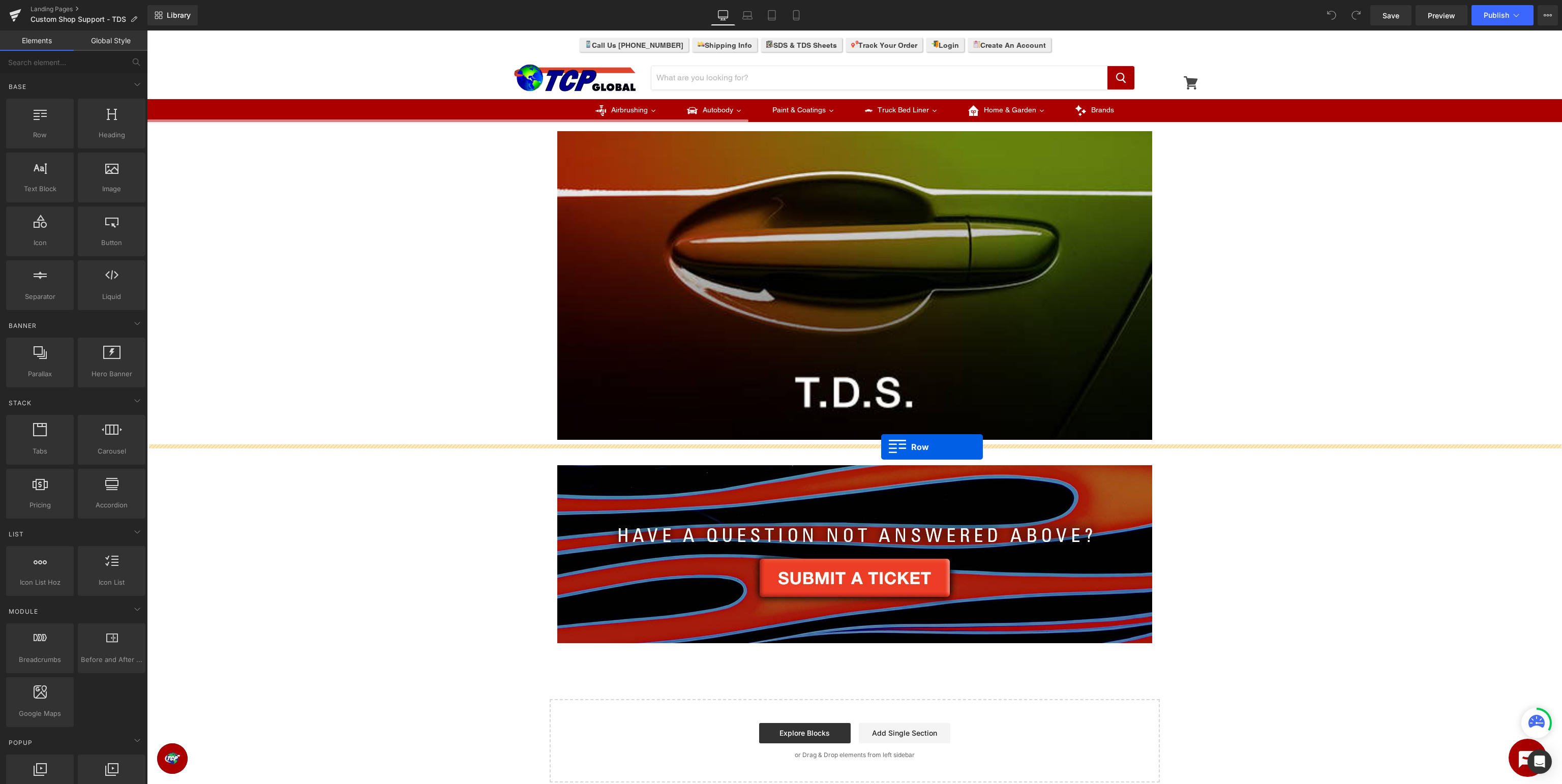
drag, startPoint x: 164, startPoint y: 151, endPoint x: 881, endPoint y: 447, distance: 775.7
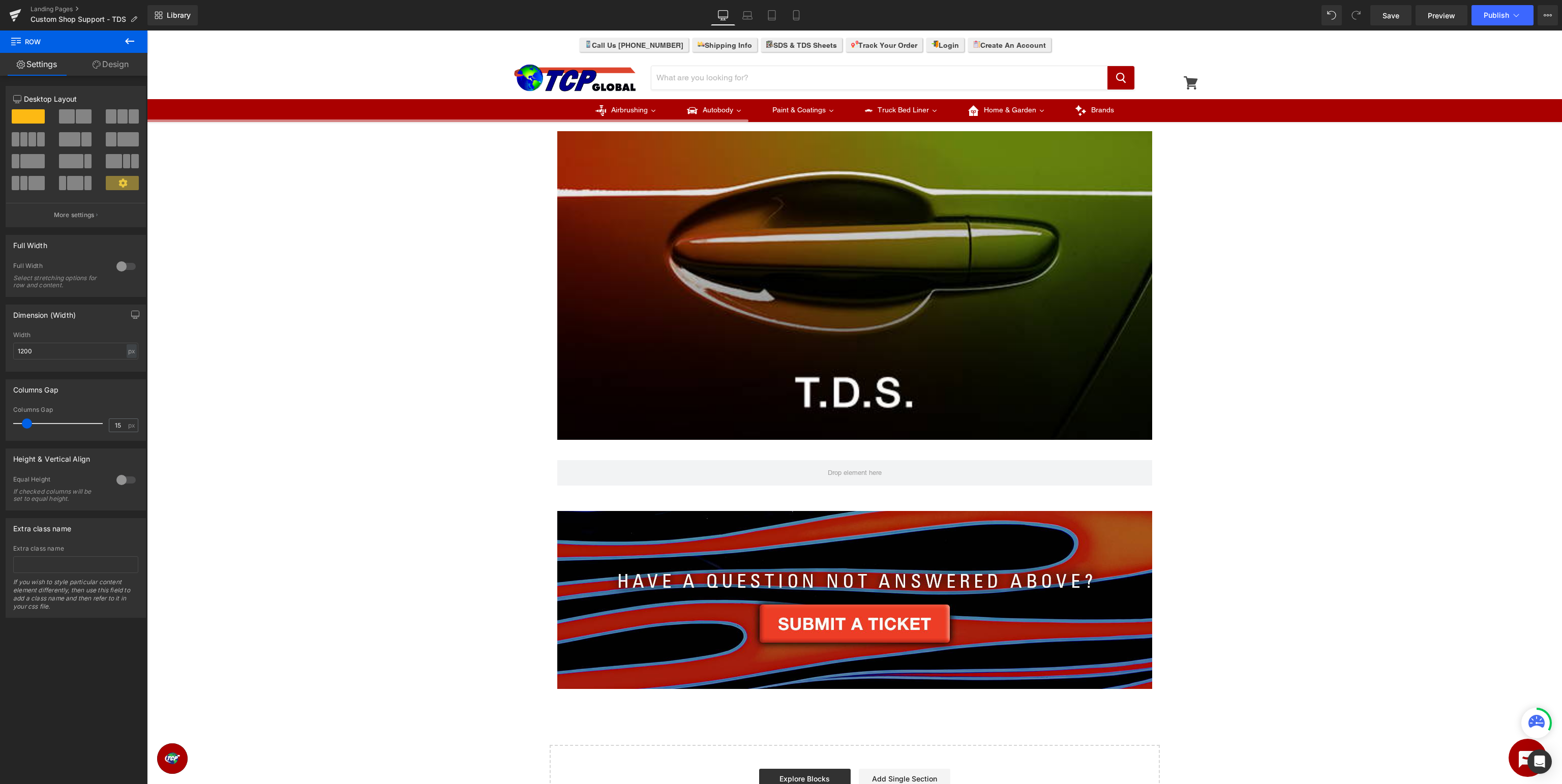
click at [133, 39] on icon at bounding box center [129, 41] width 12 height 12
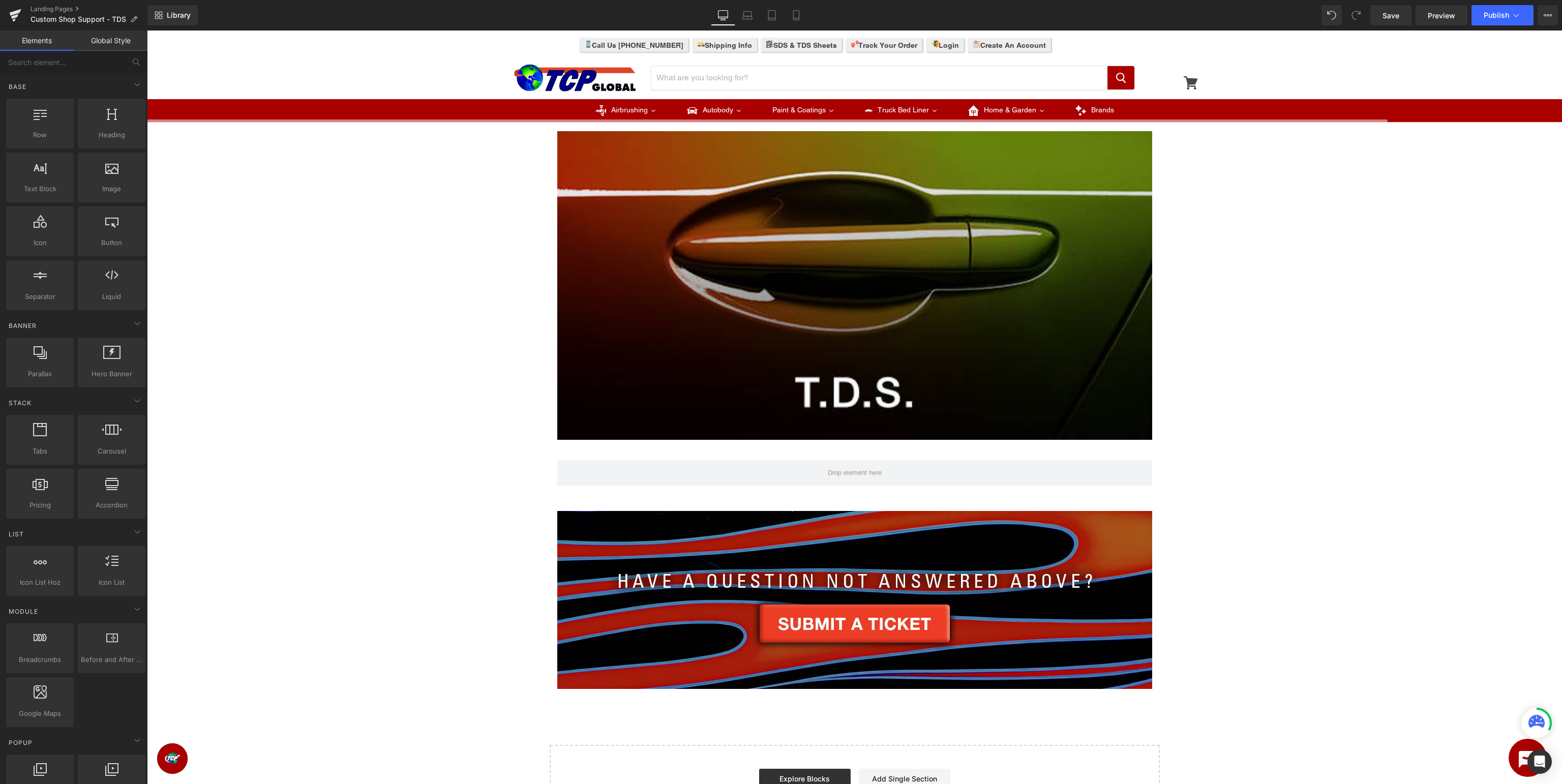
scroll to position [483, 0]
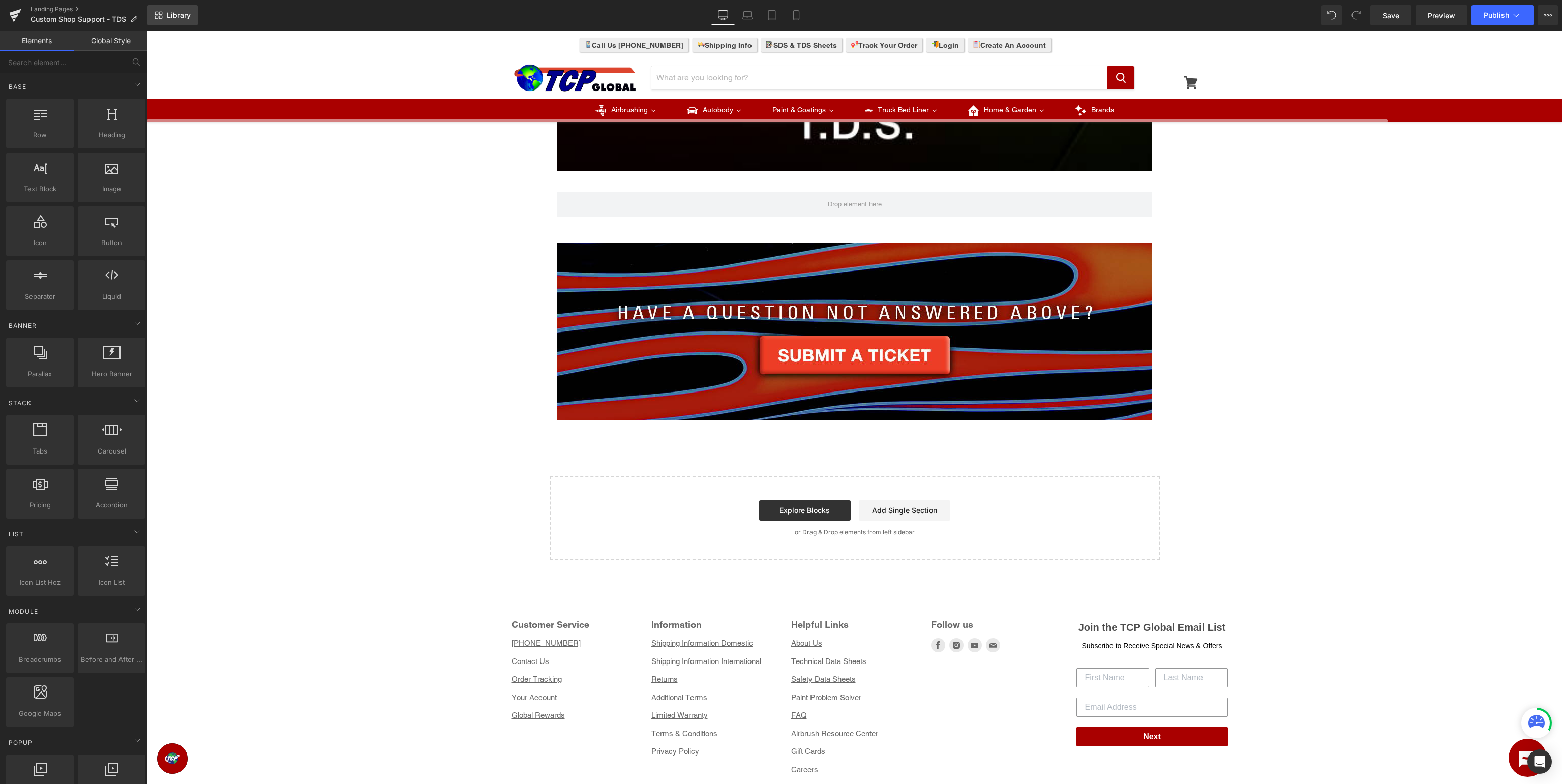
click at [172, 14] on span "Library" at bounding box center [179, 15] width 24 height 9
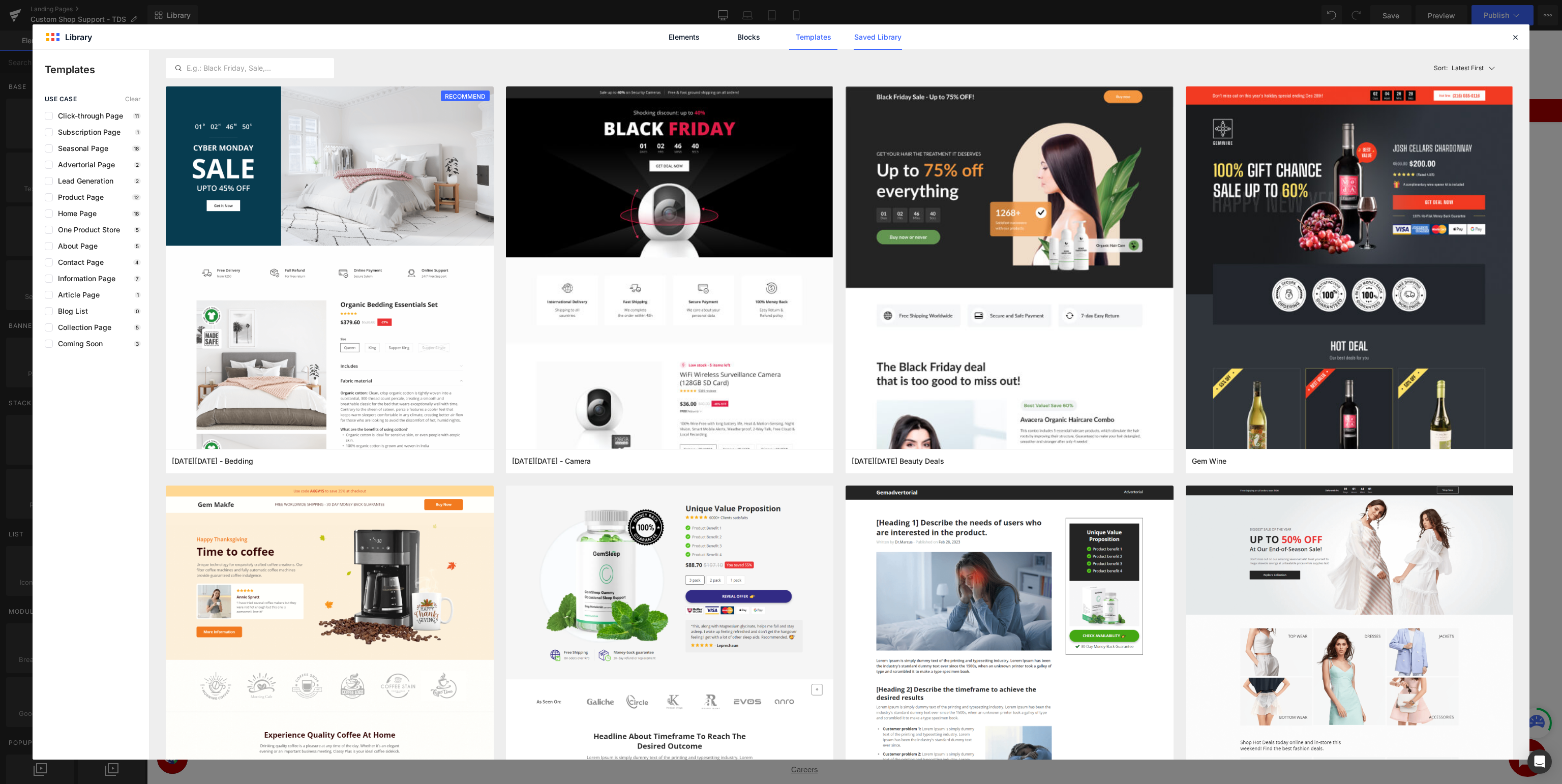
click at [885, 43] on link "Saved Library" at bounding box center [878, 37] width 48 height 25
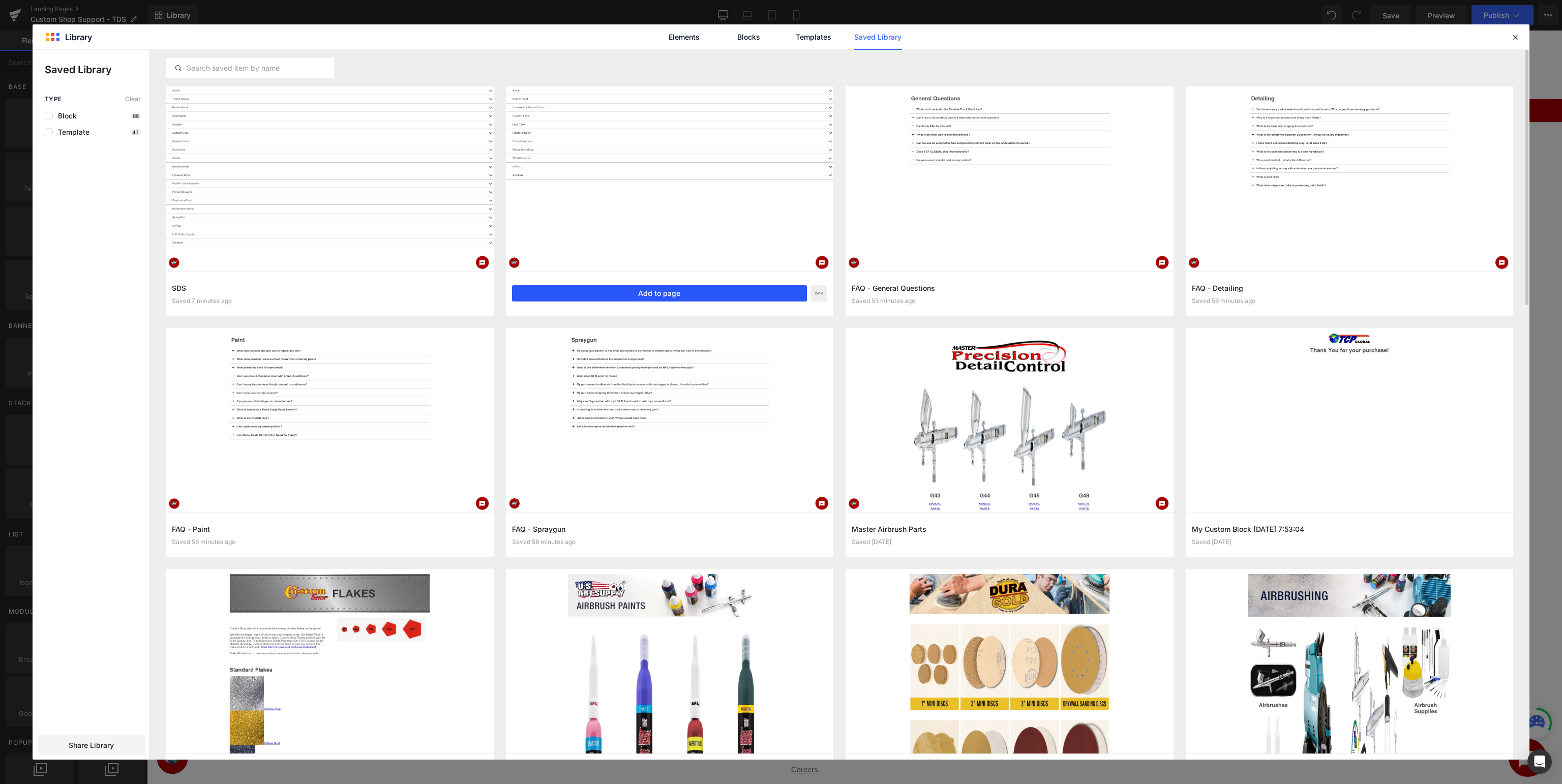
click at [573, 291] on button "Add to page" at bounding box center [660, 293] width 296 height 16
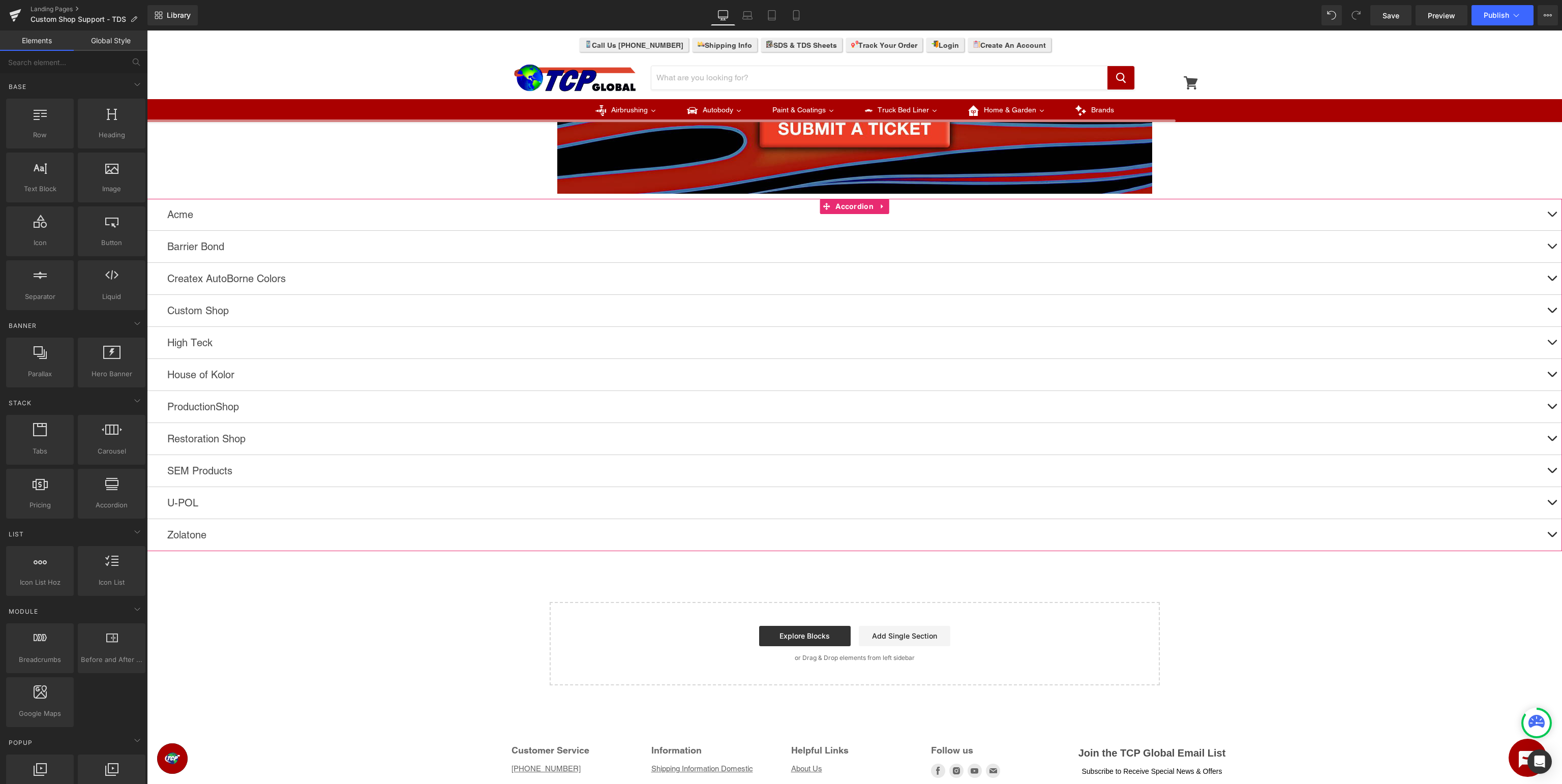
scroll to position [656, 0]
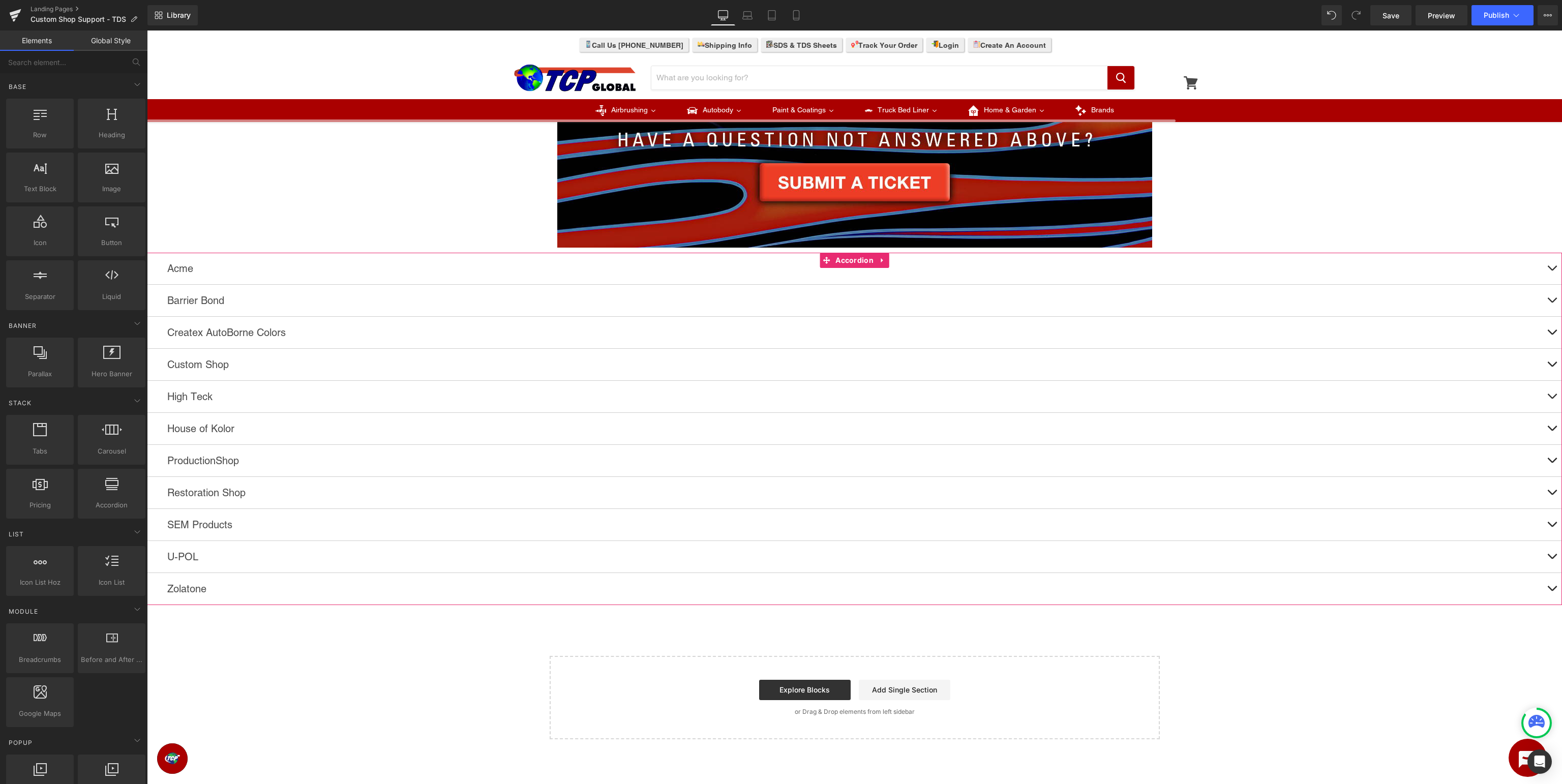
click at [1550, 362] on button at bounding box center [1552, 364] width 20 height 32
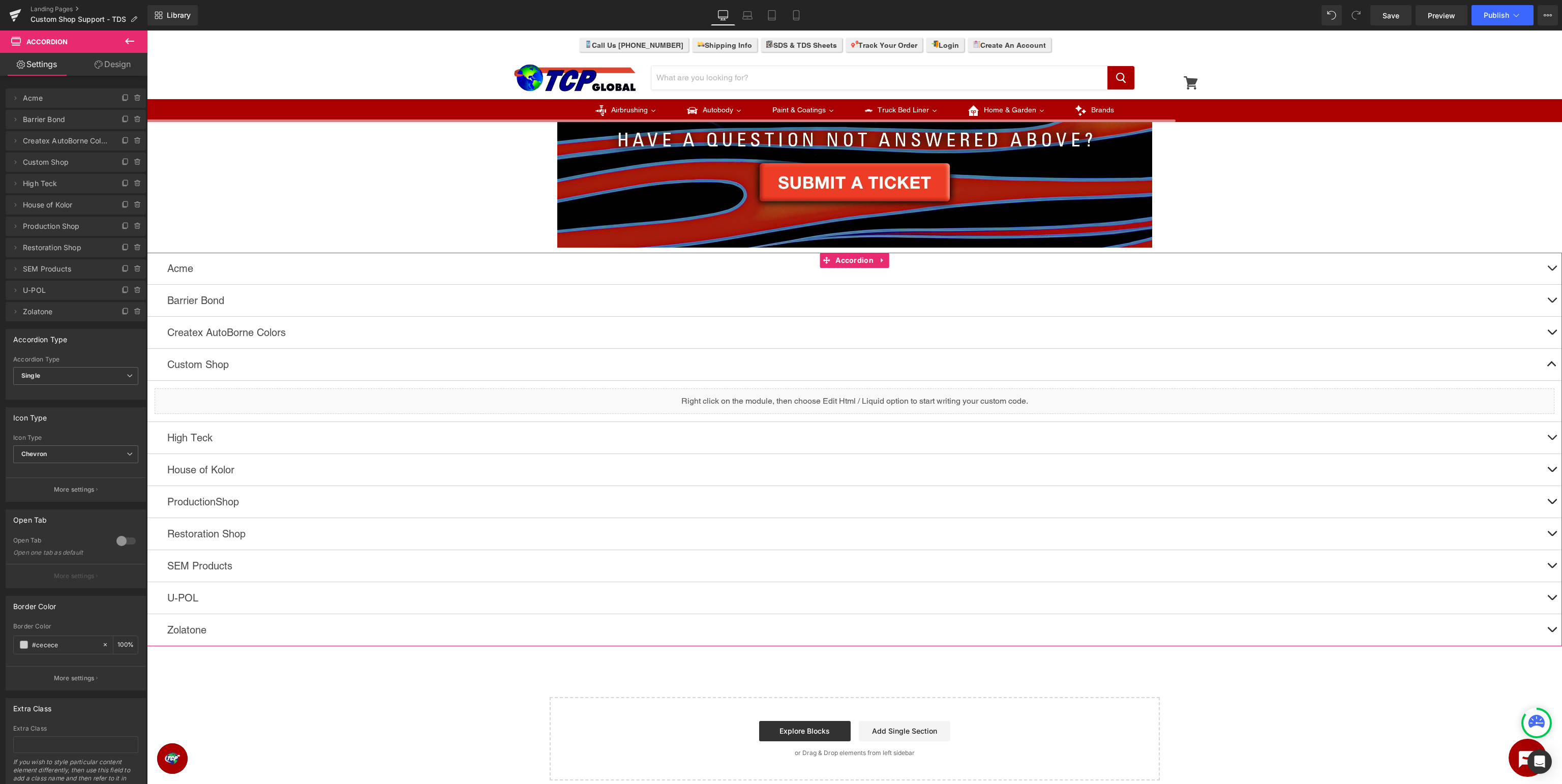
scroll to position [441, 0]
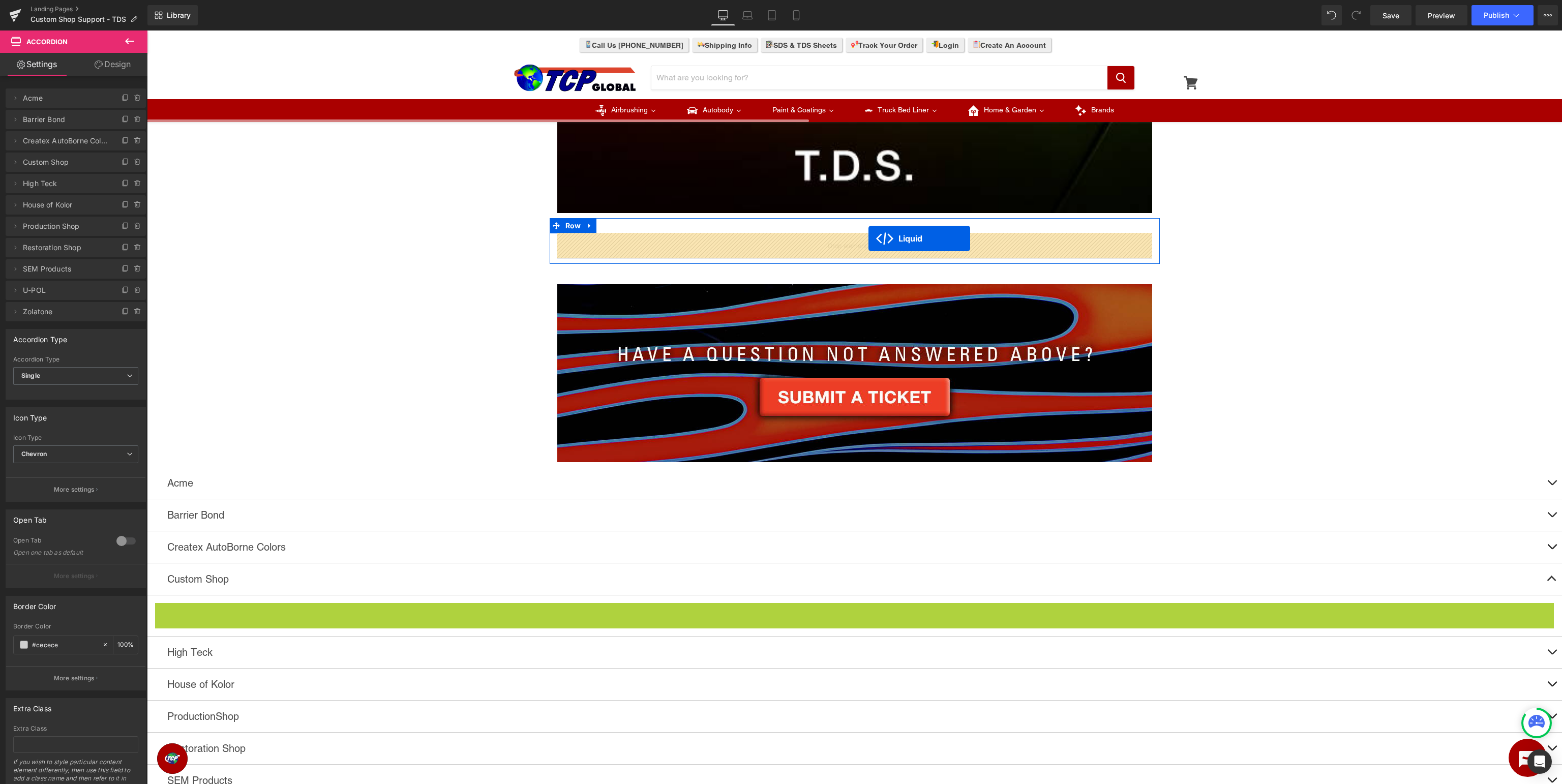
drag, startPoint x: 844, startPoint y: 627, endPoint x: 869, endPoint y: 239, distance: 388.8
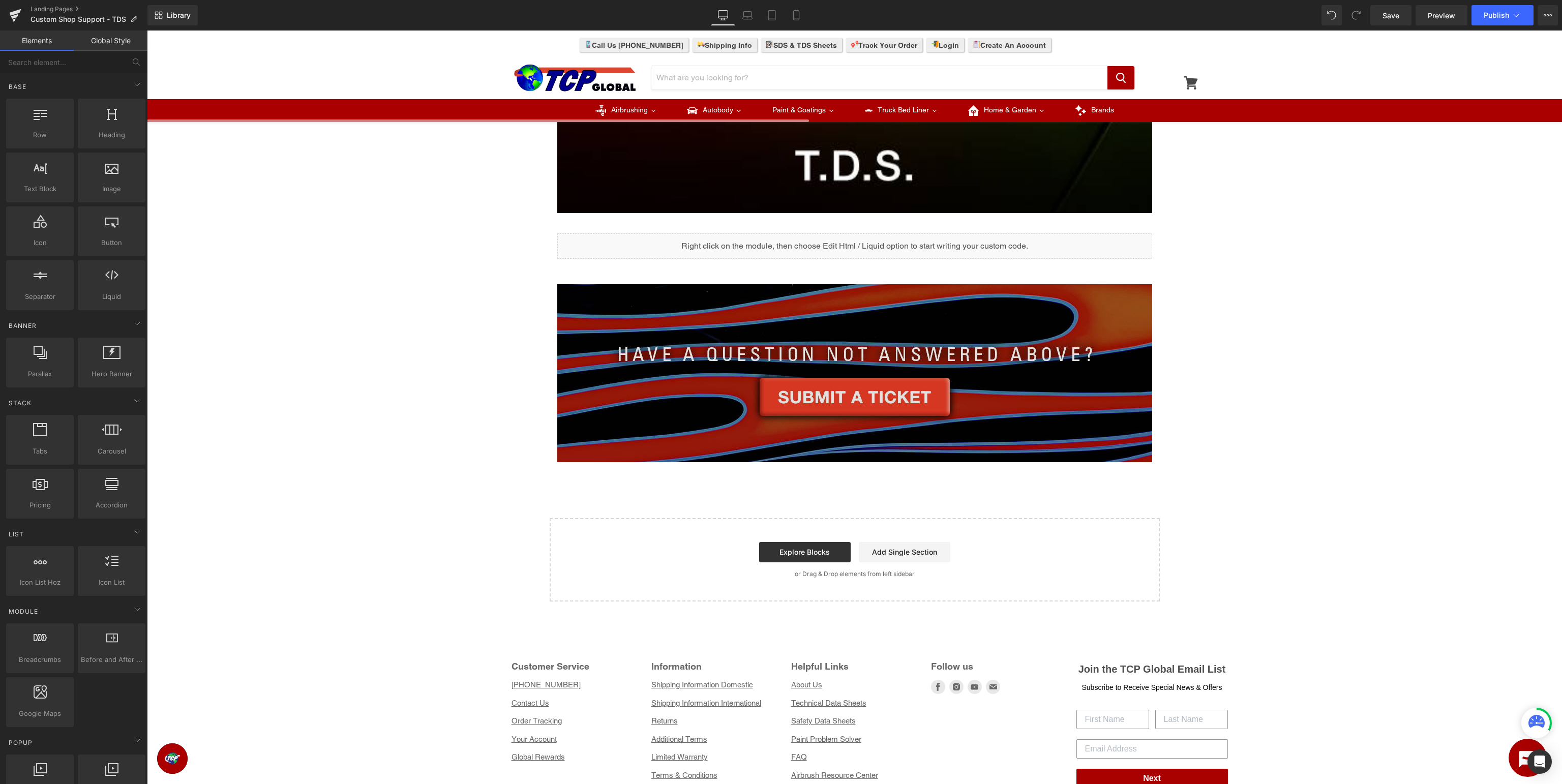
scroll to position [173, 0]
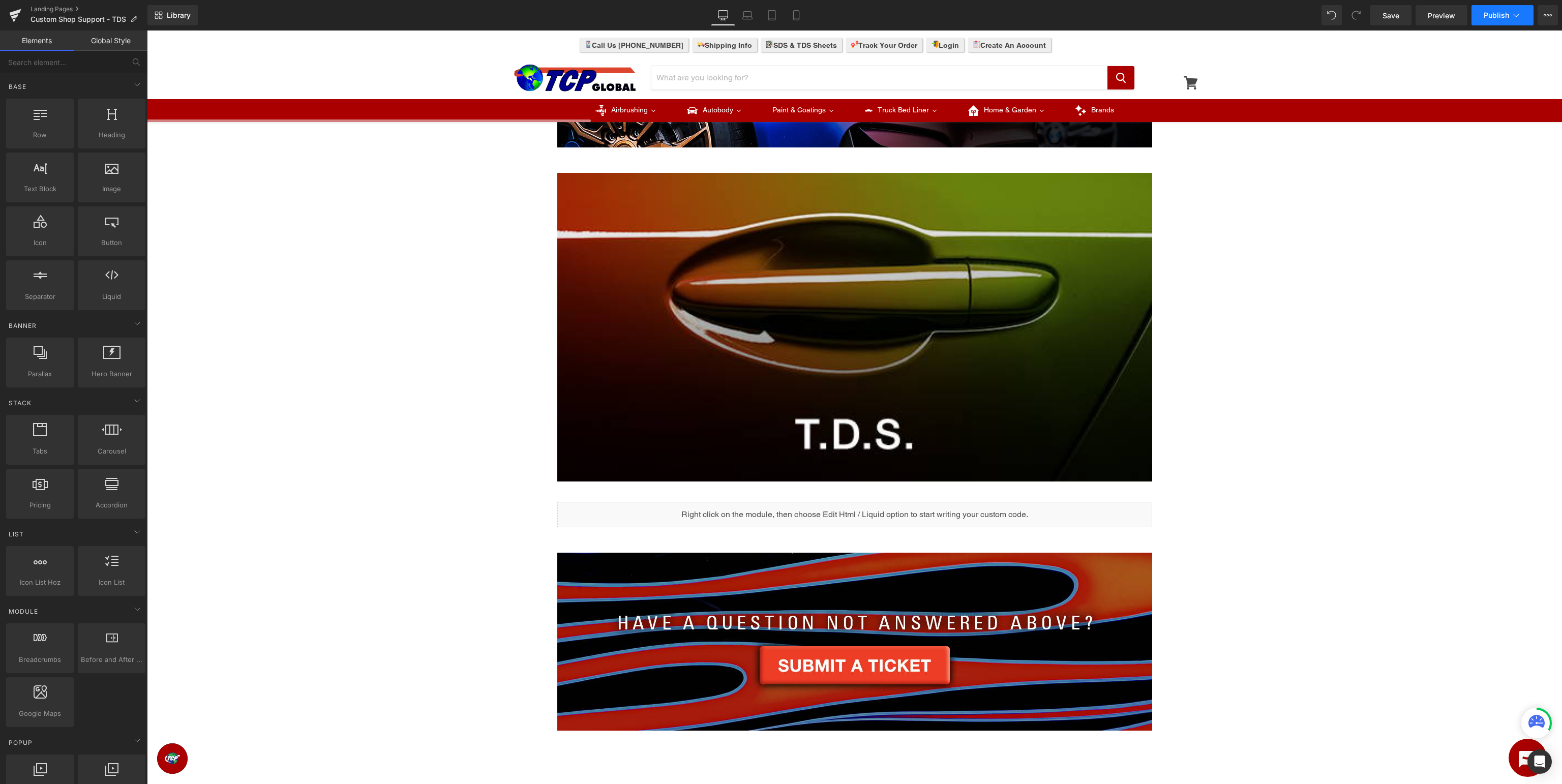
click at [1514, 15] on icon at bounding box center [1516, 15] width 5 height 3
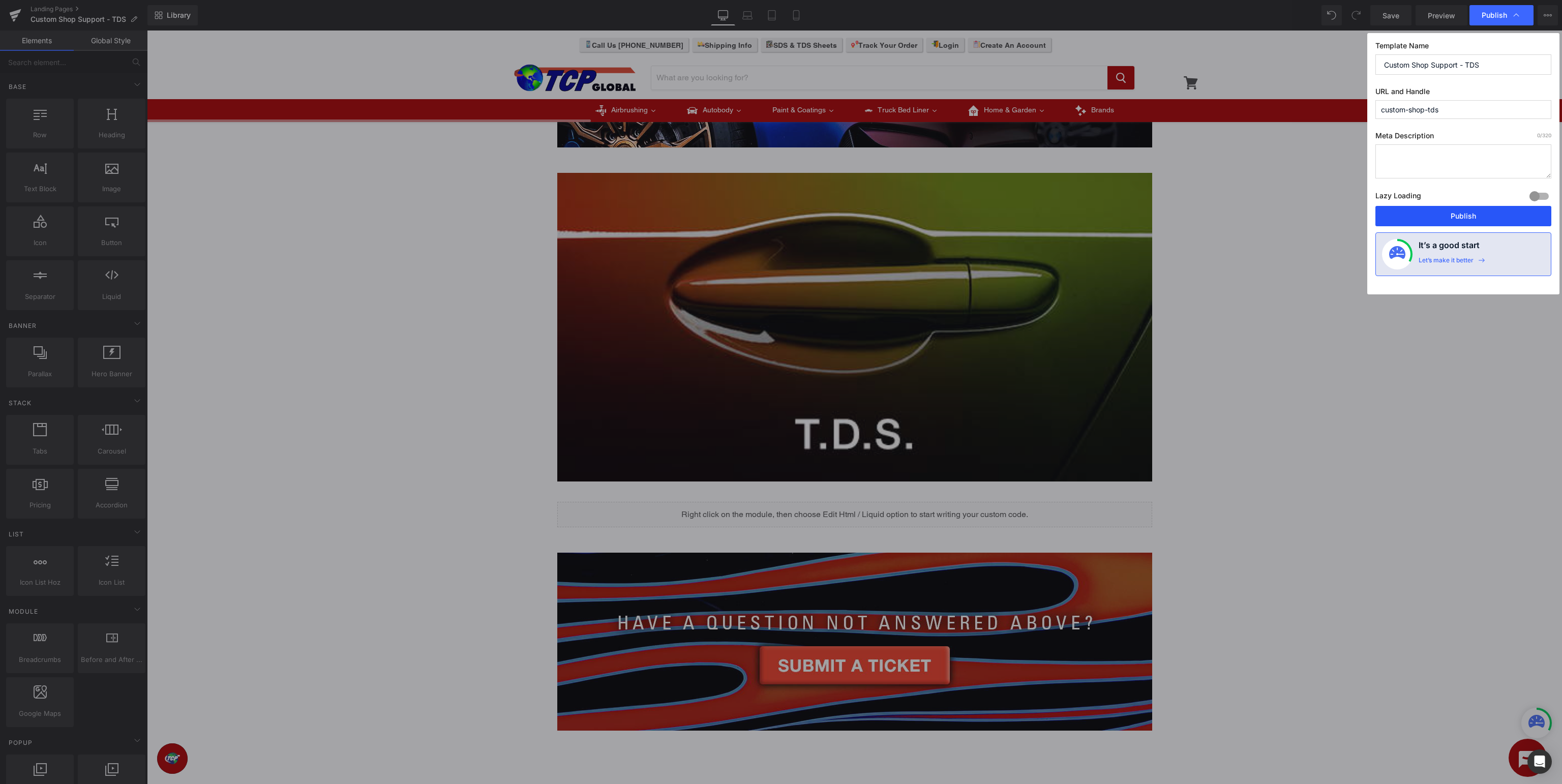
drag, startPoint x: 1469, startPoint y: 214, endPoint x: 1324, endPoint y: 182, distance: 148.5
click at [1469, 214] on button "Publish" at bounding box center [1463, 216] width 176 height 20
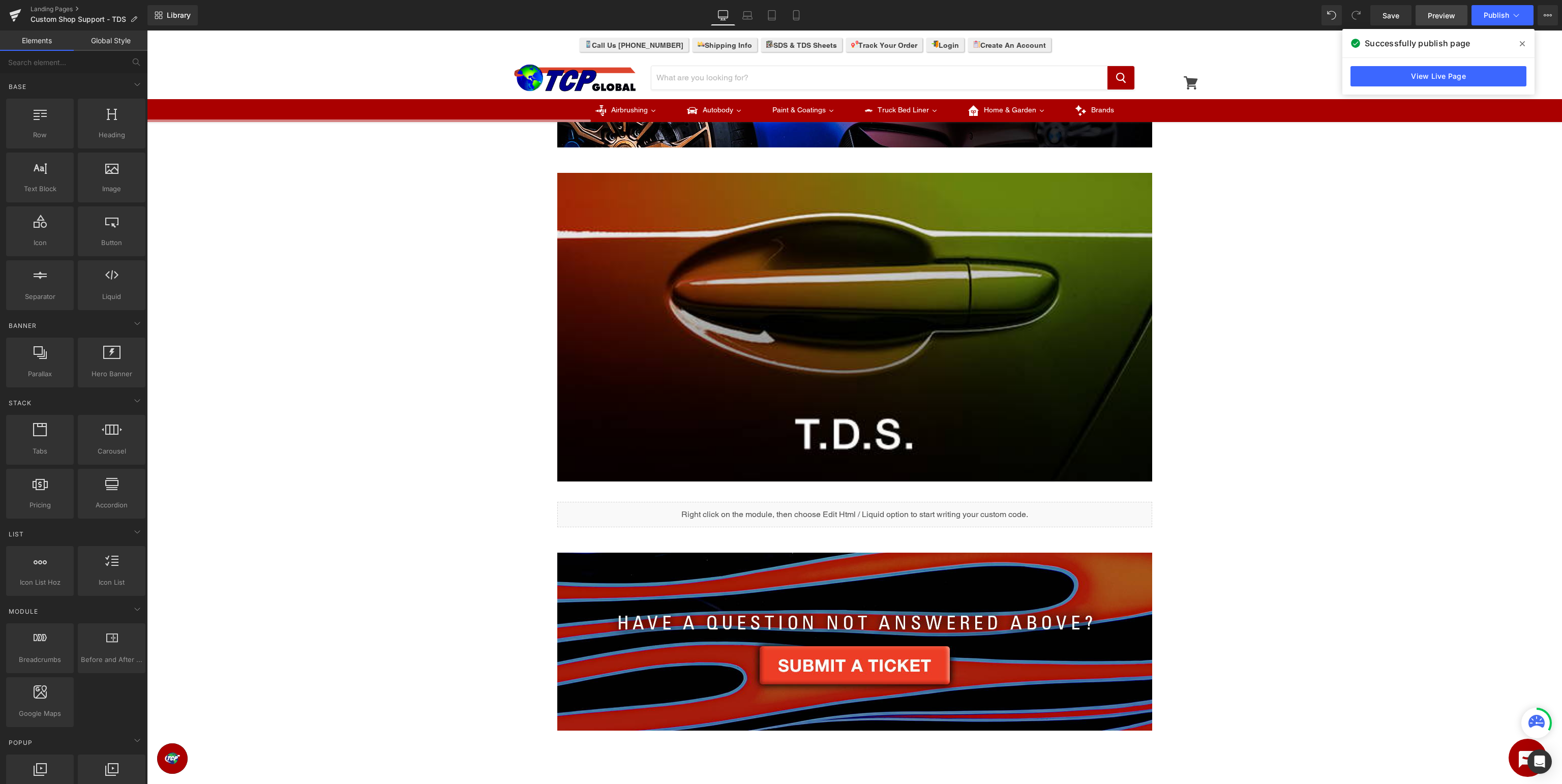
click at [1447, 17] on span "Preview" at bounding box center [1441, 15] width 27 height 11
click at [15, 12] on icon at bounding box center [15, 13] width 11 height 7
